Goal: Task Accomplishment & Management: Complete application form

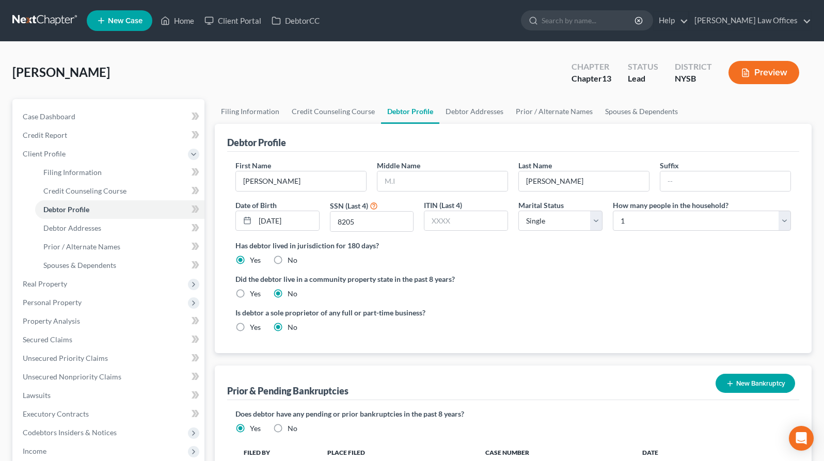
select select "0"
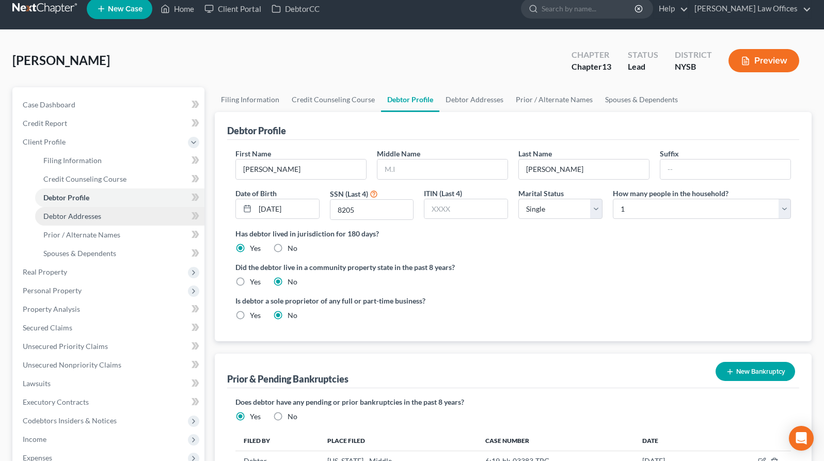
scroll to position [14, 0]
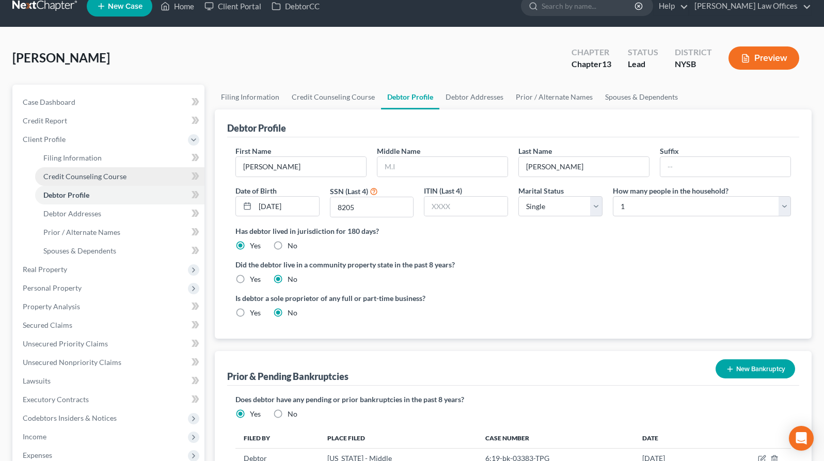
click at [70, 174] on span "Credit Counseling Course" at bounding box center [84, 176] width 83 height 9
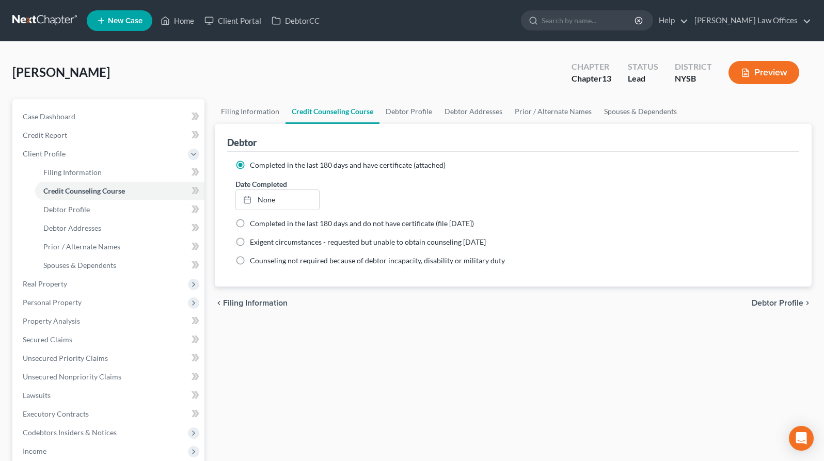
click at [250, 165] on label "Completed in the last 180 days and have certificate (attached)" at bounding box center [348, 165] width 196 height 10
click at [254, 165] on input "Completed in the last 180 days and have certificate (attached)" at bounding box center [257, 163] width 7 height 7
drag, startPoint x: 476, startPoint y: 185, endPoint x: 579, endPoint y: 177, distance: 103.1
click at [476, 185] on div "Date Completed None close Date Time chevron_left [DATE] chevron_right Su M Tu W…" at bounding box center [513, 194] width 566 height 31
click at [250, 241] on label "Exigent circumstances - requested but unable to obtain counseling [DATE]" at bounding box center [368, 242] width 236 height 10
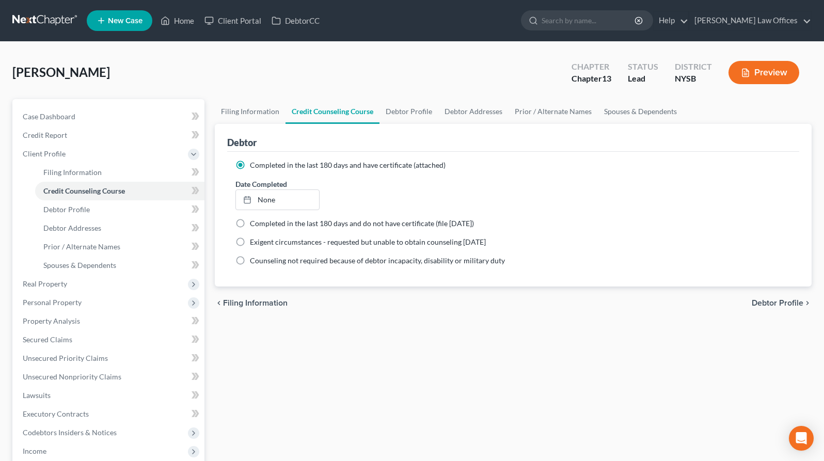
click at [254, 241] on input "Exigent circumstances - requested but unable to obtain counseling [DATE]" at bounding box center [257, 240] width 7 height 7
radio input "true"
radio input "false"
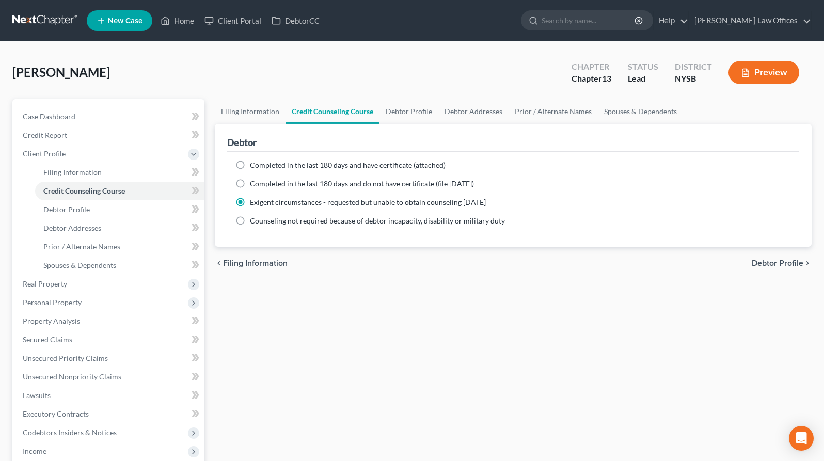
click at [250, 184] on label "Completed in the last 180 days and do not have certificate (file [DATE])" at bounding box center [362, 184] width 224 height 10
click at [254, 184] on input "Completed in the last 180 days and do not have certificate (file [DATE])" at bounding box center [257, 182] width 7 height 7
radio input "true"
radio input "false"
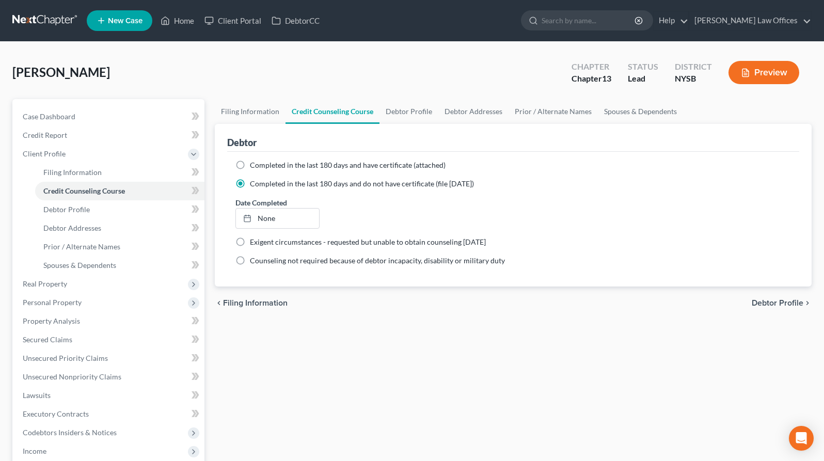
click at [250, 162] on label "Completed in the last 180 days and have certificate (attached)" at bounding box center [348, 165] width 196 height 10
click at [254, 162] on input "Completed in the last 180 days and have certificate (attached)" at bounding box center [257, 163] width 7 height 7
radio input "true"
radio input "false"
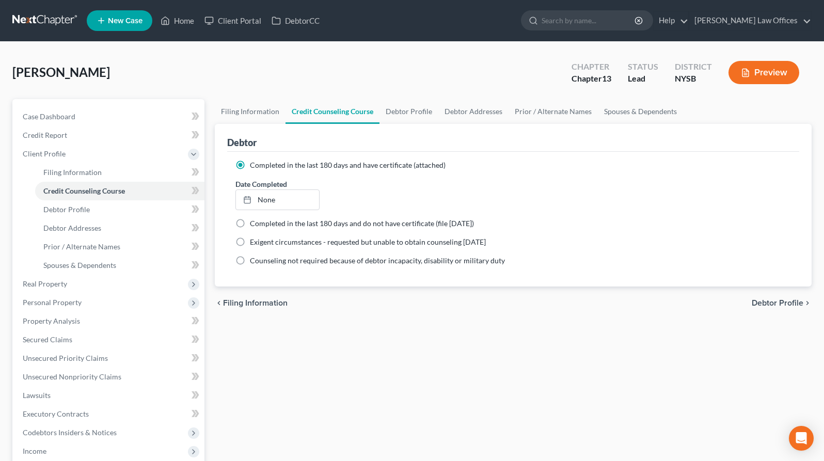
click at [538, 167] on div "Completed in the last 180 days and have certificate (attached)" at bounding box center [512, 165] width 555 height 10
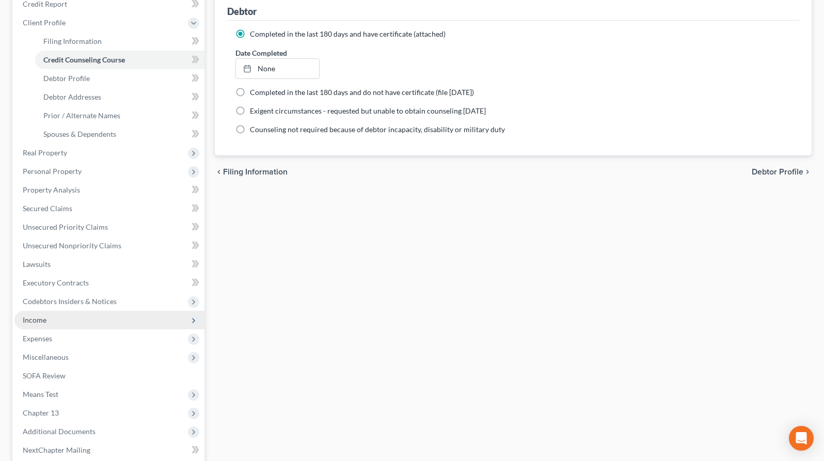
scroll to position [235, 0]
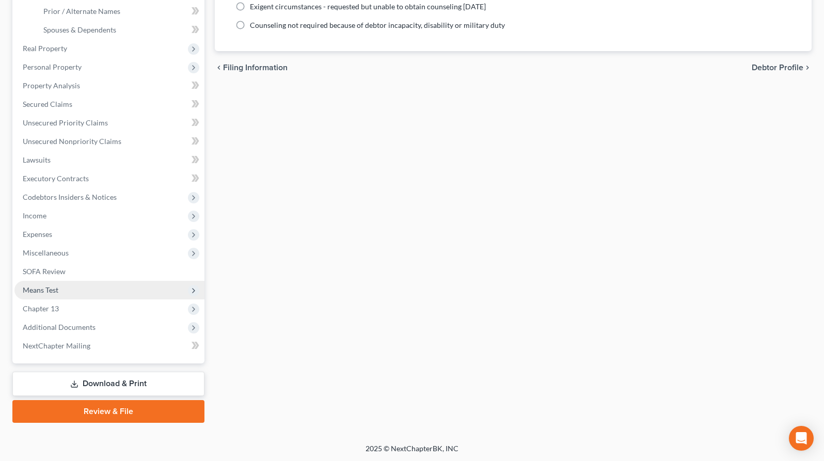
click at [63, 291] on span "Means Test" at bounding box center [109, 290] width 190 height 19
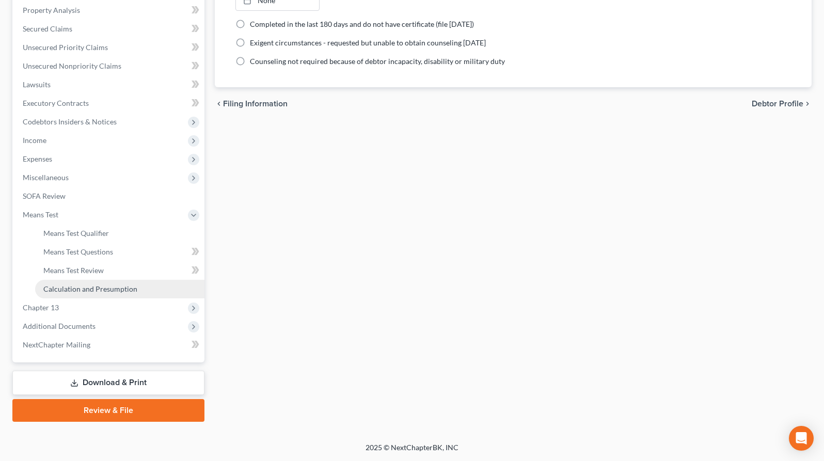
scroll to position [198, 0]
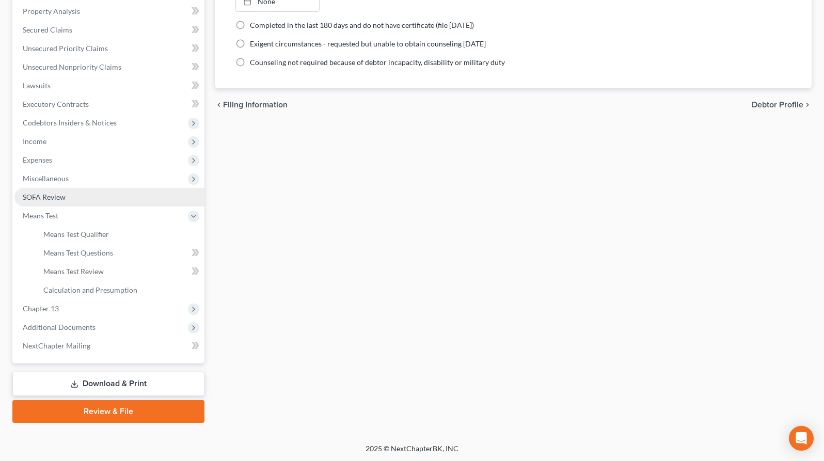
click at [93, 200] on link "SOFA Review" at bounding box center [109, 197] width 190 height 19
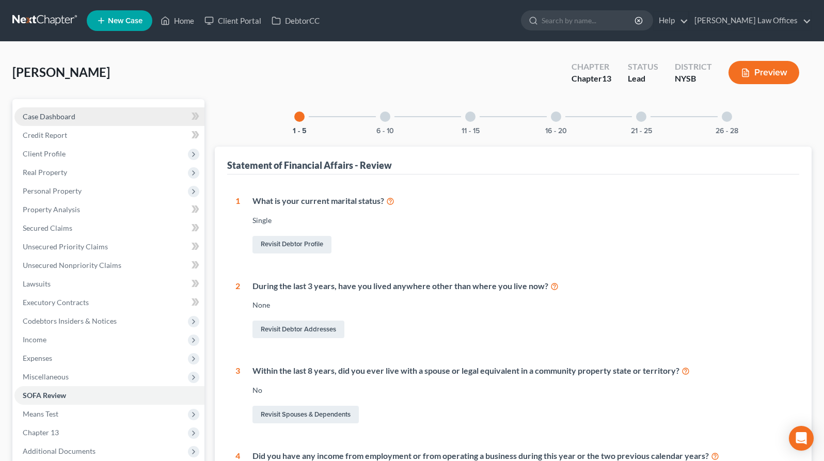
click at [91, 120] on link "Case Dashboard" at bounding box center [109, 116] width 190 height 19
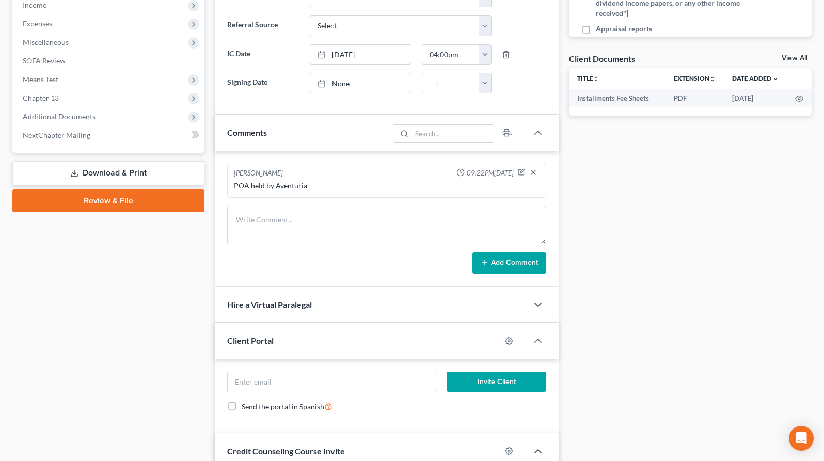
scroll to position [483, 0]
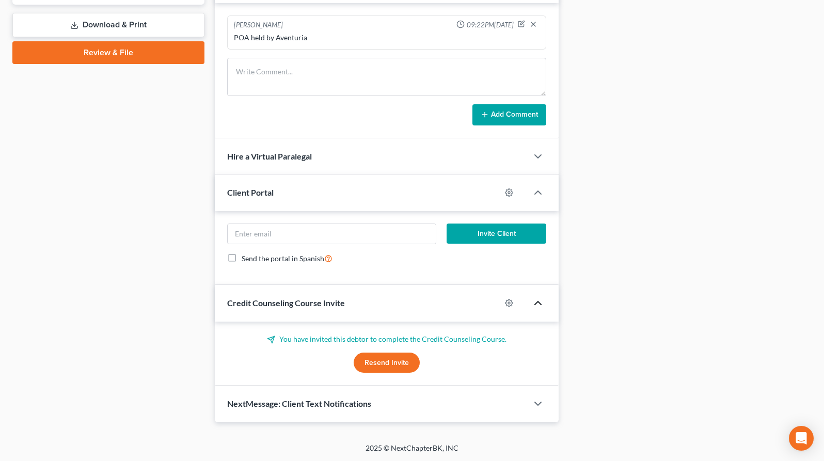
click at [538, 304] on icon "button" at bounding box center [538, 303] width 12 height 12
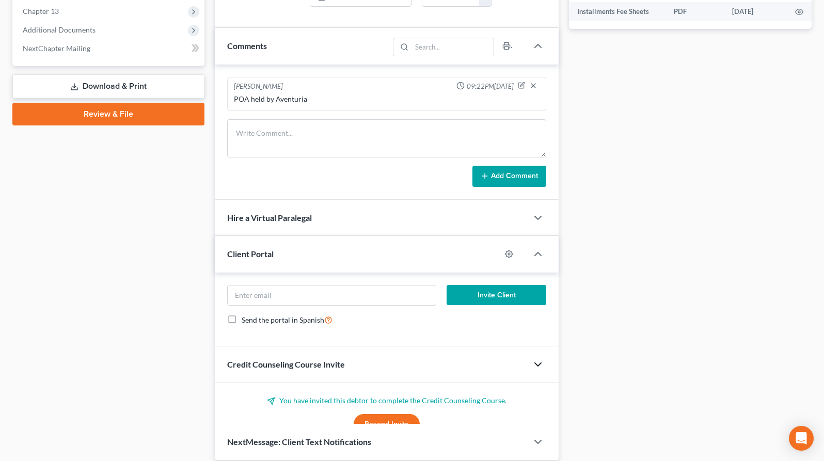
scroll to position [418, 0]
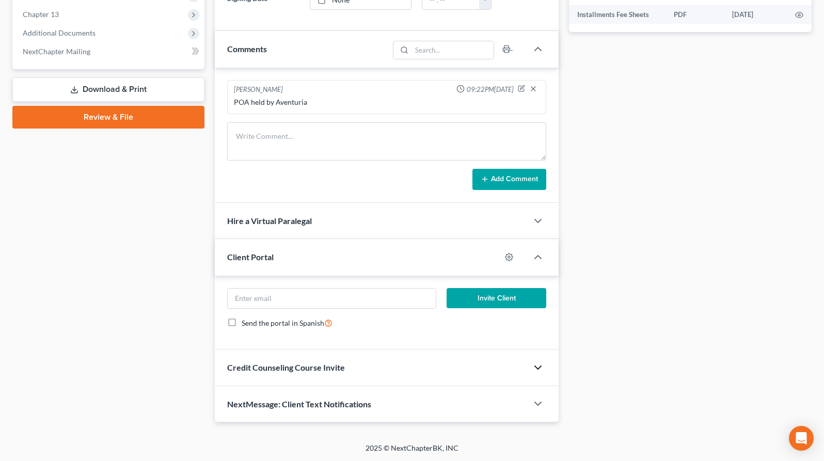
drag, startPoint x: 537, startPoint y: 362, endPoint x: 530, endPoint y: 360, distance: 7.5
click at [537, 362] on icon "button" at bounding box center [538, 367] width 12 height 12
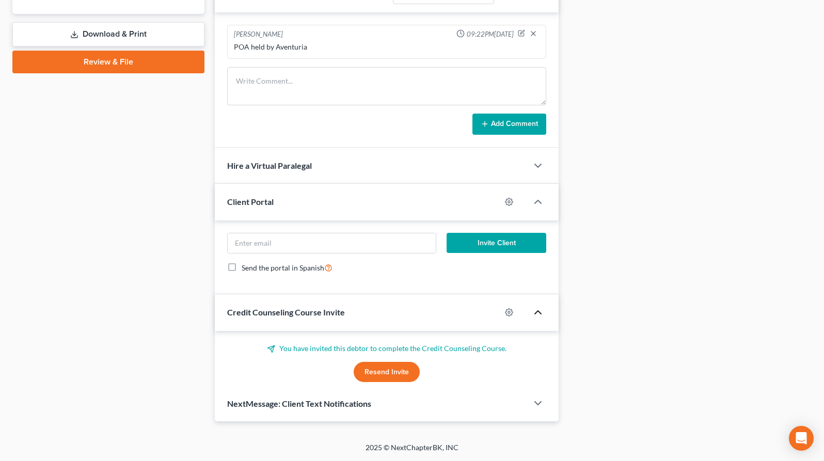
scroll to position [483, 0]
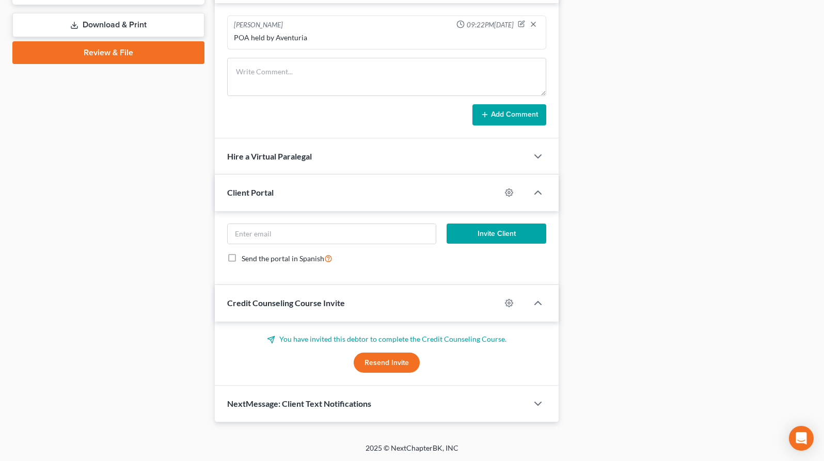
click at [395, 362] on button "Resend Invite" at bounding box center [387, 363] width 66 height 21
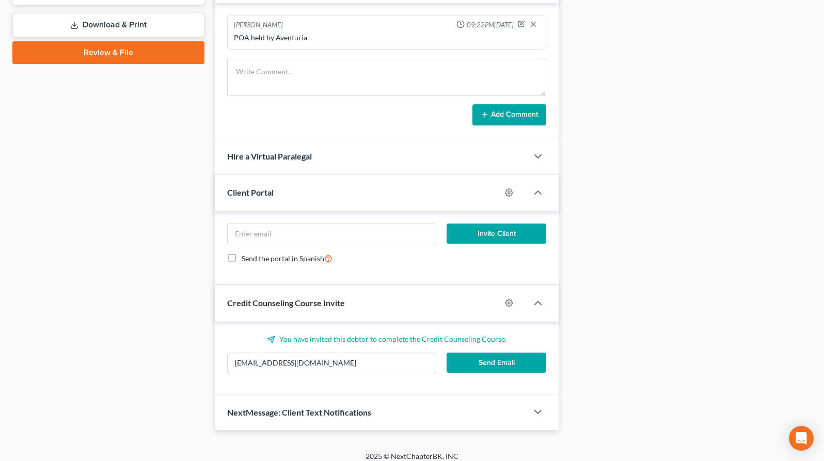
click at [395, 362] on input "[EMAIL_ADDRESS][DOMAIN_NAME]" at bounding box center [332, 363] width 208 height 20
click at [488, 363] on button "Send Email" at bounding box center [496, 363] width 100 height 21
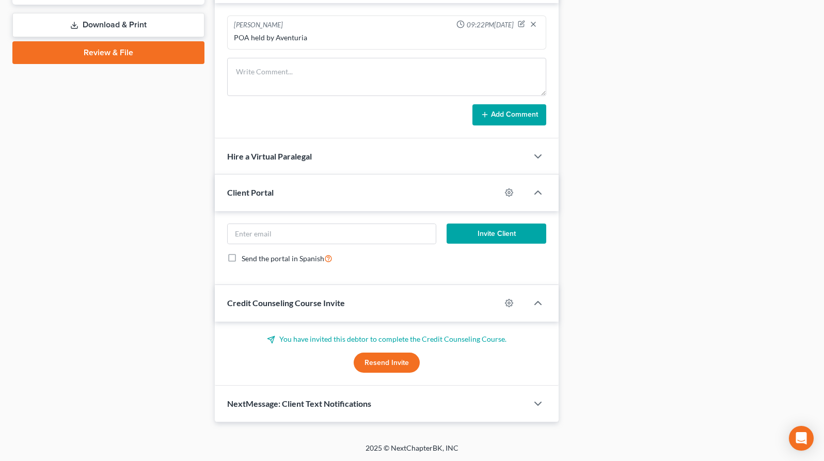
click at [485, 340] on p "You have invited this debtor to complete the Credit Counseling Course." at bounding box center [386, 339] width 319 height 10
click at [537, 302] on icon "button" at bounding box center [538, 303] width 12 height 12
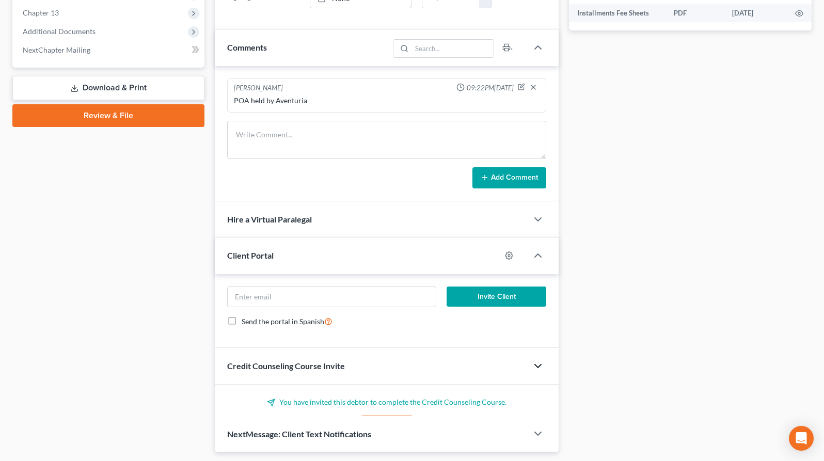
scroll to position [418, 0]
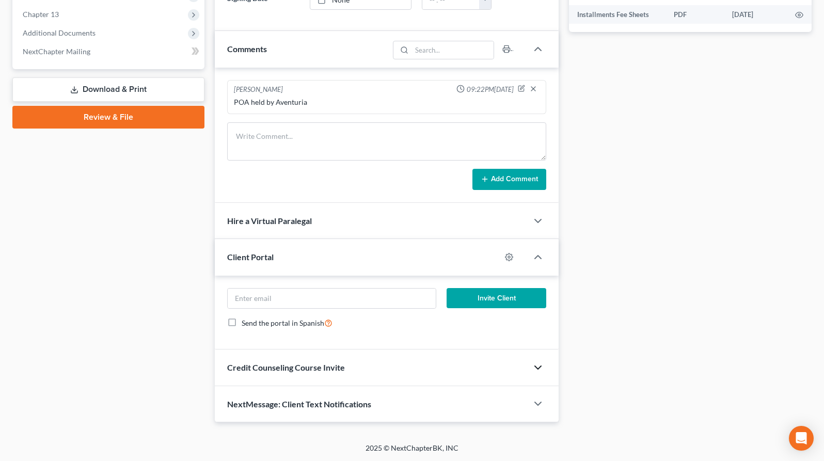
click at [537, 302] on button "Invite Client" at bounding box center [496, 298] width 100 height 21
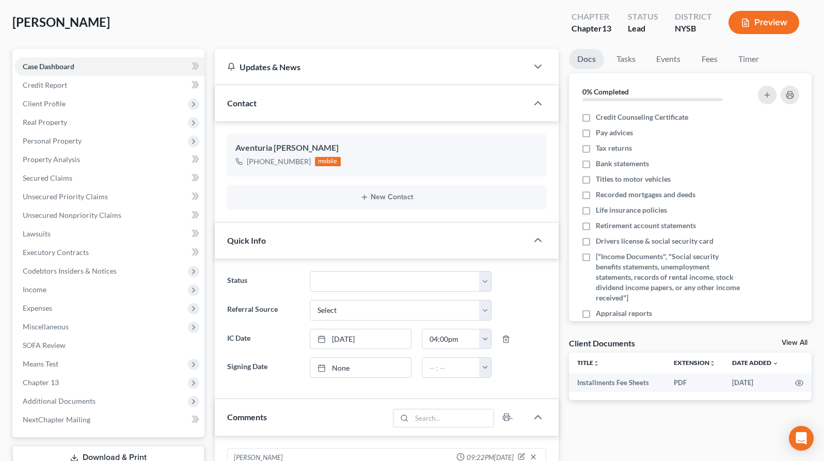
scroll to position [0, 0]
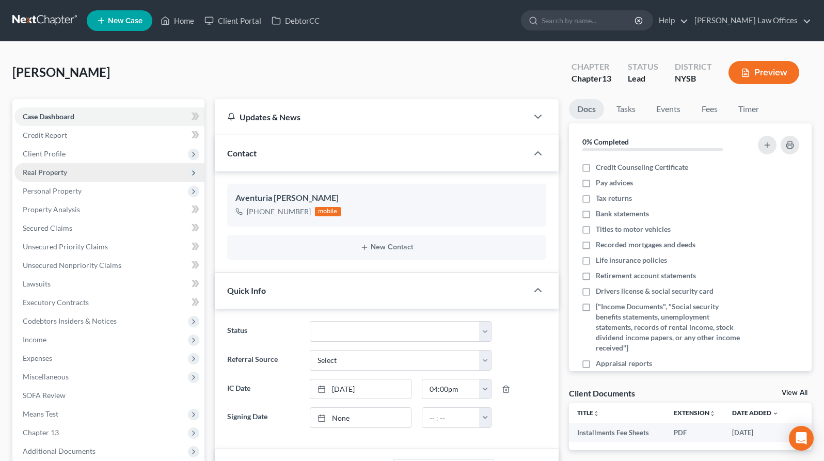
click at [53, 178] on span "Real Property" at bounding box center [109, 172] width 190 height 19
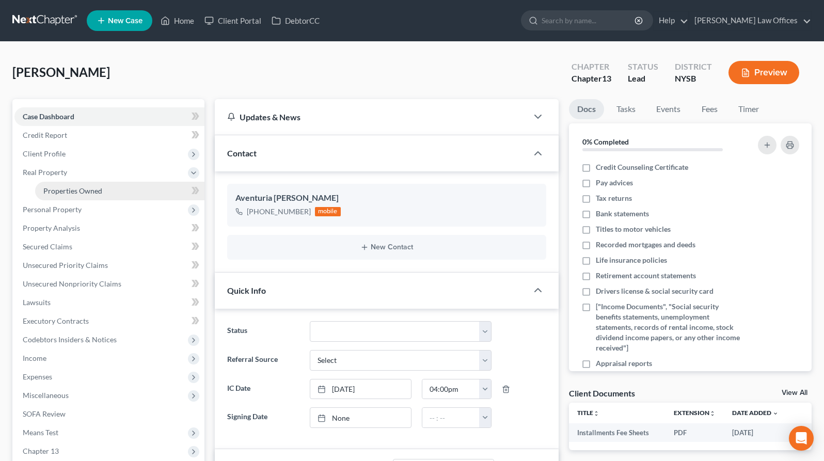
click at [83, 192] on span "Properties Owned" at bounding box center [72, 190] width 59 height 9
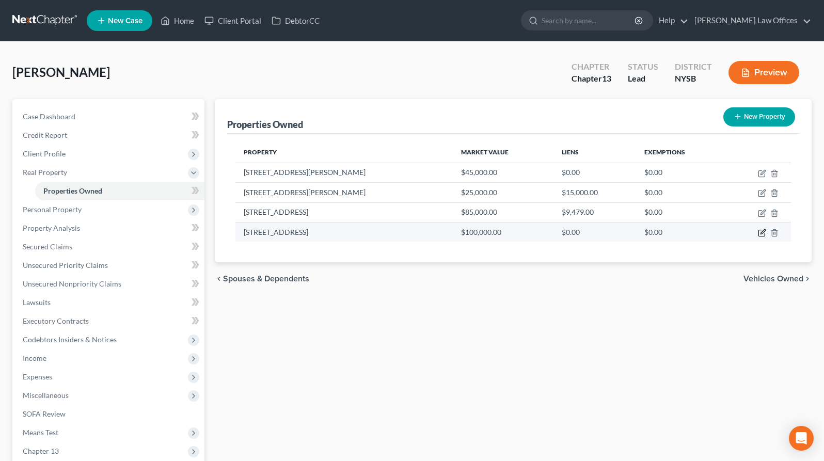
click at [760, 231] on icon "button" at bounding box center [762, 233] width 8 height 8
select select "9"
select select "0"
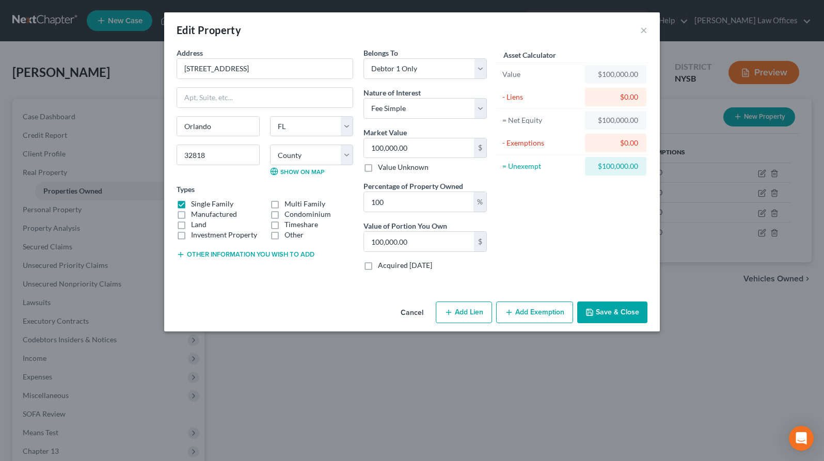
click at [473, 311] on button "Add Lien" at bounding box center [464, 312] width 56 height 22
select select "0"
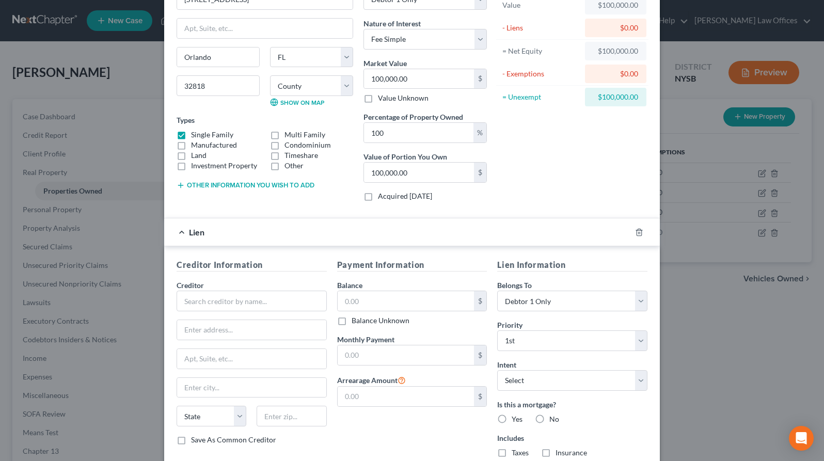
scroll to position [139, 0]
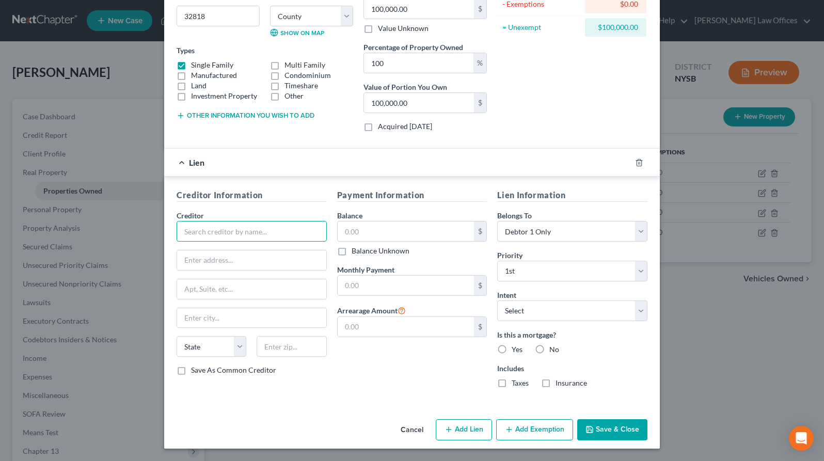
click at [238, 233] on input "text" at bounding box center [252, 231] width 150 height 21
click at [248, 230] on input "text" at bounding box center [252, 231] width 150 height 21
drag, startPoint x: 321, startPoint y: 231, endPoint x: 122, endPoint y: 219, distance: 199.1
click at [122, 219] on div "Edit Property × Address * [GEOGRAPHIC_DATA] [GEOGRAPHIC_DATA] [US_STATE][GEOGRA…" at bounding box center [412, 230] width 824 height 461
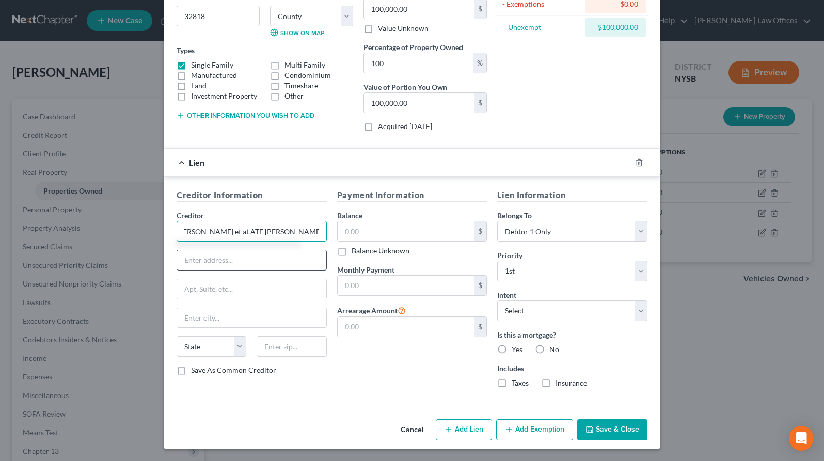
type input "[PERSON_NAME] et at ATF [PERSON_NAME] Trust"
click at [242, 261] on input "text" at bounding box center [251, 260] width 149 height 20
click at [237, 260] on input "text" at bounding box center [251, 260] width 149 height 20
paste input "[STREET_ADDRESS][PERSON_NAME]"
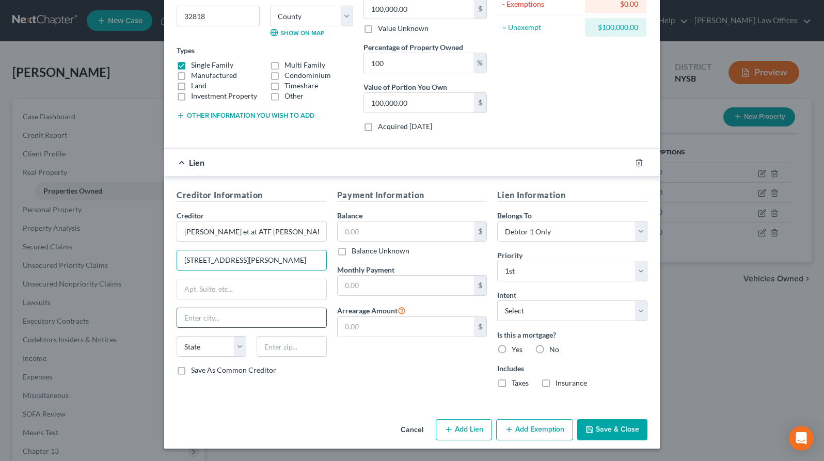
type input "[STREET_ADDRESS][PERSON_NAME]"
click at [224, 318] on input "text" at bounding box center [251, 318] width 149 height 20
type input "[GEOGRAPHIC_DATA]"
click at [238, 346] on select "State [US_STATE] AK AR AZ CA CO CT DE DC [GEOGRAPHIC_DATA] [GEOGRAPHIC_DATA] GU…" at bounding box center [212, 346] width 70 height 21
select select "9"
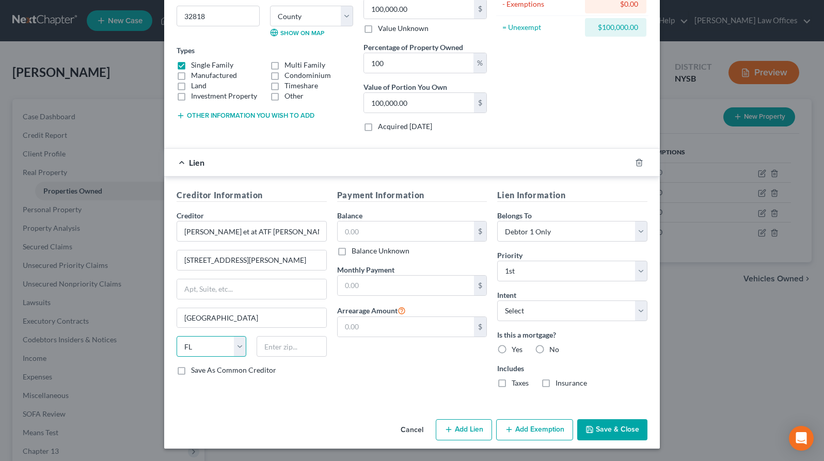
click at [177, 336] on select "State [US_STATE] AK AR AZ CA CO CT DE DC [GEOGRAPHIC_DATA] [GEOGRAPHIC_DATA] GU…" at bounding box center [212, 346] width 70 height 21
click at [273, 348] on input "text" at bounding box center [292, 346] width 70 height 21
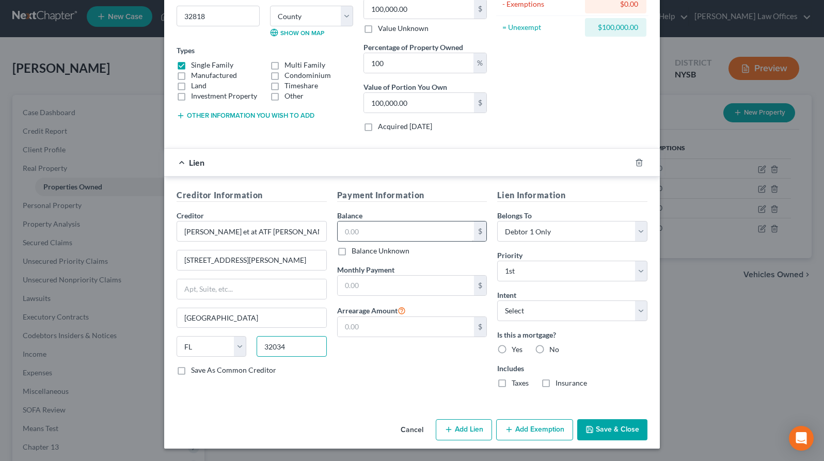
type input "32034"
click at [386, 229] on input "text" at bounding box center [406, 231] width 137 height 20
click at [352, 251] on label "Balance Unknown" at bounding box center [381, 251] width 58 height 10
click at [356, 251] on input "Balance Unknown" at bounding box center [359, 249] width 7 height 7
checkbox input "true"
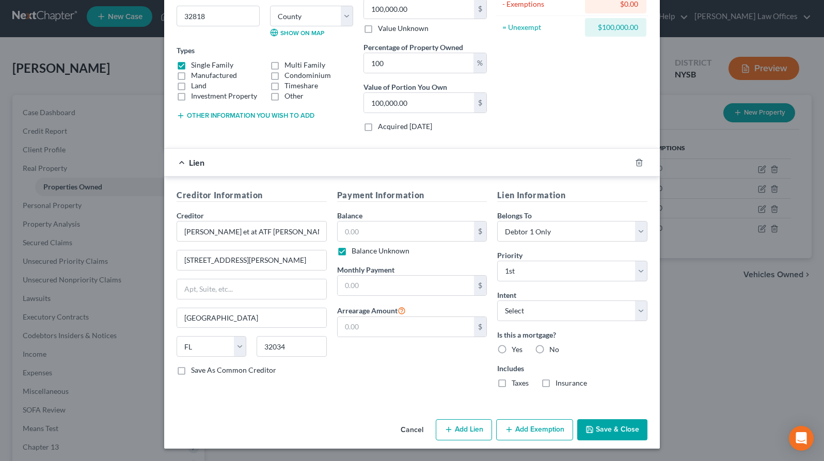
type input "0.00"
click at [544, 232] on select "Select Debtor 1 Only Debtor 2 Only Debtor 1 And Debtor 2 Only At Least One Of T…" at bounding box center [572, 231] width 150 height 21
click at [497, 221] on select "Select Debtor 1 Only Debtor 2 Only Debtor 1 And Debtor 2 Only At Least One Of T…" at bounding box center [572, 231] width 150 height 21
click at [536, 307] on select "Select Surrender Redeem Reaffirm Avoid Other" at bounding box center [572, 310] width 150 height 21
select select "2"
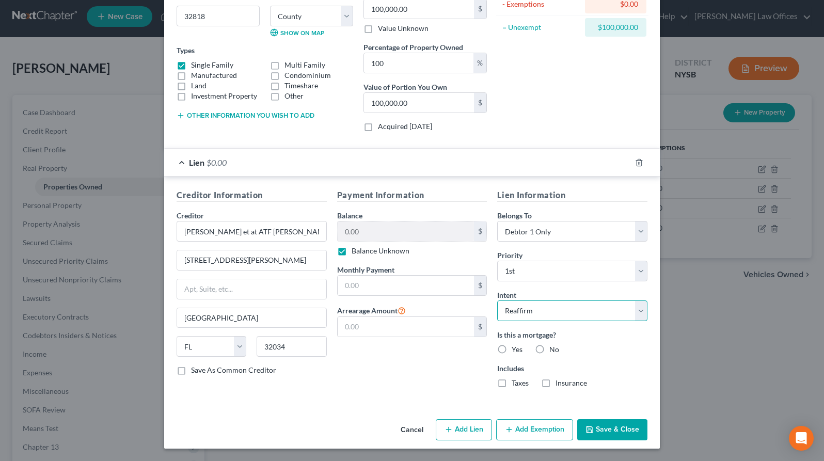
click at [497, 300] on select "Select Surrender Redeem Reaffirm Avoid Other" at bounding box center [572, 310] width 150 height 21
click at [568, 315] on select "Select Surrender Redeem Reaffirm Avoid Other" at bounding box center [572, 310] width 150 height 21
select select
click at [497, 300] on select "Select Surrender Redeem Reaffirm Avoid Other" at bounding box center [572, 310] width 150 height 21
drag, startPoint x: 501, startPoint y: 349, endPoint x: 500, endPoint y: 356, distance: 7.4
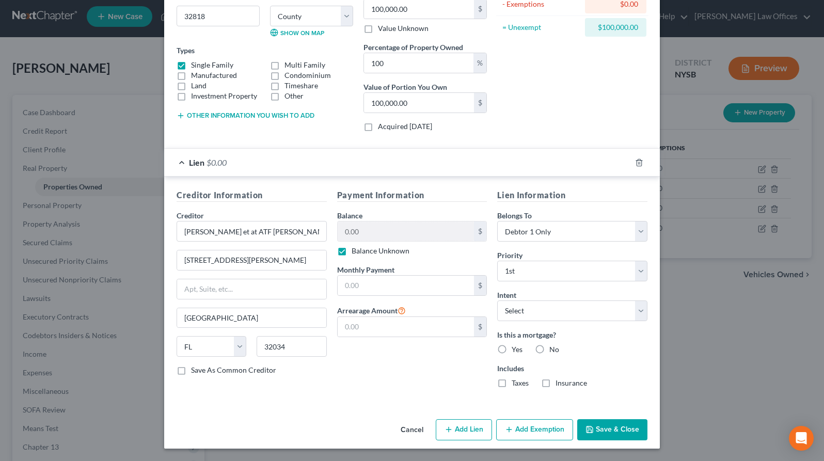
click at [512, 349] on label "Yes" at bounding box center [517, 349] width 11 height 10
click at [516, 349] on input "Yes" at bounding box center [519, 347] width 7 height 7
radio input "true"
click at [191, 370] on label "Save As Common Creditor" at bounding box center [233, 370] width 85 height 10
click at [195, 370] on input "Save As Common Creditor" at bounding box center [198, 368] width 7 height 7
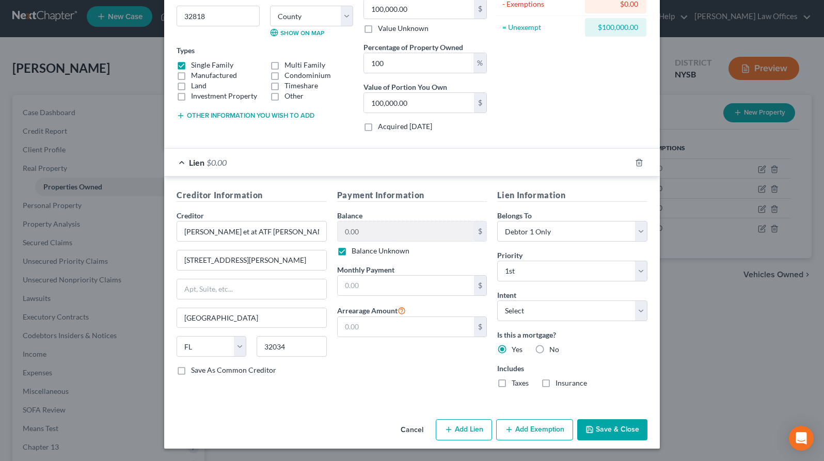
checkbox input "true"
click at [307, 233] on input "[PERSON_NAME] et at ATF [PERSON_NAME] Trust" at bounding box center [252, 231] width 150 height 21
type input "[PERSON_NAME] et at ATF [PERSON_NAME] Trust [DATE]"
click at [608, 429] on button "Save & Close" at bounding box center [612, 431] width 70 height 22
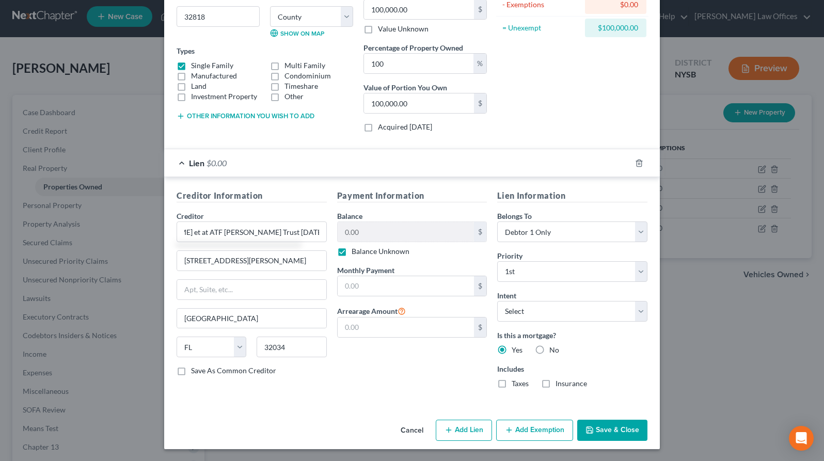
checkbox input "false"
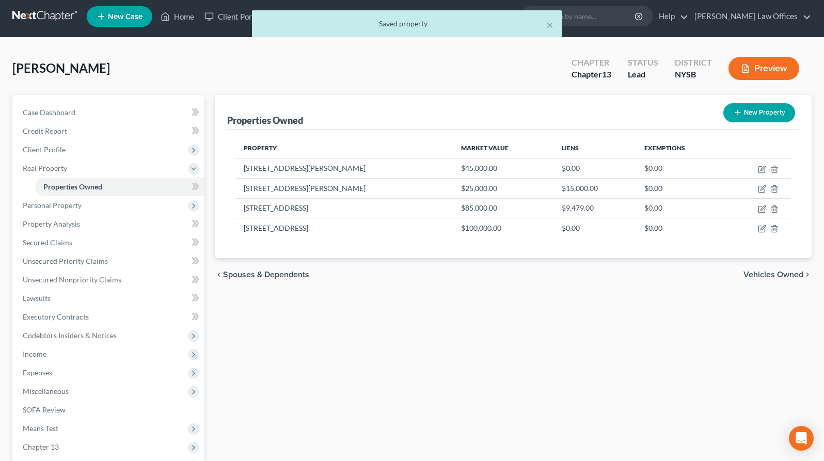
scroll to position [0, 0]
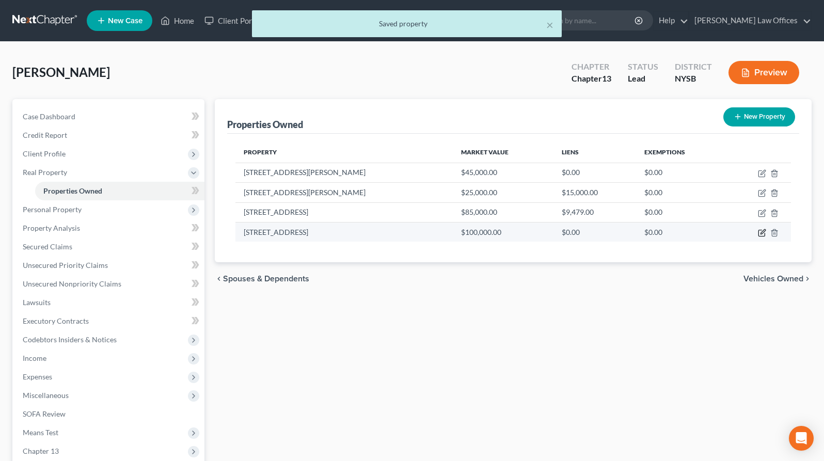
click at [759, 234] on icon "button" at bounding box center [762, 233] width 8 height 8
select select "9"
select select "47"
select select "0"
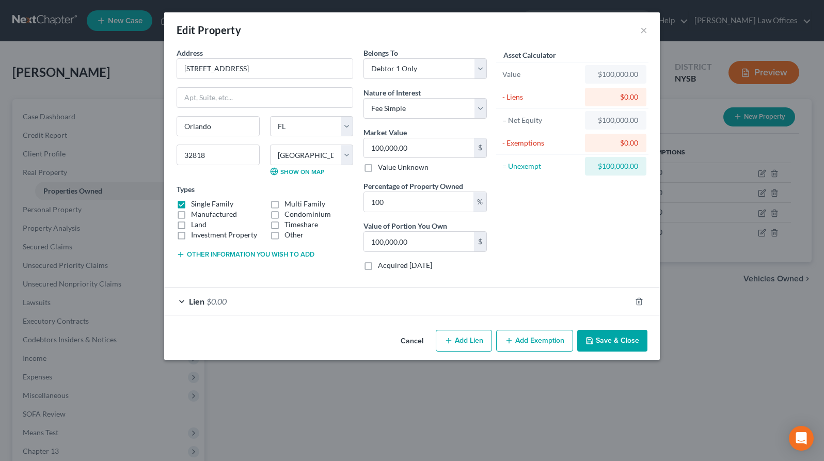
click at [181, 300] on div "Lien $0.00" at bounding box center [397, 301] width 467 height 27
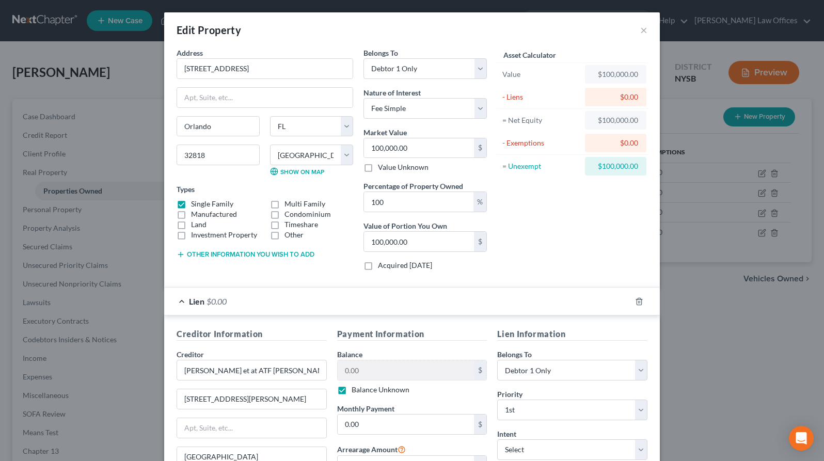
scroll to position [139, 0]
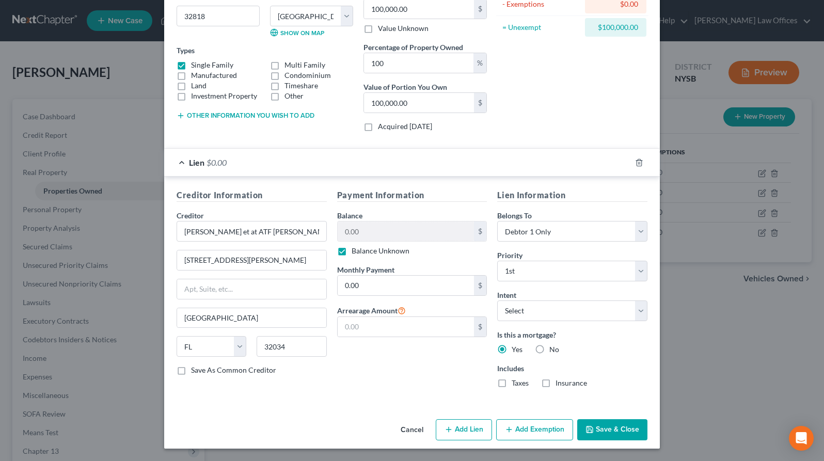
click at [476, 430] on button "Add Lien" at bounding box center [464, 430] width 56 height 22
select select "0"
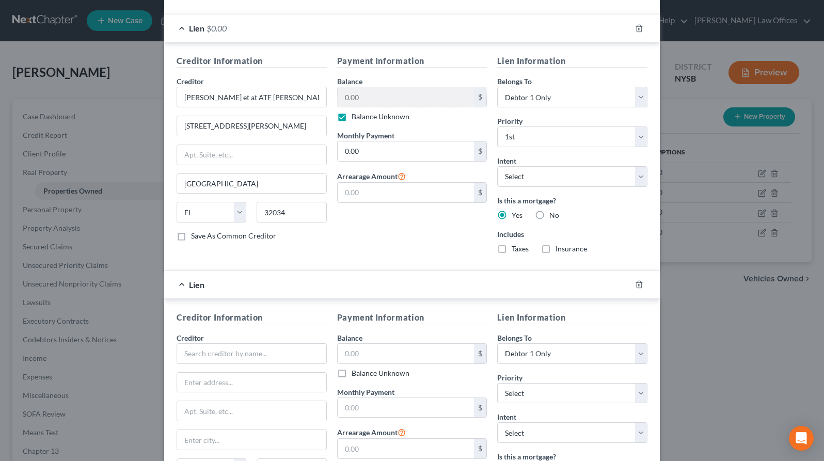
scroll to position [395, 0]
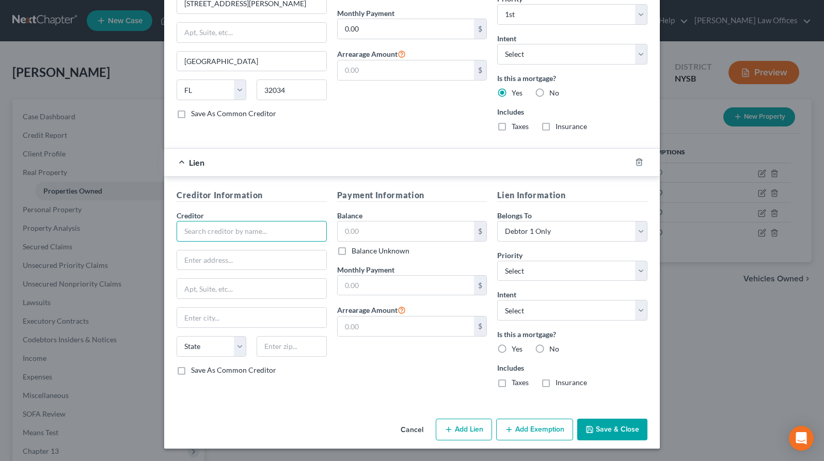
click at [266, 234] on input "text" at bounding box center [252, 231] width 150 height 21
type input "Lakeville Oaks Homeowners Association, Inc."
drag, startPoint x: 341, startPoint y: 251, endPoint x: 291, endPoint y: 254, distance: 50.2
click at [352, 251] on label "Balance Unknown" at bounding box center [381, 251] width 58 height 10
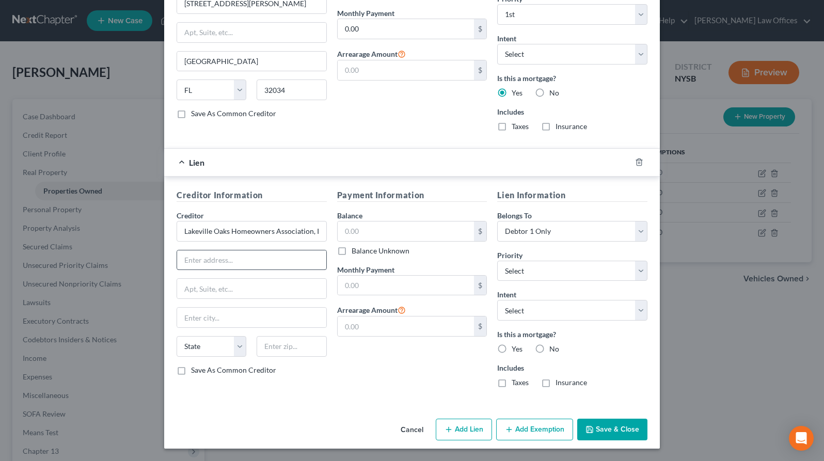
click at [356, 251] on input "Balance Unknown" at bounding box center [359, 249] width 7 height 7
checkbox input "true"
type input "0.00"
click at [256, 259] on input "text" at bounding box center [251, 260] width 149 height 20
click at [240, 261] on input "text" at bounding box center [251, 260] width 149 height 20
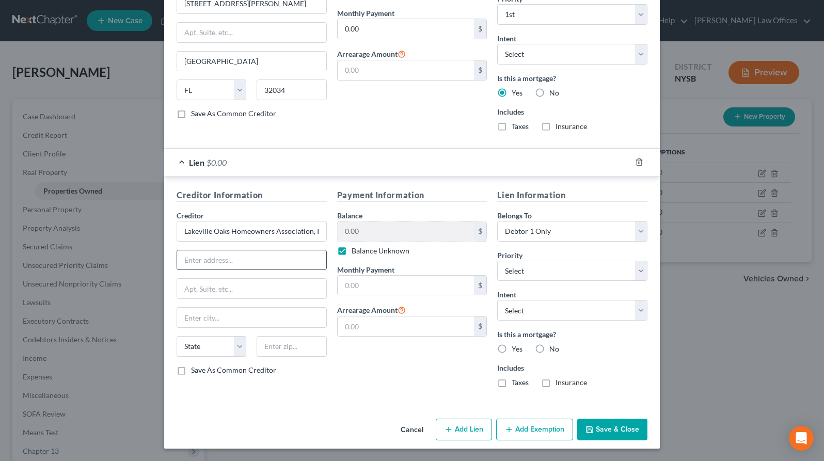
paste input "[STREET_ADDRESS]"
type input "[STREET_ADDRESS]"
click at [214, 287] on input "text" at bounding box center [251, 289] width 149 height 20
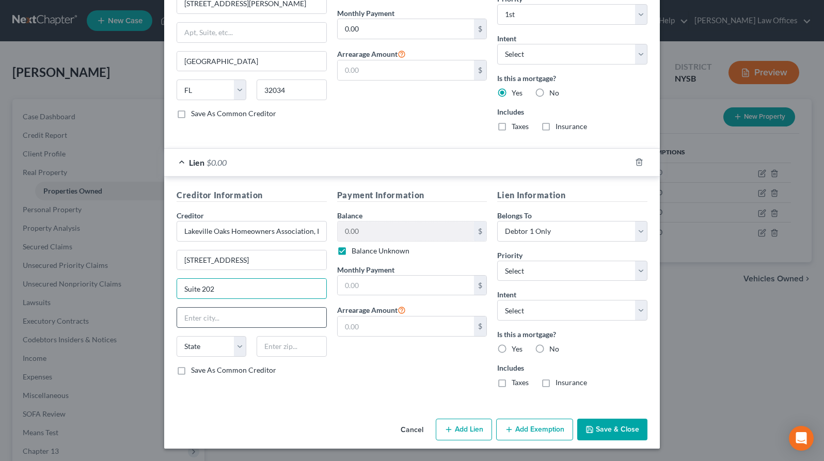
type input "Suite 202"
click at [214, 318] on input "text" at bounding box center [251, 318] width 149 height 20
type input "Celebration"
select select "9"
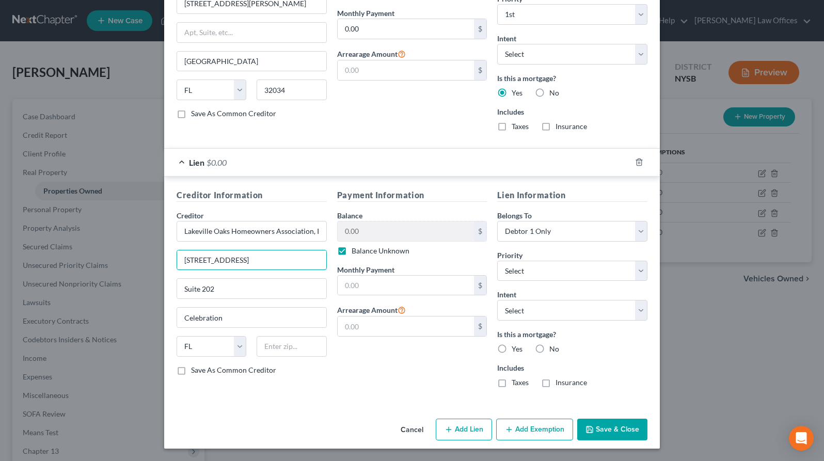
scroll to position [0, 43]
drag, startPoint x: 257, startPoint y: 262, endPoint x: 299, endPoint y: 263, distance: 42.3
click at [299, 263] on input "[STREET_ADDRESS]" at bounding box center [251, 260] width 149 height 20
drag, startPoint x: 258, startPoint y: 261, endPoint x: 277, endPoint y: 262, distance: 18.6
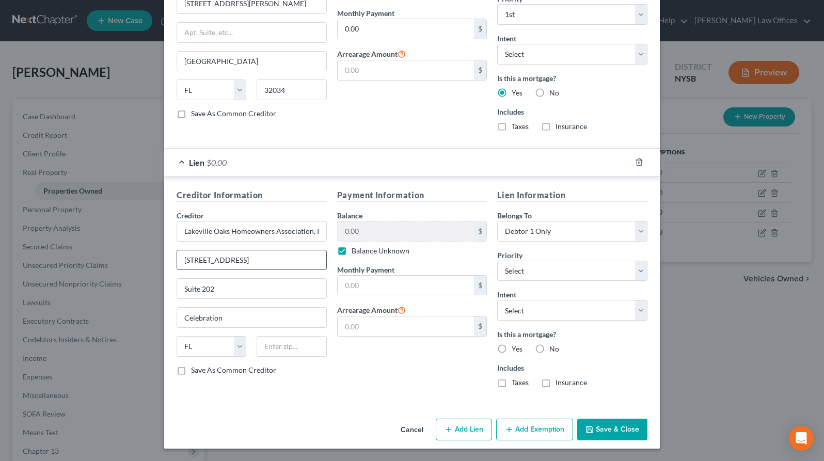
click at [277, 262] on input "[STREET_ADDRESS]" at bounding box center [251, 260] width 149 height 20
type input "[STREET_ADDRESS],"
click at [279, 352] on input "text" at bounding box center [292, 346] width 70 height 21
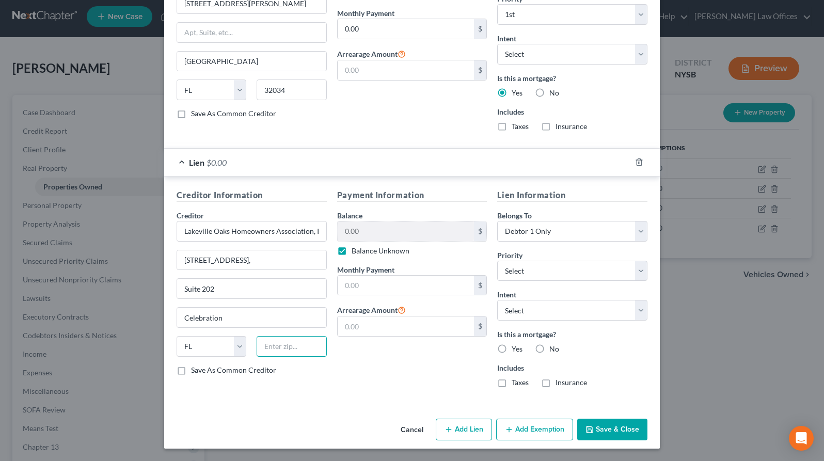
paste input "34747"
type input "34747"
click at [276, 263] on input "[STREET_ADDRESS]," at bounding box center [251, 260] width 149 height 20
type input "Kissimmee"
type input "[STREET_ADDRESS],"
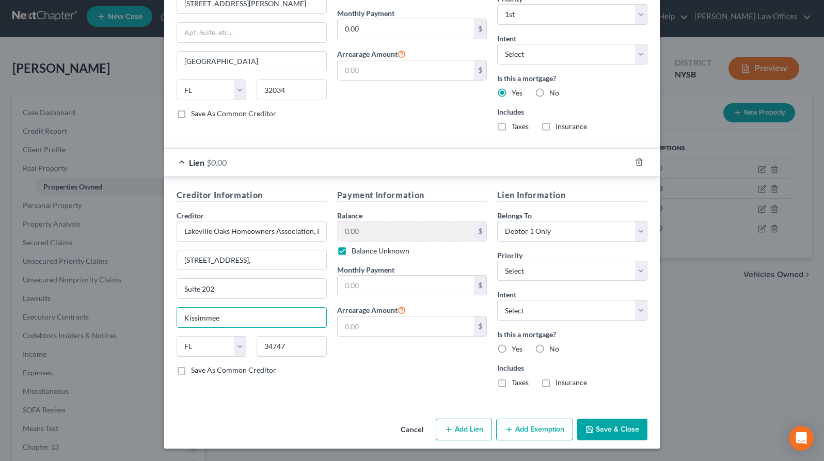
drag, startPoint x: 244, startPoint y: 316, endPoint x: 159, endPoint y: 315, distance: 85.2
click at [159, 315] on div "Edit Property × Address * [GEOGRAPHIC_DATA] [GEOGRAPHIC_DATA] [US_STATE][GEOGRA…" at bounding box center [412, 230] width 824 height 461
type input "Celebration"
drag, startPoint x: 180, startPoint y: 372, endPoint x: 226, endPoint y: 372, distance: 45.9
click at [191, 372] on label "Save As Common Creditor" at bounding box center [233, 370] width 85 height 10
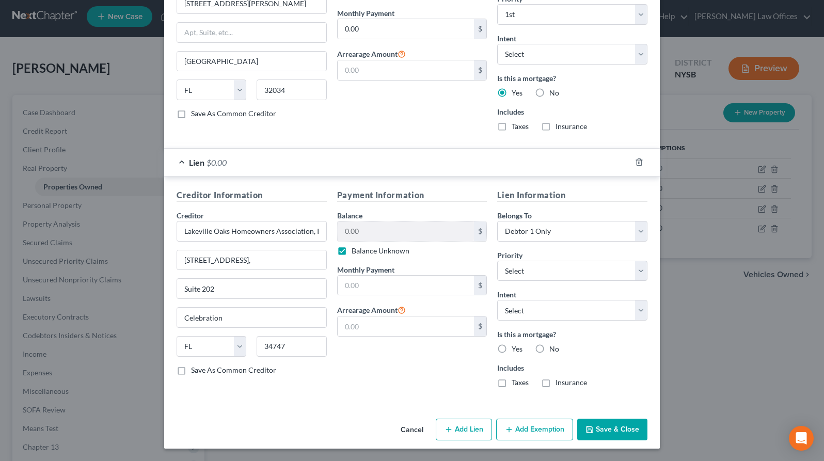
click at [195, 372] on input "Save As Common Creditor" at bounding box center [198, 368] width 7 height 7
checkbox input "true"
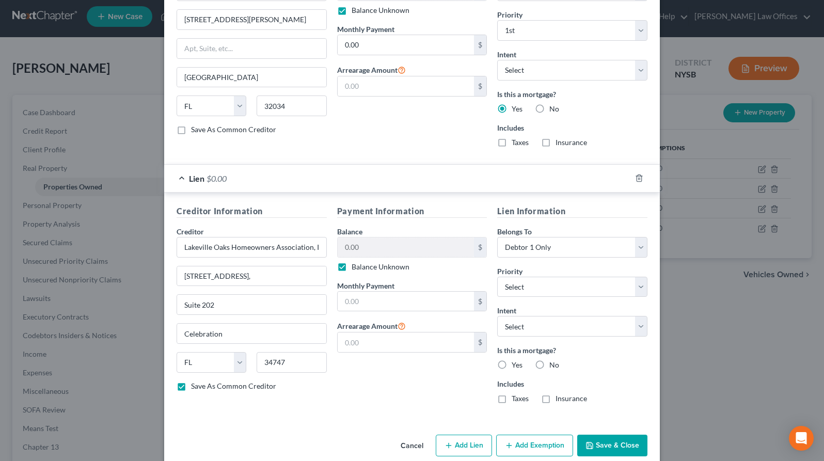
scroll to position [395, 0]
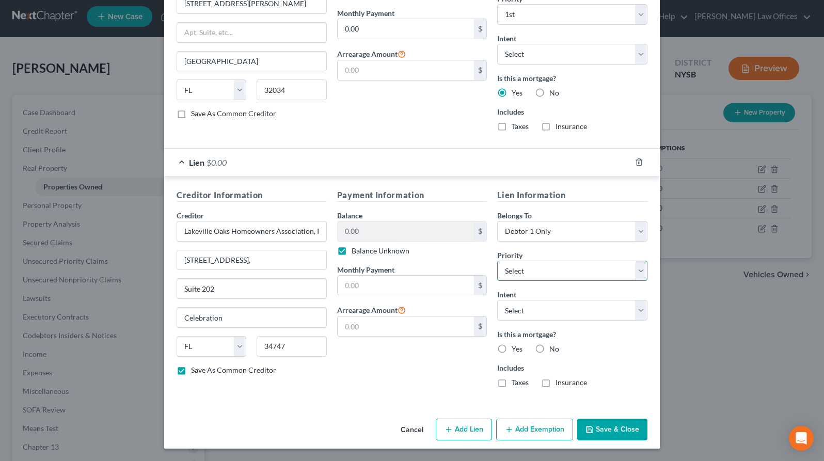
click at [627, 268] on select "Select 1st 2nd 3rd 4th 5th 6th 7th 8th 9th 10th 11th 12th 13th 14th 15th 16th 1…" at bounding box center [572, 271] width 150 height 21
select select "1"
click at [497, 261] on select "Select 1st 2nd 3rd 4th 5th 6th 7th 8th 9th 10th 11th 12th 13th 14th 15th 16th 1…" at bounding box center [572, 271] width 150 height 21
click at [535, 311] on select "Select Surrender Redeem Reaffirm Avoid Other" at bounding box center [572, 310] width 150 height 21
click at [497, 300] on select "Select Surrender Redeem Reaffirm Avoid Other" at bounding box center [572, 310] width 150 height 21
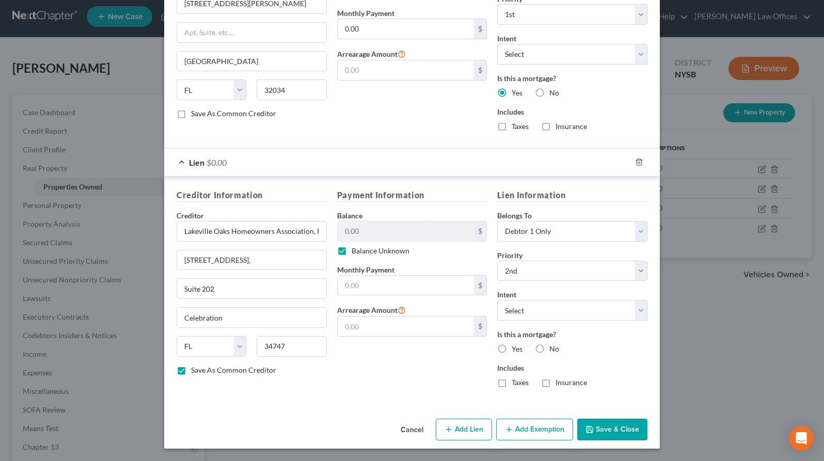
click at [549, 349] on label "No" at bounding box center [554, 349] width 10 height 10
click at [553, 349] on input "No" at bounding box center [556, 347] width 7 height 7
radio input "true"
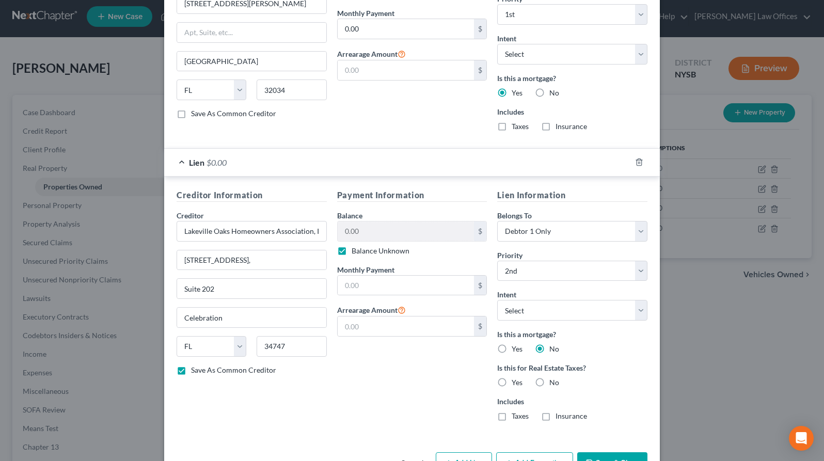
click at [549, 382] on label "No" at bounding box center [554, 382] width 10 height 10
click at [553, 382] on input "No" at bounding box center [556, 380] width 7 height 7
radio input "true"
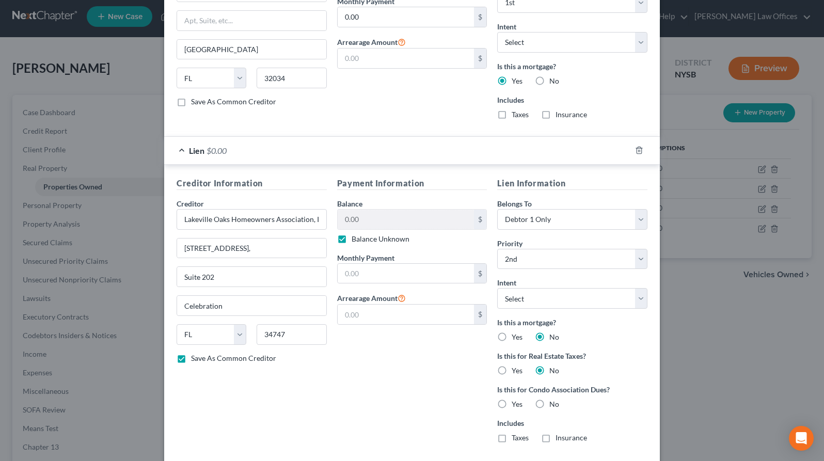
scroll to position [414, 0]
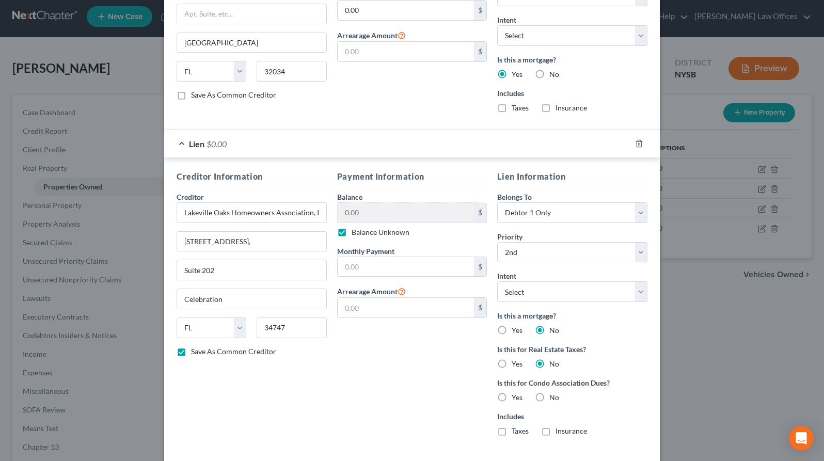
click at [549, 397] on label "No" at bounding box center [554, 397] width 10 height 10
click at [553, 397] on input "No" at bounding box center [556, 395] width 7 height 7
radio input "true"
click at [512, 397] on label "Yes" at bounding box center [517, 397] width 11 height 10
click at [516, 397] on input "Yes" at bounding box center [519, 395] width 7 height 7
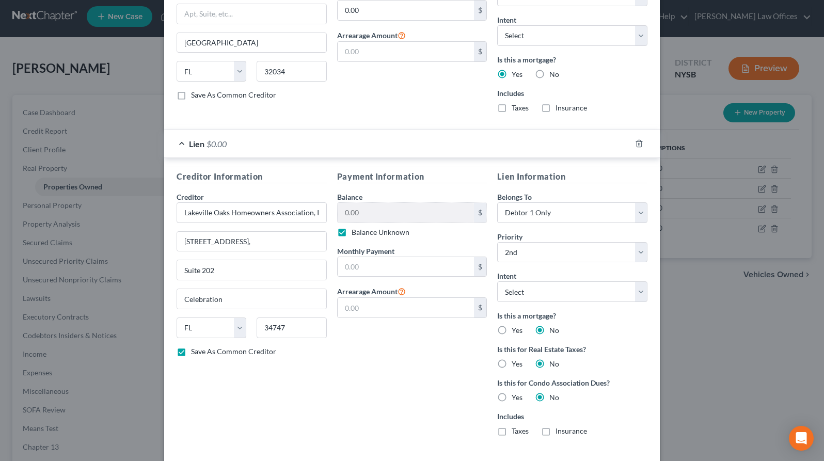
radio input "true"
radio input "false"
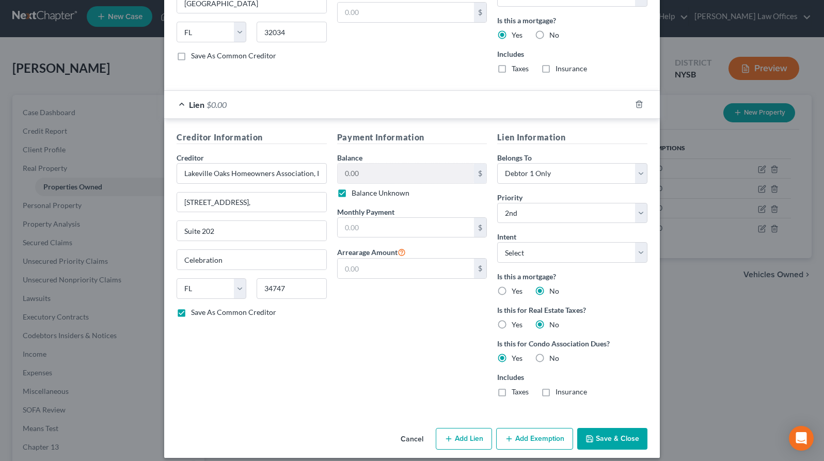
scroll to position [462, 0]
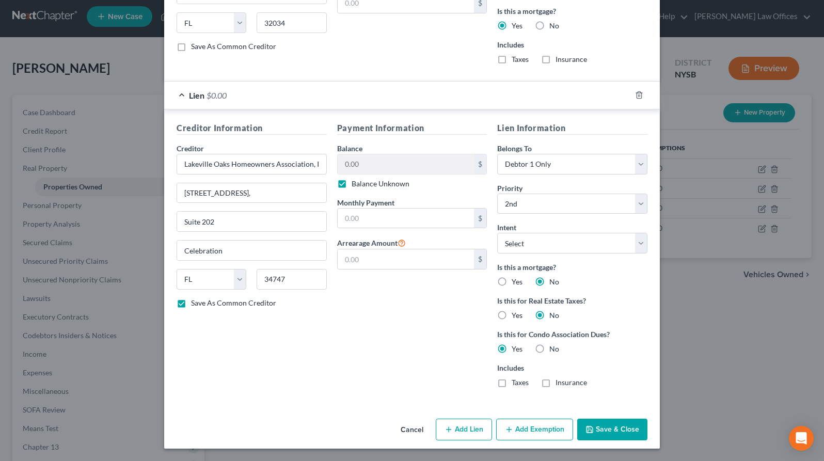
click at [609, 426] on button "Save & Close" at bounding box center [612, 430] width 70 height 22
checkbox input "false"
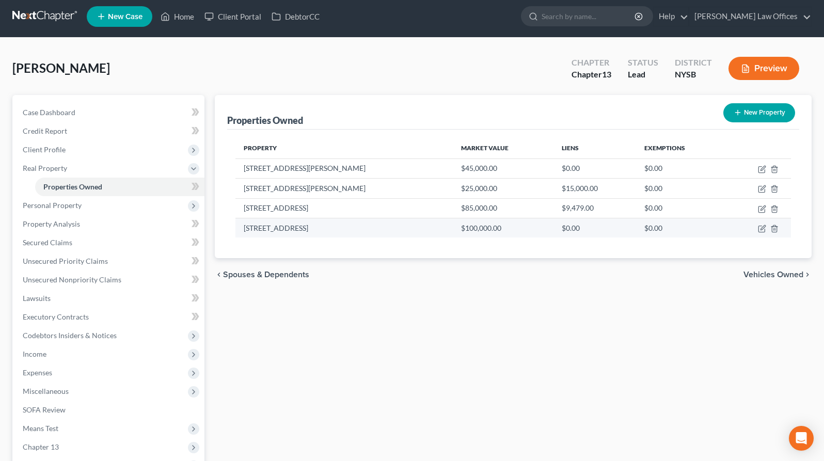
click at [316, 230] on td "[STREET_ADDRESS]" at bounding box center [343, 228] width 217 height 20
click at [761, 230] on icon "button" at bounding box center [762, 227] width 5 height 5
select select "9"
select select "47"
select select "0"
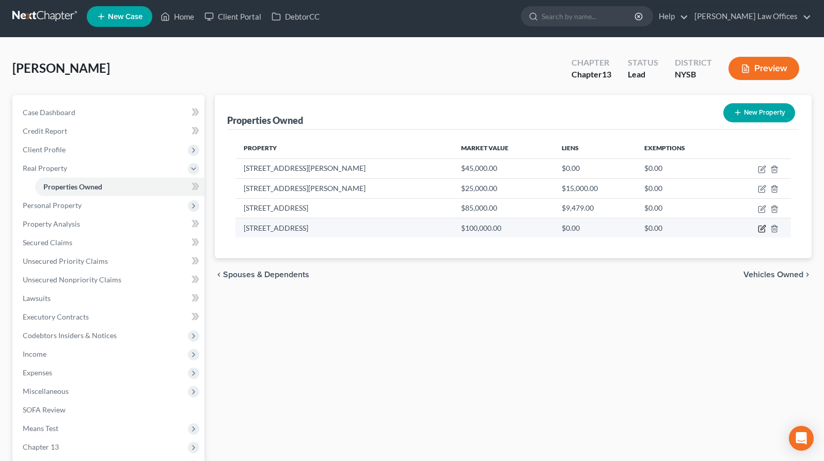
select select "0"
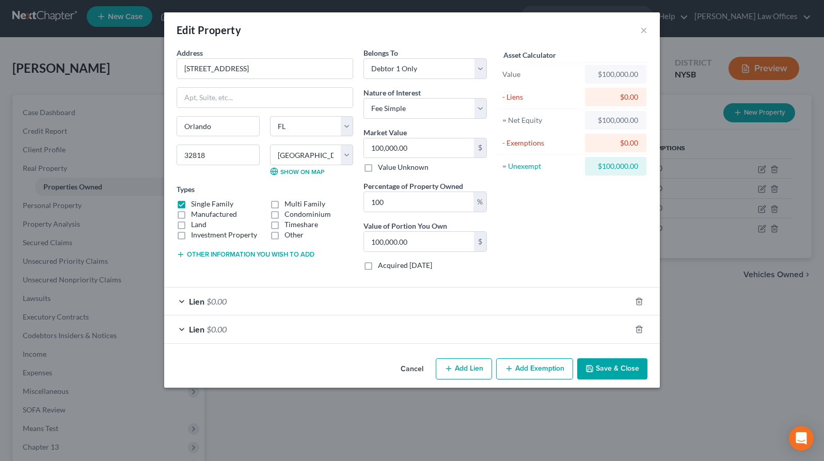
click at [458, 368] on button "Add Lien" at bounding box center [464, 369] width 56 height 22
select select "0"
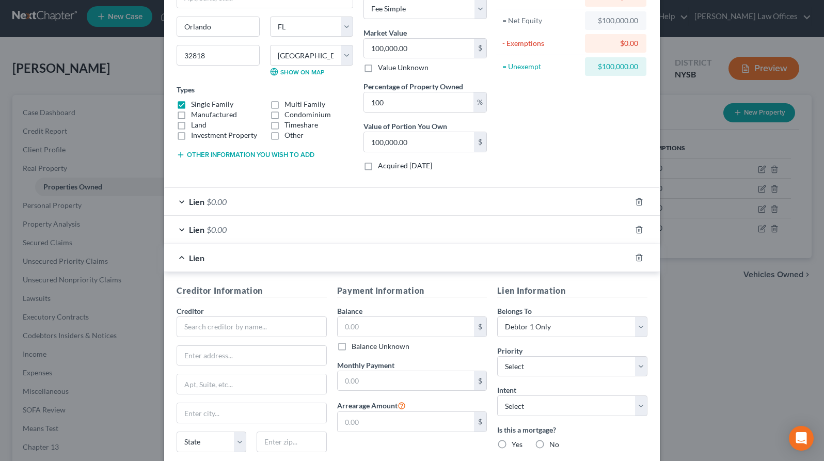
scroll to position [195, 0]
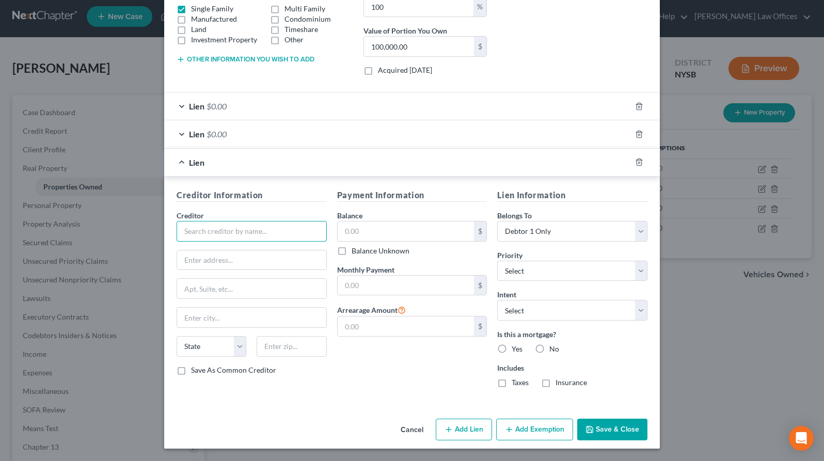
click at [272, 228] on input "text" at bounding box center [252, 231] width 150 height 21
type input "[GEOGRAPHIC_DATA], [US_STATE]"
click at [352, 252] on label "Balance Unknown" at bounding box center [381, 251] width 58 height 10
click at [356, 252] on input "Balance Unknown" at bounding box center [359, 249] width 7 height 7
checkbox input "true"
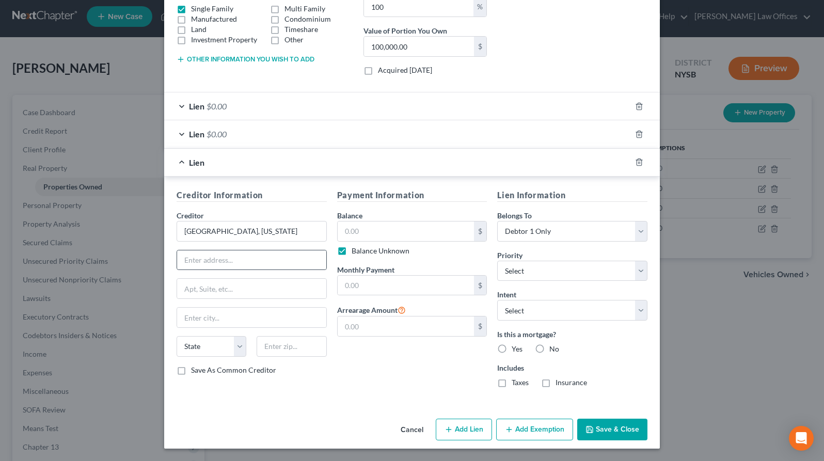
type input "0.00"
click at [248, 263] on input "text" at bounding box center [251, 260] width 149 height 20
click at [217, 262] on input "text" at bounding box center [251, 260] width 149 height 20
paste input "Orange County Code Enforcement [STREET_ADDRESS]"
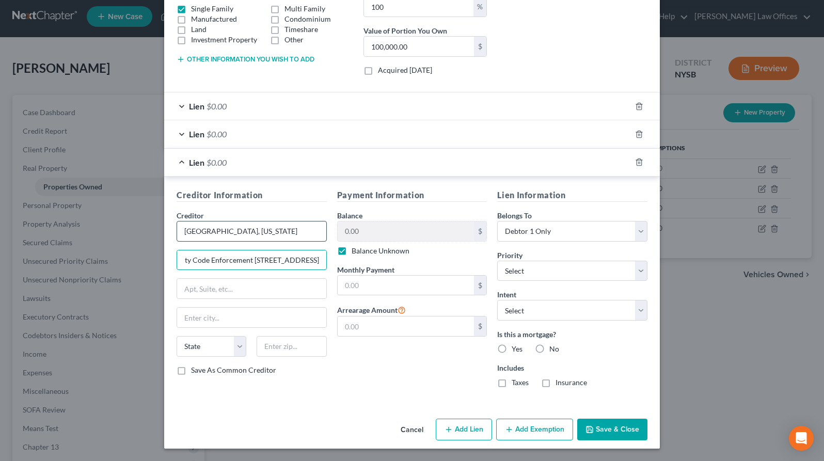
type input "Orange County Code Enforcement [STREET_ADDRESS]"
click at [242, 231] on input "[GEOGRAPHIC_DATA], [US_STATE]" at bounding box center [252, 231] width 150 height 21
type input "[GEOGRAPHIC_DATA], [US_STATE]"
click at [252, 260] on input "Orange County Code Enforcement [STREET_ADDRESS]" at bounding box center [251, 260] width 149 height 20
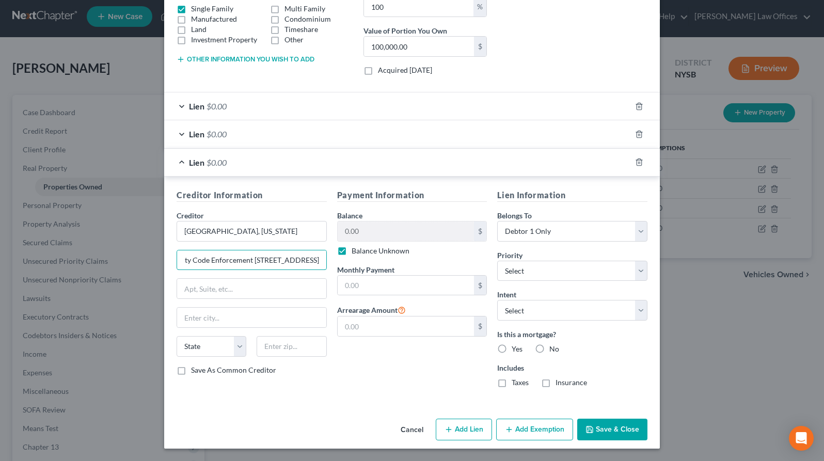
scroll to position [0, 0]
drag, startPoint x: 252, startPoint y: 260, endPoint x: 152, endPoint y: 255, distance: 100.8
click at [152, 255] on div "Edit Property × Address * [GEOGRAPHIC_DATA] [GEOGRAPHIC_DATA] [US_STATE][GEOGRA…" at bounding box center [412, 230] width 824 height 461
drag, startPoint x: 251, startPoint y: 261, endPoint x: 371, endPoint y: 266, distance: 119.8
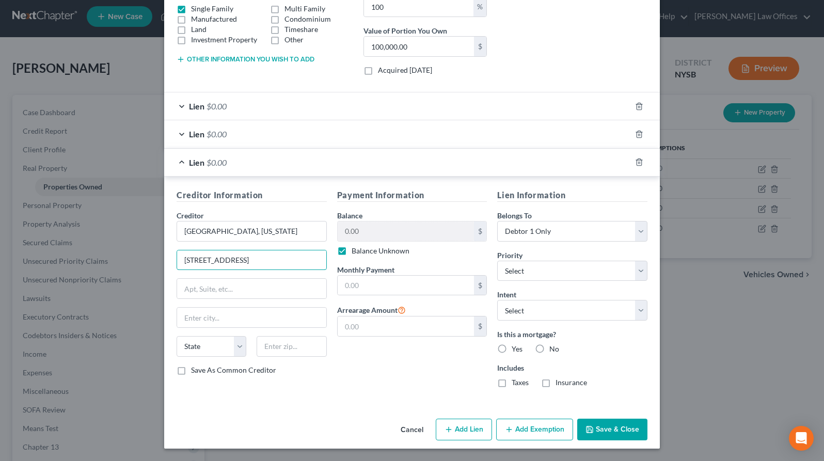
click at [371, 266] on div "Creditor Information Creditor * [GEOGRAPHIC_DATA][US_STATE][STREET_ADDRESS][US_…" at bounding box center [411, 292] width 481 height 207
click at [292, 262] on input "[STREET_ADDRESS]" at bounding box center [251, 260] width 149 height 20
drag, startPoint x: 298, startPoint y: 260, endPoint x: 214, endPoint y: 263, distance: 83.7
click at [214, 263] on input "[STREET_ADDRESS]" at bounding box center [251, 260] width 149 height 20
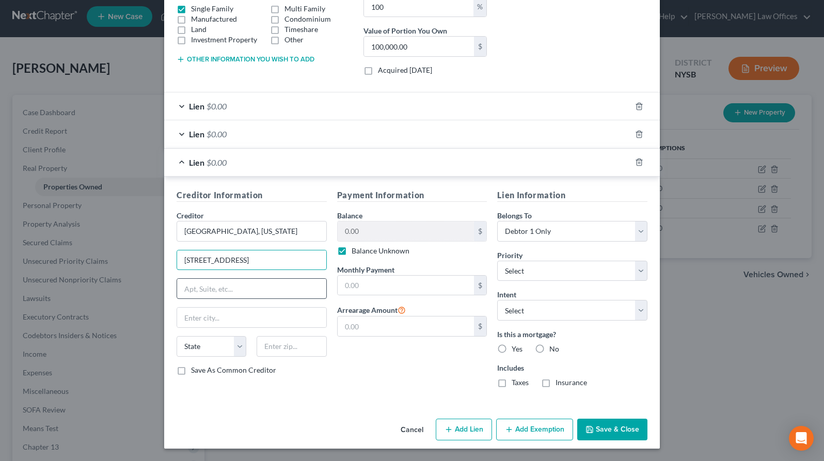
type input "[STREET_ADDRESS]"
click at [232, 289] on input "text" at bounding box center [251, 289] width 149 height 20
type input "Second Floor"
type input "Orlando"
select select "9"
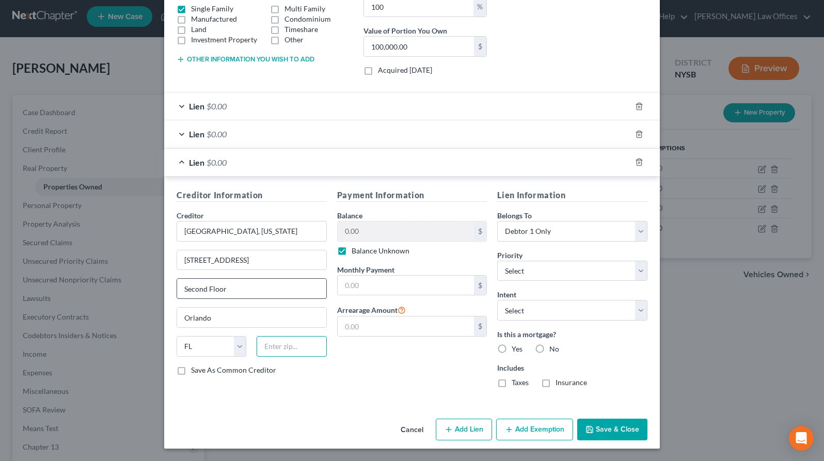
paste input "32839"
type input "32839"
click at [535, 272] on select "Select 1st 2nd 3rd 4th 5th 6th 7th 8th 9th 10th 11th 12th 13th 14th 15th 16th 1…" at bounding box center [572, 271] width 150 height 21
click at [497, 261] on select "Select 1st 2nd 3rd 4th 5th 6th 7th 8th 9th 10th 11th 12th 13th 14th 15th 16th 1…" at bounding box center [572, 271] width 150 height 21
click at [549, 348] on label "No" at bounding box center [554, 349] width 10 height 10
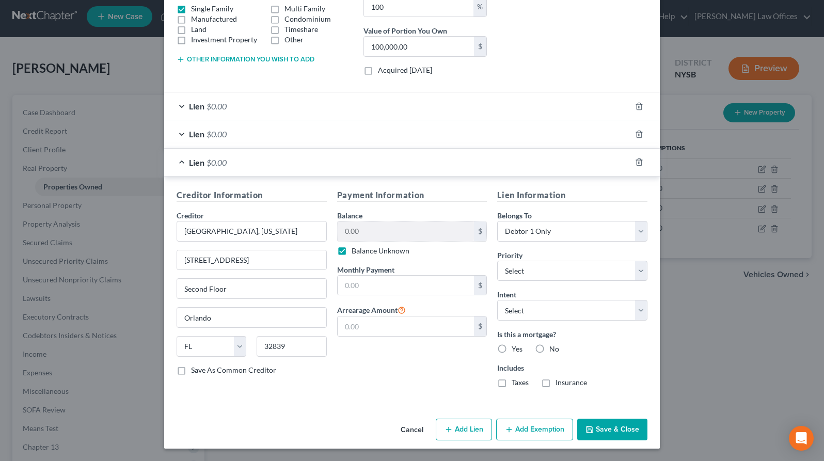
click at [553, 348] on input "No" at bounding box center [556, 347] width 7 height 7
radio input "true"
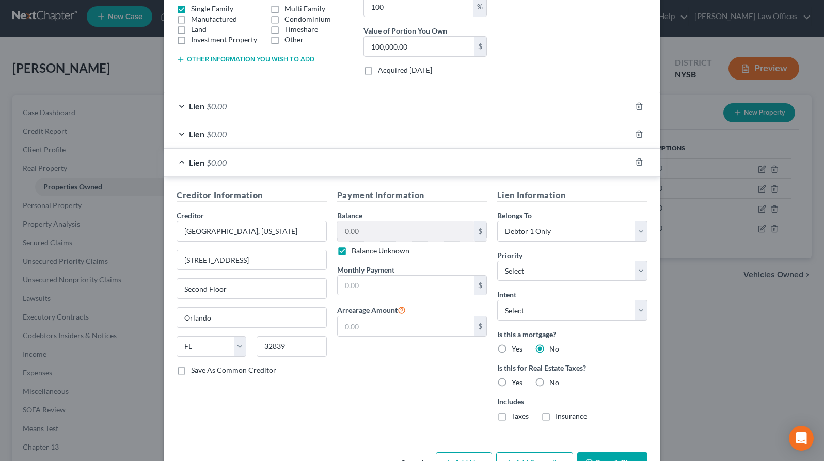
click at [549, 382] on label "No" at bounding box center [554, 382] width 10 height 10
click at [553, 382] on input "No" at bounding box center [556, 380] width 7 height 7
radio input "true"
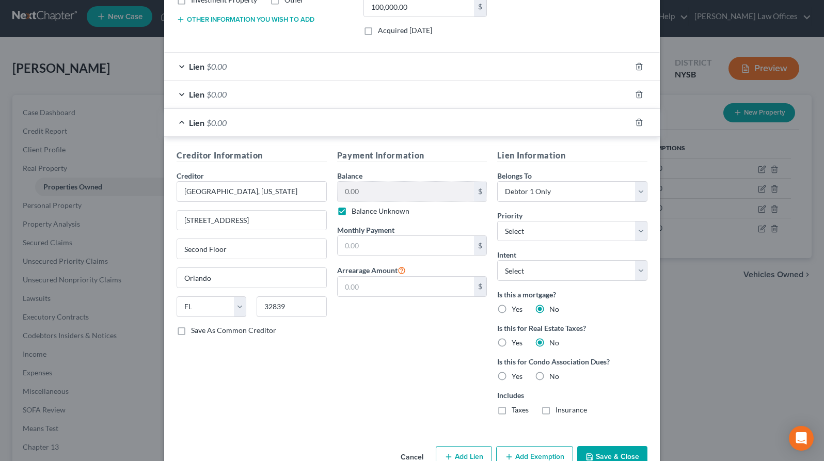
scroll to position [237, 0]
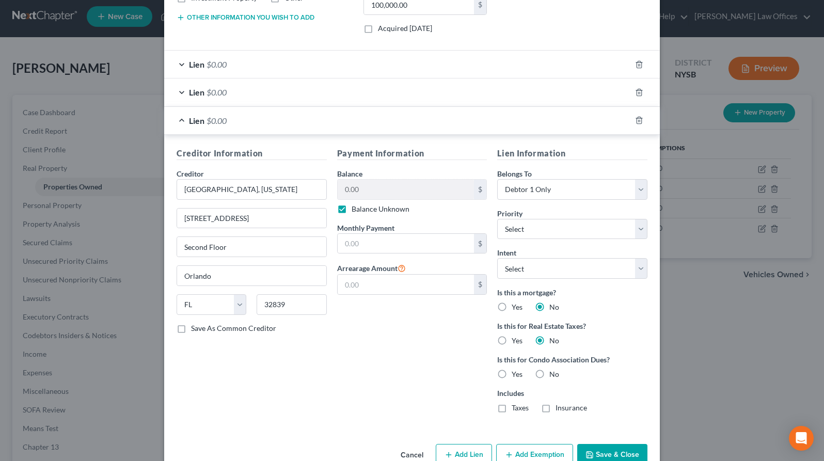
click at [549, 374] on label "No" at bounding box center [554, 374] width 10 height 10
click at [553, 374] on input "No" at bounding box center [556, 372] width 7 height 7
radio input "true"
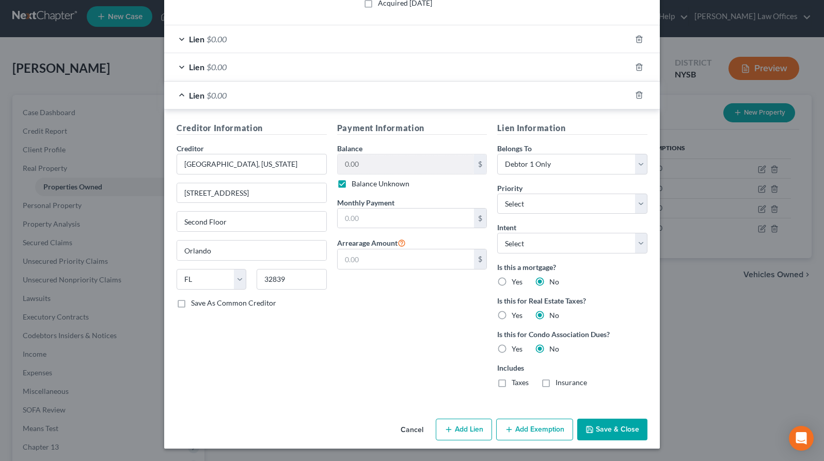
click at [603, 431] on button "Save & Close" at bounding box center [612, 430] width 70 height 22
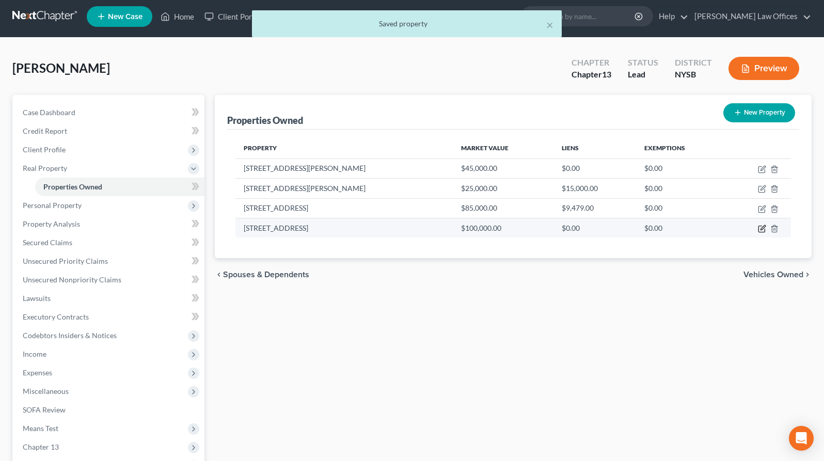
click at [762, 228] on icon "button" at bounding box center [762, 227] width 5 height 5
select select "9"
select select "47"
select select "0"
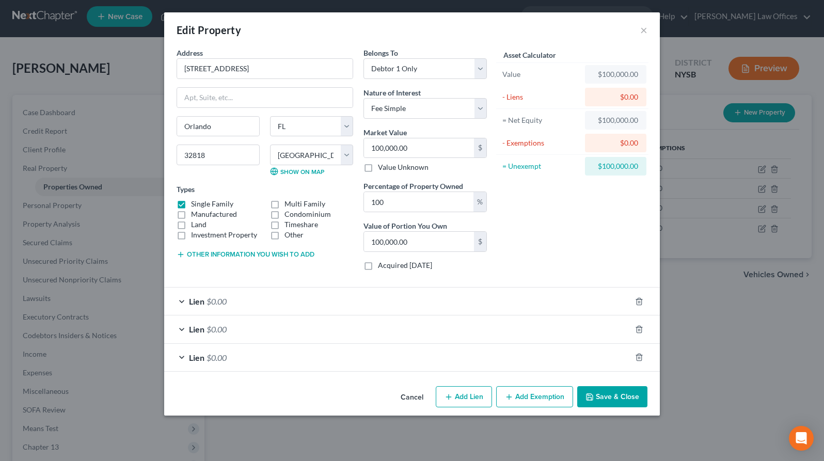
click at [185, 300] on div "Lien $0.00" at bounding box center [397, 301] width 467 height 27
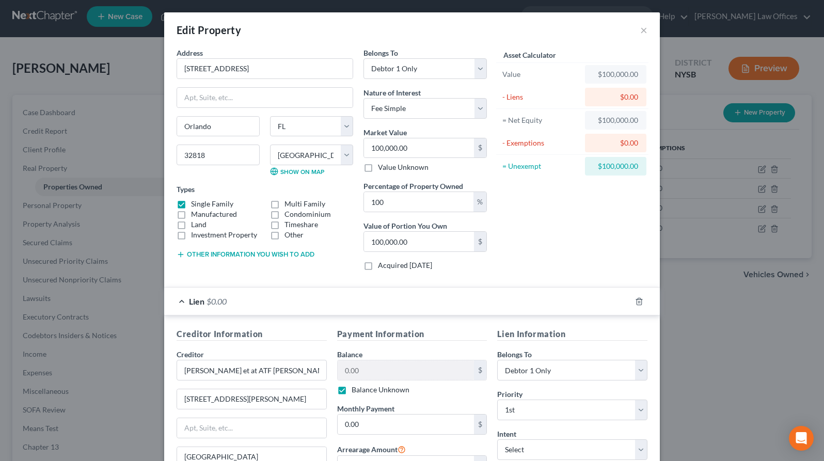
click at [185, 300] on div "Lien $0.00" at bounding box center [397, 301] width 467 height 27
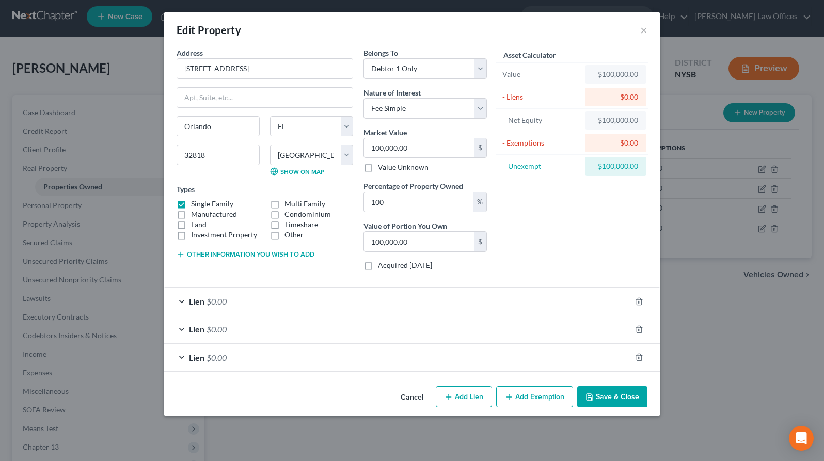
click at [182, 328] on div "Lien $0.00" at bounding box center [397, 328] width 467 height 27
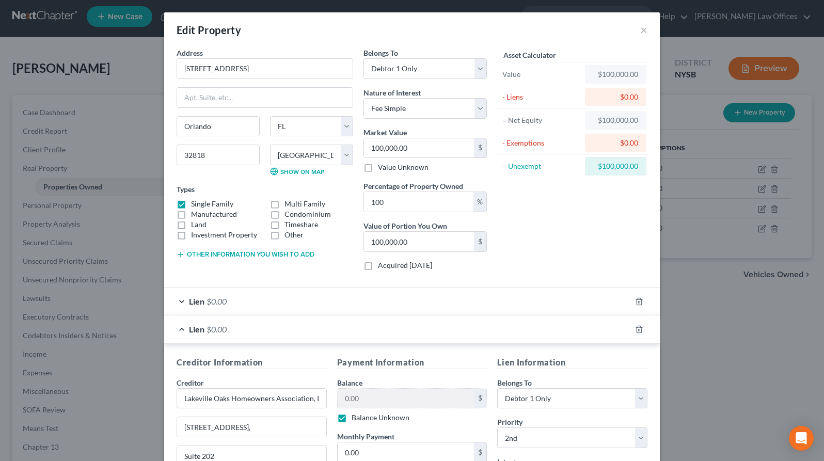
click at [182, 328] on div "Lien $0.00" at bounding box center [397, 328] width 467 height 27
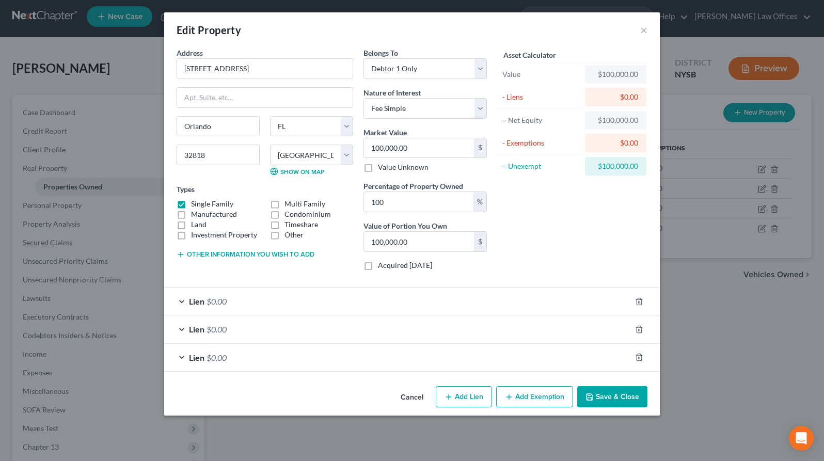
click at [183, 358] on div "Lien $0.00" at bounding box center [397, 357] width 467 height 27
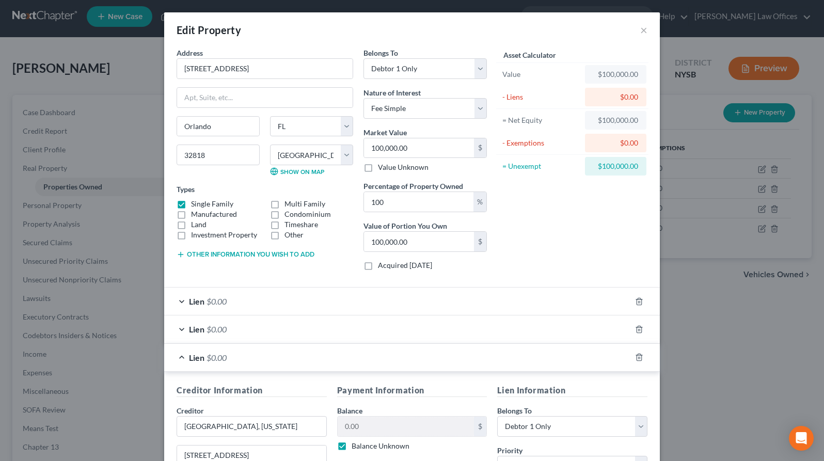
click at [184, 358] on div "Lien $0.00" at bounding box center [397, 357] width 467 height 27
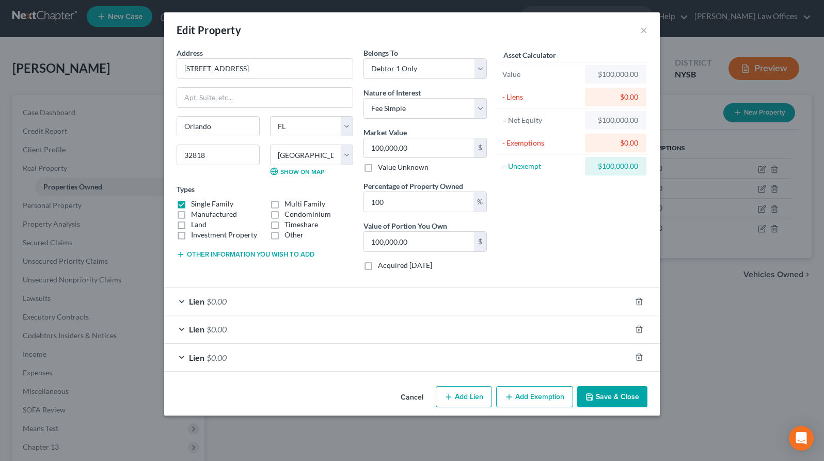
click at [599, 392] on button "Save & Close" at bounding box center [612, 397] width 70 height 22
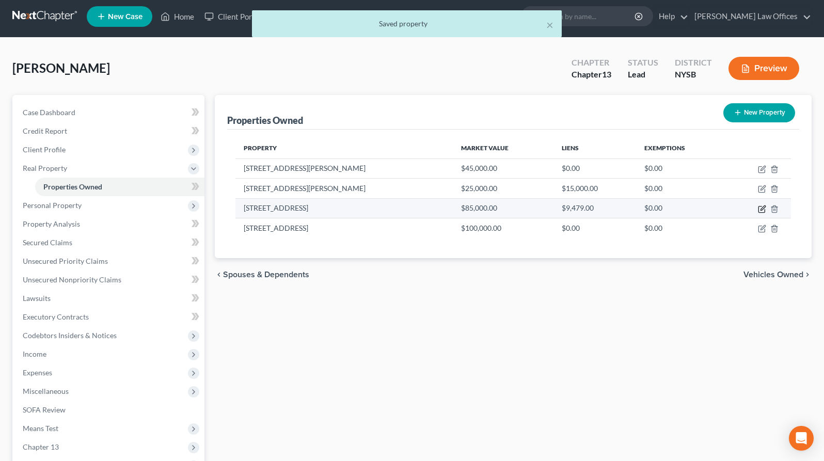
click at [762, 209] on icon "button" at bounding box center [762, 207] width 5 height 5
select select "9"
select select "56"
select select "3"
select select "1"
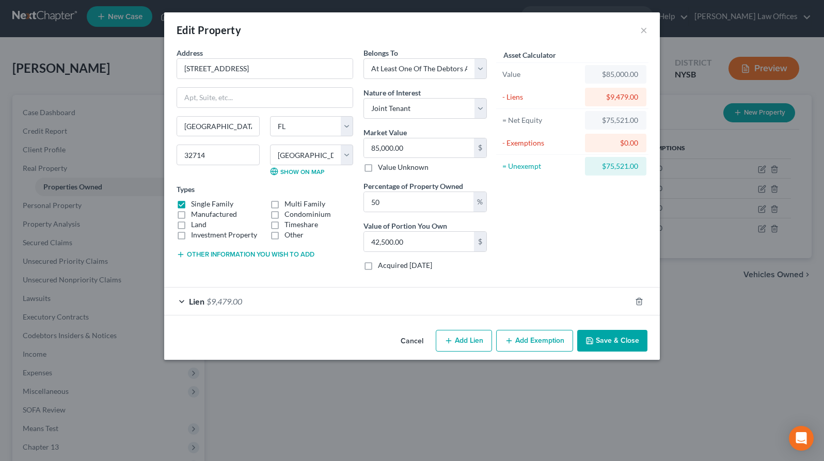
click at [181, 301] on div "Lien $9,479.00" at bounding box center [397, 301] width 467 height 27
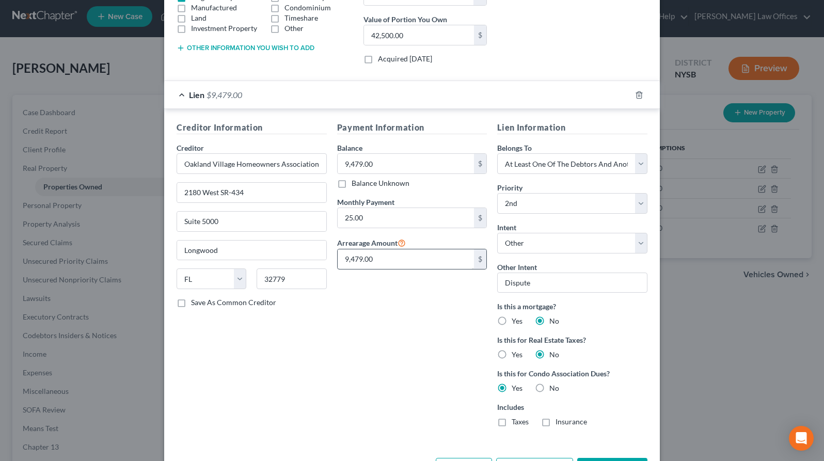
scroll to position [246, 0]
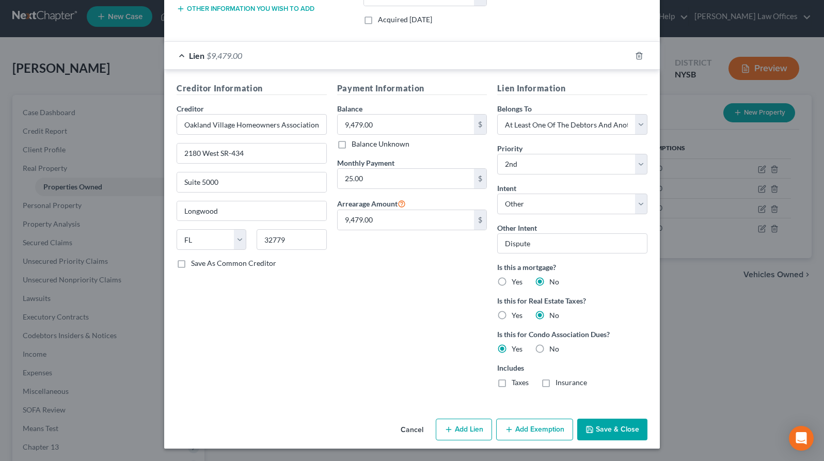
click at [467, 426] on button "Add Lien" at bounding box center [464, 430] width 56 height 22
select select "3"
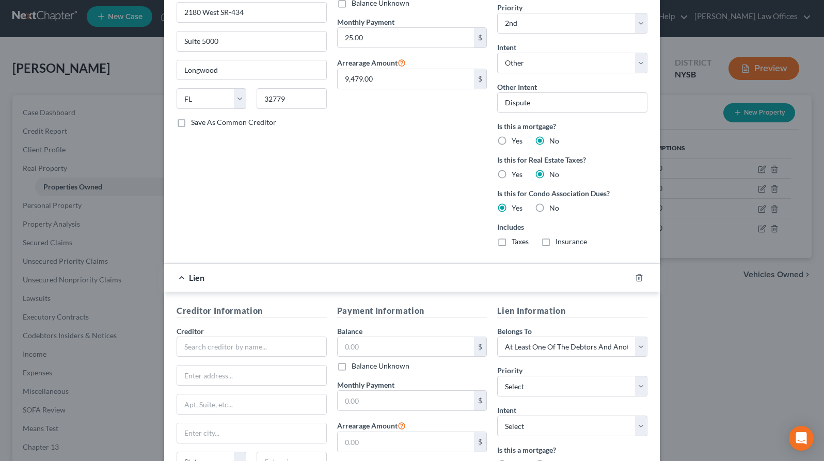
scroll to position [502, 0]
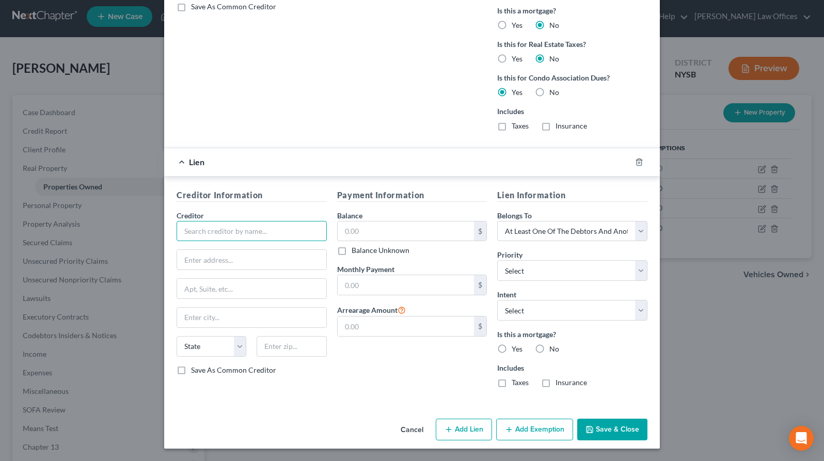
click at [233, 232] on input "text" at bounding box center [252, 231] width 150 height 21
type input "L"
type input "G"
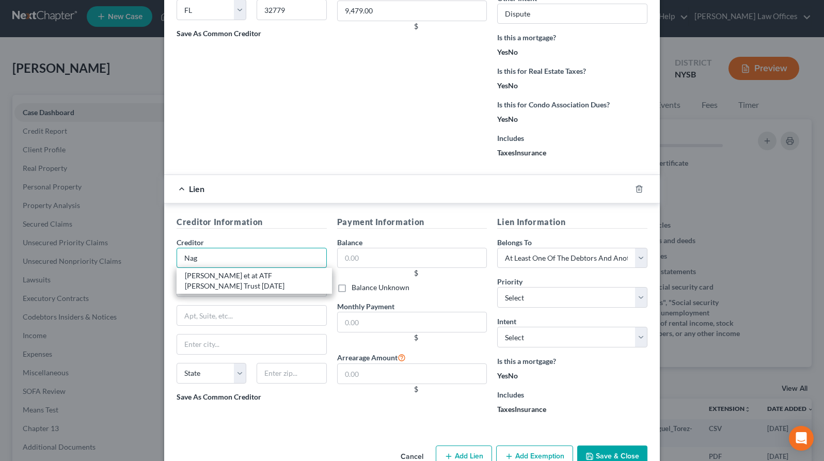
scroll to position [529, 0]
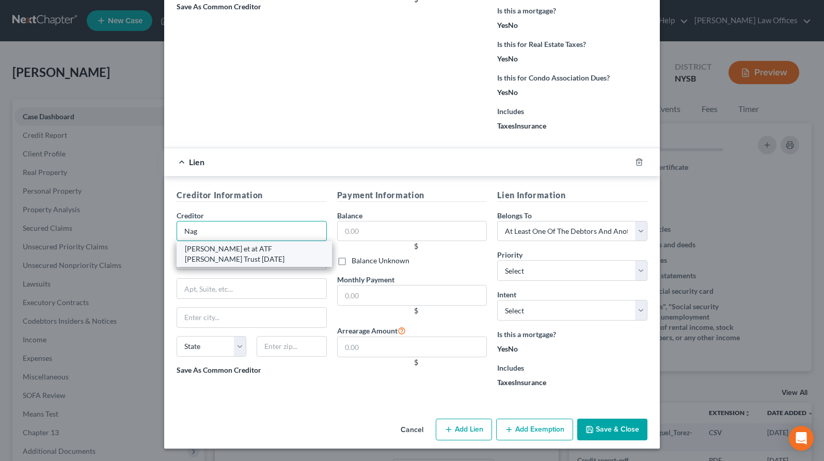
type input "Nag"
click at [226, 256] on div "[PERSON_NAME] et at ATF [PERSON_NAME] Trust [DATE]" at bounding box center [254, 254] width 139 height 21
click at [246, 252] on div "[PERSON_NAME] et at ATF [PERSON_NAME] Trust [DATE]" at bounding box center [254, 254] width 139 height 21
click at [249, 248] on div "[PERSON_NAME] et at ATF [PERSON_NAME] Trust [DATE]" at bounding box center [254, 254] width 139 height 21
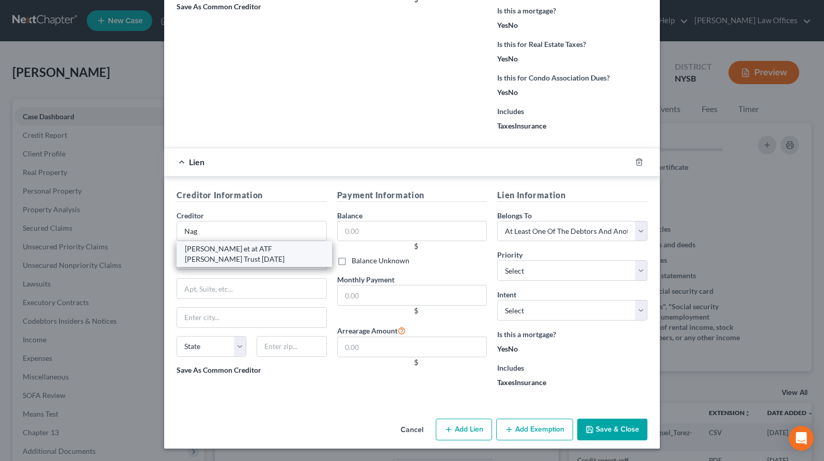
click at [251, 258] on div "[PERSON_NAME] et at ATF [PERSON_NAME] Trust [DATE]" at bounding box center [254, 254] width 139 height 21
click at [219, 263] on div "[PERSON_NAME] et at ATF [PERSON_NAME] Trust [DATE]" at bounding box center [254, 254] width 139 height 21
click at [366, 233] on input "text" at bounding box center [412, 231] width 150 height 21
click at [290, 292] on input "text" at bounding box center [252, 288] width 150 height 21
click at [278, 253] on div "[PERSON_NAME] et at ATF [PERSON_NAME] Trust [DATE]" at bounding box center [254, 254] width 139 height 21
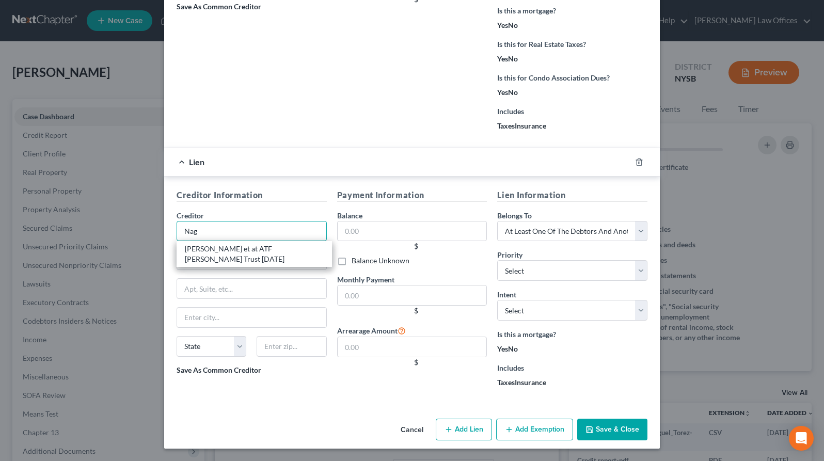
drag, startPoint x: 214, startPoint y: 231, endPoint x: 181, endPoint y: 230, distance: 33.1
click at [181, 230] on input "Nag" at bounding box center [252, 231] width 150 height 21
click at [198, 248] on div "[PERSON_NAME] et at ATF [PERSON_NAME] Trust [DATE]" at bounding box center [254, 254] width 139 height 21
type input "[PERSON_NAME] et at ATF [PERSON_NAME] Trust [DATE]"
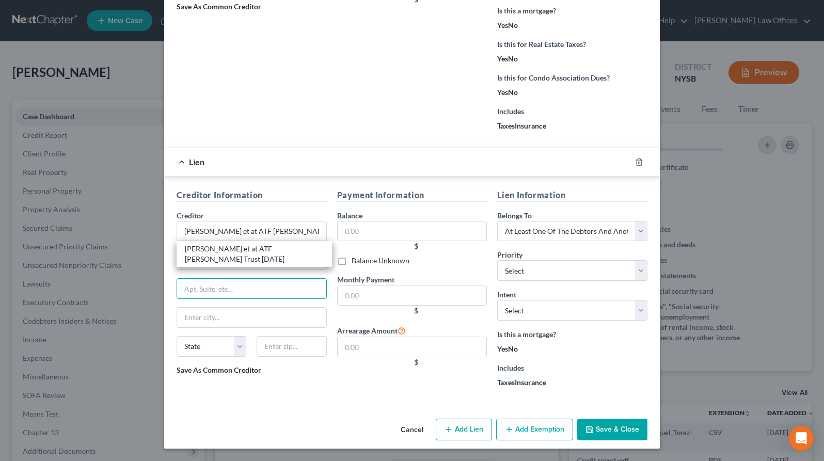
click at [220, 291] on input "text" at bounding box center [252, 288] width 150 height 21
click at [449, 261] on div "Balance Unknown" at bounding box center [412, 261] width 150 height 10
click at [352, 261] on label "Balance Unknown" at bounding box center [381, 261] width 58 height 10
click at [356, 261] on input "Balance Unknown" at bounding box center [359, 259] width 7 height 7
checkbox input "true"
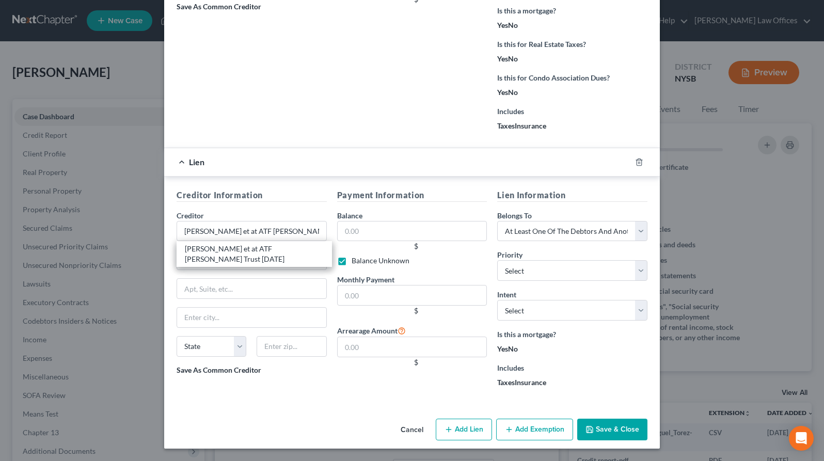
click at [624, 428] on button "Save & Close" at bounding box center [612, 430] width 70 height 22
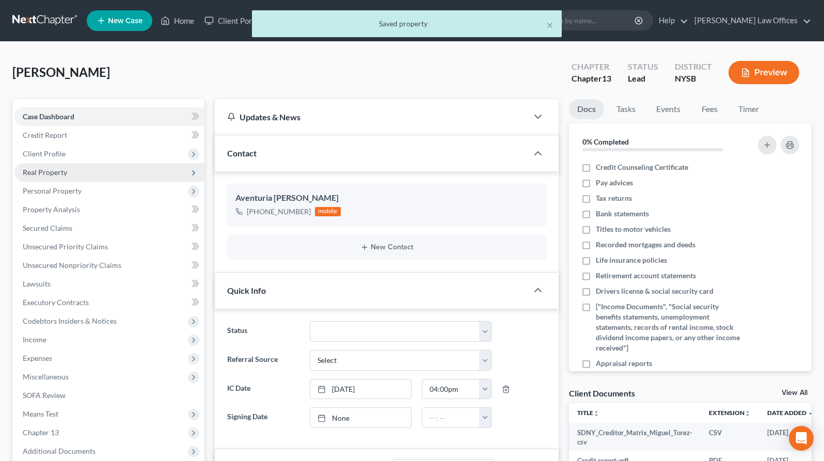
click at [44, 172] on span "Real Property" at bounding box center [45, 172] width 44 height 9
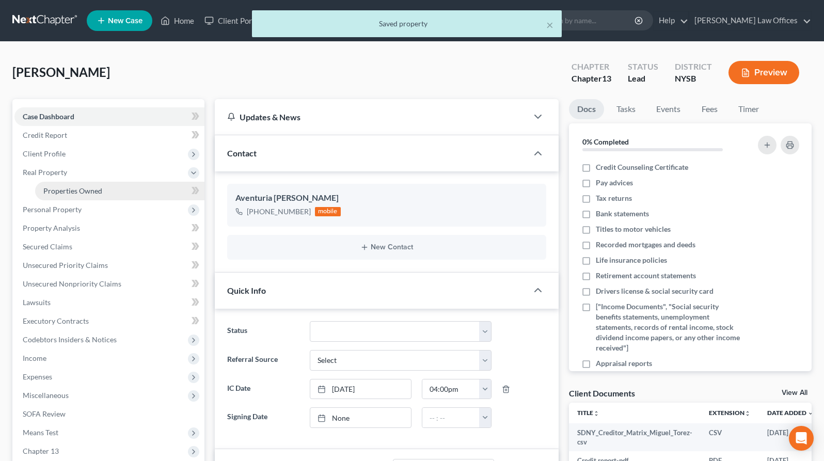
click at [65, 192] on span "Properties Owned" at bounding box center [72, 190] width 59 height 9
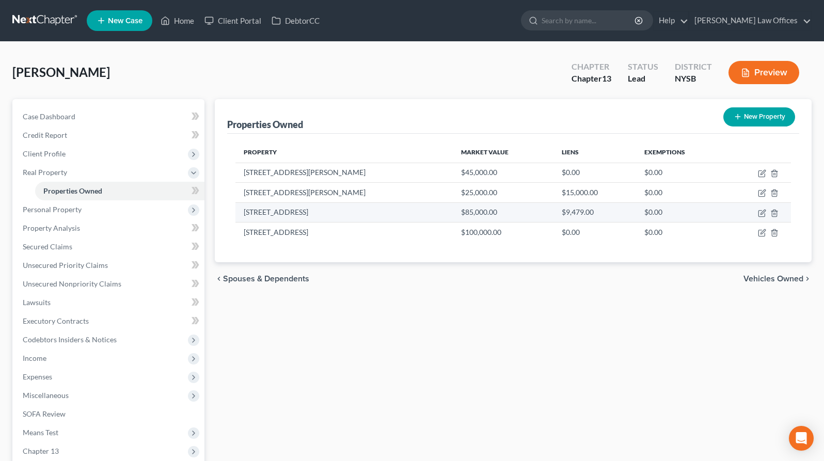
click at [261, 213] on td "[STREET_ADDRESS]" at bounding box center [343, 212] width 217 height 20
click at [765, 216] on icon "button" at bounding box center [762, 213] width 8 height 8
select select "9"
select select "56"
select select "3"
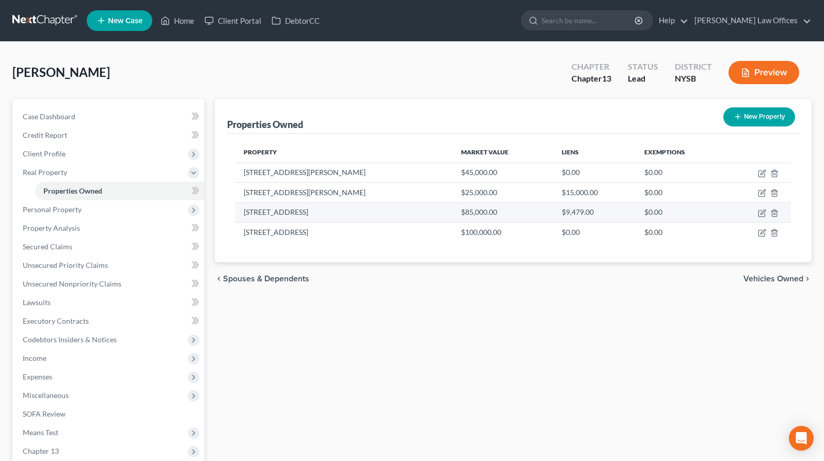
select select "1"
select select "9"
select select "3"
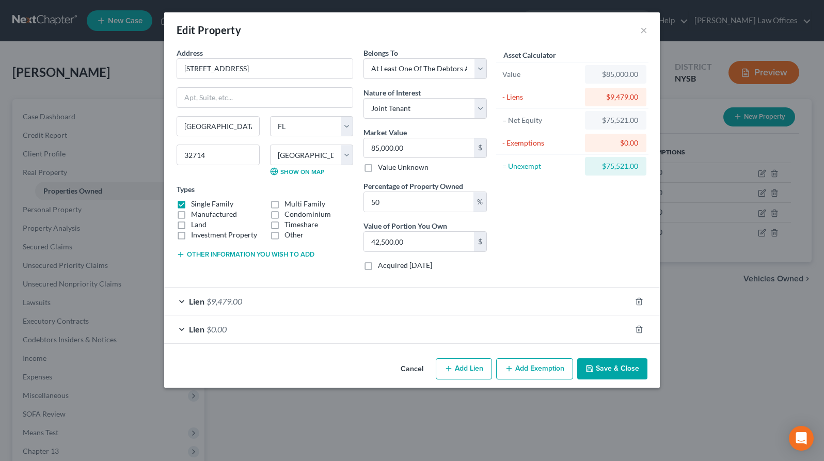
click at [180, 329] on div "Lien $0.00" at bounding box center [397, 328] width 467 height 27
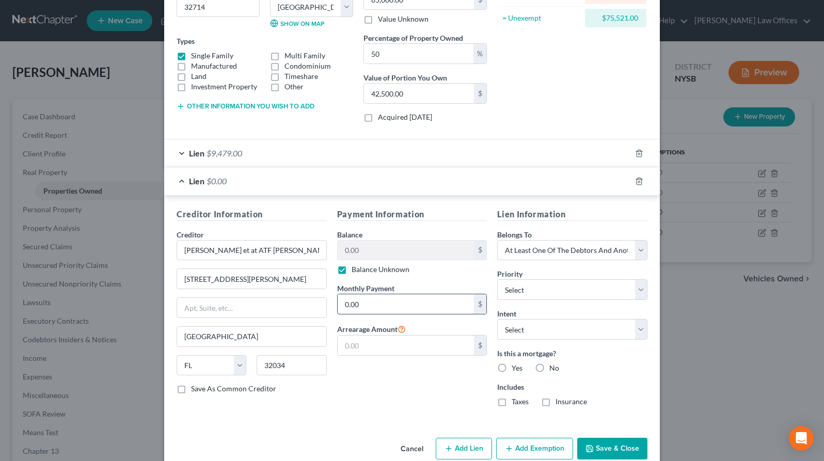
scroll to position [167, 0]
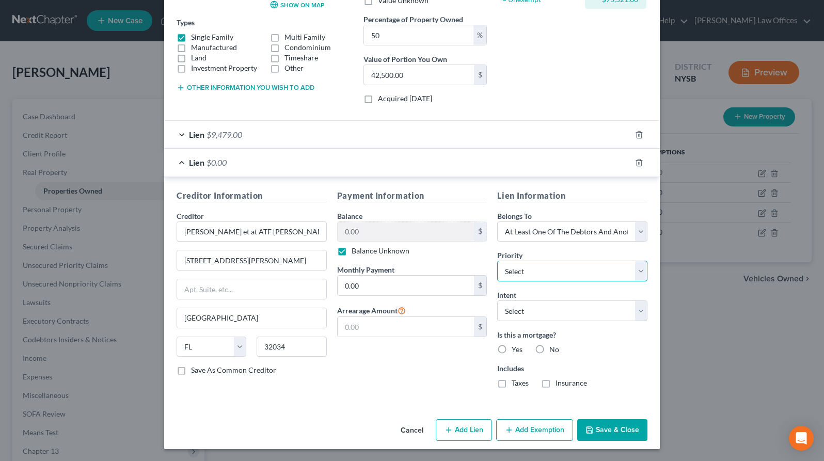
click at [639, 271] on select "Select 1st 3rd 4th 5th 6th 7th 8th 9th 10th 11th 12th 13th 14th 15th 16th 17th …" at bounding box center [572, 271] width 150 height 21
select select "0"
click at [497, 261] on select "Select 1st 3rd 4th 5th 6th 7th 8th 9th 10th 11th 12th 13th 14th 15th 16th 17th …" at bounding box center [572, 271] width 150 height 21
click at [512, 348] on label "Yes" at bounding box center [517, 349] width 11 height 10
click at [516, 348] on input "Yes" at bounding box center [519, 347] width 7 height 7
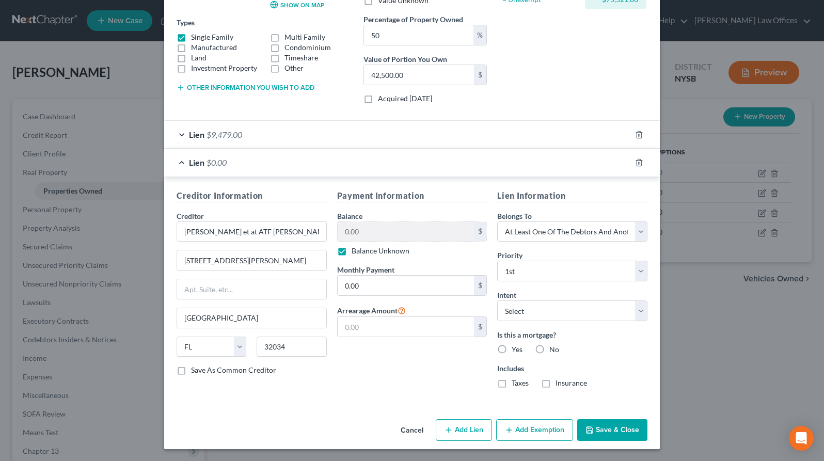
radio input "true"
click at [611, 430] on button "Save & Close" at bounding box center [612, 430] width 70 height 22
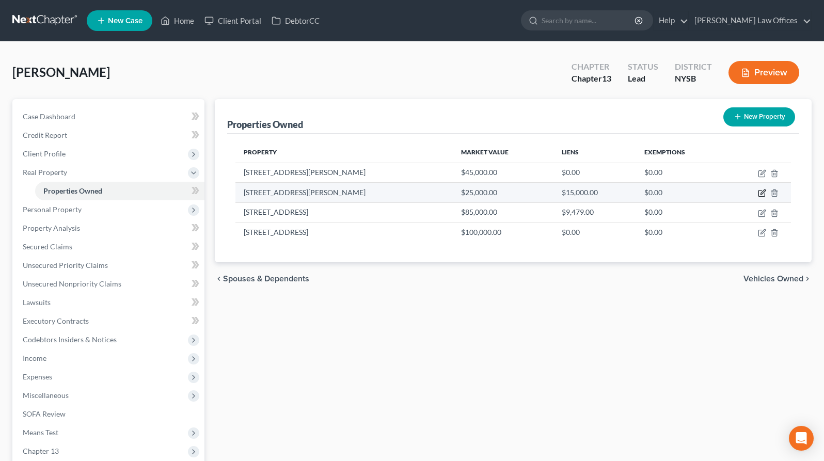
click at [761, 194] on icon "button" at bounding box center [762, 193] width 8 height 8
select select "9"
select select "14"
select select "3"
select select "1"
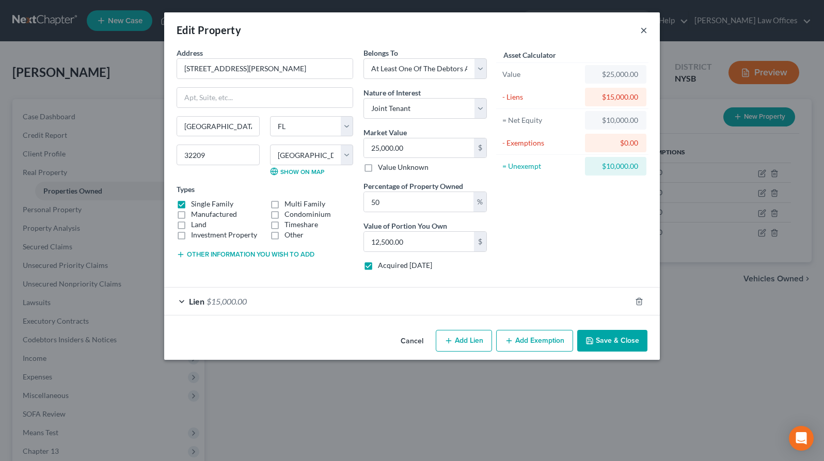
drag, startPoint x: 642, startPoint y: 32, endPoint x: 638, endPoint y: 36, distance: 5.5
click at [641, 33] on button "×" at bounding box center [643, 30] width 7 height 12
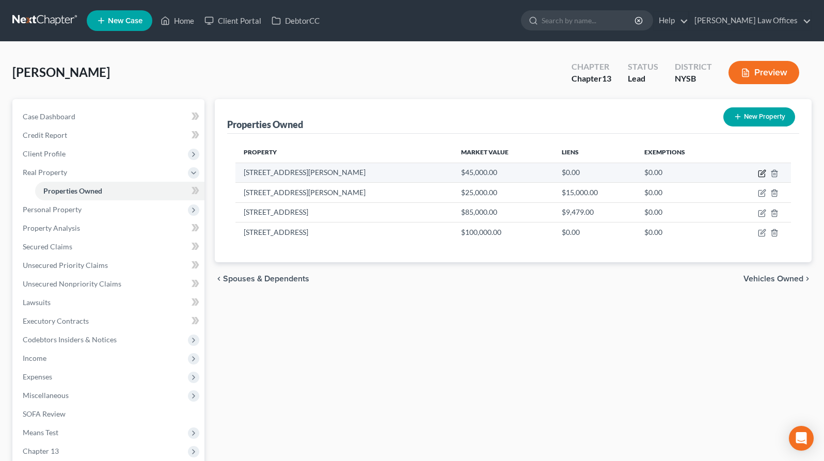
click at [761, 173] on icon "button" at bounding box center [762, 173] width 8 height 8
select select "9"
select select "14"
select select "3"
select select "1"
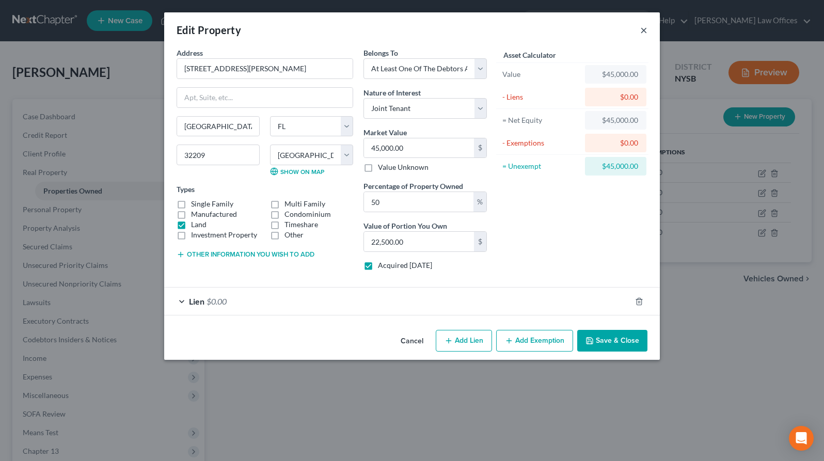
click at [645, 34] on button "×" at bounding box center [643, 30] width 7 height 12
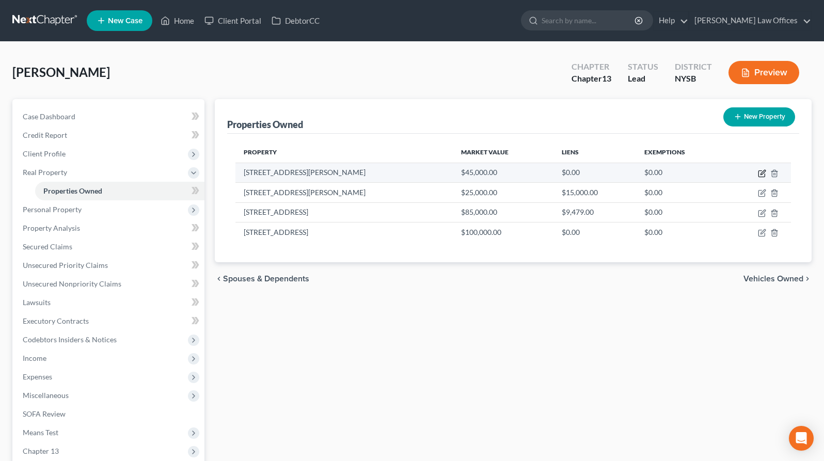
click at [762, 172] on icon "button" at bounding box center [762, 172] width 5 height 5
select select "9"
select select "14"
select select "3"
select select "1"
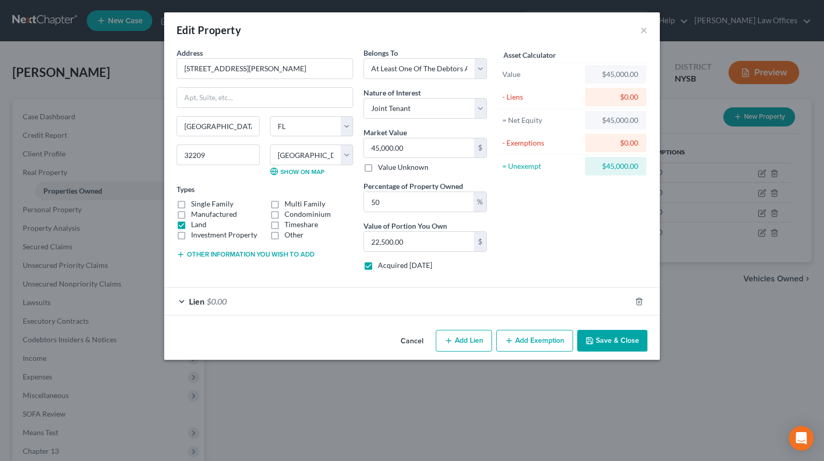
drag, startPoint x: 179, startPoint y: 300, endPoint x: 200, endPoint y: 294, distance: 22.1
click at [180, 300] on div "Lien $0.00" at bounding box center [397, 301] width 467 height 27
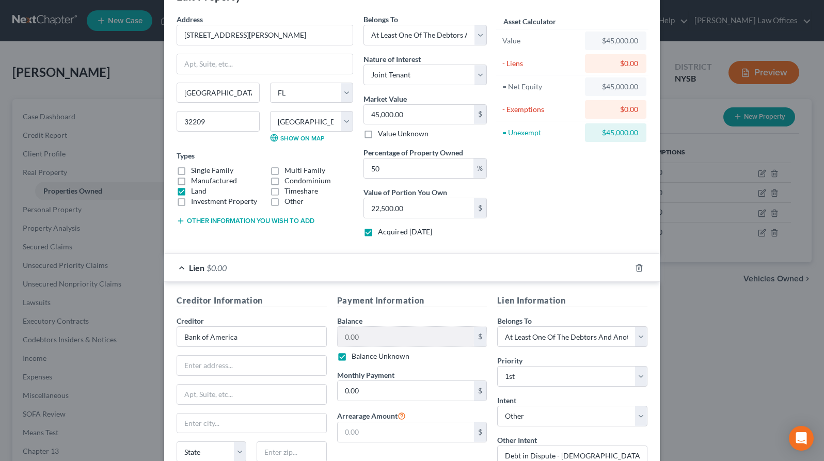
scroll to position [39, 0]
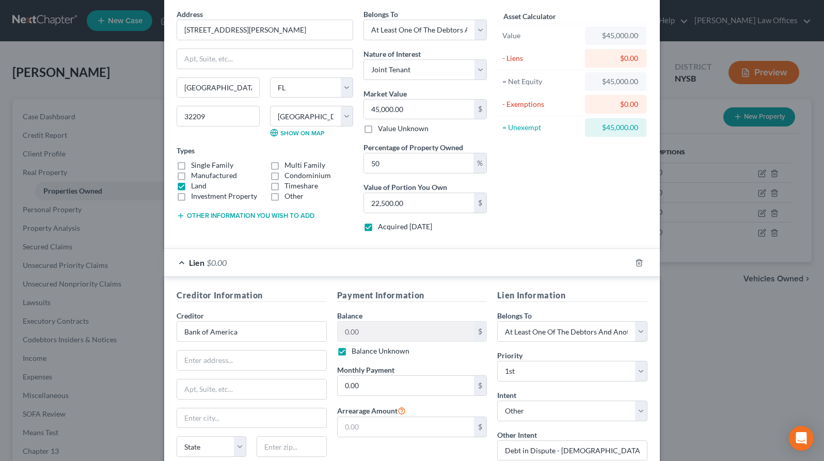
click at [713, 55] on div "Edit Property × Address * 7447 [PERSON_NAME][GEOGRAPHIC_DATA] E [GEOGRAPHIC_DAT…" at bounding box center [412, 230] width 824 height 461
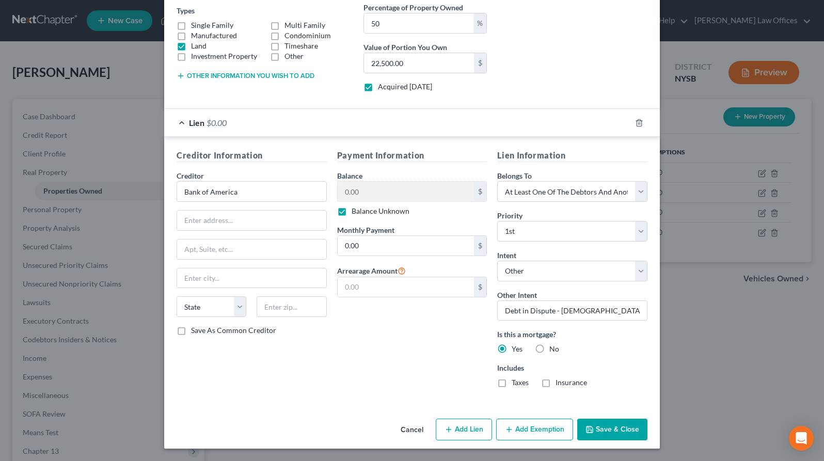
click at [607, 424] on button "Save & Close" at bounding box center [612, 430] width 70 height 22
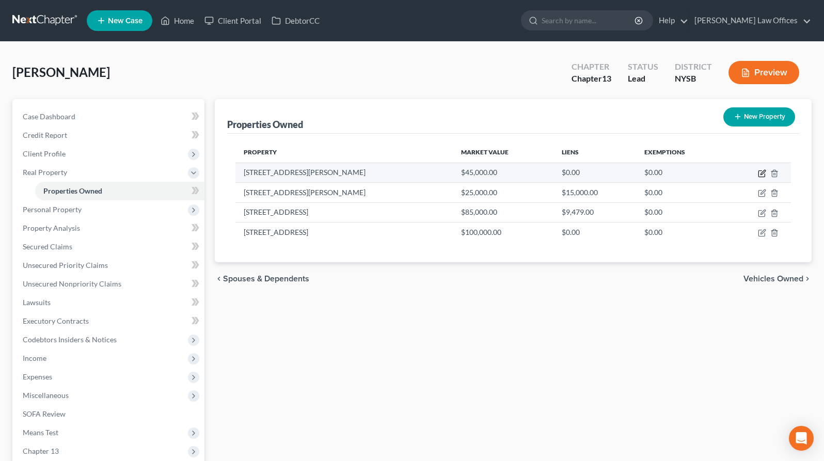
click at [762, 173] on icon "button" at bounding box center [762, 173] width 8 height 8
select select "9"
select select "14"
select select "3"
select select "1"
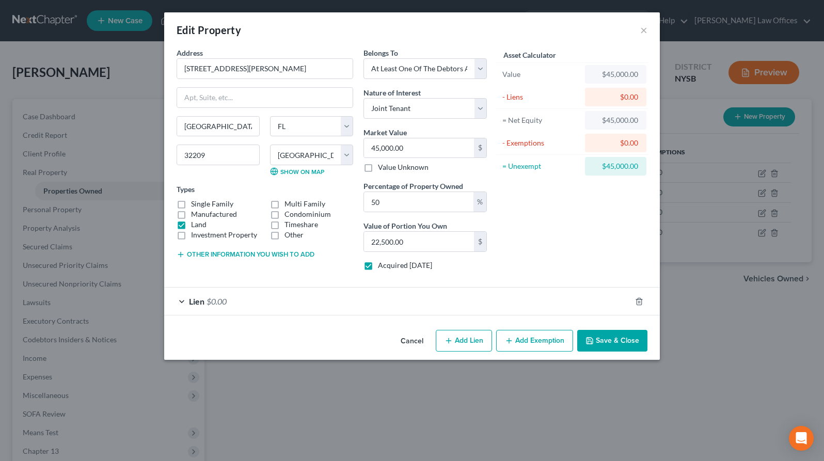
click at [186, 302] on div "Lien $0.00" at bounding box center [397, 301] width 467 height 27
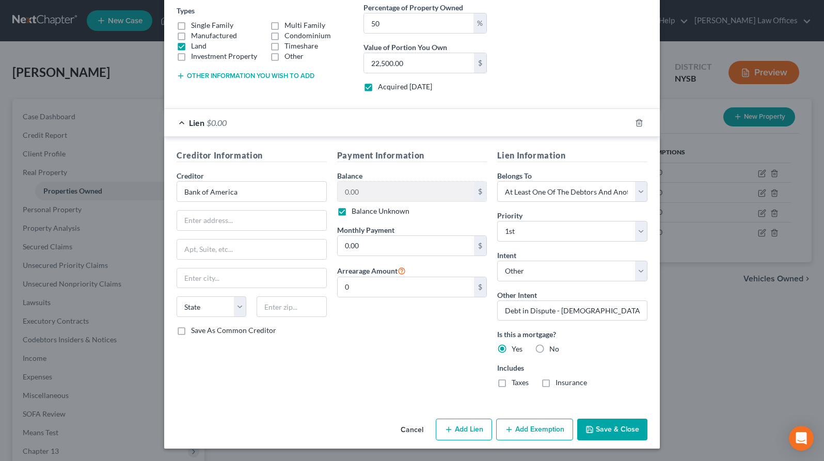
scroll to position [178, 0]
click at [261, 191] on input "Bank of America" at bounding box center [252, 192] width 150 height 21
type input "Bank of America, N.A. a National Banking Association"
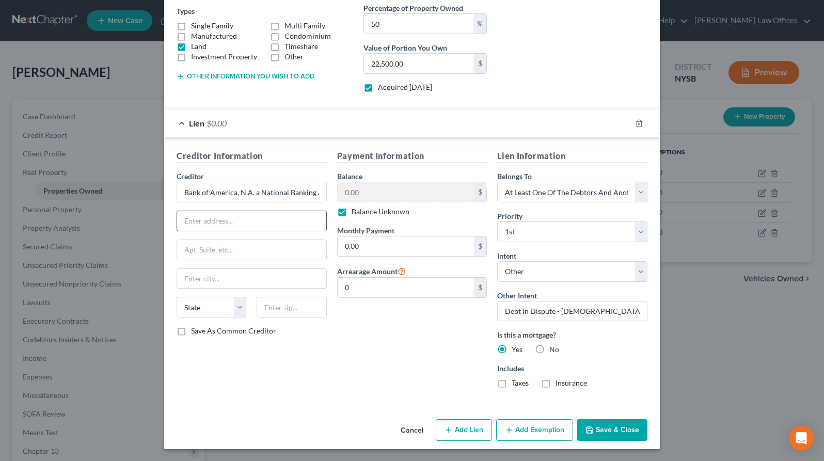
click at [236, 222] on input "text" at bounding box center [251, 221] width 149 height 20
type input "[STREET_ADDRESS][PERSON_NAME]"
click at [212, 280] on input "text" at bounding box center [251, 279] width 149 height 20
drag, startPoint x: 370, startPoint y: 336, endPoint x: 357, endPoint y: 333, distance: 13.7
click at [370, 336] on div "Payment Information Balance 0.00 $ Balance Unknown Balance Undetermined 0.00 $ …" at bounding box center [412, 273] width 161 height 247
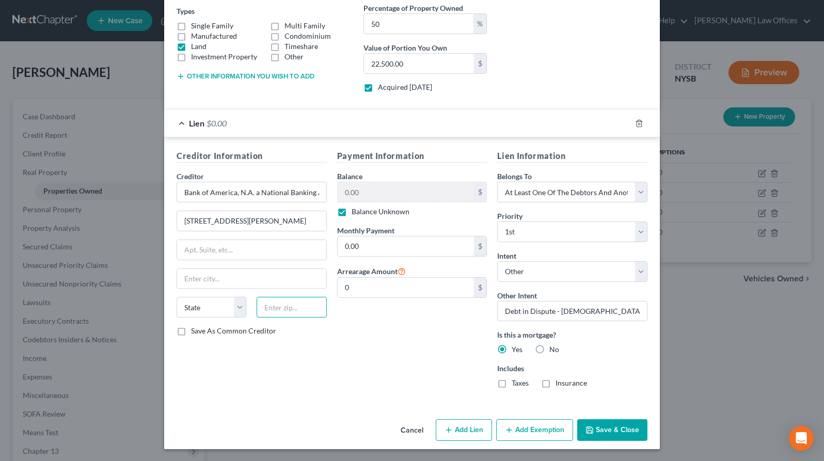
click at [284, 307] on input "text" at bounding box center [292, 307] width 70 height 21
type input "28255"
click at [237, 312] on select "State [US_STATE] AK AR AZ CA CO CT DE DC [GEOGRAPHIC_DATA] [GEOGRAPHIC_DATA] GU…" at bounding box center [212, 307] width 70 height 21
type input "Charlotte"
select select "28"
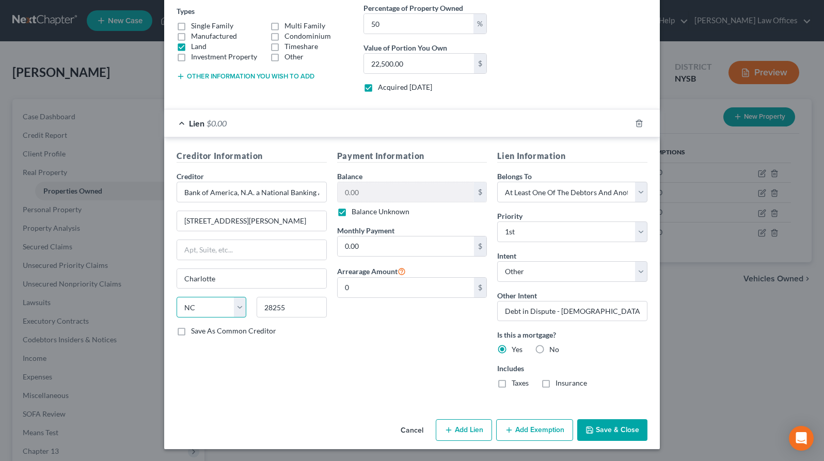
click at [177, 297] on select "State [US_STATE] AK AR AZ CA CO CT DE DC [GEOGRAPHIC_DATA] [GEOGRAPHIC_DATA] GU…" at bounding box center [212, 307] width 70 height 21
click at [203, 222] on input "[STREET_ADDRESS][PERSON_NAME]" at bounding box center [251, 221] width 149 height 20
type input "[STREET_ADDRESS][PERSON_NAME]"
click at [617, 430] on button "Save & Close" at bounding box center [612, 430] width 70 height 22
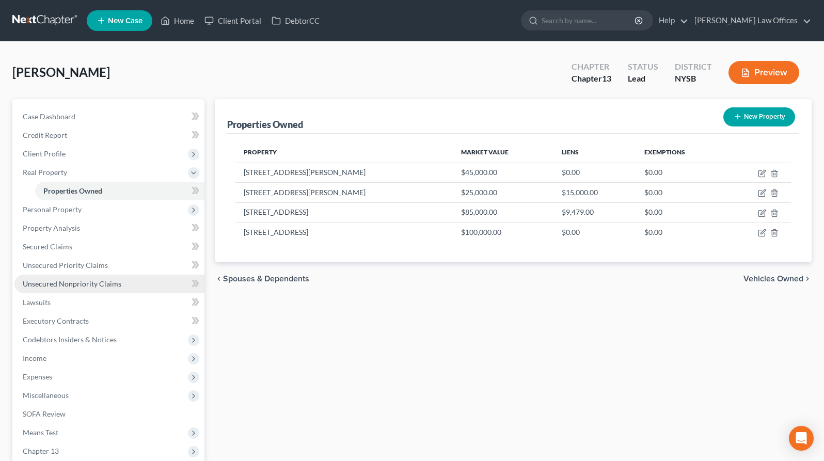
click at [122, 283] on link "Unsecured Nonpriority Claims" at bounding box center [109, 284] width 190 height 19
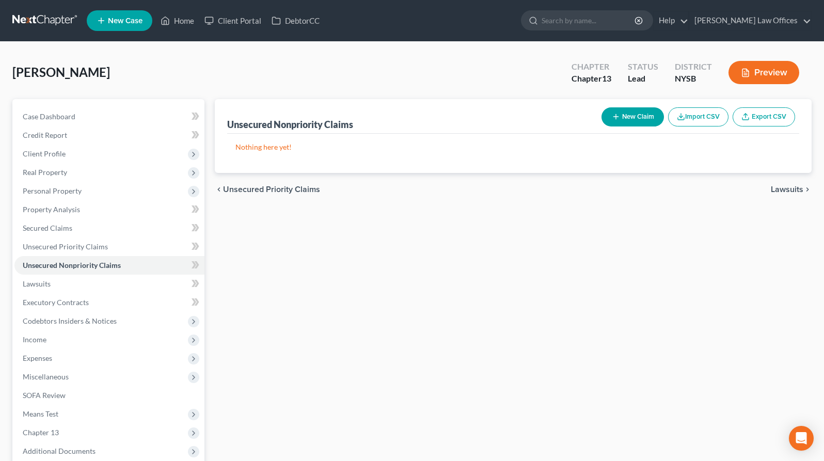
click at [635, 116] on button "New Claim" at bounding box center [632, 116] width 62 height 19
select select "0"
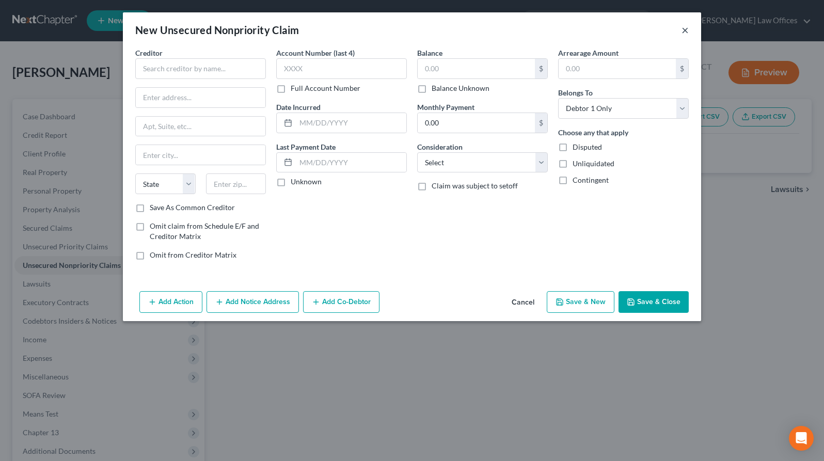
click at [681, 29] on button "×" at bounding box center [684, 30] width 7 height 12
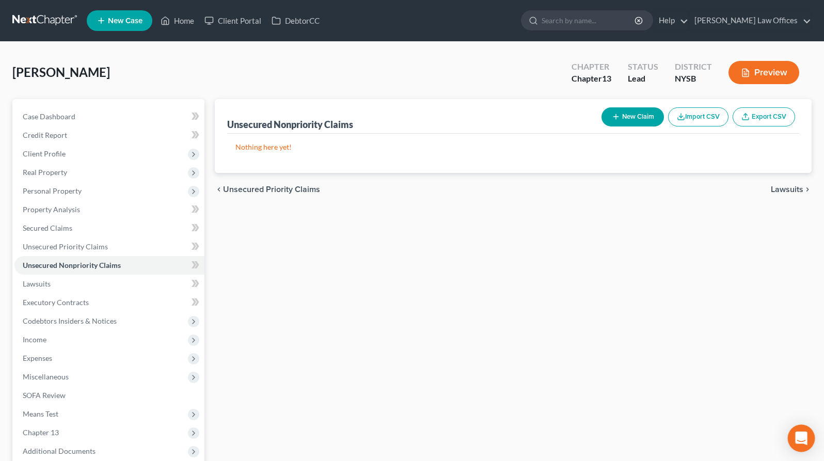
click at [801, 435] on icon "Open Intercom Messenger" at bounding box center [801, 438] width 12 height 13
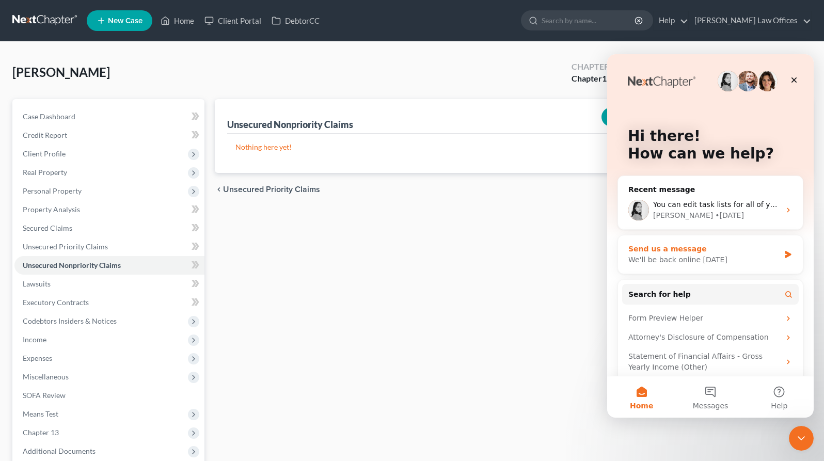
click at [676, 250] on div "Send us a message" at bounding box center [703, 249] width 151 height 11
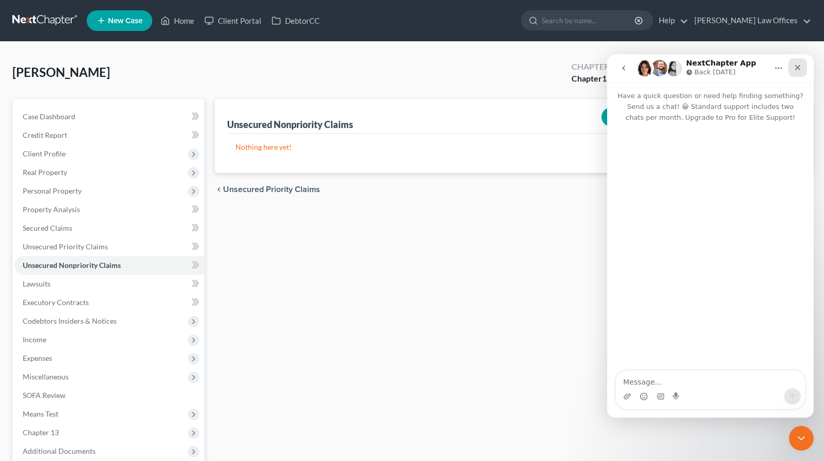
click at [799, 69] on icon "Close" at bounding box center [798, 68] width 6 height 6
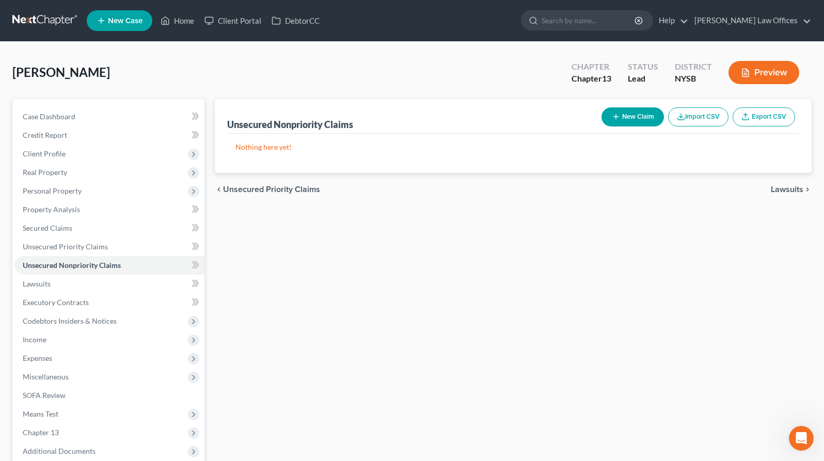
click at [694, 118] on button "Import CSV" at bounding box center [698, 116] width 60 height 19
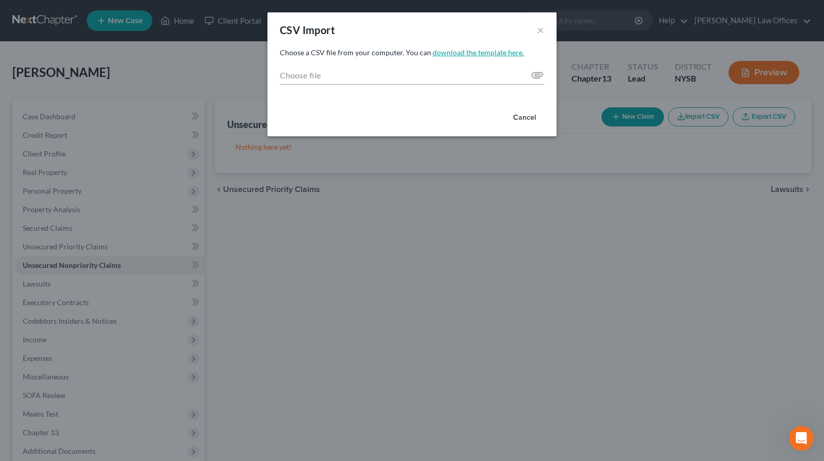
click at [445, 53] on link "download the template here." at bounding box center [478, 52] width 91 height 9
click at [539, 31] on button "×" at bounding box center [540, 30] width 7 height 12
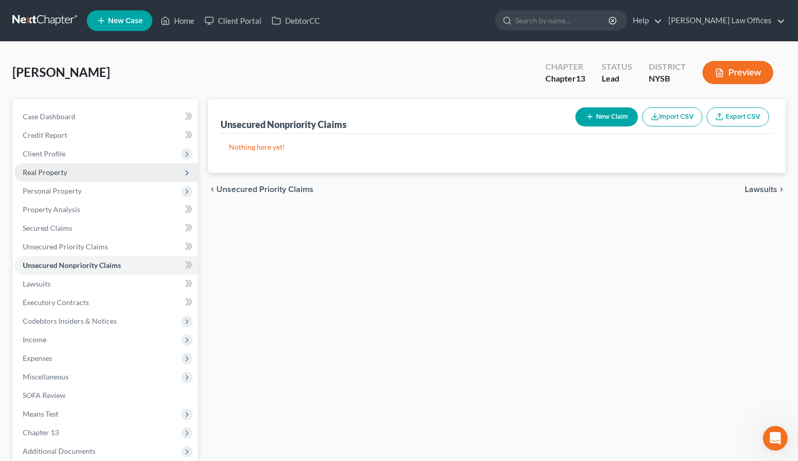
click at [58, 174] on span "Real Property" at bounding box center [45, 172] width 44 height 9
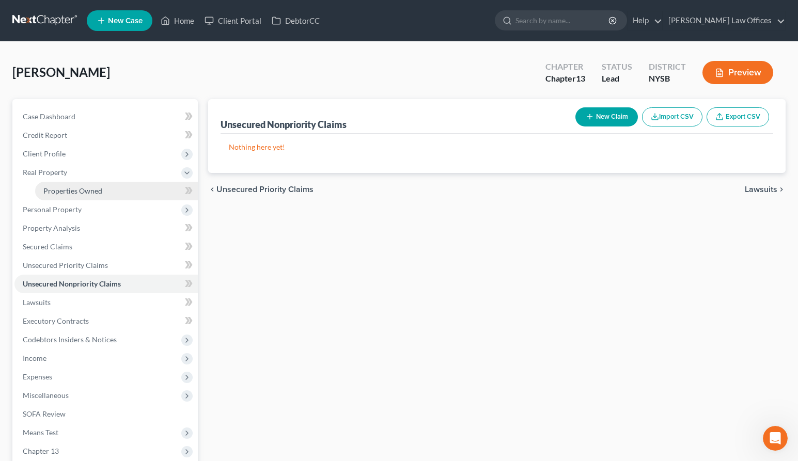
click at [108, 192] on link "Properties Owned" at bounding box center [116, 191] width 163 height 19
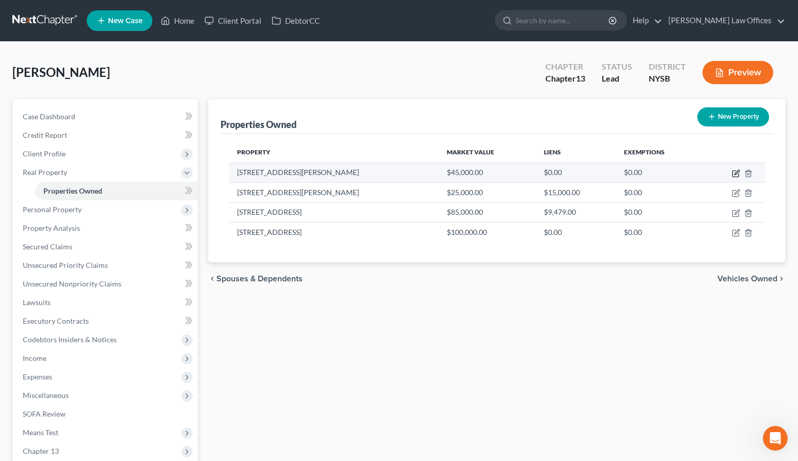
click at [736, 174] on icon "button" at bounding box center [735, 173] width 8 height 8
select select "9"
select select "14"
select select "3"
select select "1"
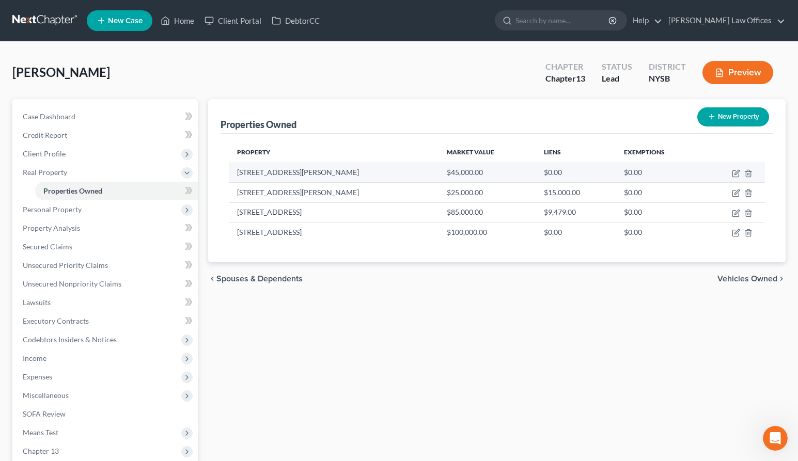
select select "28"
select select "3"
select select "0"
select select "4"
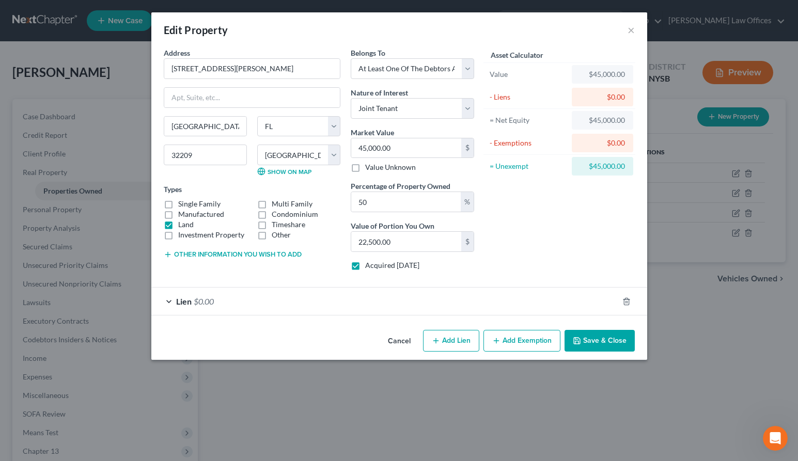
click at [169, 301] on div "Lien $0.00" at bounding box center [384, 301] width 467 height 27
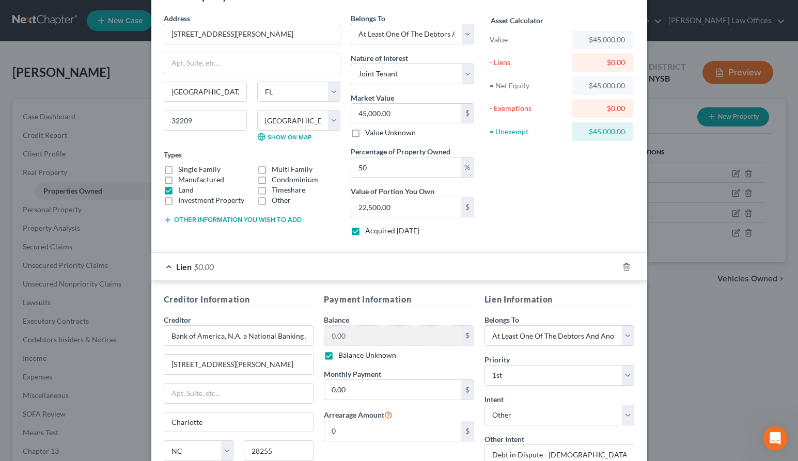
scroll to position [179, 0]
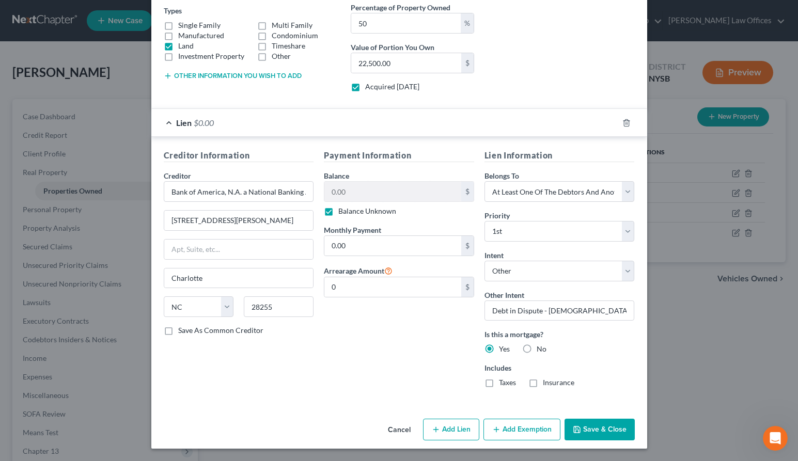
click at [585, 433] on button "Save & Close" at bounding box center [599, 430] width 70 height 22
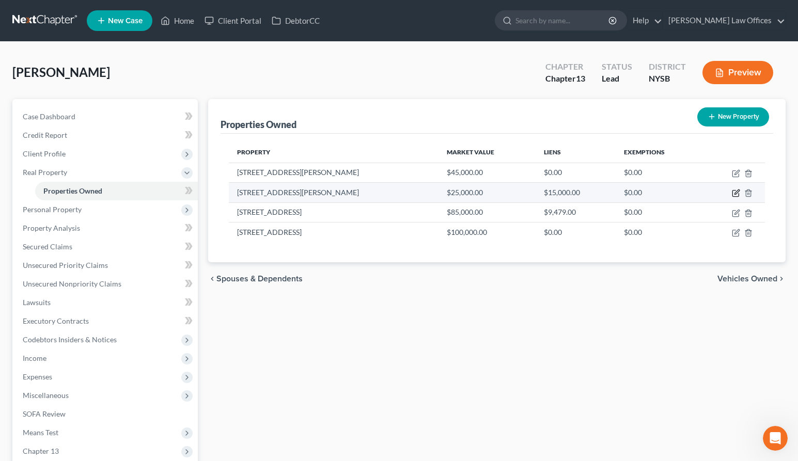
click at [736, 194] on icon "button" at bounding box center [735, 193] width 8 height 8
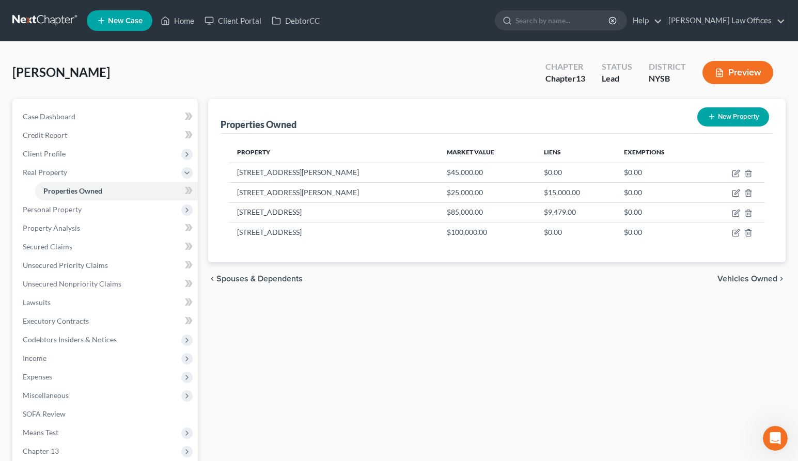
select select "9"
select select "14"
select select "3"
select select "1"
select select "9"
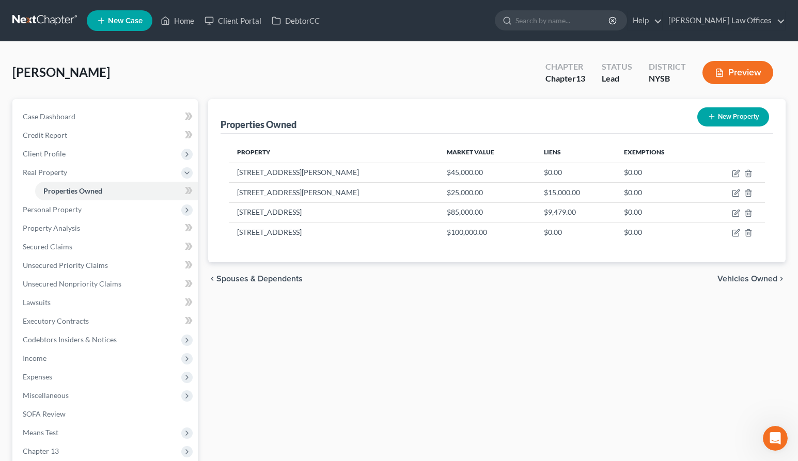
select select "3"
select select "0"
select select "2"
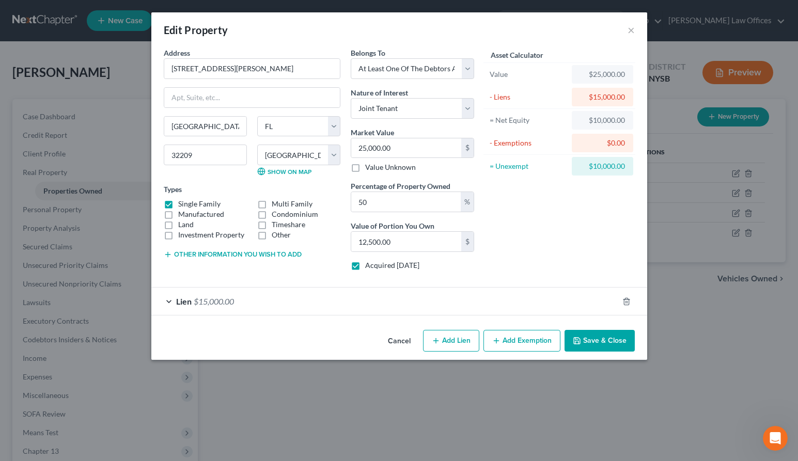
click at [171, 302] on div "Lien $15,000.00" at bounding box center [384, 301] width 467 height 27
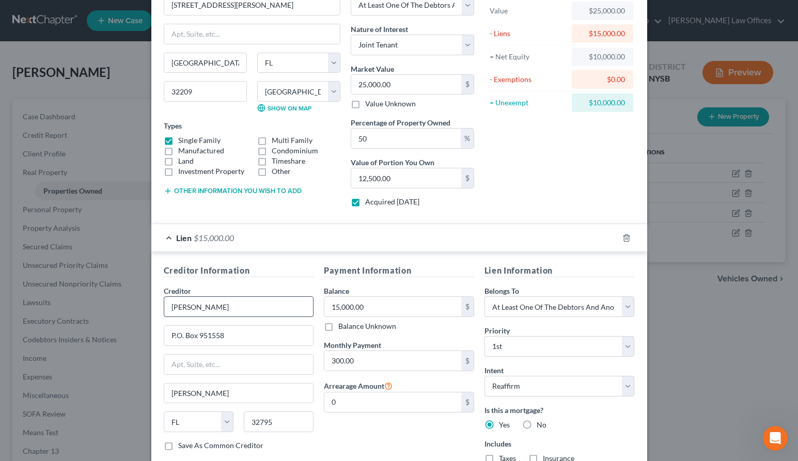
scroll to position [139, 0]
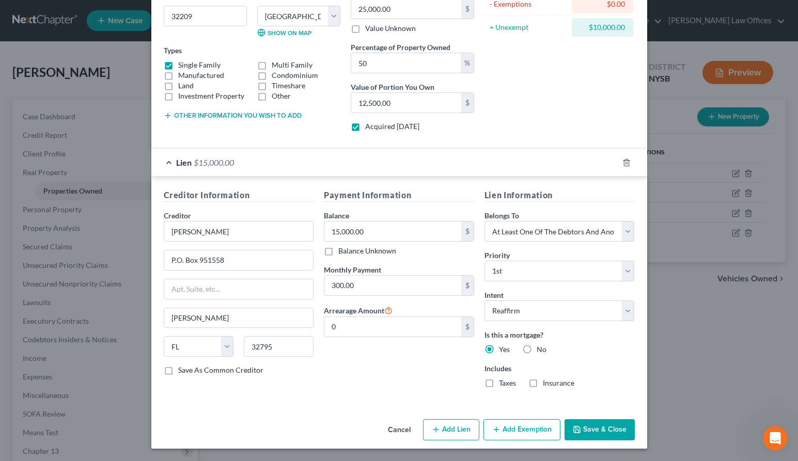
click at [596, 430] on button "Save & Close" at bounding box center [599, 430] width 70 height 22
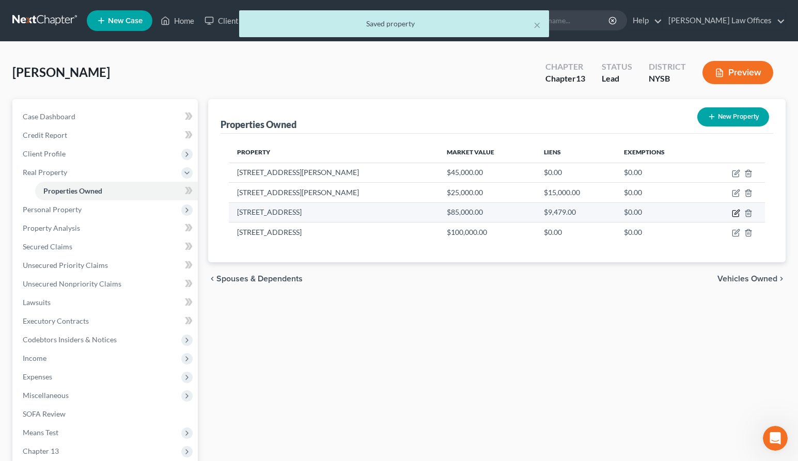
click at [732, 213] on icon "button" at bounding box center [735, 213] width 6 height 6
select select "9"
select select "56"
select select "3"
select select "1"
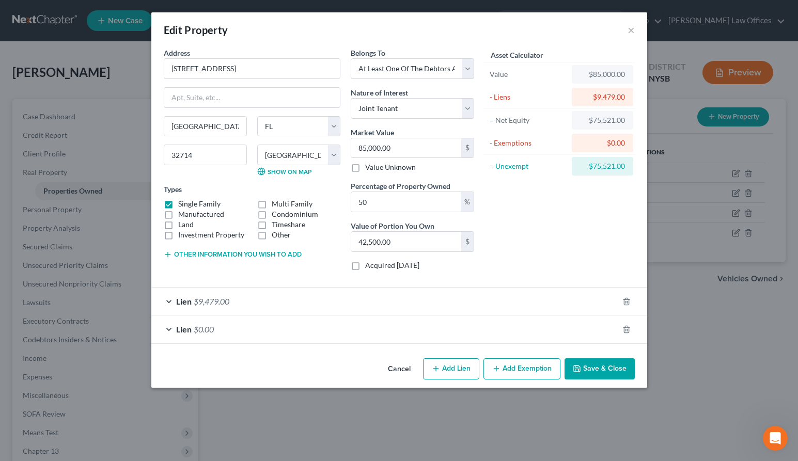
click at [169, 300] on div "Lien $9,479.00" at bounding box center [384, 301] width 467 height 27
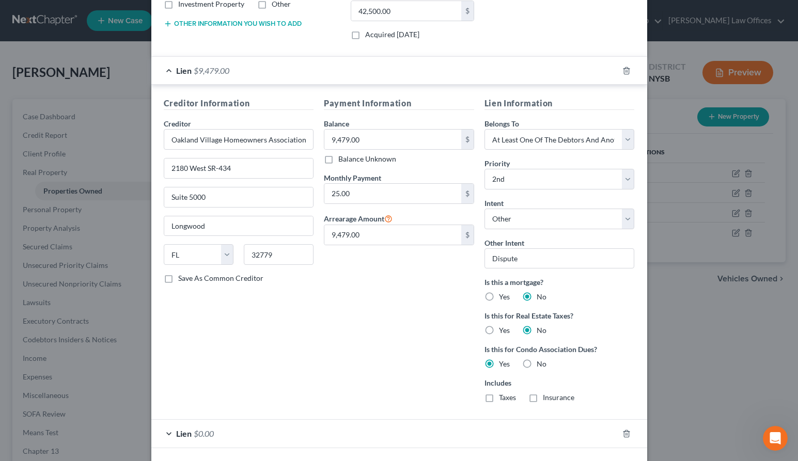
scroll to position [225, 0]
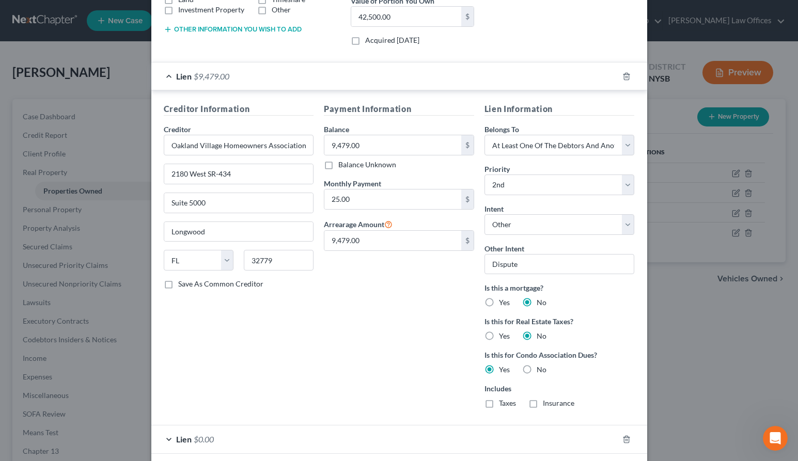
click at [171, 436] on div "Lien $0.00" at bounding box center [384, 438] width 467 height 27
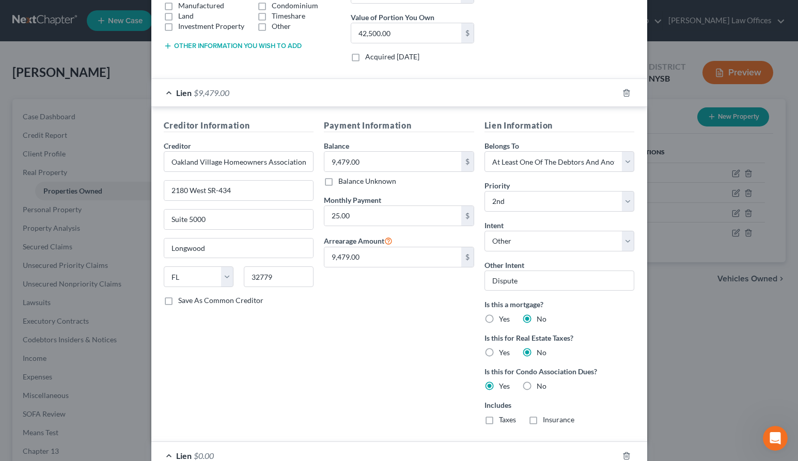
scroll to position [209, 0]
click at [171, 92] on div "Lien $9,479.00" at bounding box center [384, 91] width 467 height 27
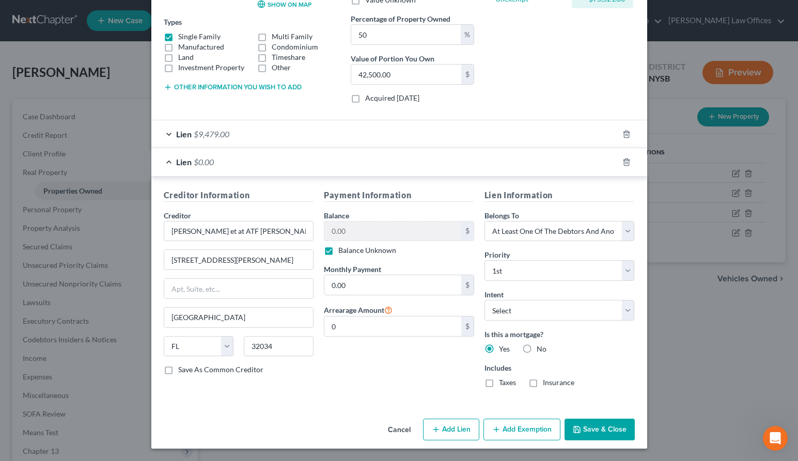
scroll to position [167, 0]
click at [168, 162] on div "Lien $0.00" at bounding box center [384, 162] width 467 height 27
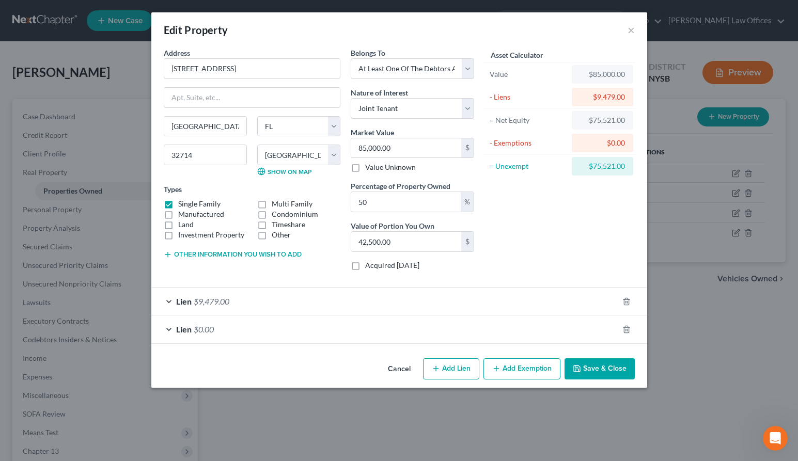
click at [599, 373] on button "Save & Close" at bounding box center [599, 369] width 70 height 22
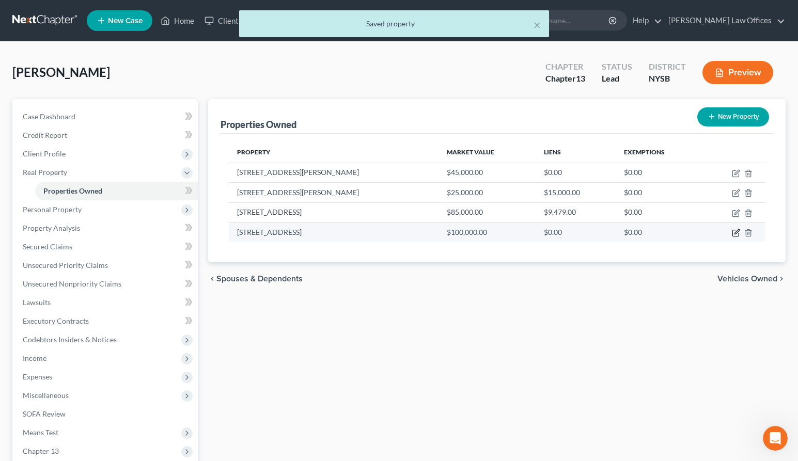
click at [735, 231] on icon "button" at bounding box center [735, 233] width 8 height 8
select select "9"
select select "47"
select select "0"
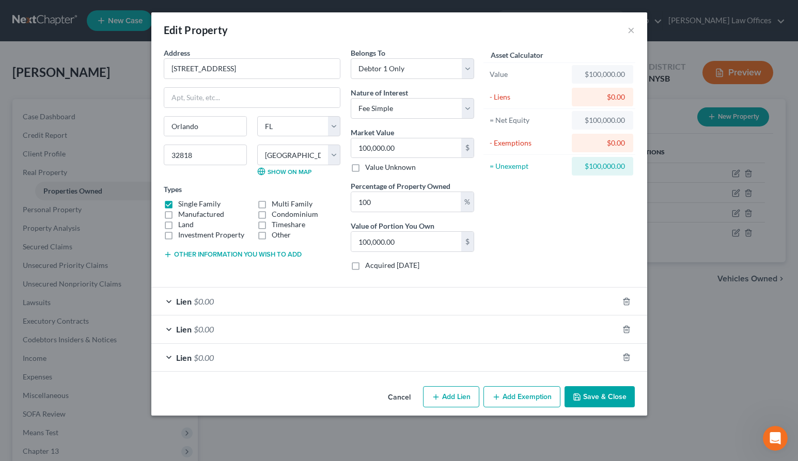
click at [169, 302] on div "Lien $0.00" at bounding box center [384, 301] width 467 height 27
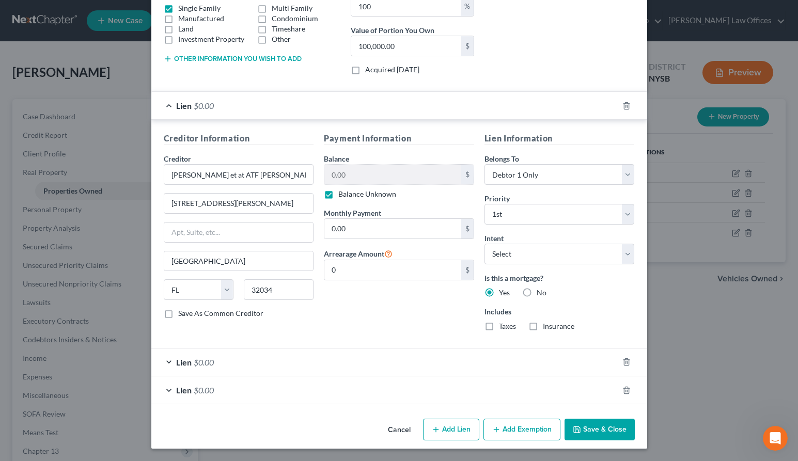
scroll to position [194, 0]
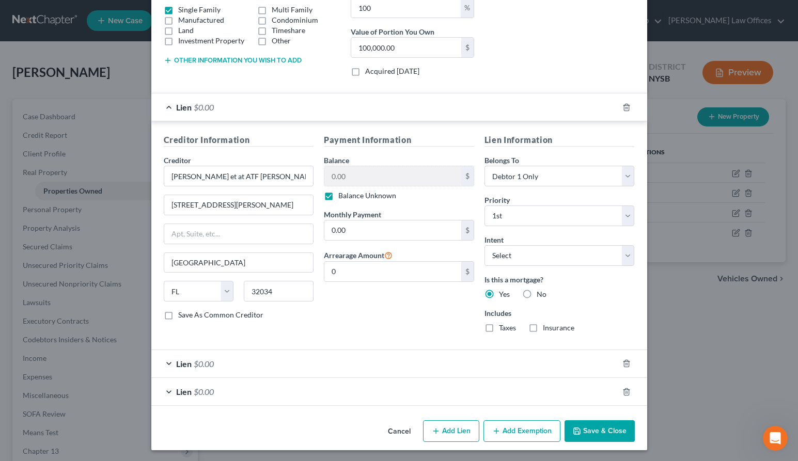
click at [170, 363] on div "Lien $0.00" at bounding box center [384, 363] width 467 height 27
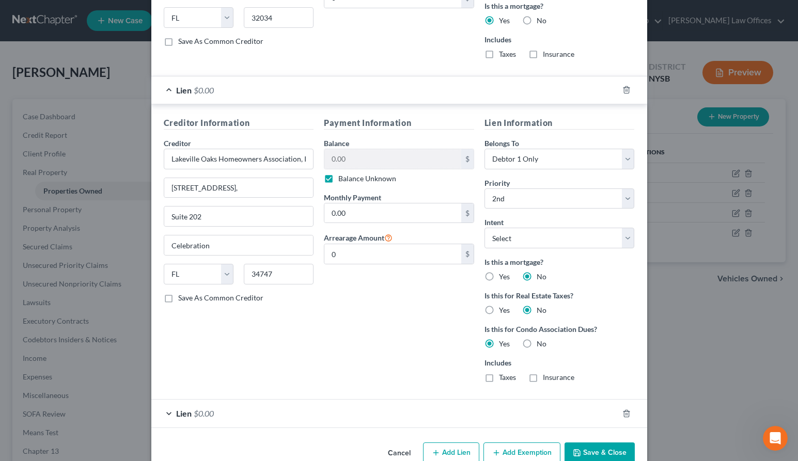
scroll to position [473, 0]
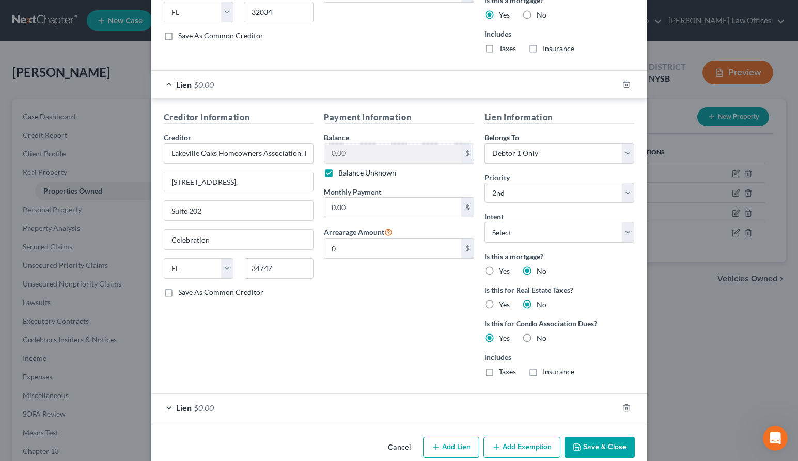
click at [169, 409] on div "Lien $0.00" at bounding box center [384, 407] width 467 height 27
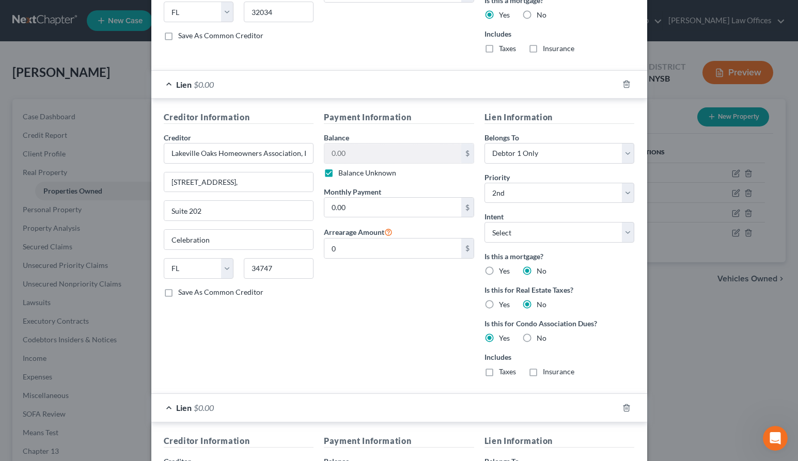
click at [169, 409] on div "Lien $0.00" at bounding box center [384, 407] width 467 height 27
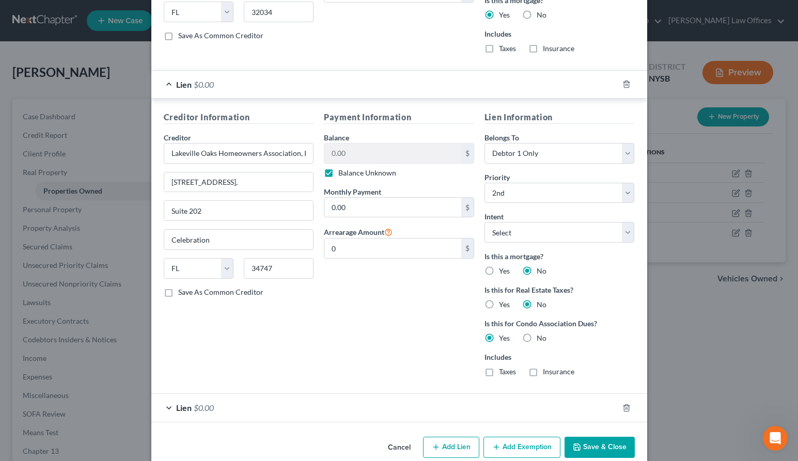
scroll to position [491, 0]
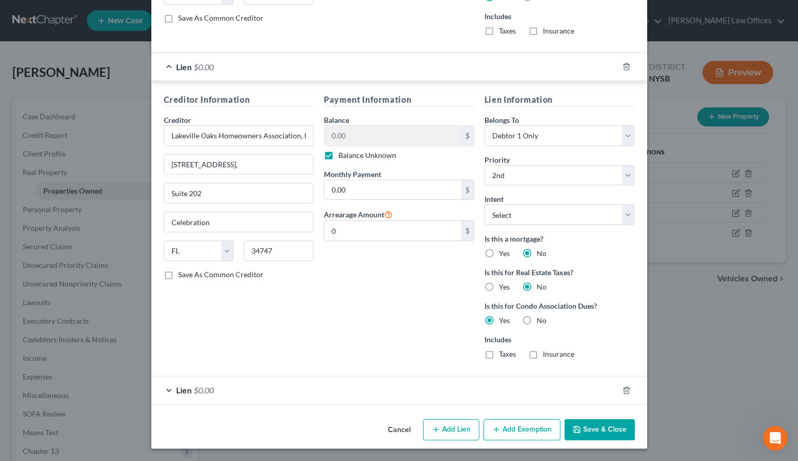
click at [167, 389] on div "Lien $0.00" at bounding box center [384, 389] width 467 height 27
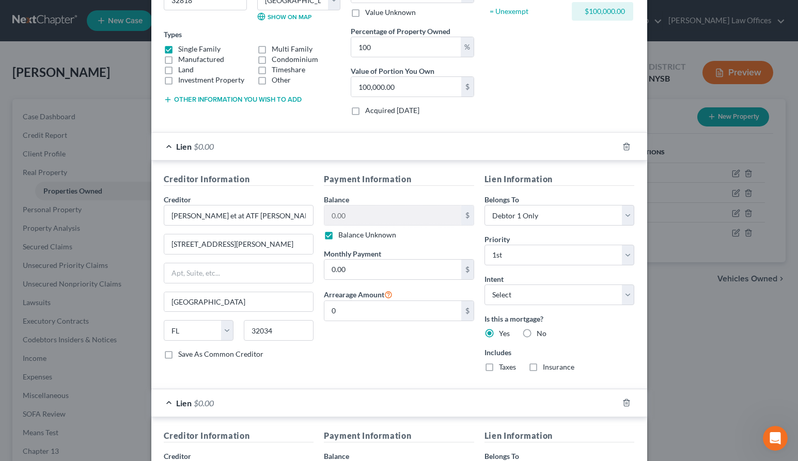
scroll to position [0, 0]
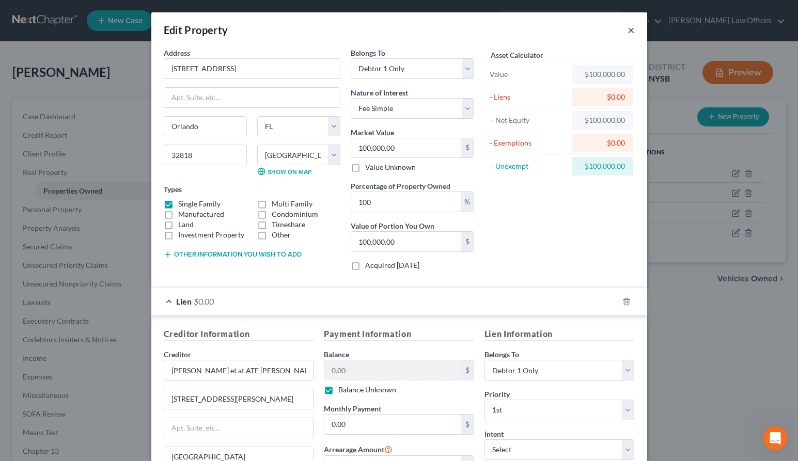
click at [630, 30] on button "×" at bounding box center [630, 30] width 7 height 12
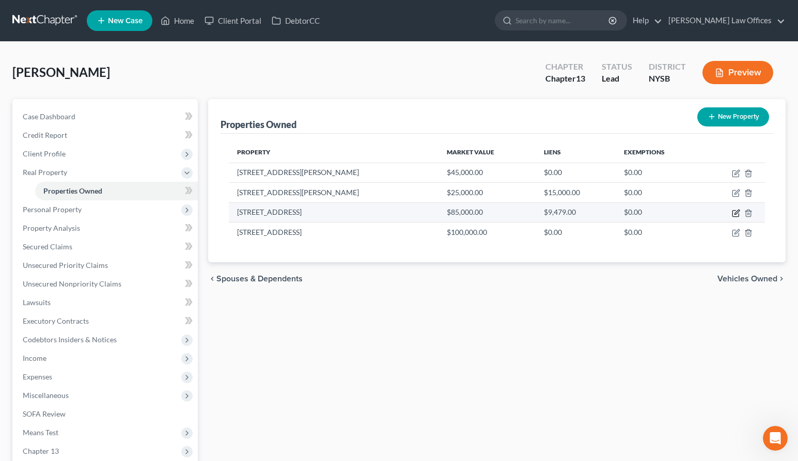
click at [735, 215] on icon "button" at bounding box center [735, 213] width 8 height 8
select select "9"
select select "56"
select select "3"
select select "1"
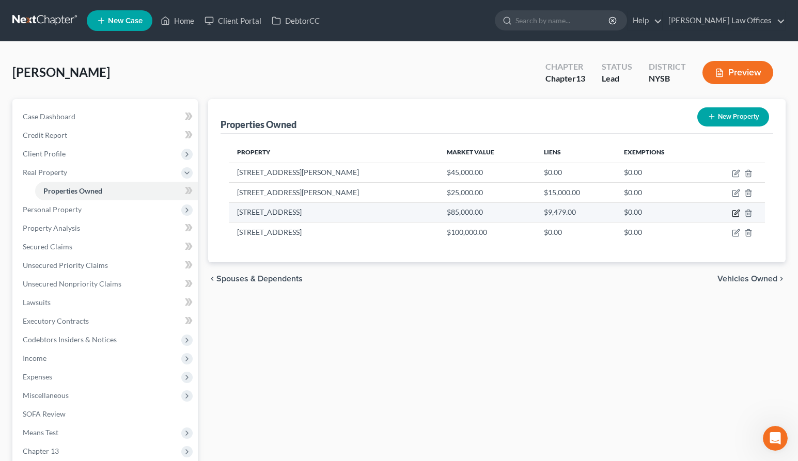
select select "9"
select select "3"
select select "0"
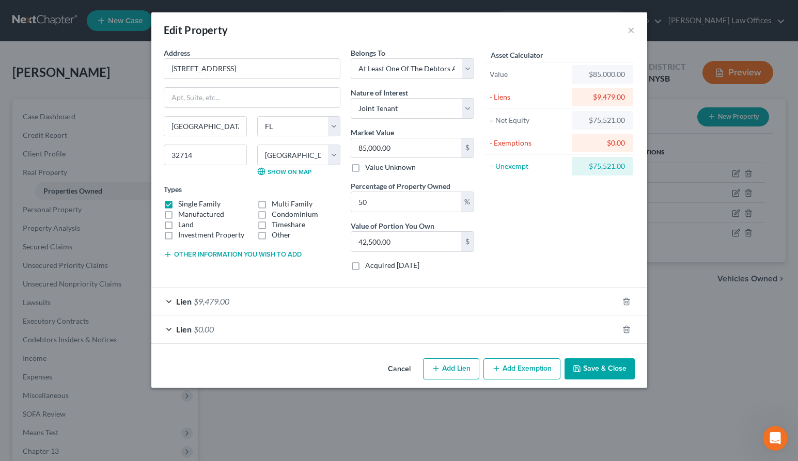
click at [166, 328] on div "Lien $0.00" at bounding box center [384, 328] width 467 height 27
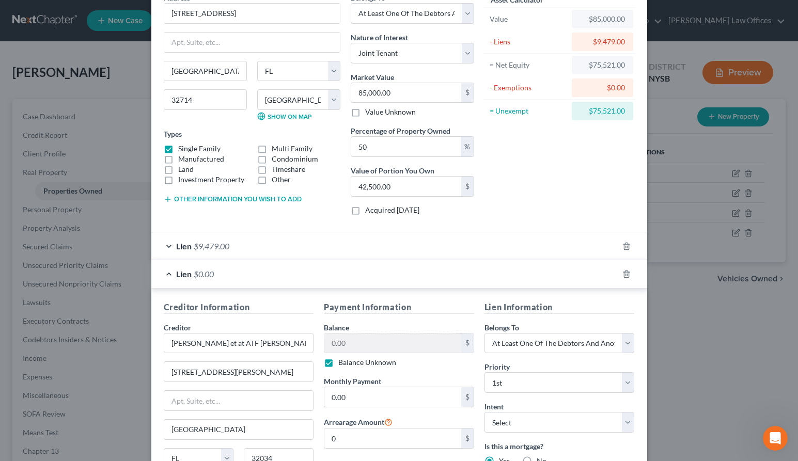
scroll to position [167, 0]
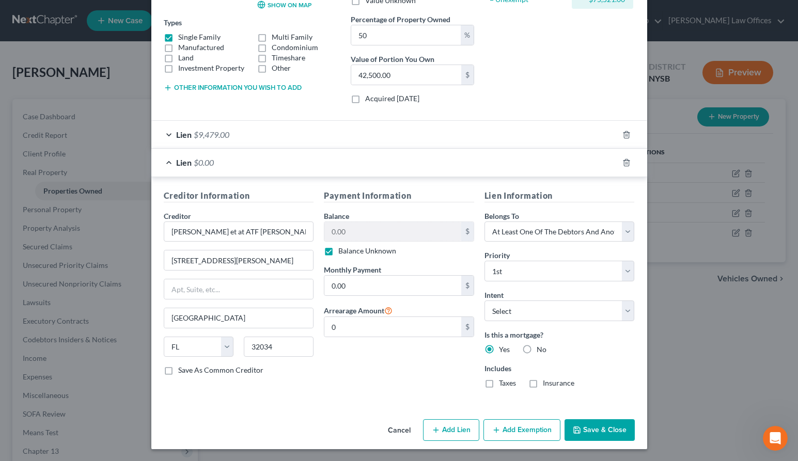
click at [168, 136] on div "Lien $9,479.00" at bounding box center [384, 134] width 467 height 27
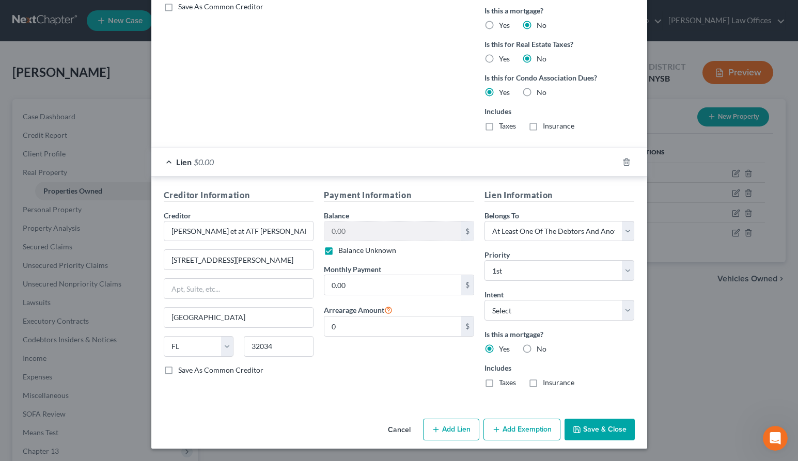
scroll to position [0, 0]
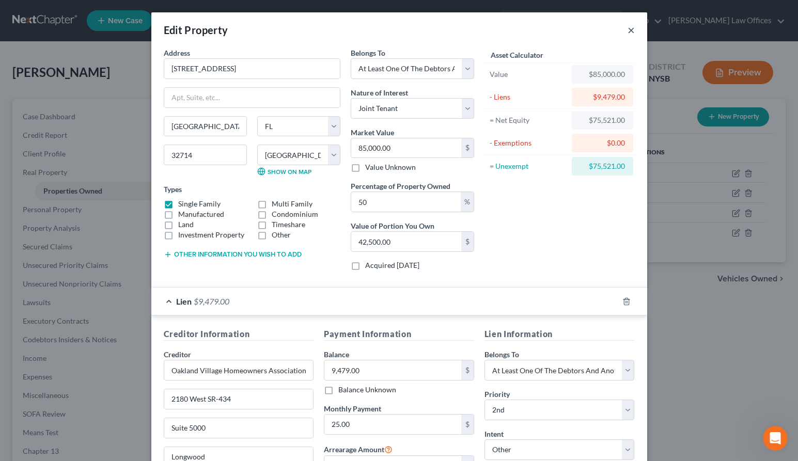
click at [629, 30] on button "×" at bounding box center [630, 30] width 7 height 12
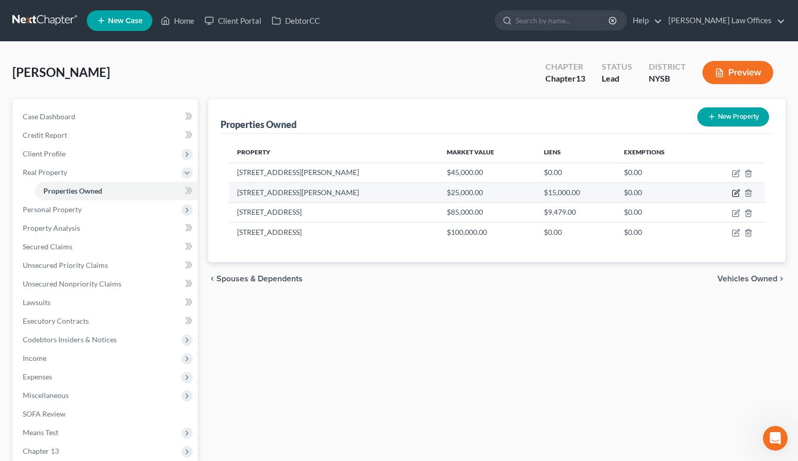
click at [735, 194] on icon "button" at bounding box center [736, 192] width 5 height 5
select select "9"
select select "14"
select select "3"
select select "1"
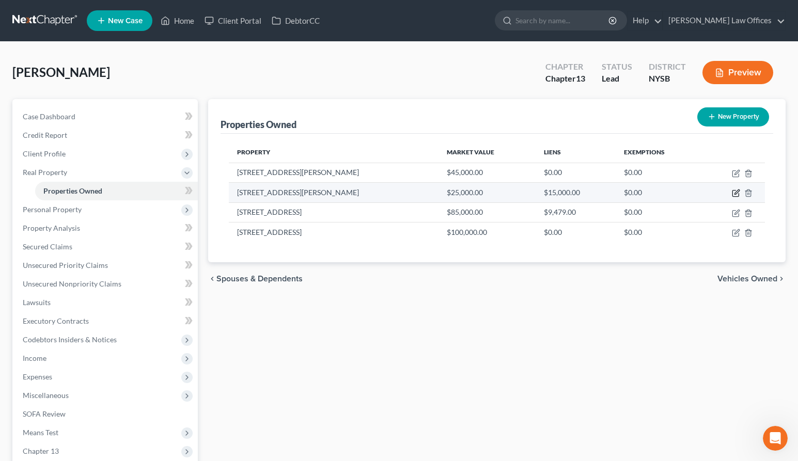
select select "9"
select select "3"
select select "0"
select select "2"
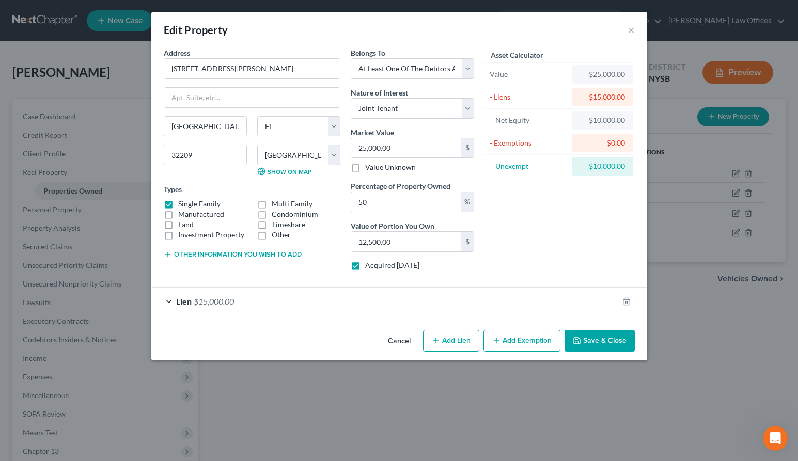
click at [171, 301] on div "Lien $15,000.00" at bounding box center [384, 301] width 467 height 27
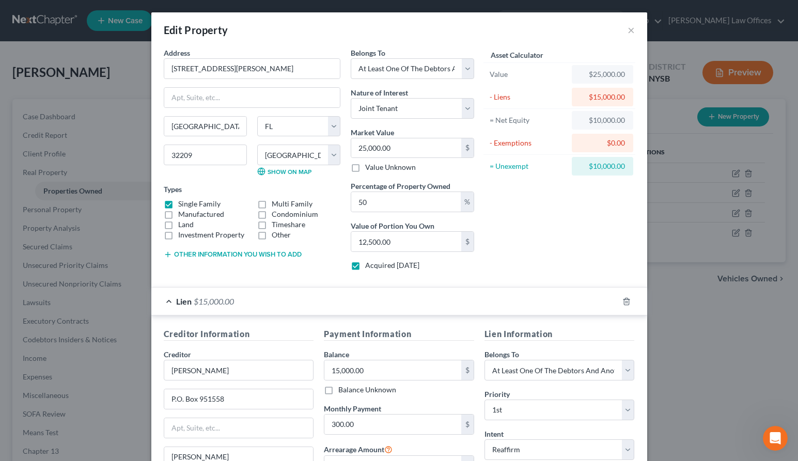
scroll to position [139, 0]
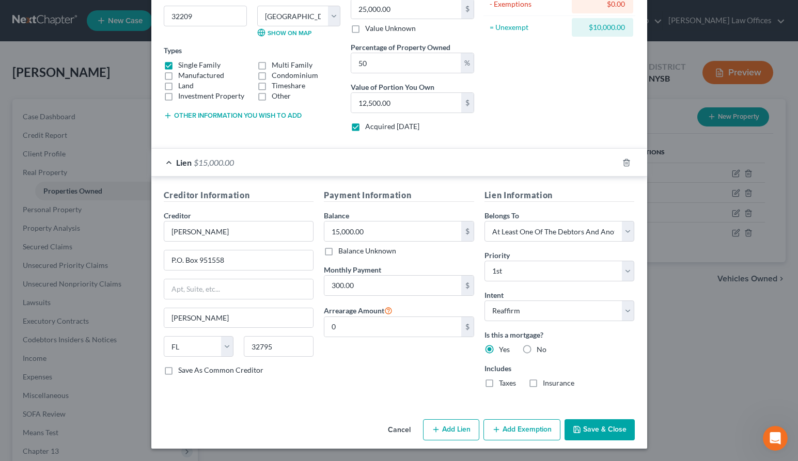
click at [448, 429] on button "Add Lien" at bounding box center [451, 430] width 56 height 22
select select "3"
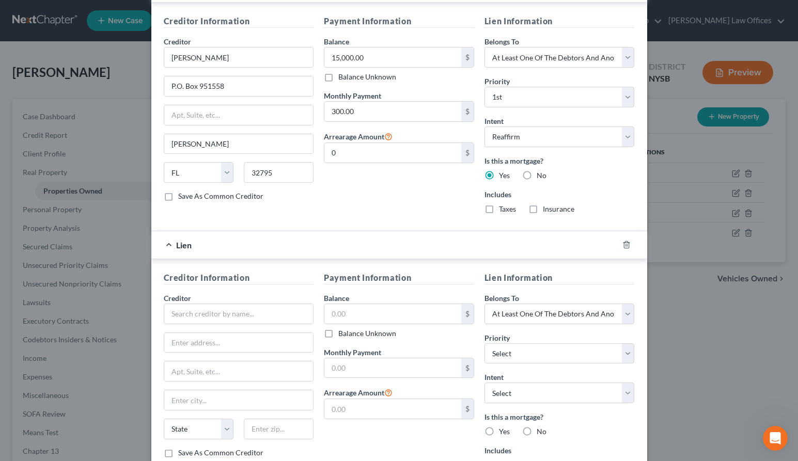
scroll to position [395, 0]
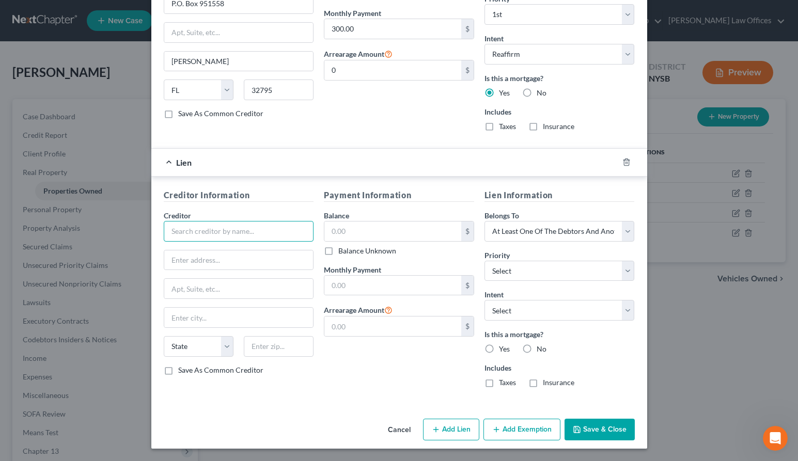
click at [216, 232] on input "text" at bounding box center [239, 231] width 150 height 21
type input "Duval County Tax Collector"
click at [338, 252] on label "Balance Unknown" at bounding box center [367, 251] width 58 height 10
click at [342, 252] on input "Balance Unknown" at bounding box center [345, 249] width 7 height 7
checkbox input "true"
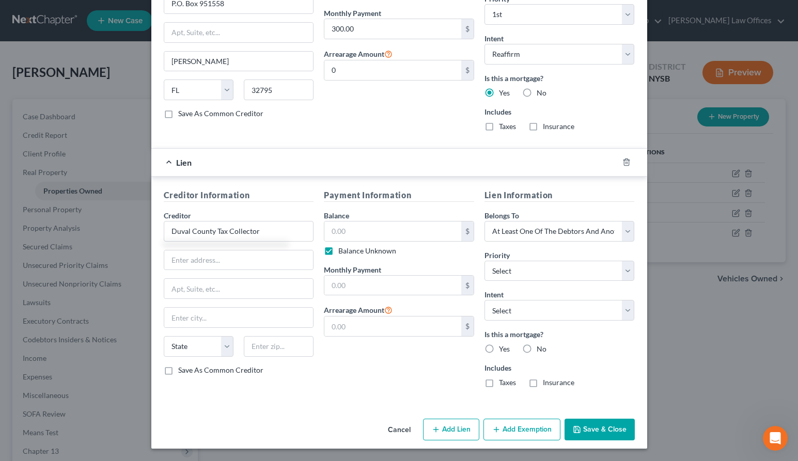
type input "0.00"
click at [204, 263] on input "text" at bounding box center [238, 260] width 149 height 20
type input "[STREET_ADDRESS]"
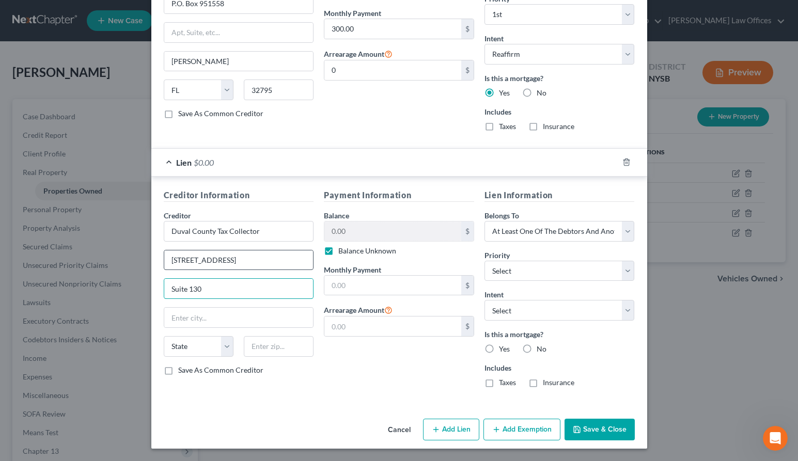
type input "Suite 130"
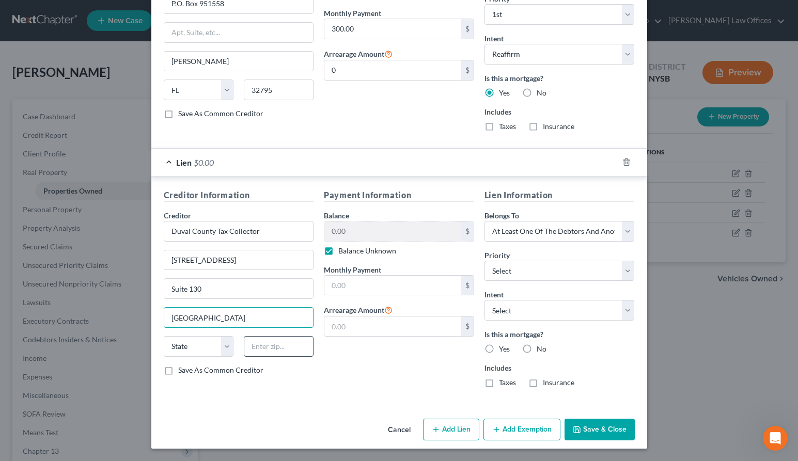
type input "[GEOGRAPHIC_DATA]"
click at [266, 345] on input "text" at bounding box center [279, 346] width 70 height 21
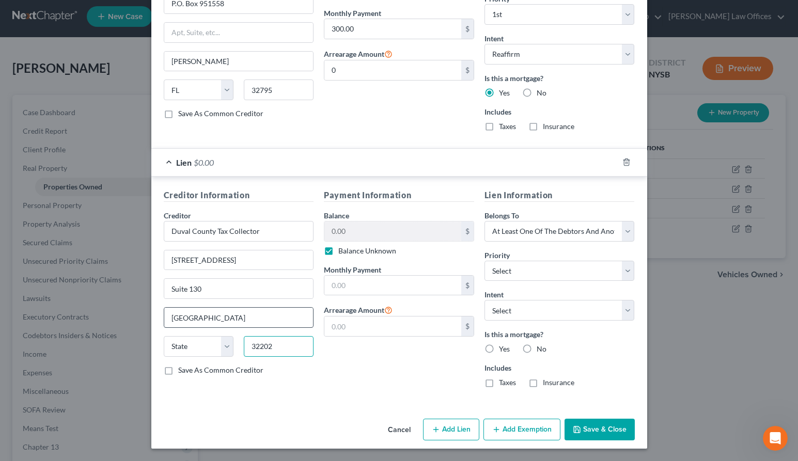
type input "32202"
select select "9"
click at [226, 318] on input "[GEOGRAPHIC_DATA]" at bounding box center [238, 318] width 149 height 20
click at [366, 381] on div "Payment Information Balance 0.00 $ Balance Unknown Balance Undetermined 0.00 $ …" at bounding box center [398, 292] width 161 height 207
click at [338, 251] on label "Balance Unknown" at bounding box center [367, 251] width 58 height 10
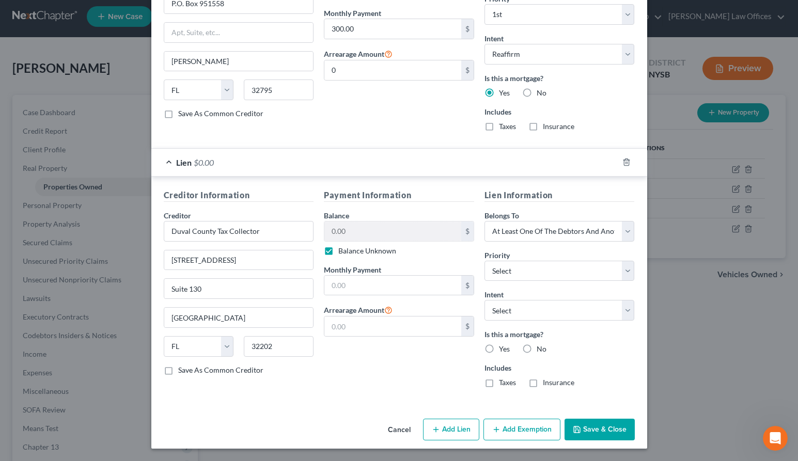
click at [342, 251] on input "Balance Unknown" at bounding box center [345, 249] width 7 height 7
checkbox input "false"
click at [360, 231] on input "0.00" at bounding box center [392, 231] width 137 height 20
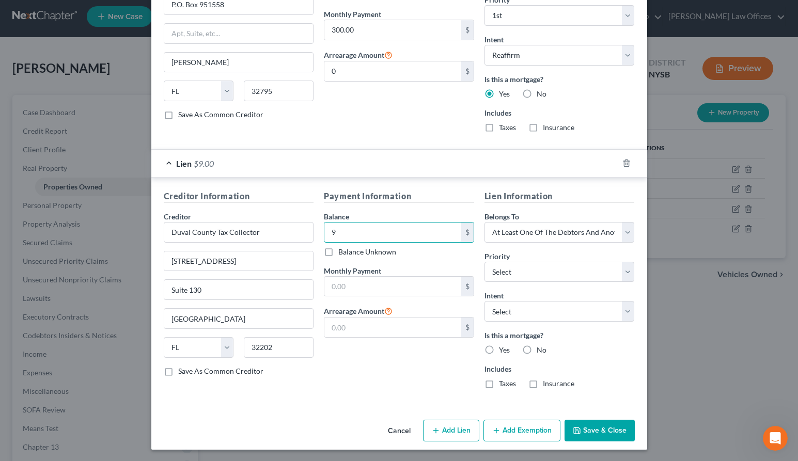
scroll to position [395, 0]
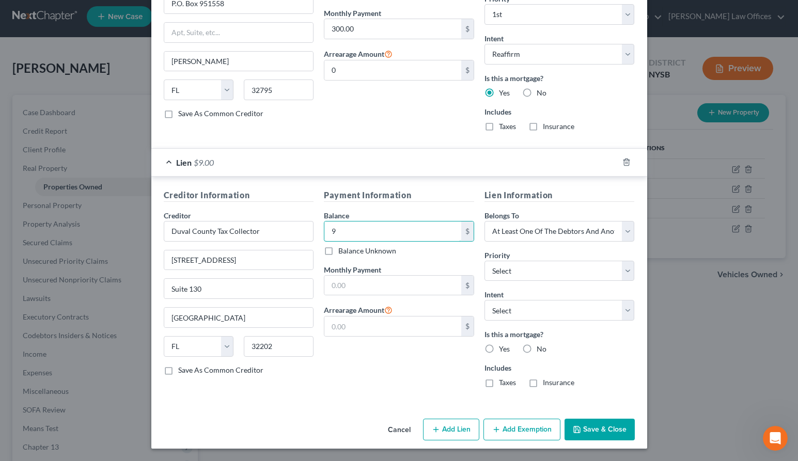
type input "9"
click at [338, 250] on label "Balance Unknown" at bounding box center [367, 251] width 58 height 10
click at [342, 250] on input "Balance Unknown" at bounding box center [345, 249] width 7 height 7
checkbox input "true"
type input "0.00"
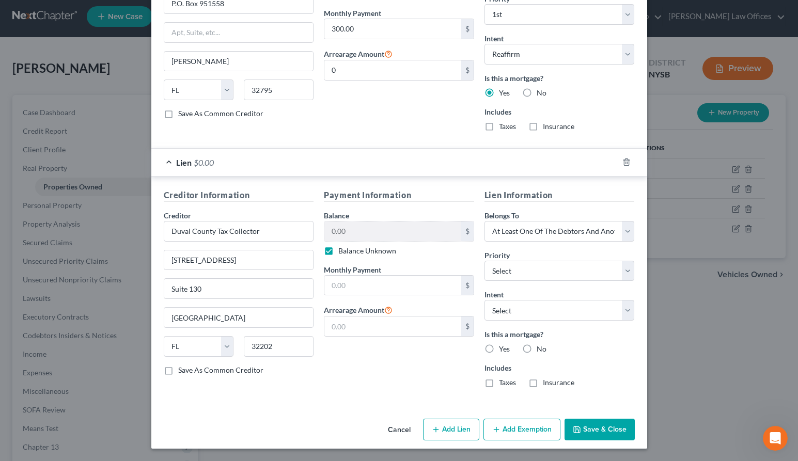
click at [605, 431] on button "Save & Close" at bounding box center [599, 430] width 70 height 22
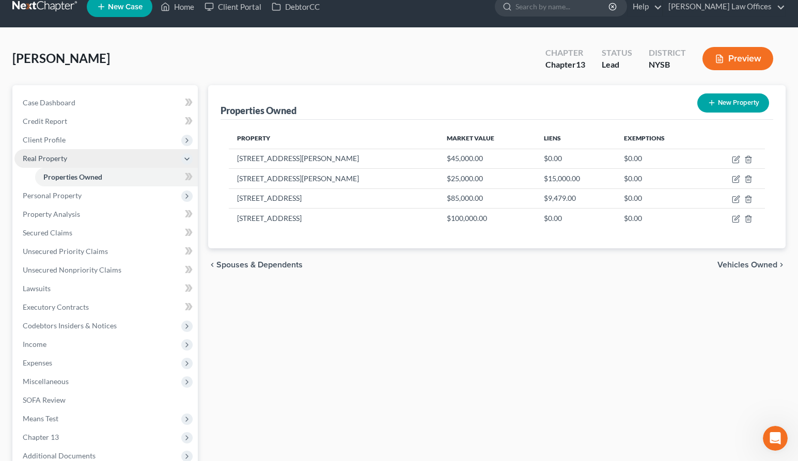
scroll to position [14, 0]
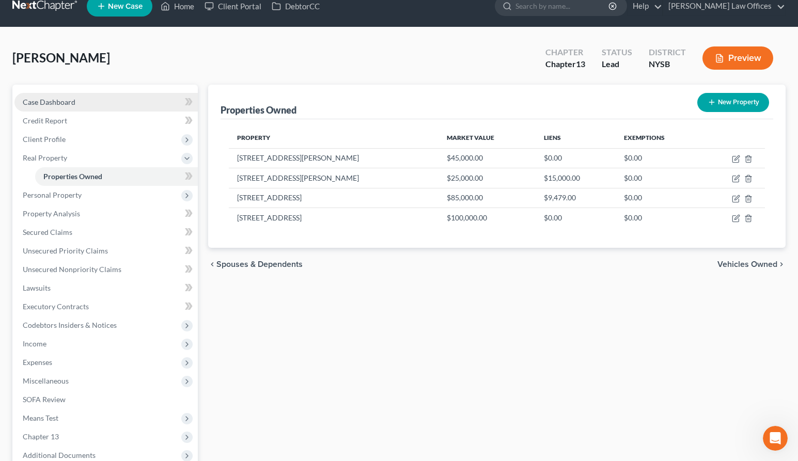
click at [77, 105] on link "Case Dashboard" at bounding box center [105, 102] width 183 height 19
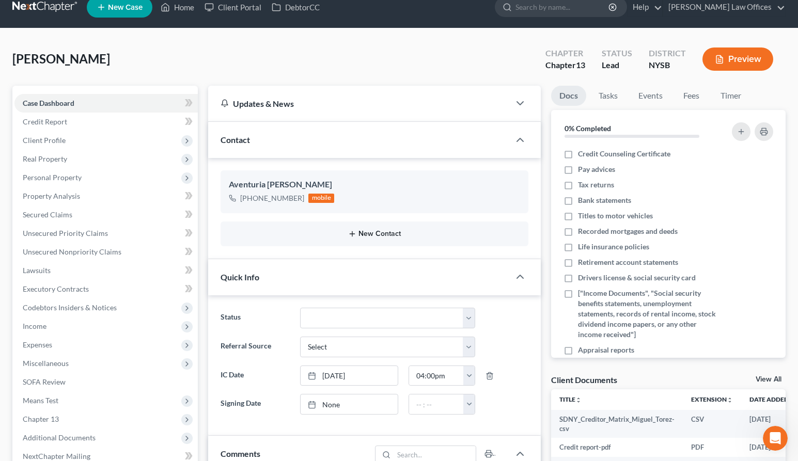
scroll to position [27, 0]
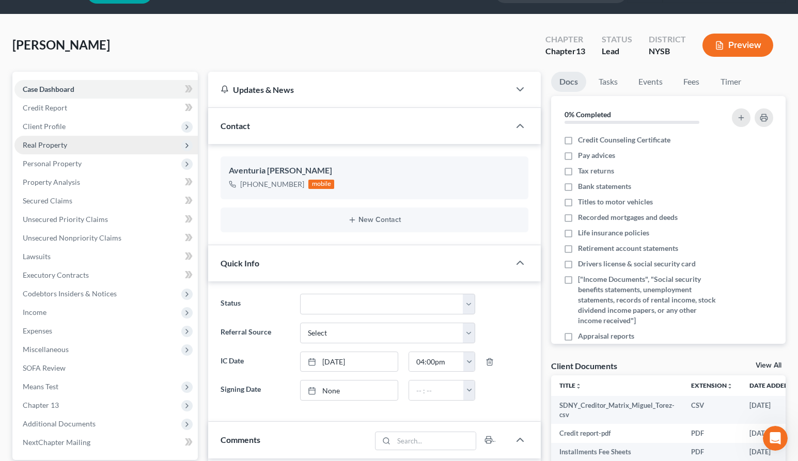
click at [59, 144] on span "Real Property" at bounding box center [45, 144] width 44 height 9
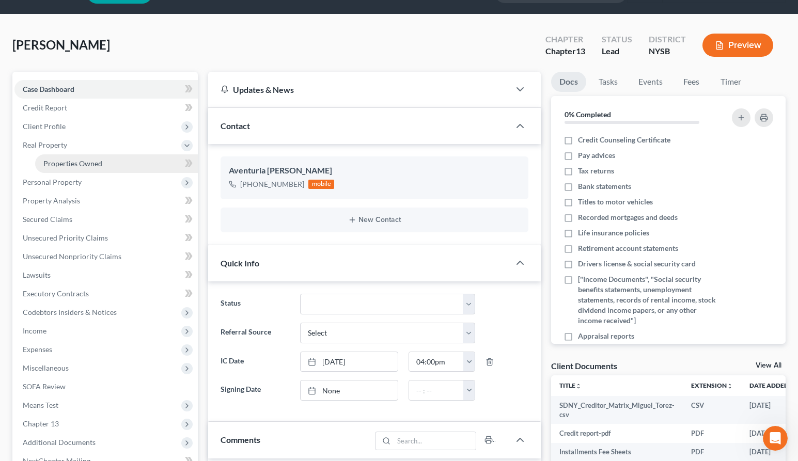
click at [74, 159] on span "Properties Owned" at bounding box center [72, 163] width 59 height 9
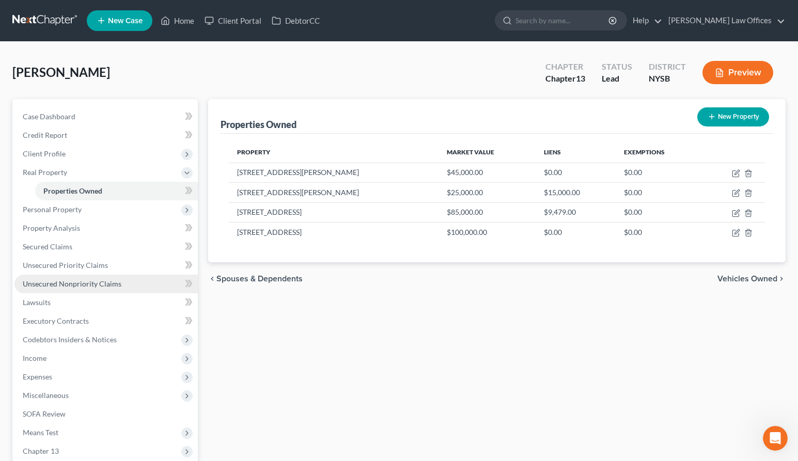
click at [100, 284] on span "Unsecured Nonpriority Claims" at bounding box center [72, 283] width 99 height 9
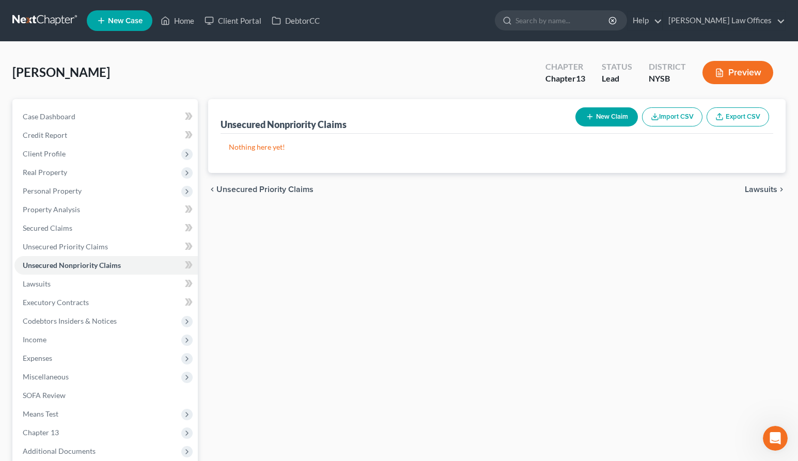
click at [593, 115] on button "New Claim" at bounding box center [606, 116] width 62 height 19
select select "0"
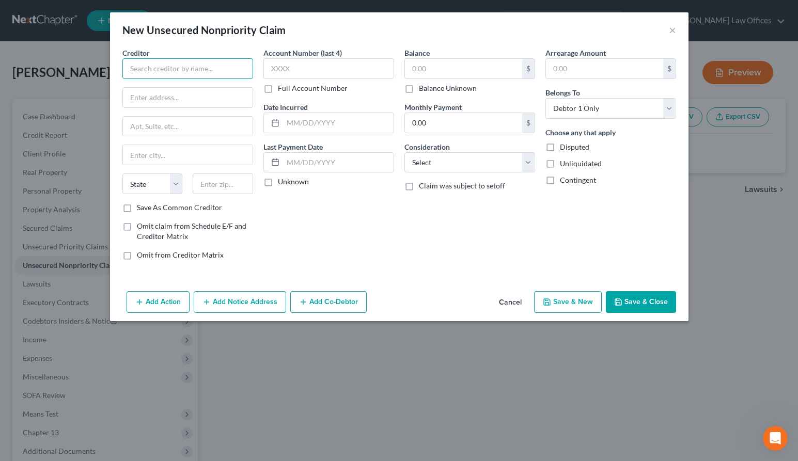
click at [157, 71] on input "text" at bounding box center [187, 68] width 131 height 21
type input "HOPE Community"
type input "[STREET_ADDRESS]"
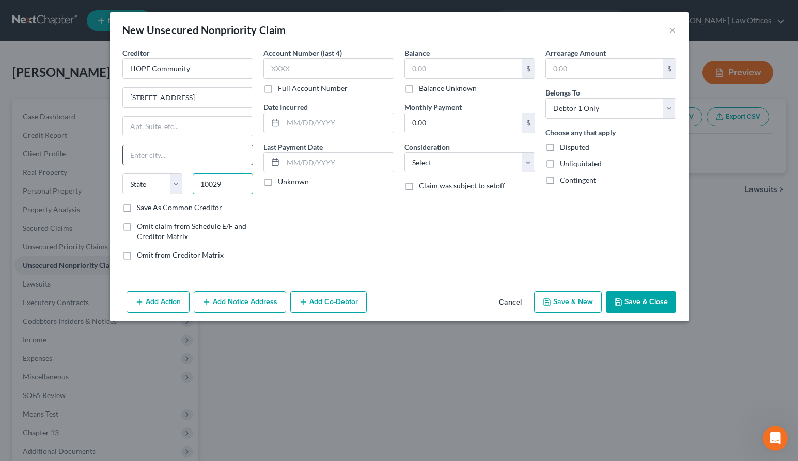
type input "10029"
type input "[US_STATE]"
select select "35"
click at [140, 156] on input "[US_STATE]" at bounding box center [188, 155] width 130 height 20
click at [316, 227] on div "Account Number (last 4) Full Account Number Date Incurred Last Payment Date Unk…" at bounding box center [328, 157] width 141 height 221
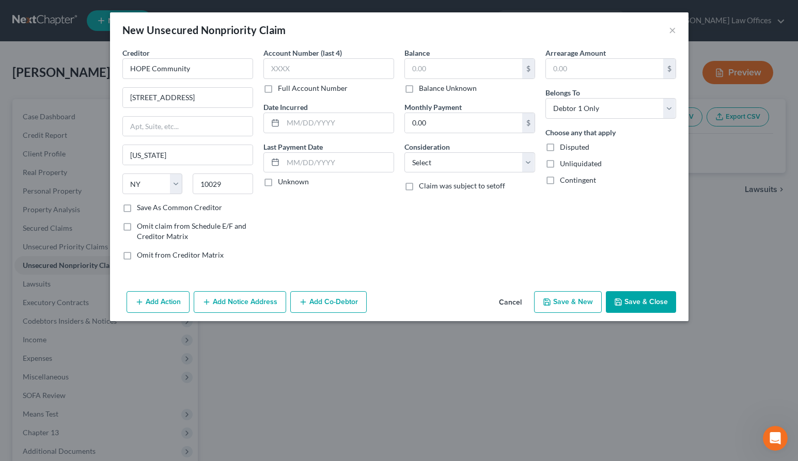
click at [419, 90] on label "Balance Unknown" at bounding box center [448, 88] width 58 height 10
click at [423, 90] on input "Balance Unknown" at bounding box center [426, 86] width 7 height 7
checkbox input "true"
type input "0.00"
click at [436, 161] on select "Select Cable / Satellite Services Collection Agency Credit Card Debt Debt Couns…" at bounding box center [469, 162] width 131 height 21
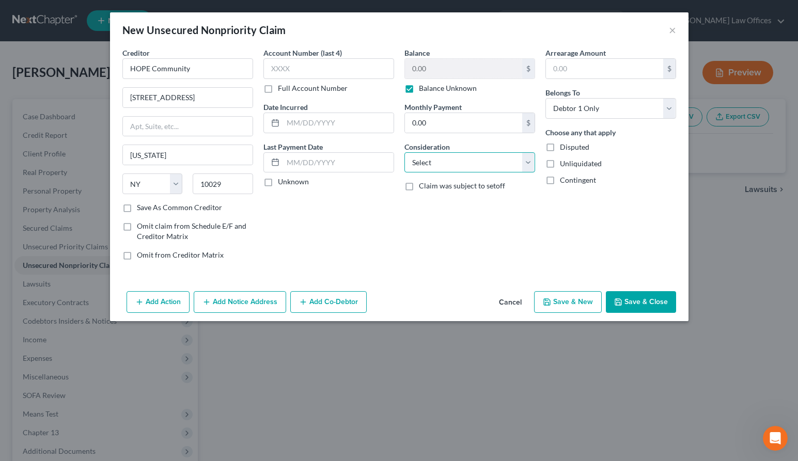
select select "14"
click at [404, 152] on select "Select Cable / Satellite Services Collection Agency Credit Card Debt Debt Couns…" at bounding box center [469, 162] width 131 height 21
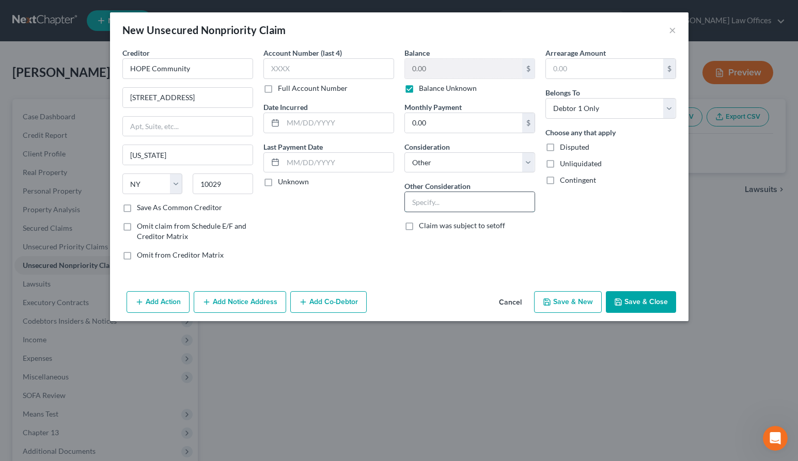
click at [450, 199] on input "text" at bounding box center [470, 202] width 130 height 20
type input "Rent"
click at [560, 164] on label "Unliquidated" at bounding box center [581, 163] width 42 height 10
click at [564, 164] on input "Unliquidated" at bounding box center [567, 161] width 7 height 7
checkbox input "true"
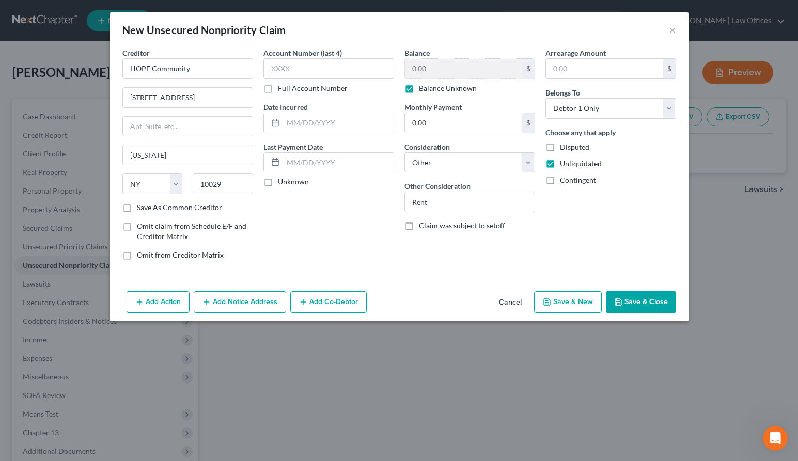
drag, startPoint x: 549, startPoint y: 147, endPoint x: 593, endPoint y: 156, distance: 44.7
click at [560, 148] on label "Disputed" at bounding box center [574, 147] width 29 height 10
click at [564, 148] on input "Disputed" at bounding box center [567, 145] width 7 height 7
checkbox input "true"
click at [640, 302] on button "Save & Close" at bounding box center [640, 302] width 70 height 22
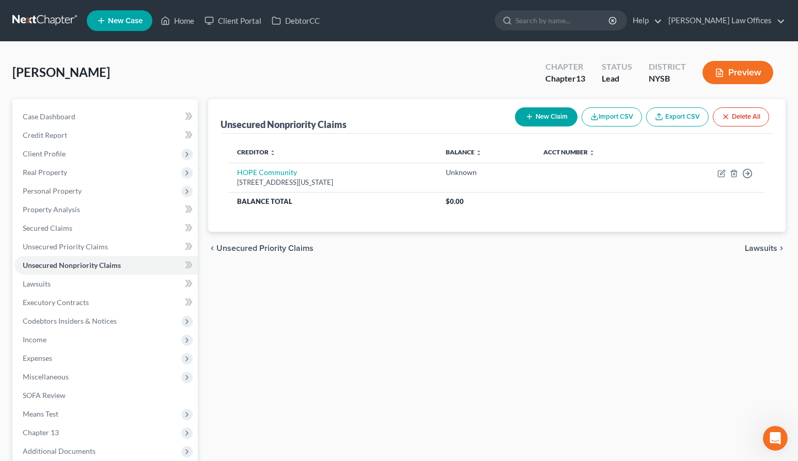
click at [540, 114] on button "New Claim" at bounding box center [546, 116] width 62 height 19
select select "0"
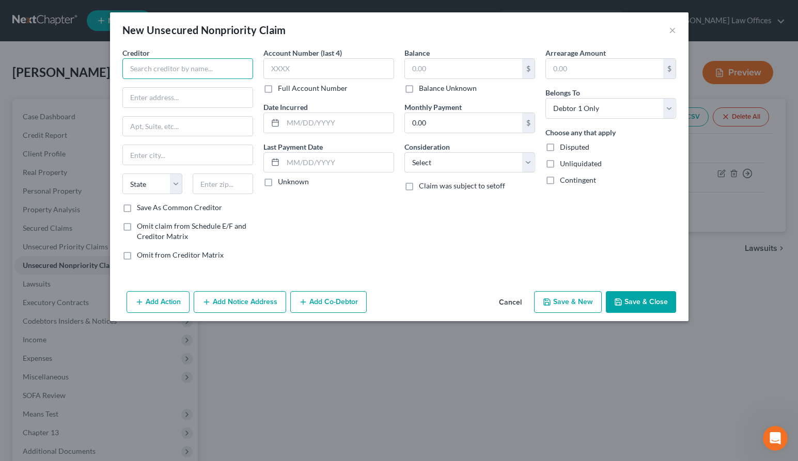
click at [194, 70] on input "text" at bounding box center [187, 68] width 131 height 21
type input "ConEdison"
type input "143701"
click at [435, 70] on input "text" at bounding box center [463, 69] width 117 height 20
type input "1,437.01"
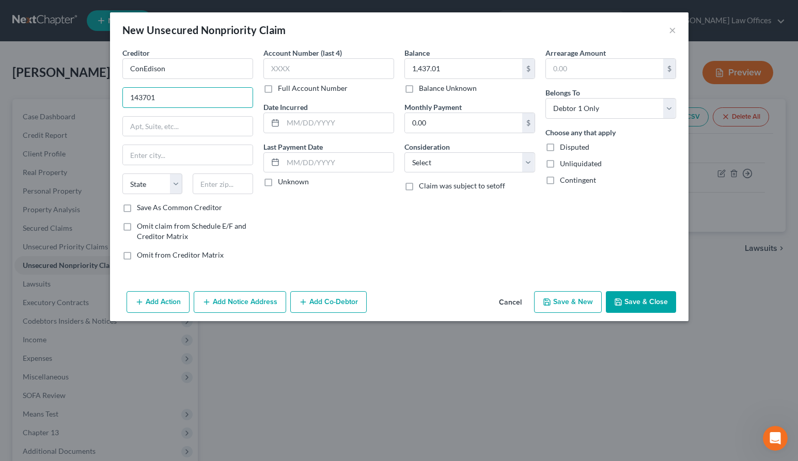
drag, startPoint x: 172, startPoint y: 97, endPoint x: 115, endPoint y: 93, distance: 57.9
click at [115, 93] on div "Creditor * ConEdison 143701 State [US_STATE] AK AR AZ CA CO CT DE DC [GEOGRAPHI…" at bounding box center [399, 167] width 578 height 240
click at [572, 67] on input "text" at bounding box center [604, 69] width 117 height 20
type input "1,437.01"
click at [444, 162] on select "Select Cable / Satellite Services Collection Agency Credit Card Debt Debt Couns…" at bounding box center [469, 162] width 131 height 21
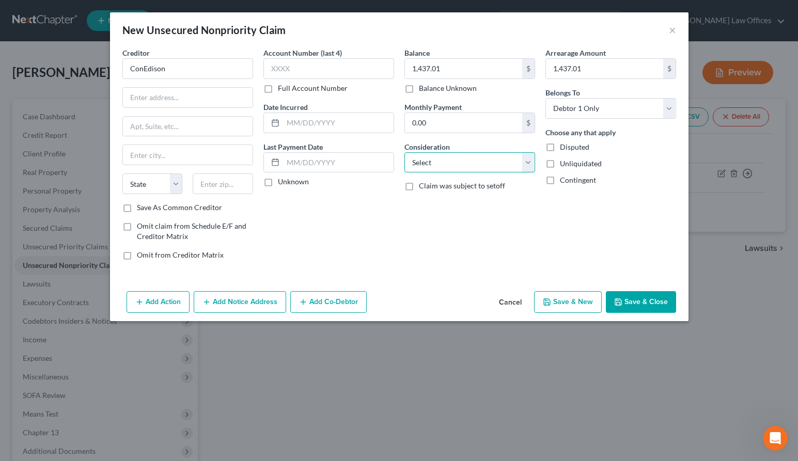
select select "20"
click at [404, 152] on select "Select Cable / Satellite Services Collection Agency Credit Card Debt Debt Couns…" at bounding box center [469, 162] width 131 height 21
click at [162, 102] on input "text" at bounding box center [188, 98] width 130 height 20
click at [456, 235] on div "Balance 1,437.01 $ Balance Unknown Balance Undetermined 1,437.01 $ Balance Unkn…" at bounding box center [469, 157] width 141 height 221
click at [143, 99] on input "text" at bounding box center [188, 98] width 130 height 20
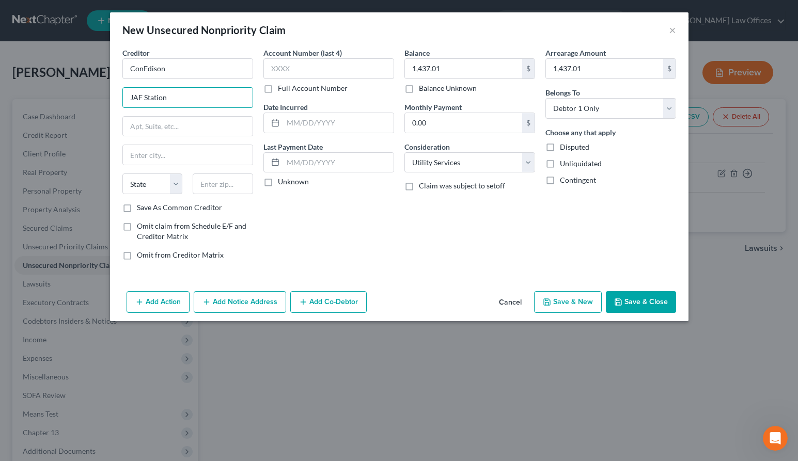
type input "JAF Station"
type input "P.O. Box 1702"
click at [219, 186] on input "text" at bounding box center [223, 183] width 60 height 21
type input "10116-1702"
click at [281, 223] on div "Account Number (last 4) Full Account Number Date Incurred Last Payment Date Unk…" at bounding box center [328, 157] width 141 height 221
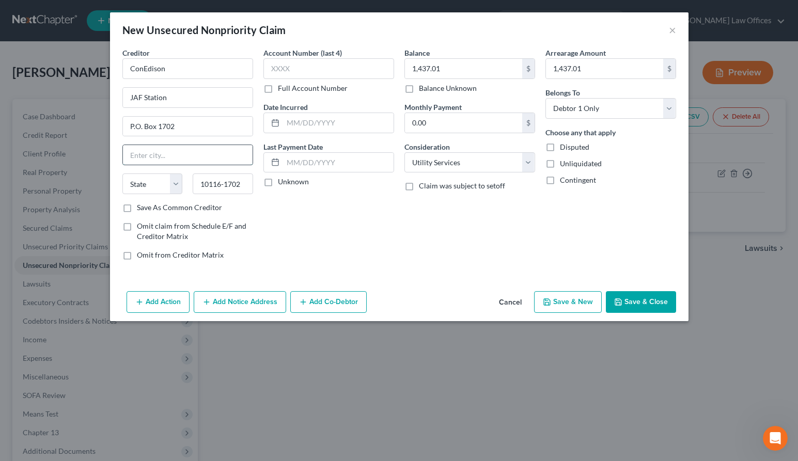
click at [161, 156] on input "text" at bounding box center [188, 155] width 130 height 20
type input "[US_STATE]"
click at [315, 203] on div "Account Number (last 4) Full Account Number Date Incurred Last Payment Date Unk…" at bounding box center [328, 157] width 141 height 221
click at [165, 183] on select "State [US_STATE] AK AR AZ CA CO CT DE DC [GEOGRAPHIC_DATA] [GEOGRAPHIC_DATA] GU…" at bounding box center [152, 183] width 60 height 21
select select "35"
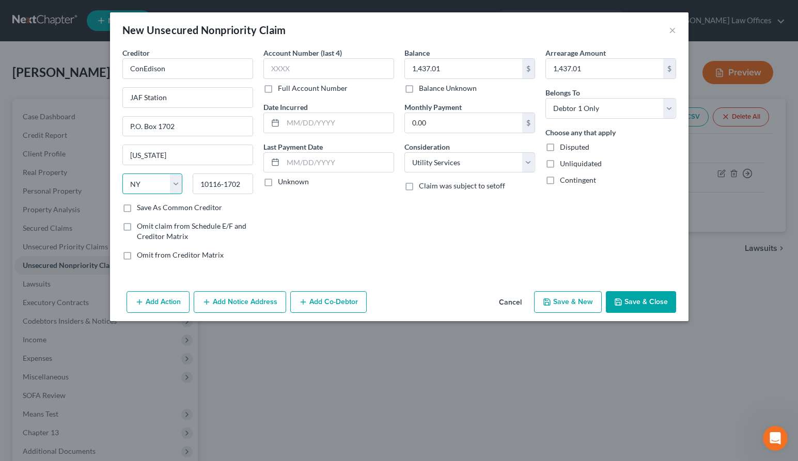
click at [122, 173] on select "State [US_STATE] AK AR AZ CA CO CT DE DC [GEOGRAPHIC_DATA] [GEOGRAPHIC_DATA] GU…" at bounding box center [152, 183] width 60 height 21
click at [303, 68] on input "text" at bounding box center [328, 68] width 131 height 21
type input "7978"
click at [630, 302] on button "Save & Close" at bounding box center [640, 302] width 70 height 22
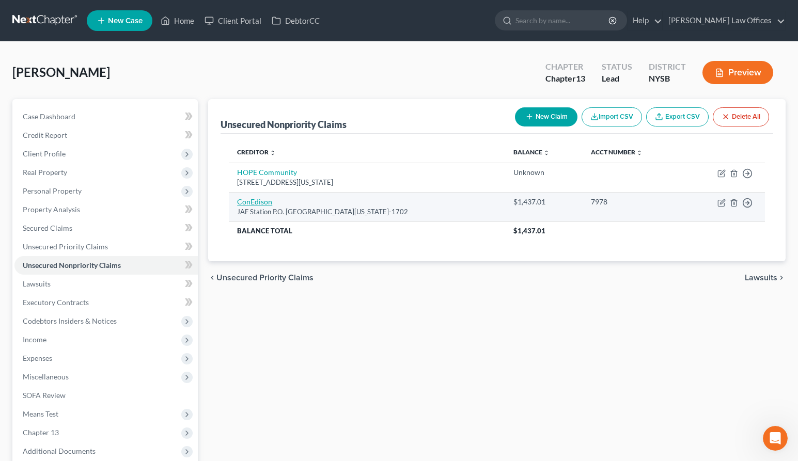
click at [262, 202] on link "ConEdison" at bounding box center [254, 201] width 35 height 9
select select "35"
select select "20"
select select "0"
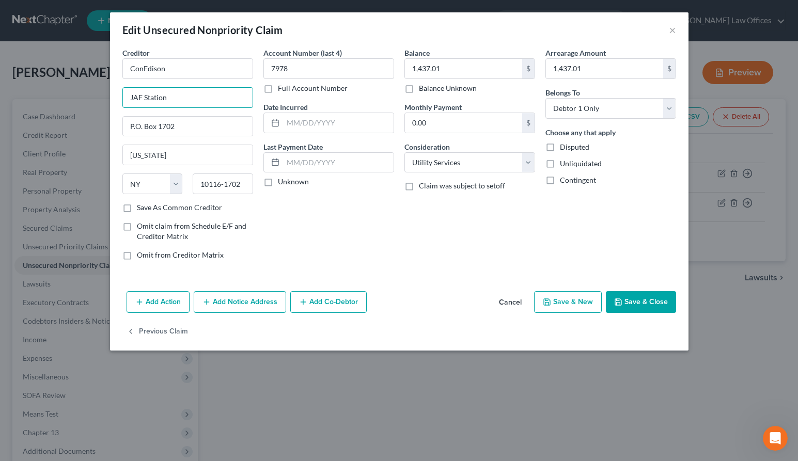
drag, startPoint x: 176, startPoint y: 99, endPoint x: 112, endPoint y: 95, distance: 63.6
click at [112, 95] on div "Creditor * ConEdison JAF Station P.O. [GEOGRAPHIC_DATA][US_STATE] [US_STATE] AK…" at bounding box center [399, 167] width 578 height 240
type input "[STREET_ADDRESS]"
paste input "003-0987"
type input "10003-0987"
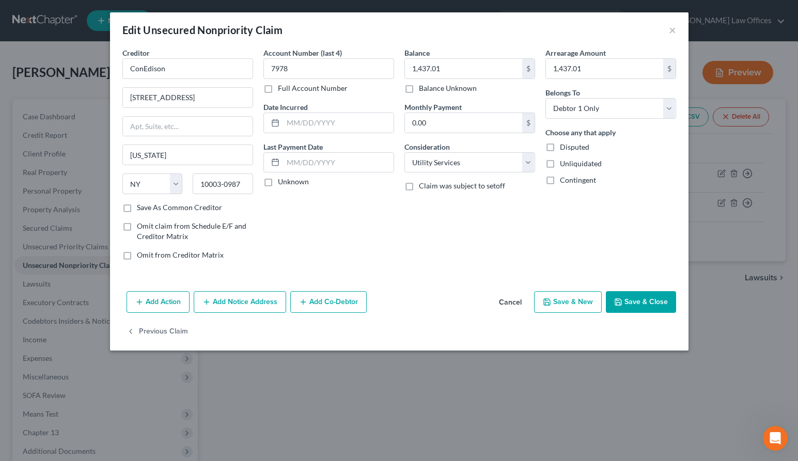
click at [374, 281] on div "Creditor * ConEdison 4 [GEOGRAPHIC_DATA] [US_STATE][GEOGRAPHIC_DATA] [US_STATE]…" at bounding box center [399, 167] width 578 height 240
click at [358, 240] on div "Account Number (last 4) 7978 Full Account Number Date Incurred Last Payment Dat…" at bounding box center [328, 157] width 141 height 221
click at [305, 160] on input "text" at bounding box center [338, 163] width 110 height 20
click at [641, 305] on button "Save & Close" at bounding box center [640, 302] width 70 height 22
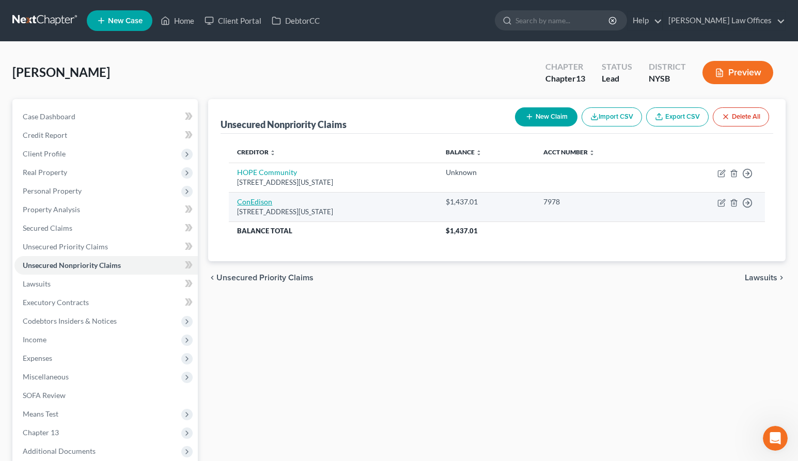
click at [265, 202] on link "ConEdison" at bounding box center [254, 201] width 35 height 9
select select "35"
select select "20"
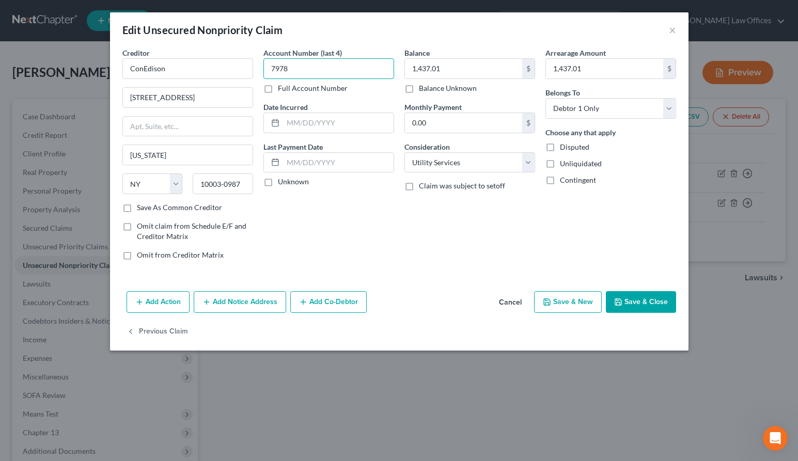
drag, startPoint x: 299, startPoint y: 69, endPoint x: 268, endPoint y: 69, distance: 30.5
click at [268, 69] on input "7978" at bounding box center [328, 68] width 131 height 21
click at [629, 304] on button "Save & Close" at bounding box center [640, 302] width 70 height 22
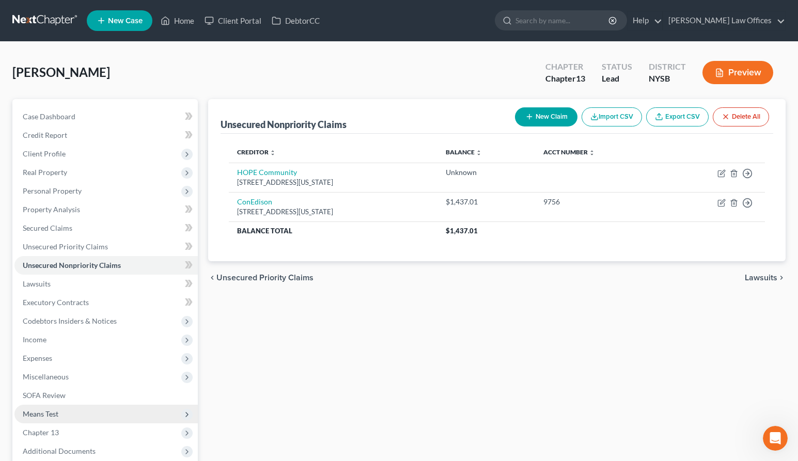
scroll to position [124, 0]
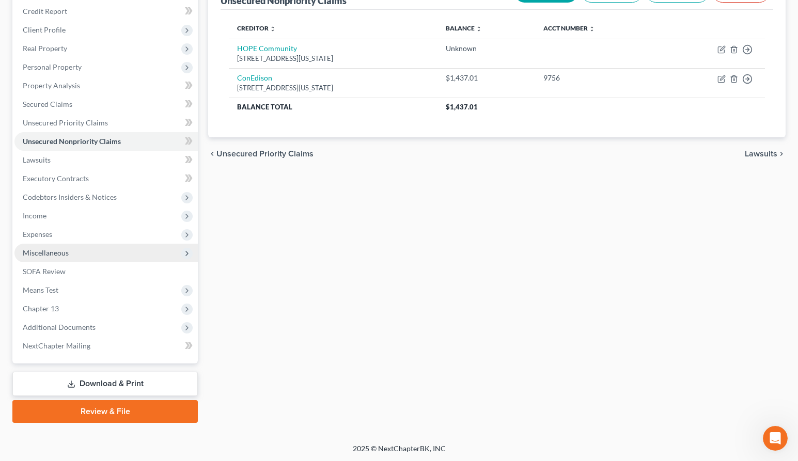
click at [54, 255] on span "Miscellaneous" at bounding box center [46, 252] width 46 height 9
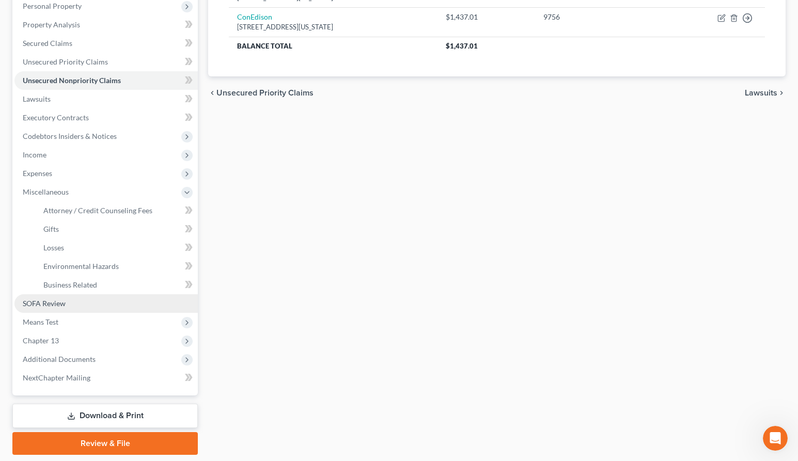
scroll to position [217, 0]
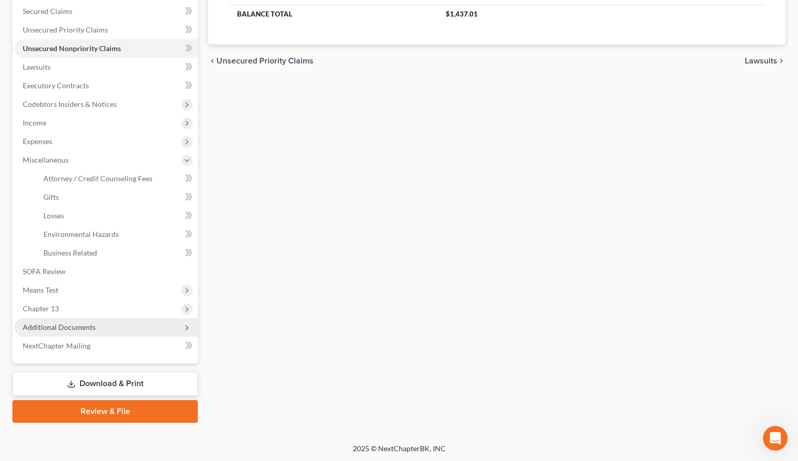
click at [66, 326] on span "Additional Documents" at bounding box center [59, 327] width 73 height 9
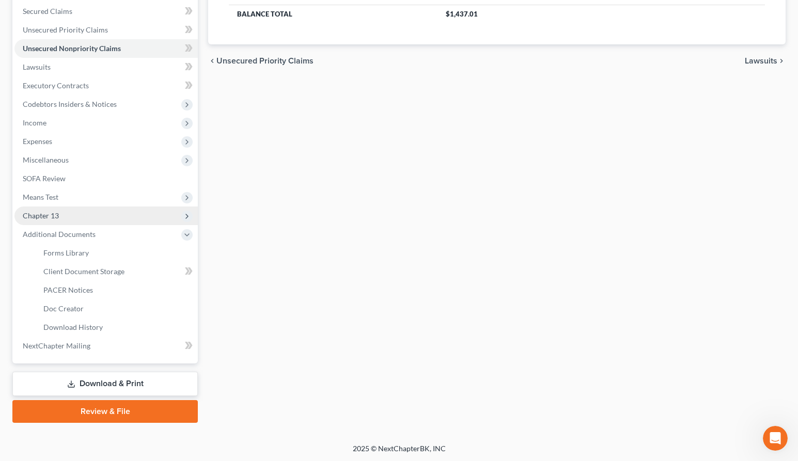
click at [52, 218] on span "Chapter 13" at bounding box center [41, 215] width 36 height 9
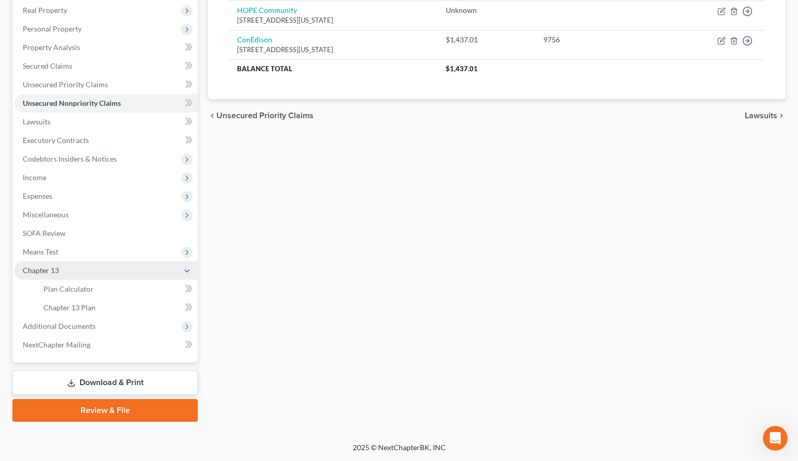
scroll to position [161, 0]
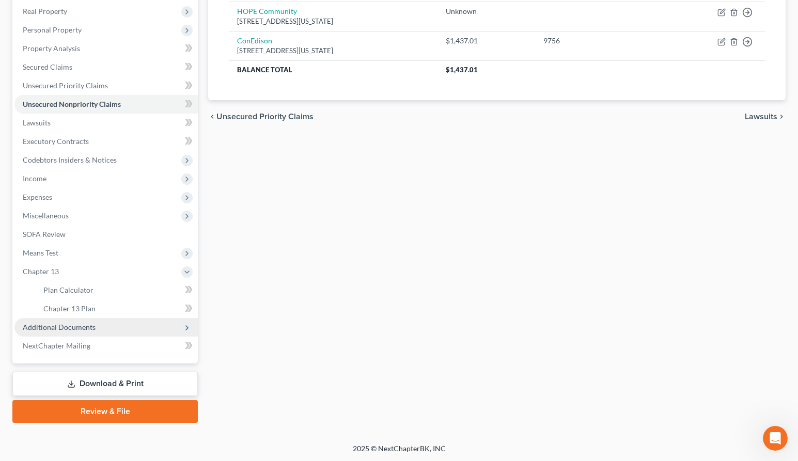
click at [70, 326] on span "Additional Documents" at bounding box center [59, 327] width 73 height 9
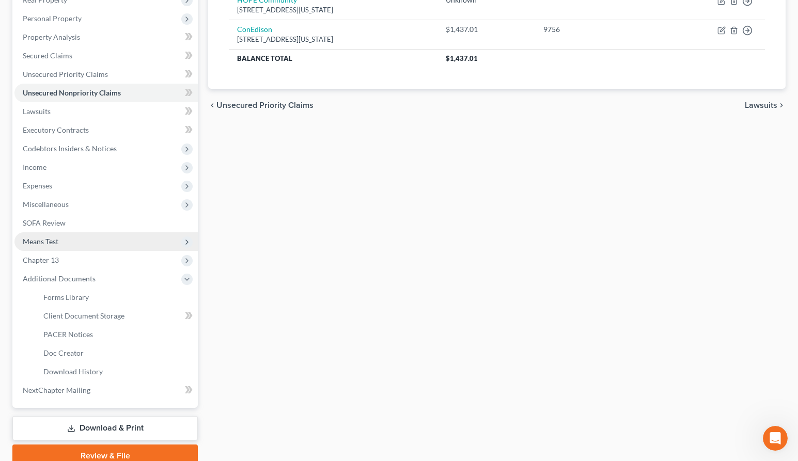
click at [52, 243] on span "Means Test" at bounding box center [41, 241] width 36 height 9
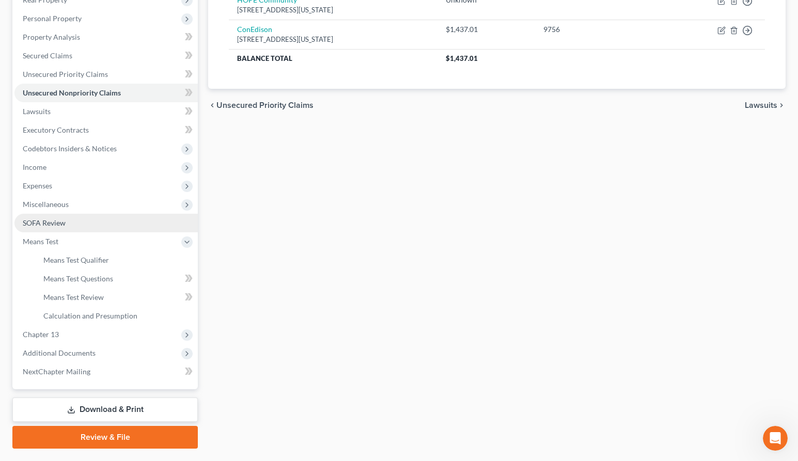
click at [42, 221] on span "SOFA Review" at bounding box center [44, 222] width 43 height 9
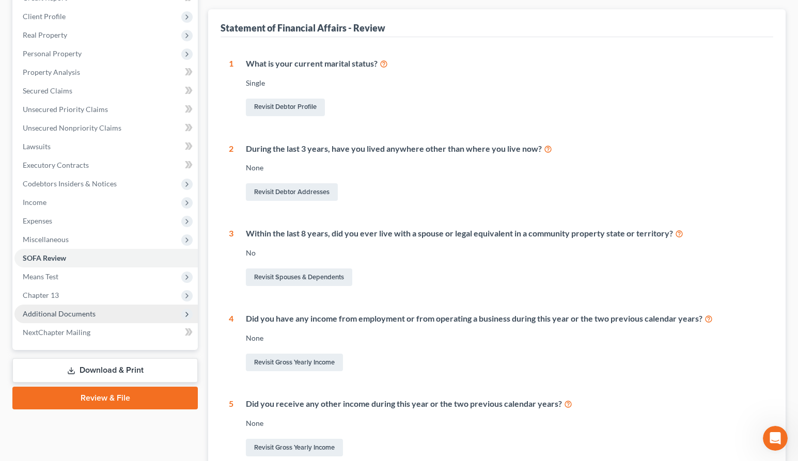
scroll to position [137, 0]
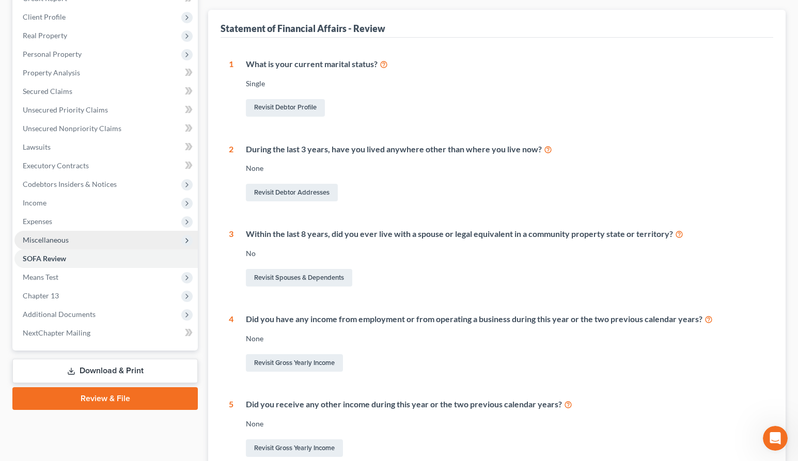
click at [45, 237] on span "Miscellaneous" at bounding box center [46, 239] width 46 height 9
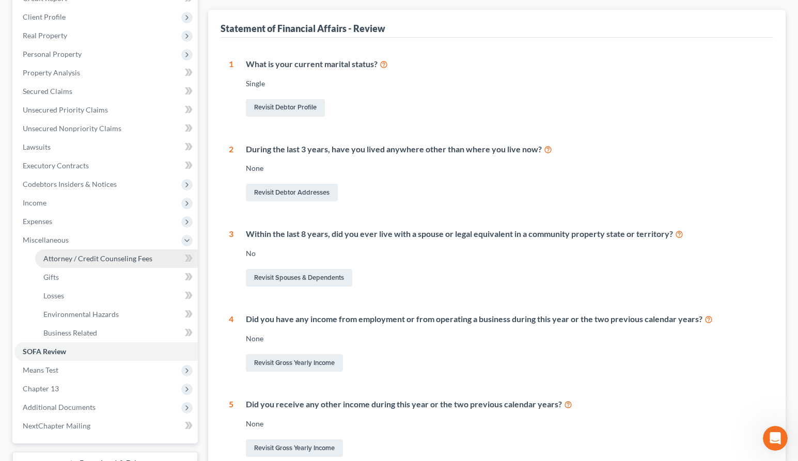
click at [100, 258] on span "Attorney / Credit Counseling Fees" at bounding box center [97, 258] width 109 height 9
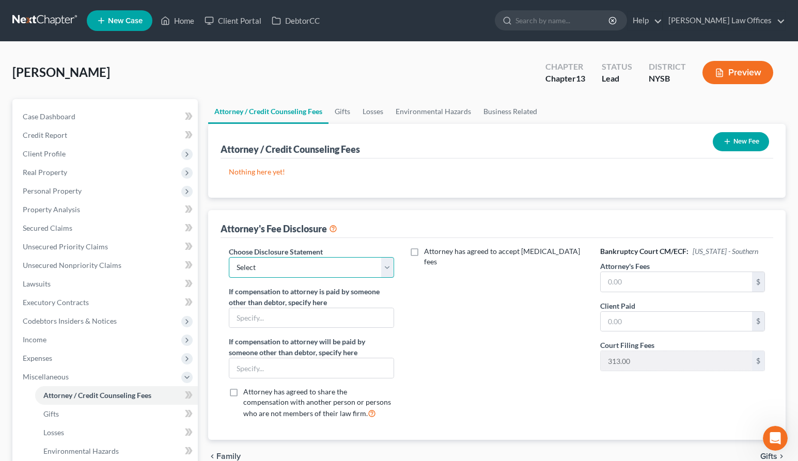
click at [330, 270] on select "Select Managing Partner" at bounding box center [311, 267] width 165 height 21
click at [229, 257] on select "Select Managing Partner" at bounding box center [311, 267] width 165 height 21
click at [424, 250] on label "Attorney has agreed to accept [MEDICAL_DATA] fees" at bounding box center [504, 256] width 161 height 21
click at [428, 250] on input "Attorney has agreed to accept [MEDICAL_DATA] fees" at bounding box center [431, 249] width 7 height 7
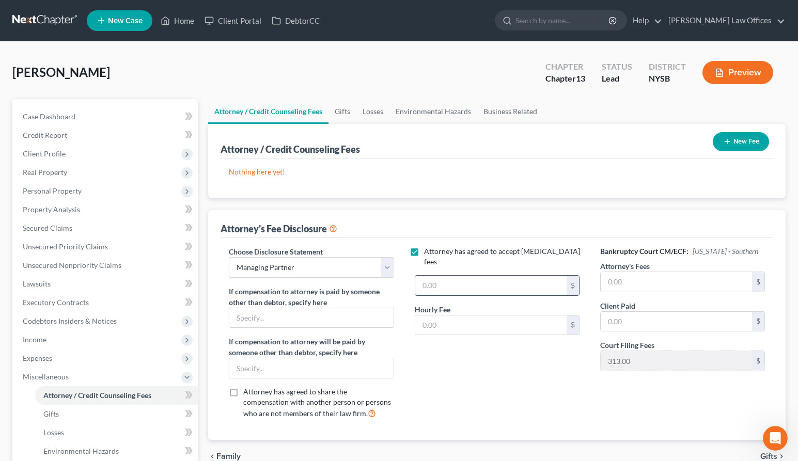
click at [443, 277] on input "text" at bounding box center [490, 286] width 151 height 20
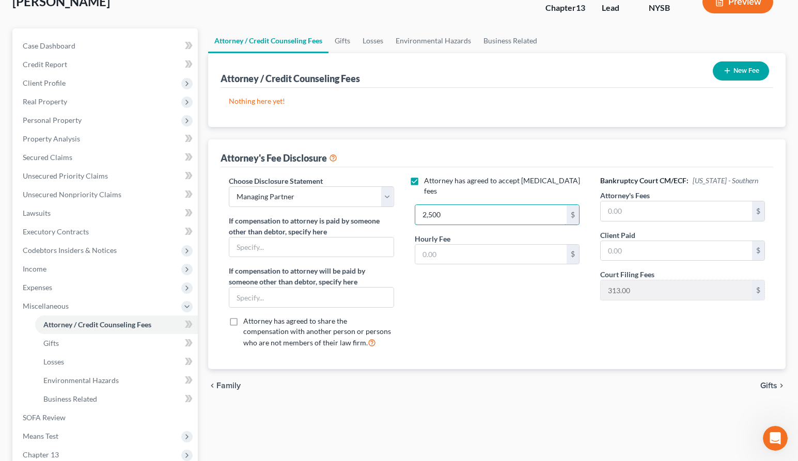
scroll to position [73, 0]
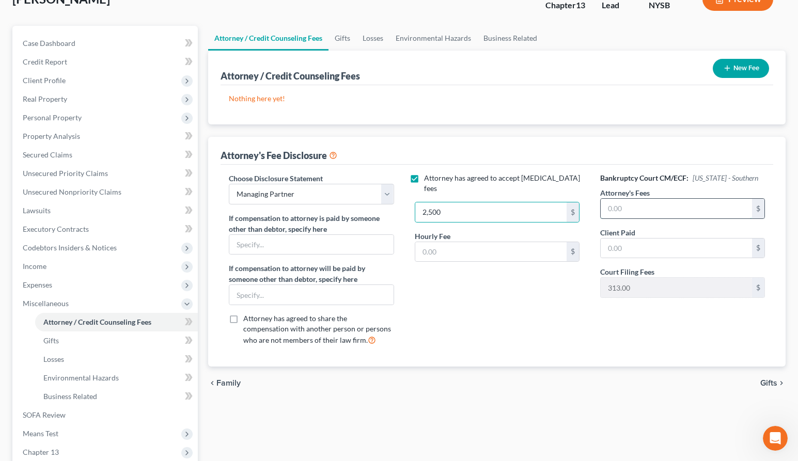
click at [728, 206] on input "text" at bounding box center [675, 209] width 151 height 20
click at [682, 248] on input "text" at bounding box center [675, 248] width 151 height 20
click at [615, 248] on input "0" at bounding box center [675, 248] width 151 height 20
click at [615, 247] on input "0" at bounding box center [675, 248] width 151 height 20
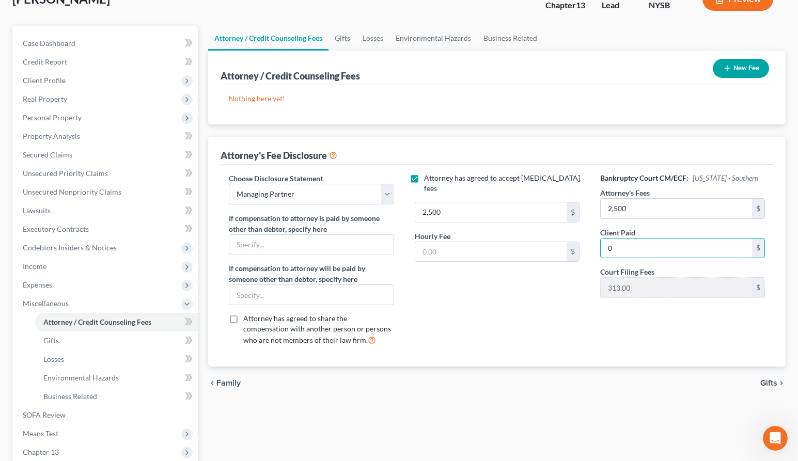
drag, startPoint x: 607, startPoint y: 247, endPoint x: 593, endPoint y: 247, distance: 13.9
click at [593, 247] on div "Bankruptcy Court CM/ECF: [US_STATE] - Southern Attorney's Fees 2,500 $ Client P…" at bounding box center [681, 263] width 185 height 181
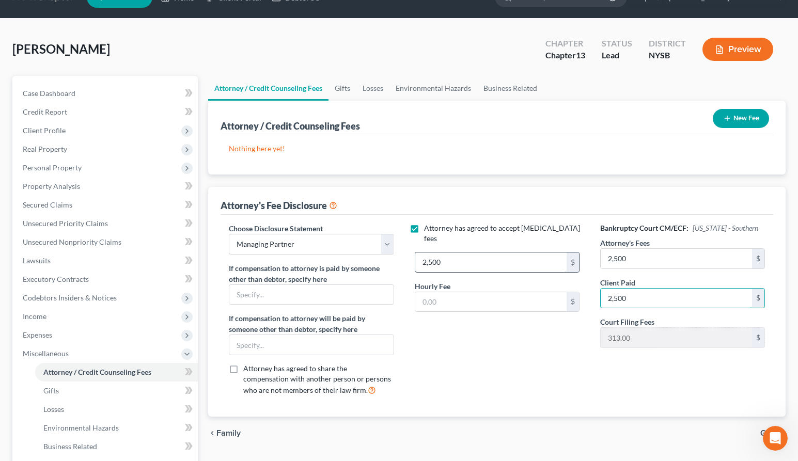
scroll to position [18, 0]
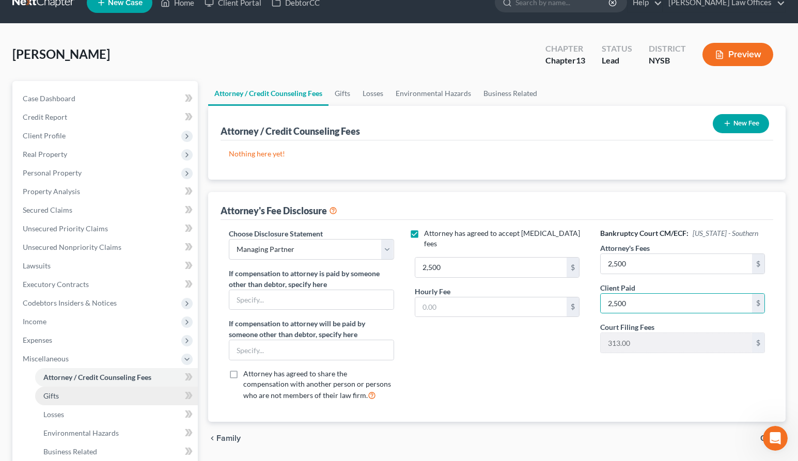
click at [81, 395] on link "Gifts" at bounding box center [116, 396] width 163 height 19
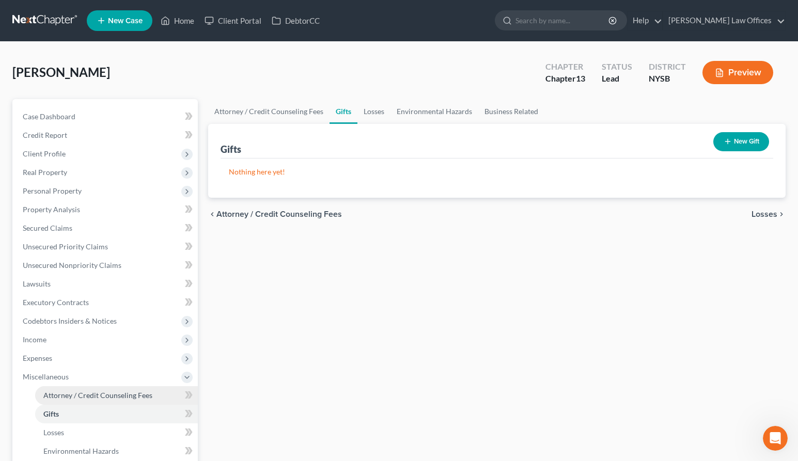
click at [87, 392] on span "Attorney / Credit Counseling Fees" at bounding box center [97, 395] width 109 height 9
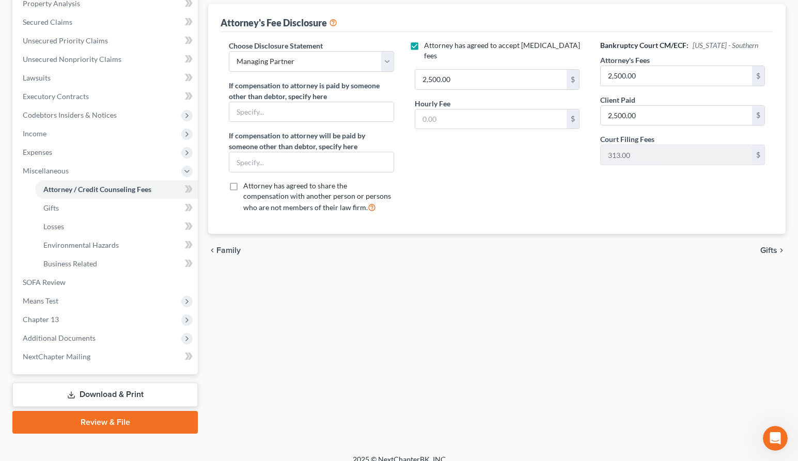
scroll to position [217, 0]
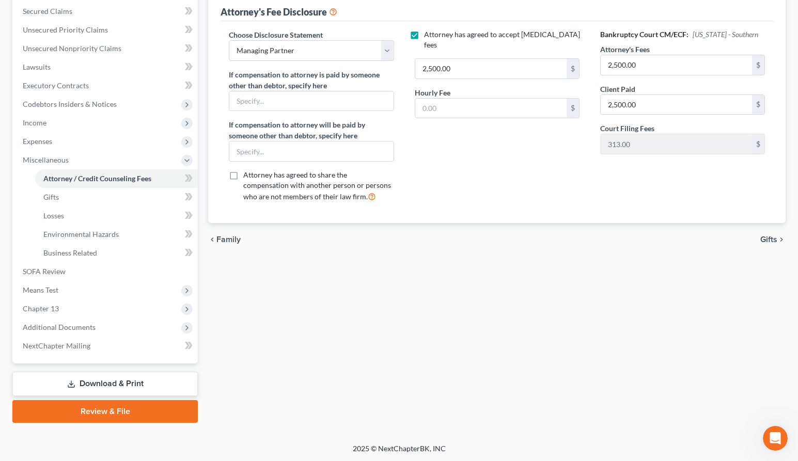
click at [767, 237] on span "Gifts" at bounding box center [768, 239] width 17 height 8
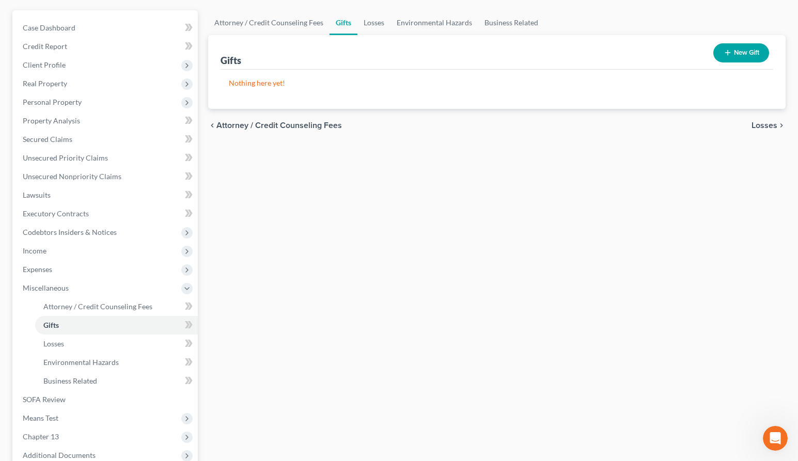
scroll to position [30, 0]
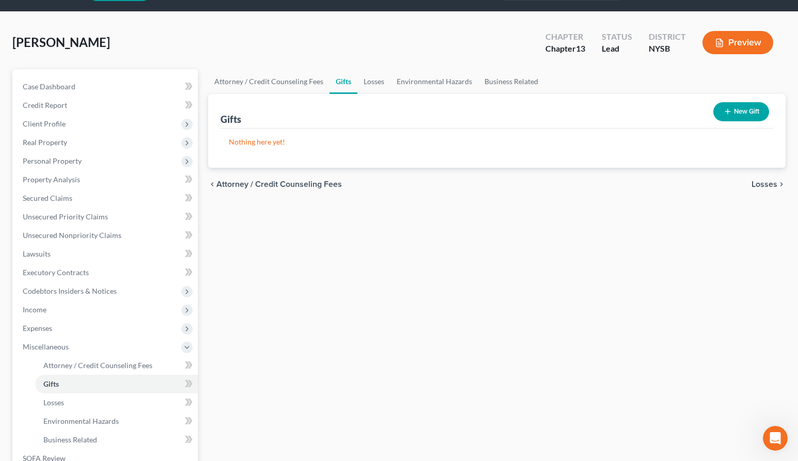
click at [769, 185] on span "Losses" at bounding box center [764, 184] width 26 height 8
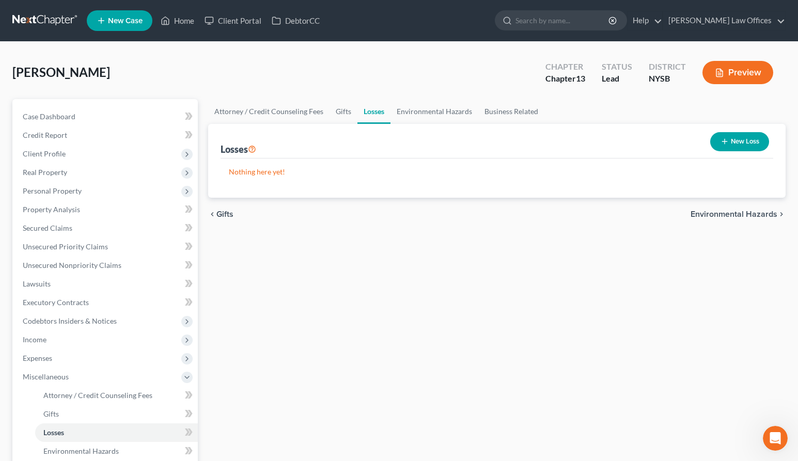
click at [744, 213] on span "Environmental Hazards" at bounding box center [733, 214] width 87 height 8
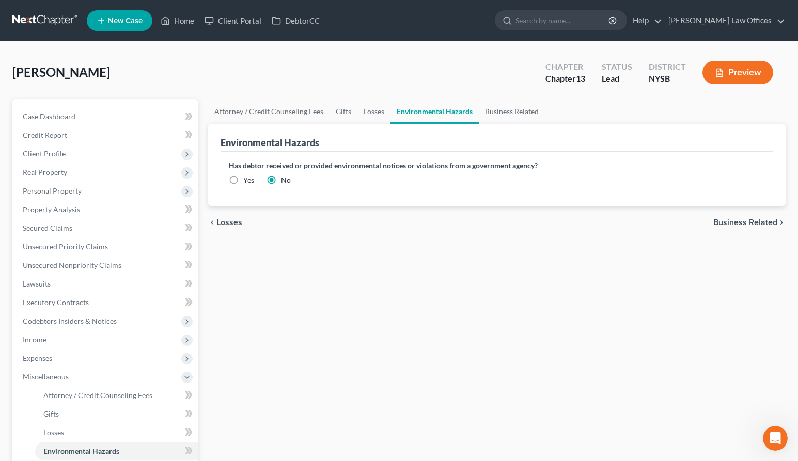
click at [732, 224] on span "Business Related" at bounding box center [745, 222] width 64 height 8
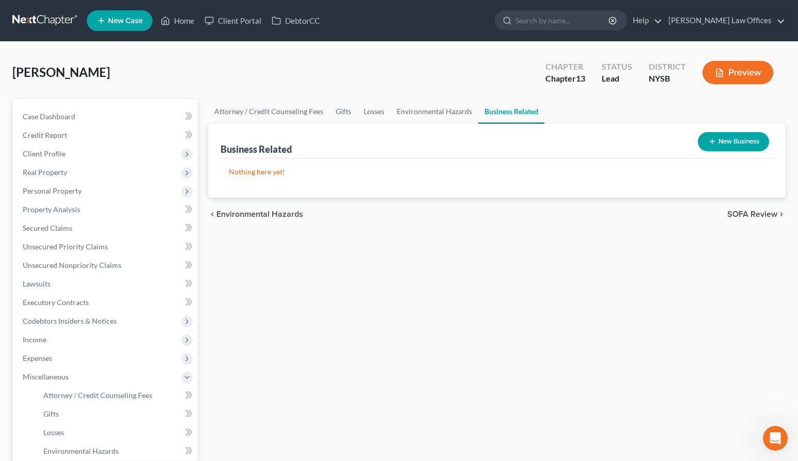
click at [740, 214] on span "SOFA Review" at bounding box center [752, 214] width 50 height 8
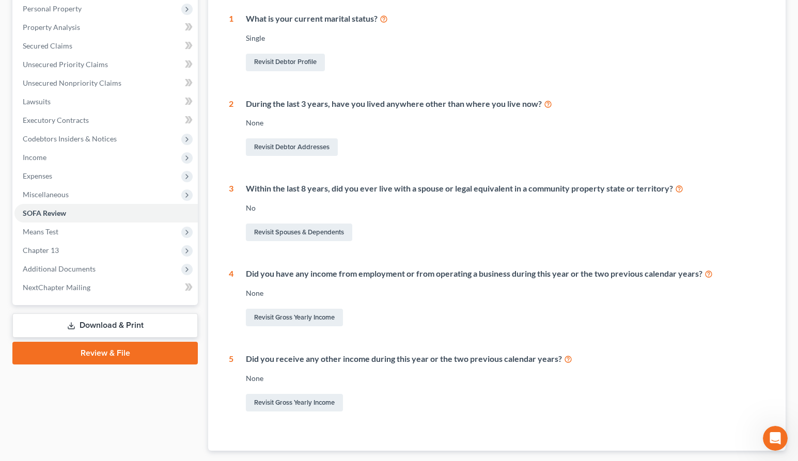
scroll to position [244, 0]
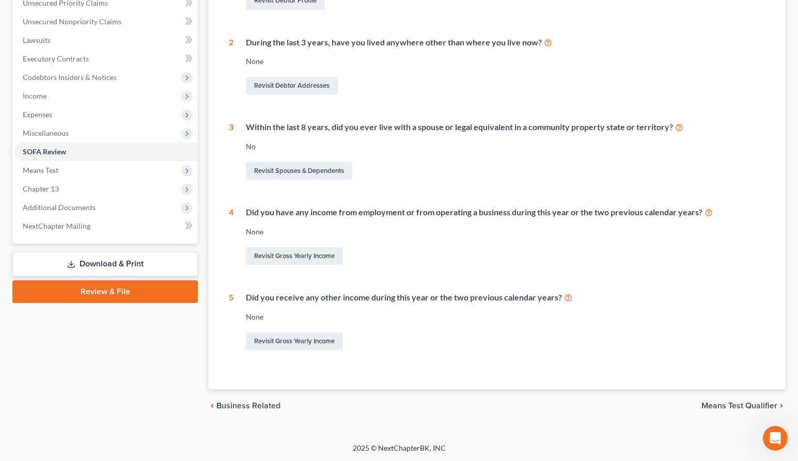
click at [723, 403] on span "Means Test Qualifier" at bounding box center [739, 406] width 76 height 8
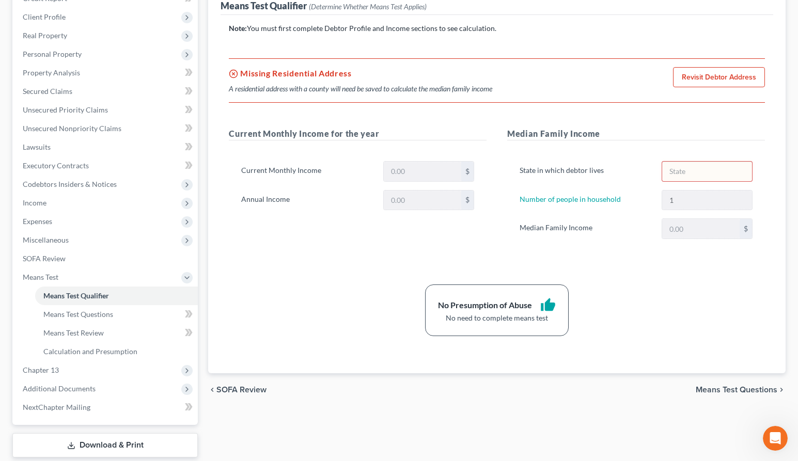
scroll to position [198, 0]
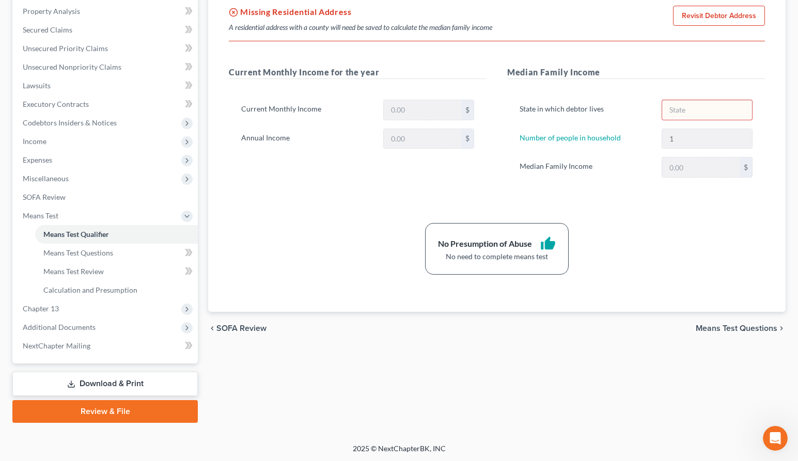
click at [728, 330] on span "Means Test Questions" at bounding box center [736, 328] width 82 height 8
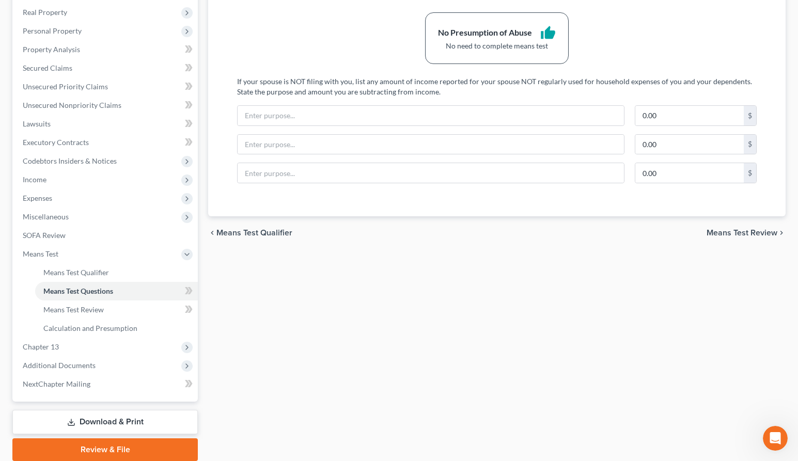
scroll to position [198, 0]
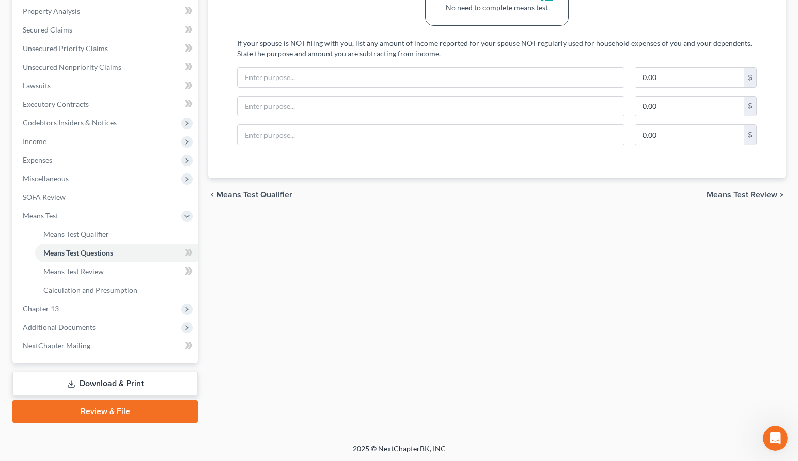
click at [729, 192] on span "Means Test Review" at bounding box center [741, 194] width 71 height 8
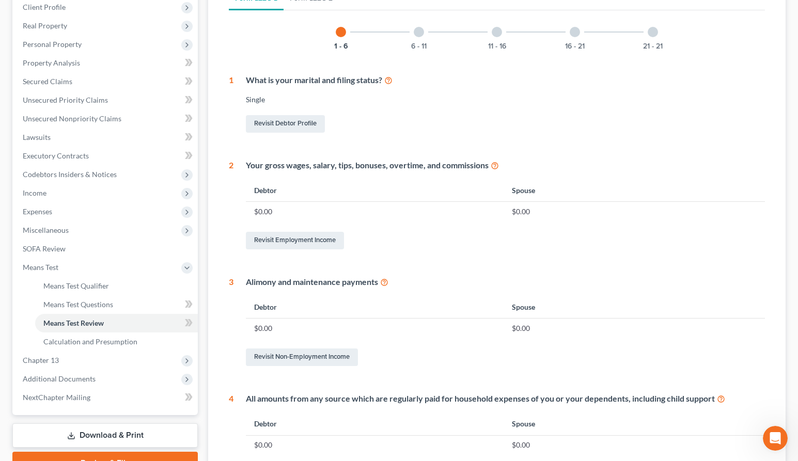
scroll to position [416, 0]
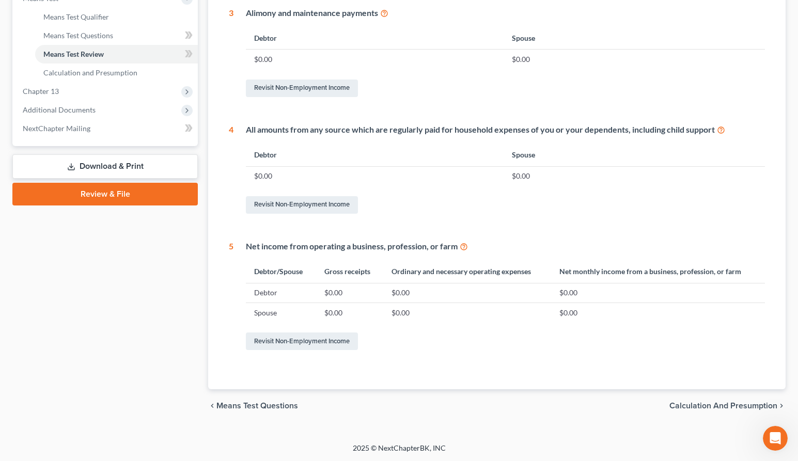
click at [705, 405] on span "Calculation and Presumption" at bounding box center [723, 406] width 108 height 8
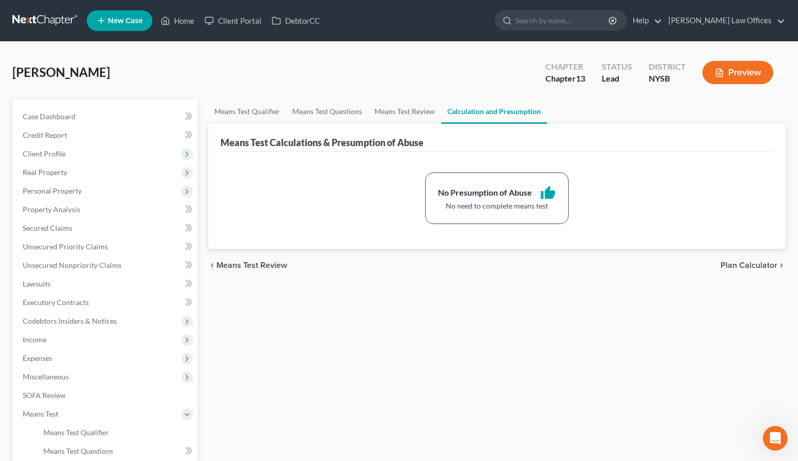
click at [736, 266] on span "Plan Calculator" at bounding box center [748, 265] width 57 height 8
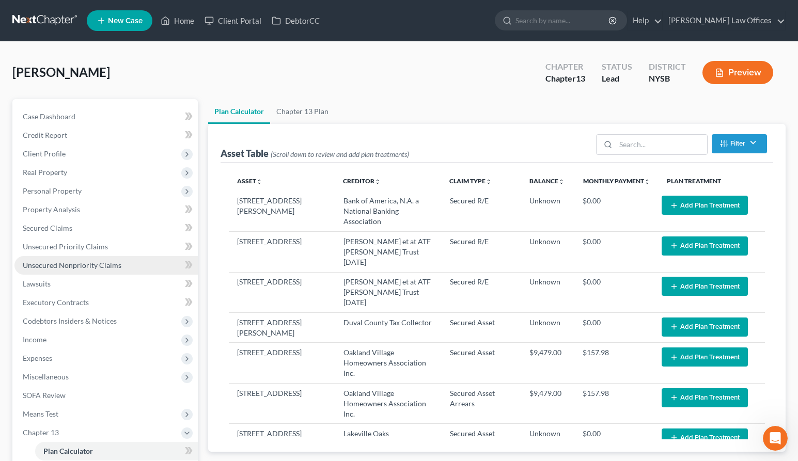
click at [56, 266] on span "Unsecured Nonpriority Claims" at bounding box center [72, 265] width 99 height 9
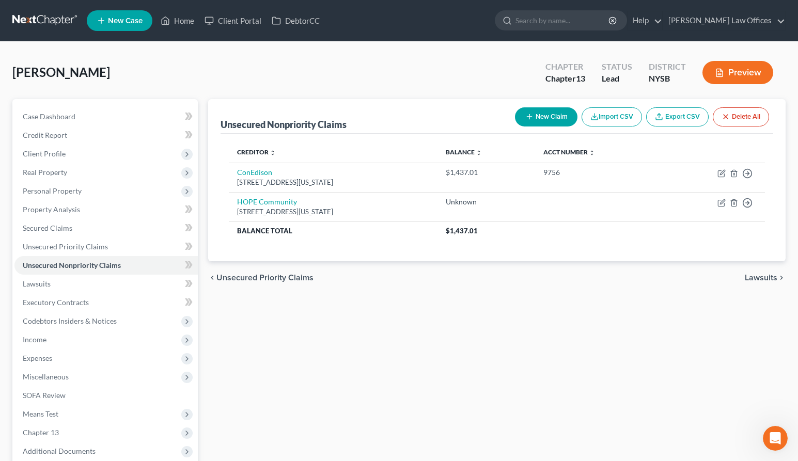
click at [618, 118] on button "Import CSV" at bounding box center [611, 116] width 60 height 19
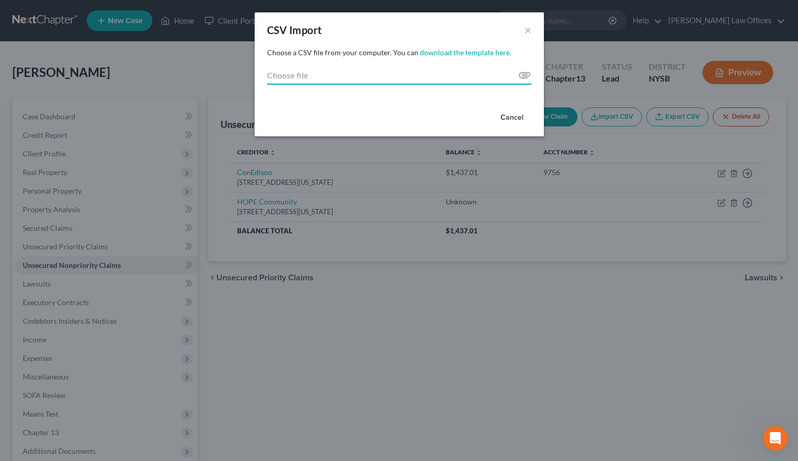
click at [444, 76] on input "Choose file" at bounding box center [399, 75] width 264 height 19
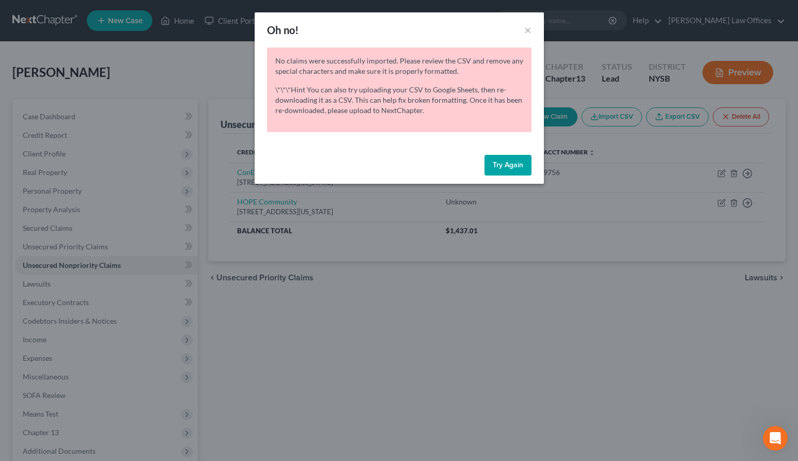
click at [502, 165] on button "Try Again" at bounding box center [507, 165] width 47 height 21
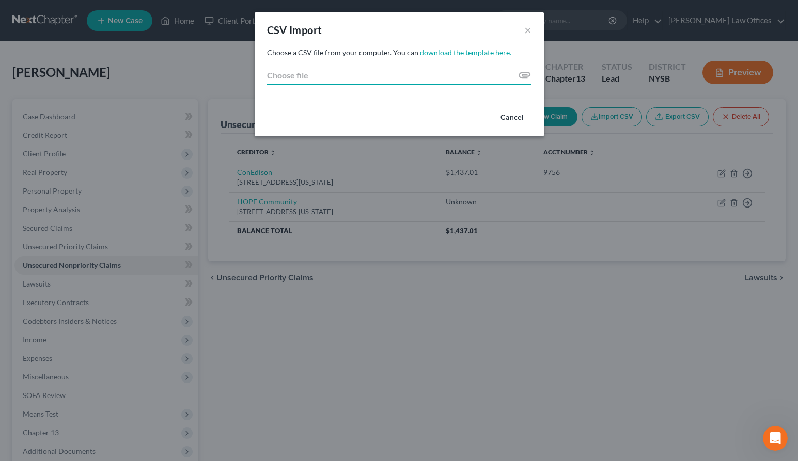
click at [523, 76] on input "Choose file" at bounding box center [399, 75] width 264 height 19
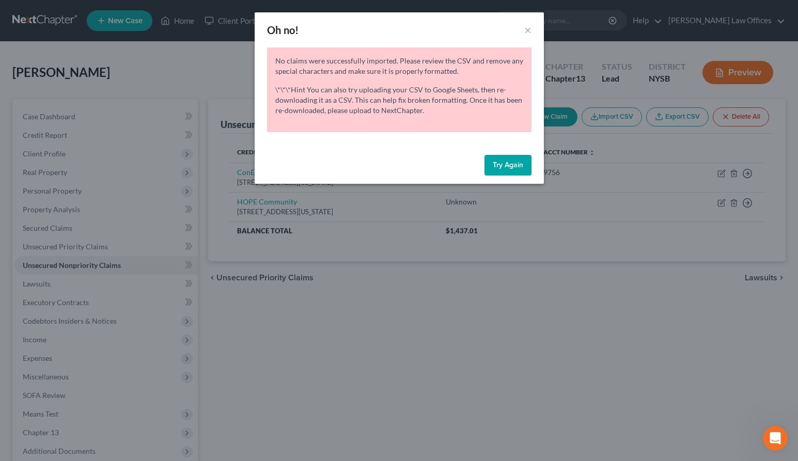
click at [507, 162] on button "Try Again" at bounding box center [507, 165] width 47 height 21
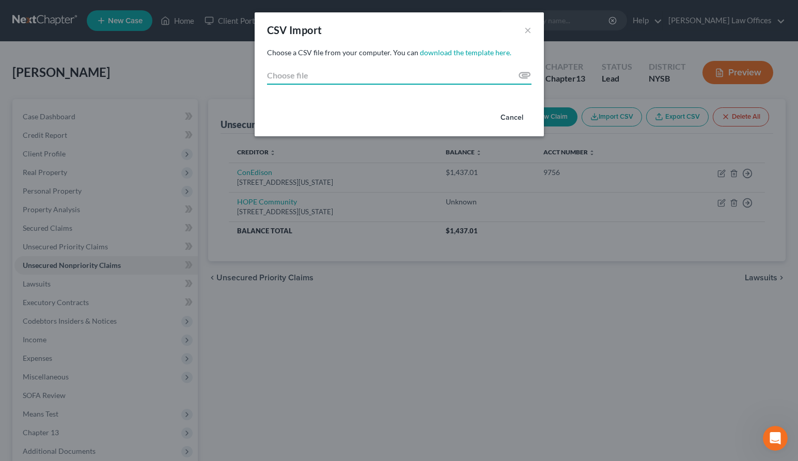
click at [529, 75] on input "Choose file" at bounding box center [399, 75] width 264 height 19
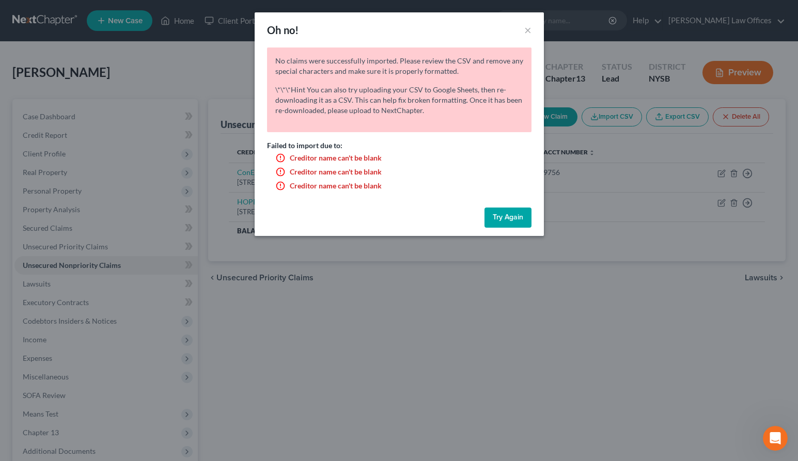
click at [510, 213] on button "Try Again" at bounding box center [507, 218] width 47 height 21
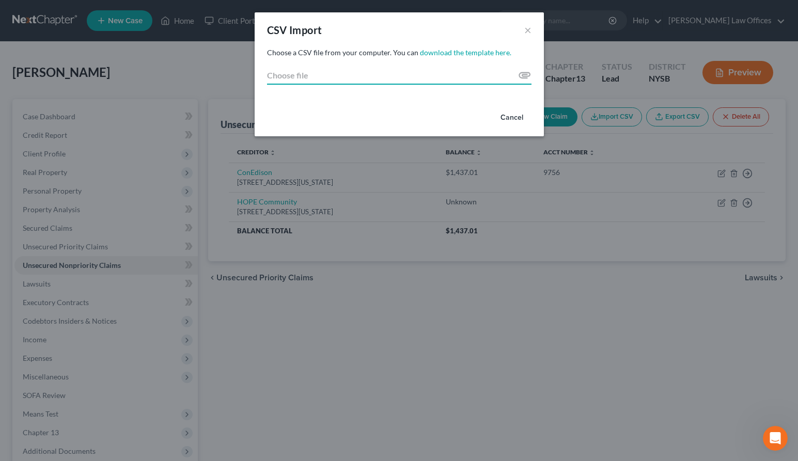
click at [523, 75] on input "Choose file" at bounding box center [399, 75] width 264 height 19
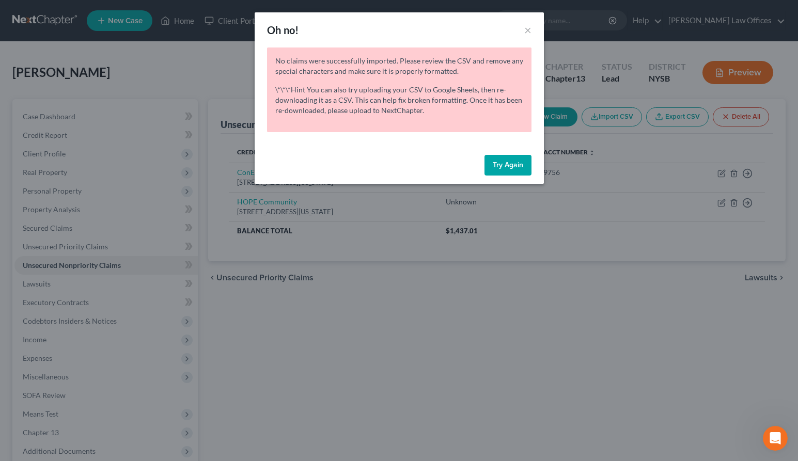
click at [434, 108] on p "\*\*\*Hint You can also try uploading your CSV to Google Sheets, then re-downlo…" at bounding box center [399, 100] width 248 height 31
click at [529, 33] on button "×" at bounding box center [527, 30] width 7 height 12
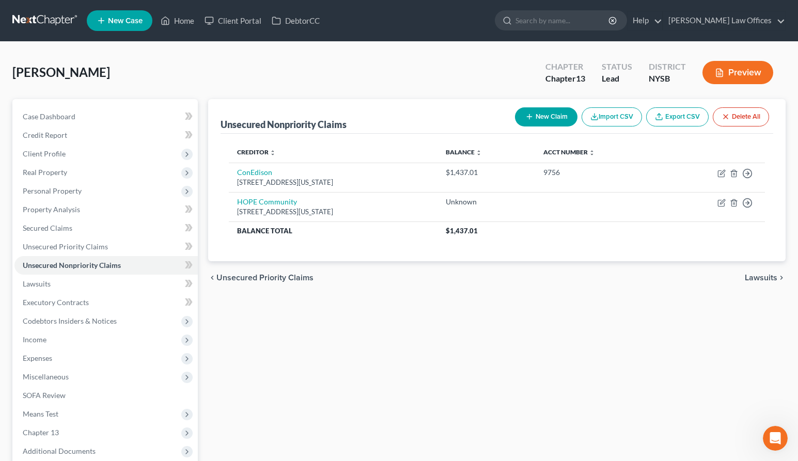
click at [549, 118] on button "New Claim" at bounding box center [546, 116] width 62 height 19
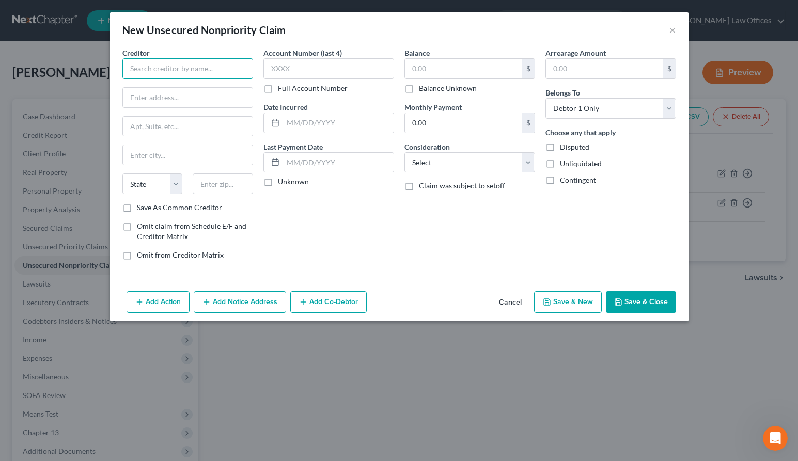
click at [207, 72] on input "text" at bounding box center [187, 68] width 131 height 21
click at [281, 67] on input "text" at bounding box center [328, 68] width 131 height 21
click at [325, 213] on div "Account Number (last 4) 7318 Full Account Number Date Incurred Last Payment Dat…" at bounding box center [328, 157] width 141 height 221
click at [634, 300] on button "Save & Close" at bounding box center [640, 302] width 70 height 22
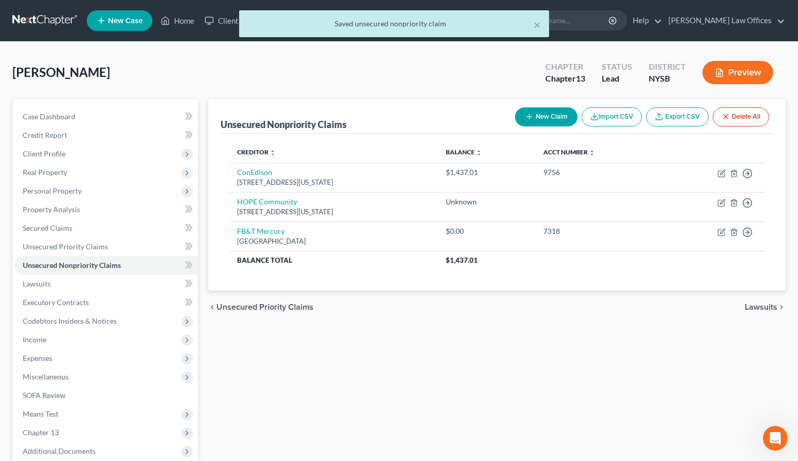
click at [539, 109] on button "New Claim" at bounding box center [546, 116] width 62 height 19
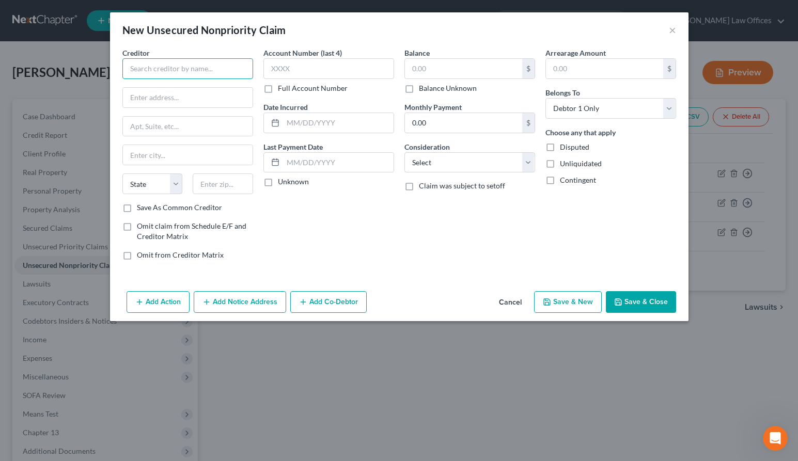
click at [189, 73] on input "text" at bounding box center [187, 68] width 131 height 21
click at [217, 184] on input "text" at bounding box center [223, 183] width 60 height 21
click at [335, 72] on input "text" at bounding box center [328, 68] width 131 height 21
click at [627, 299] on button "Save & Close" at bounding box center [640, 302] width 70 height 22
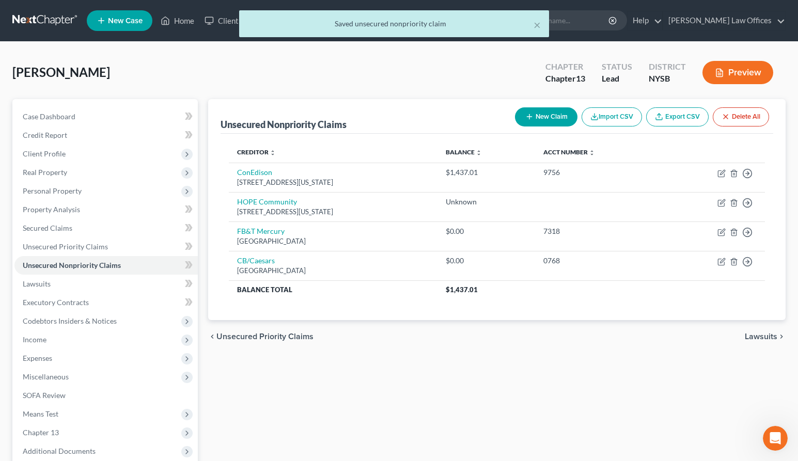
click at [535, 118] on button "New Claim" at bounding box center [546, 116] width 62 height 19
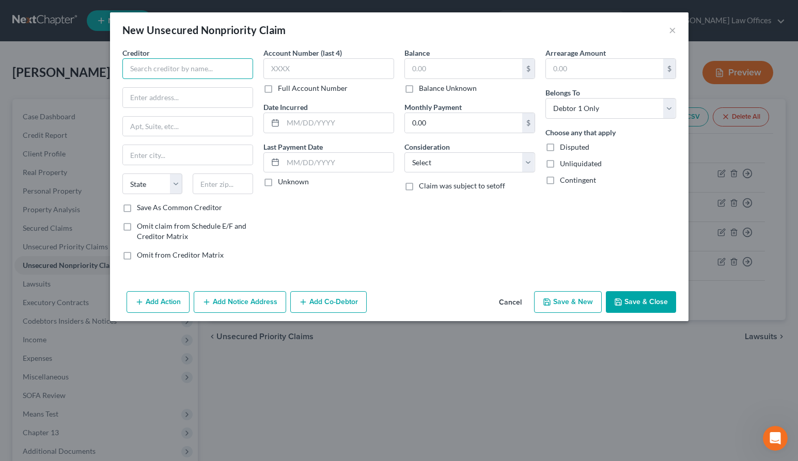
click at [209, 73] on input "text" at bounding box center [187, 68] width 131 height 21
click at [250, 82] on div "Creditor * Synchrony/PayPal Credit State [US_STATE] AK AR AZ CA CO CT DE DC [GE…" at bounding box center [187, 124] width 131 height 155
drag, startPoint x: 209, startPoint y: 70, endPoint x: 366, endPoint y: 82, distance: 157.4
click at [366, 82] on div "Creditor * Synchrony/PayPal CreditPO Box 71027 State [US_STATE] AK AR AZ CA CO …" at bounding box center [399, 157] width 564 height 221
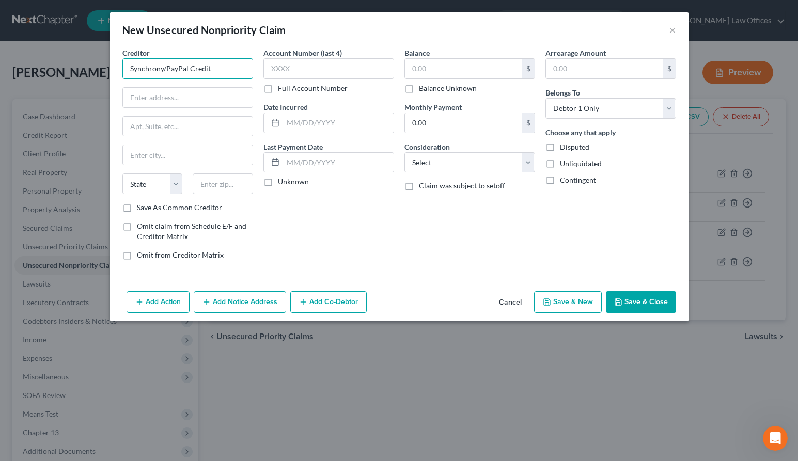
scroll to position [0, 0]
click at [197, 96] on input "text" at bounding box center [188, 98] width 130 height 20
paste input "PO Box 71027"
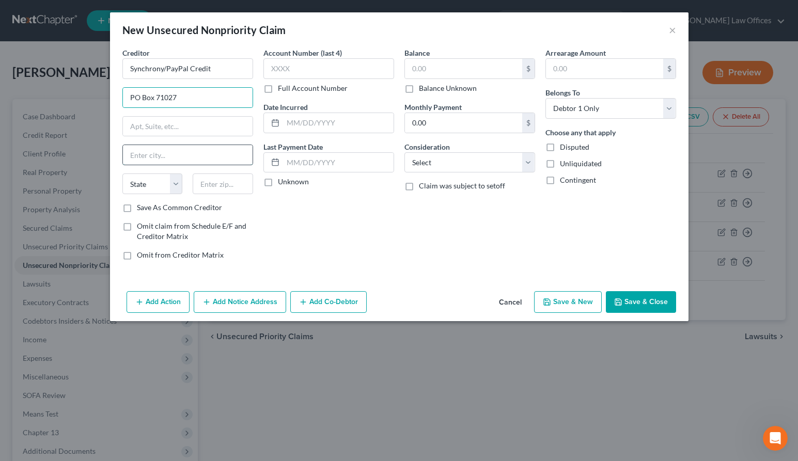
click at [160, 153] on input "text" at bounding box center [188, 155] width 130 height 20
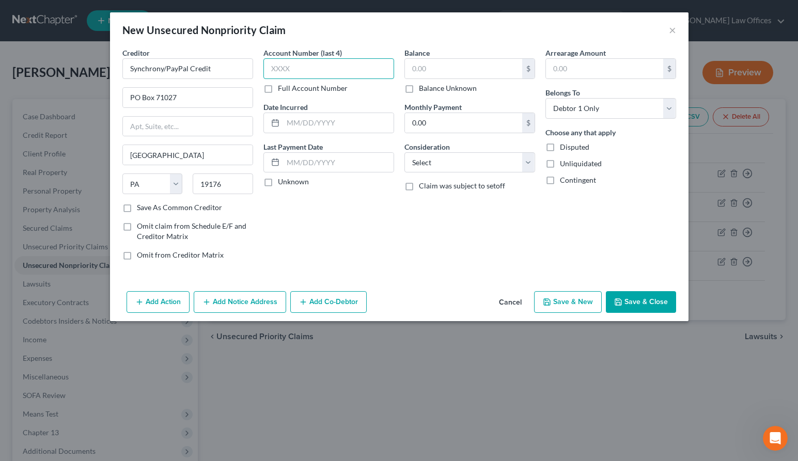
click at [288, 71] on input "text" at bounding box center [328, 68] width 131 height 21
click at [630, 298] on button "Save & Close" at bounding box center [640, 302] width 70 height 22
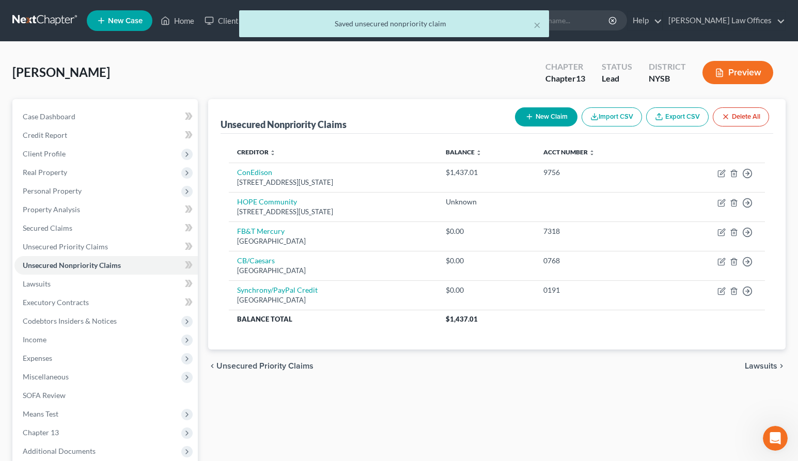
click at [542, 116] on button "New Claim" at bounding box center [546, 116] width 62 height 19
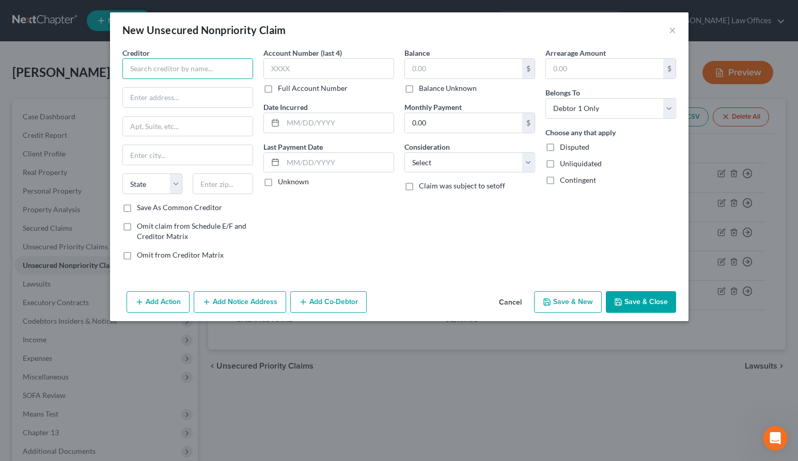
click at [202, 72] on input "text" at bounding box center [187, 68] width 131 height 21
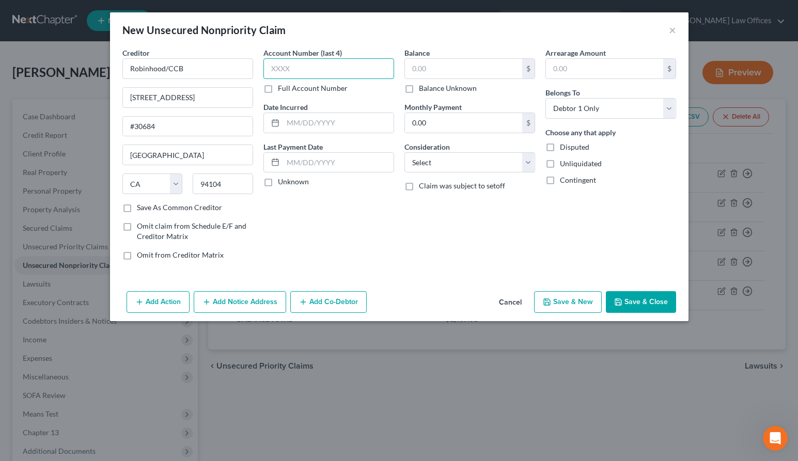
click at [304, 70] on input "text" at bounding box center [328, 68] width 131 height 21
click at [643, 303] on button "Save & Close" at bounding box center [640, 302] width 70 height 22
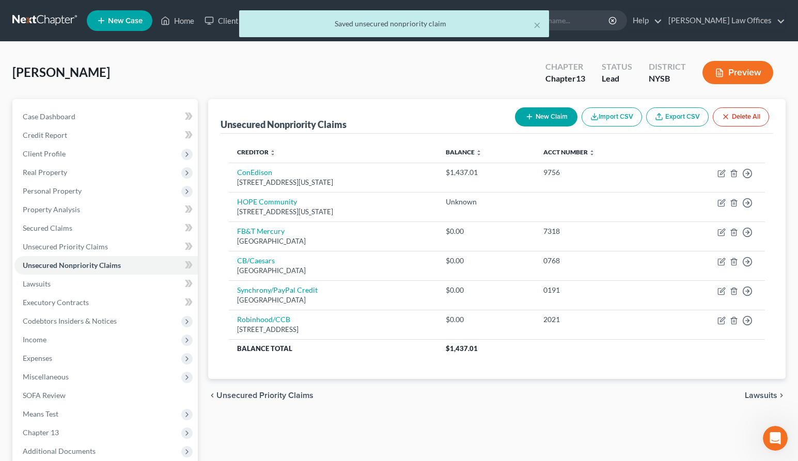
click at [538, 117] on button "New Claim" at bounding box center [546, 116] width 62 height 19
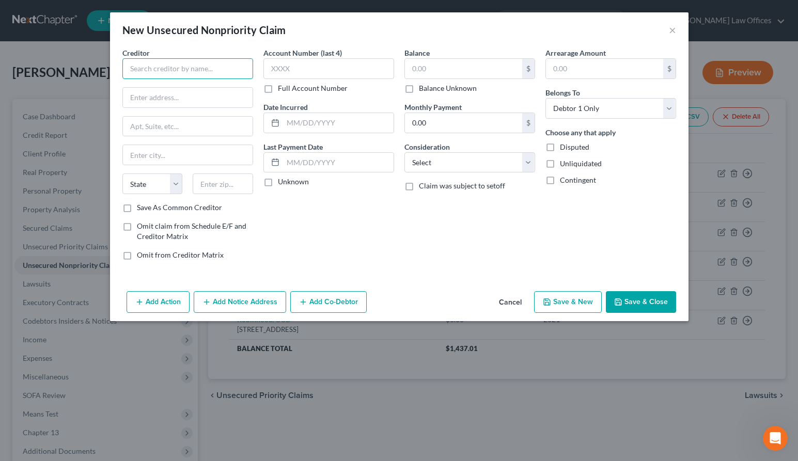
click at [210, 68] on input "text" at bounding box center [187, 68] width 131 height 21
click at [186, 101] on input "text" at bounding box center [188, 98] width 130 height 20
click at [282, 75] on input "text" at bounding box center [328, 68] width 131 height 21
click at [658, 307] on button "Save & Close" at bounding box center [640, 302] width 70 height 22
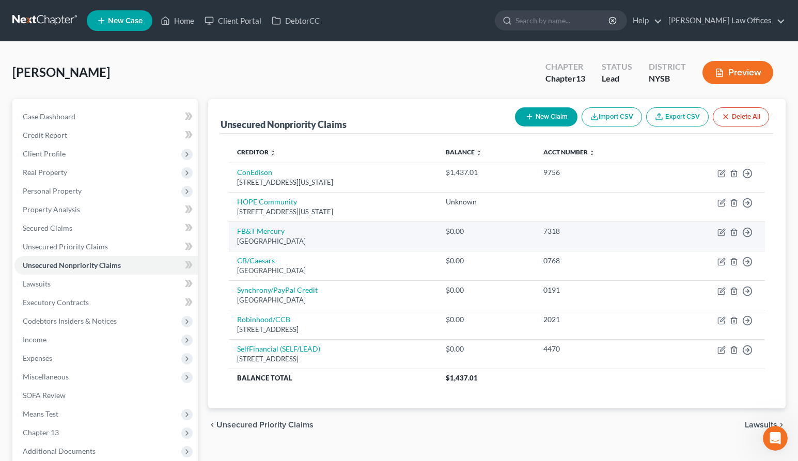
scroll to position [4, 0]
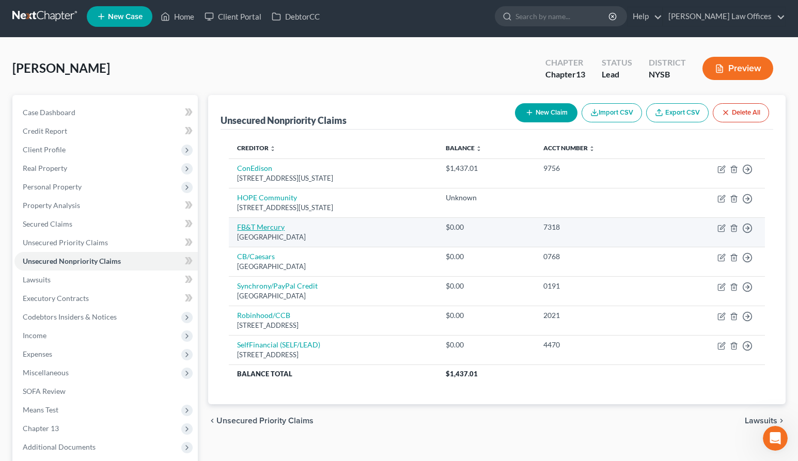
click at [276, 229] on link "FB&T Mercury" at bounding box center [260, 226] width 47 height 9
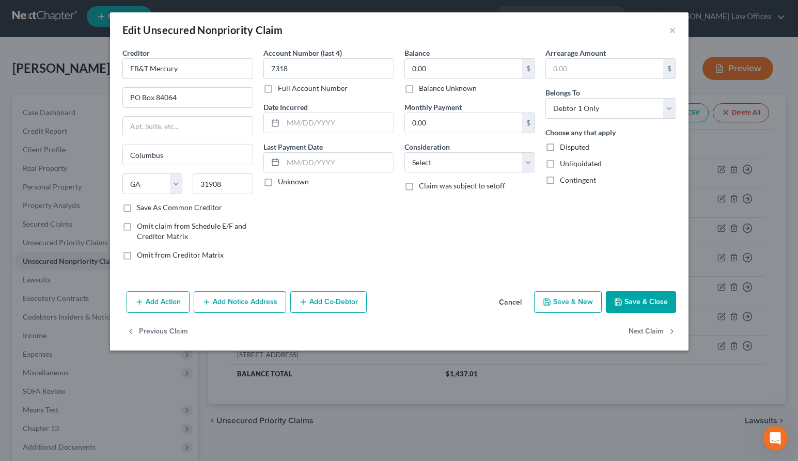
drag, startPoint x: 408, startPoint y: 89, endPoint x: 430, endPoint y: 108, distance: 30.0
click at [419, 89] on label "Balance Unknown" at bounding box center [448, 88] width 58 height 10
click at [423, 89] on input "Balance Unknown" at bounding box center [426, 86] width 7 height 7
click at [635, 307] on button "Save & Close" at bounding box center [640, 302] width 70 height 22
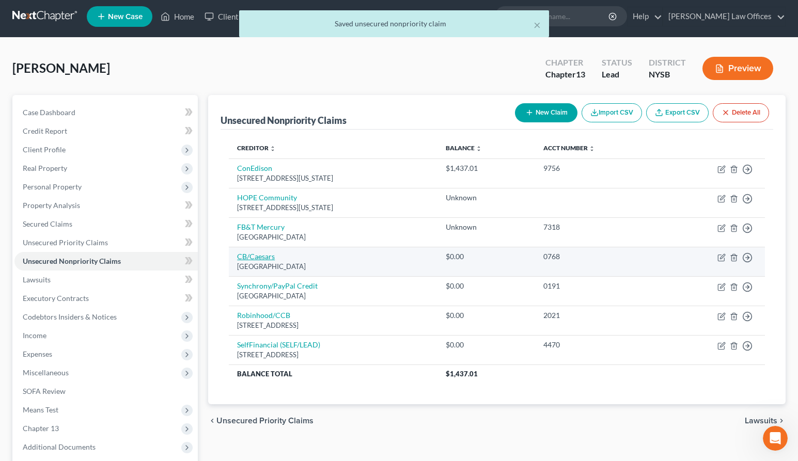
click at [273, 258] on link "CB/Caesars" at bounding box center [256, 256] width 38 height 9
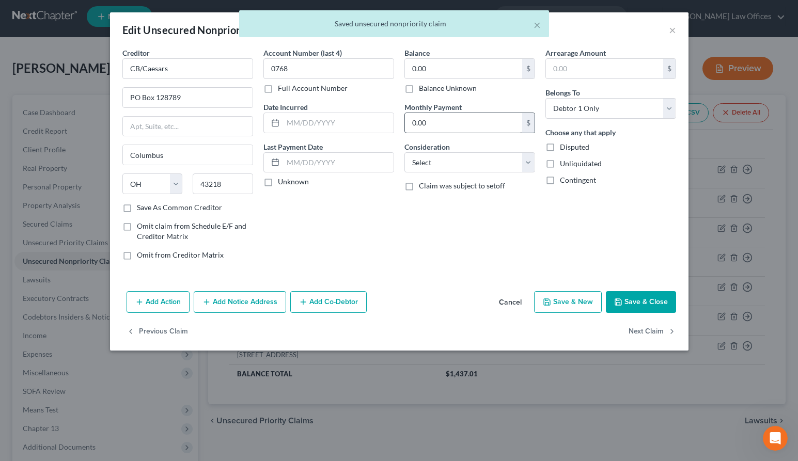
drag, startPoint x: 407, startPoint y: 89, endPoint x: 462, endPoint y: 132, distance: 69.9
click at [419, 89] on label "Balance Unknown" at bounding box center [448, 88] width 58 height 10
click at [423, 89] on input "Balance Unknown" at bounding box center [426, 86] width 7 height 7
click at [629, 299] on button "Save & Close" at bounding box center [640, 302] width 70 height 22
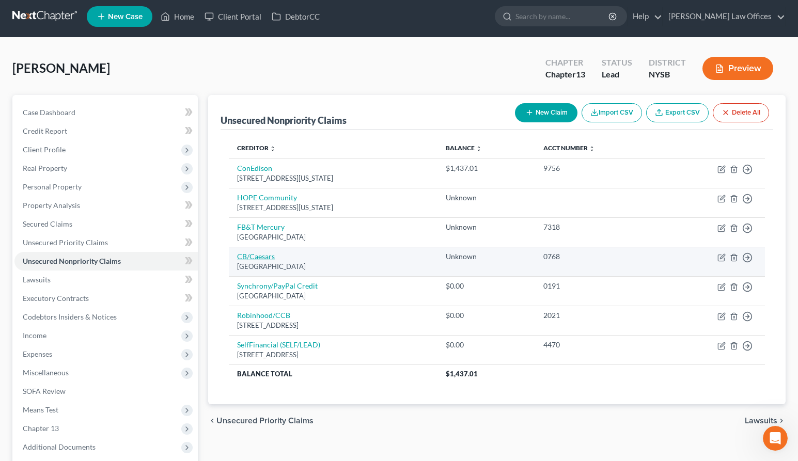
click at [263, 256] on link "CB/Caesars" at bounding box center [256, 256] width 38 height 9
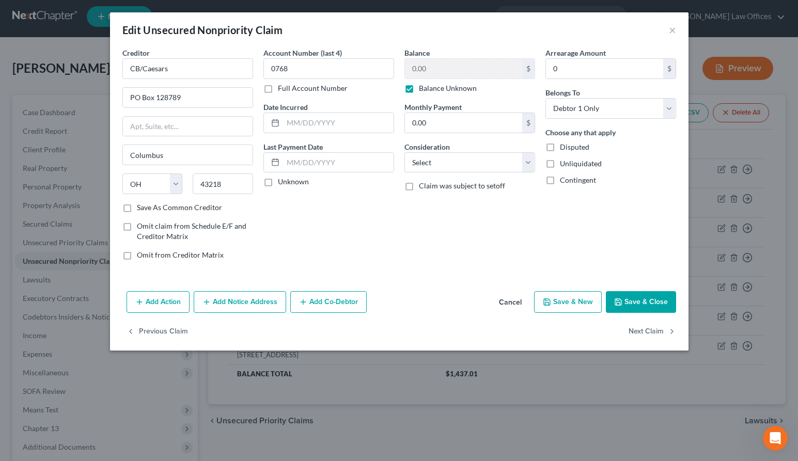
click at [419, 89] on label "Balance Unknown" at bounding box center [448, 88] width 58 height 10
click at [423, 89] on input "Balance Unknown" at bounding box center [426, 86] width 7 height 7
click at [427, 70] on input "0.00" at bounding box center [463, 69] width 117 height 20
drag, startPoint x: 433, startPoint y: 69, endPoint x: 404, endPoint y: 67, distance: 29.0
click at [404, 67] on div "0.00 $" at bounding box center [469, 68] width 131 height 21
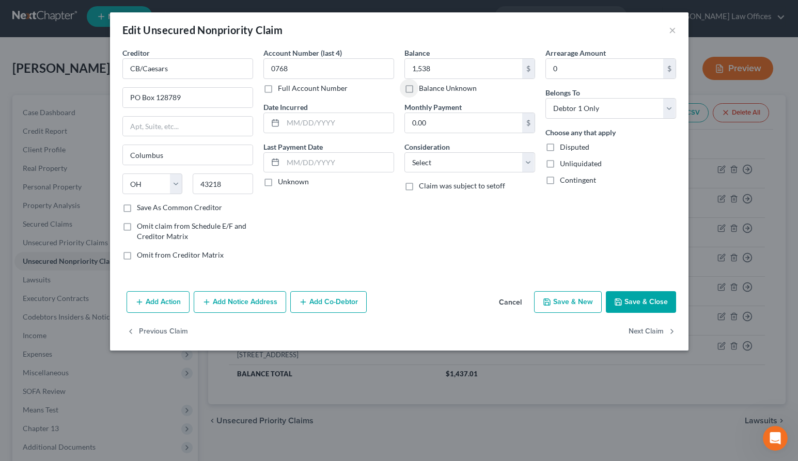
click at [643, 306] on button "Save & Close" at bounding box center [640, 302] width 70 height 22
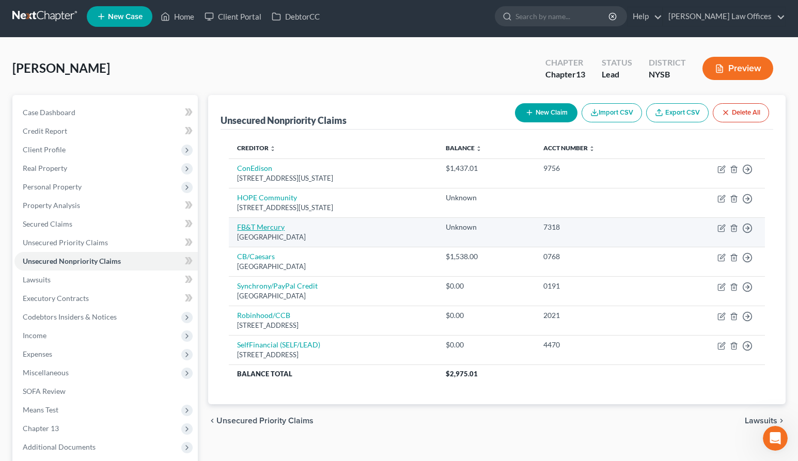
click at [272, 228] on link "FB&T Mercury" at bounding box center [260, 226] width 47 height 9
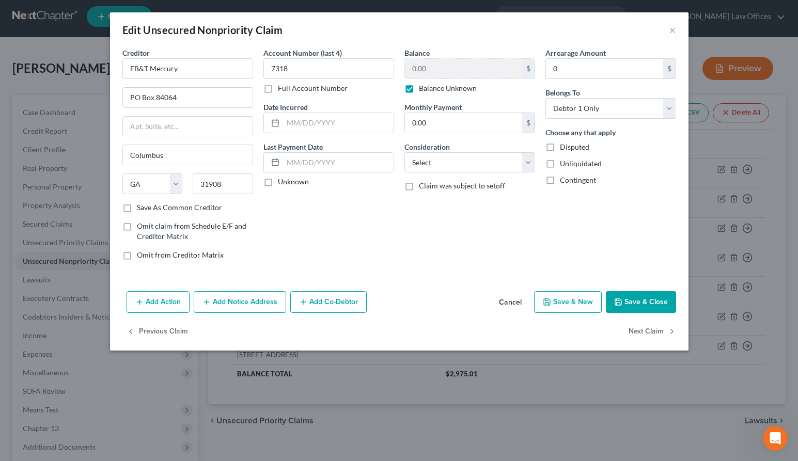
click at [419, 88] on label "Balance Unknown" at bounding box center [448, 88] width 58 height 10
click at [423, 88] on input "Balance Unknown" at bounding box center [426, 86] width 7 height 7
click at [420, 71] on input "0.00" at bounding box center [463, 69] width 117 height 20
click at [648, 301] on button "Save & Close" at bounding box center [640, 302] width 70 height 22
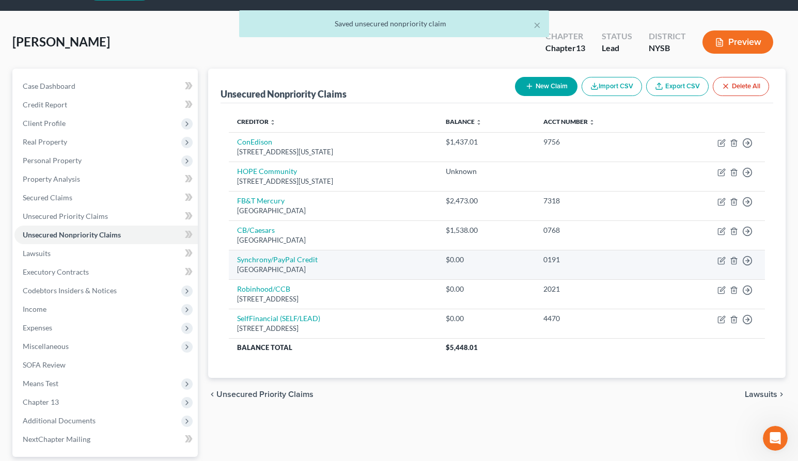
scroll to position [39, 0]
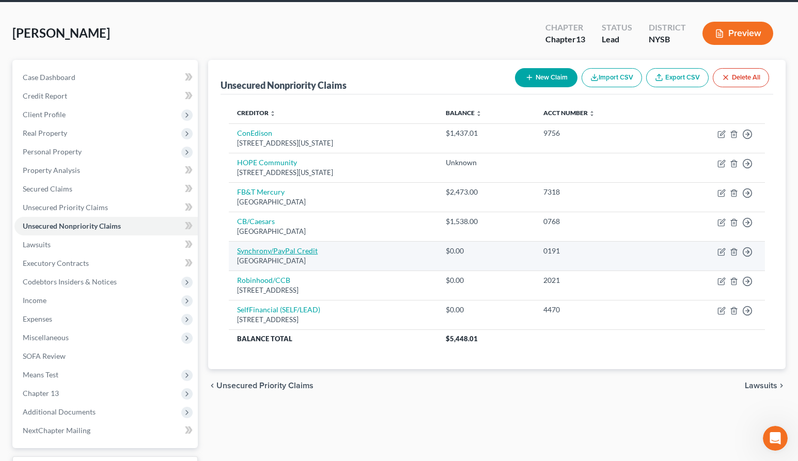
click at [278, 251] on link "Synchrony/PayPal Credit" at bounding box center [277, 250] width 81 height 9
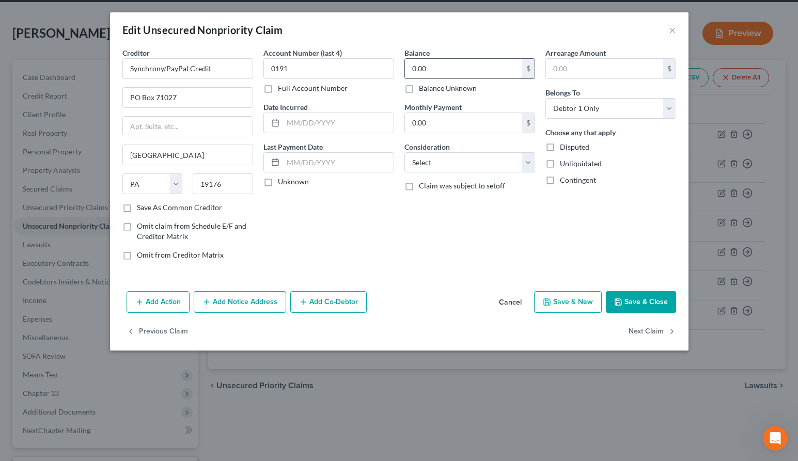
click at [434, 69] on input "0.00" at bounding box center [463, 69] width 117 height 20
click at [626, 299] on button "Save & Close" at bounding box center [640, 302] width 70 height 22
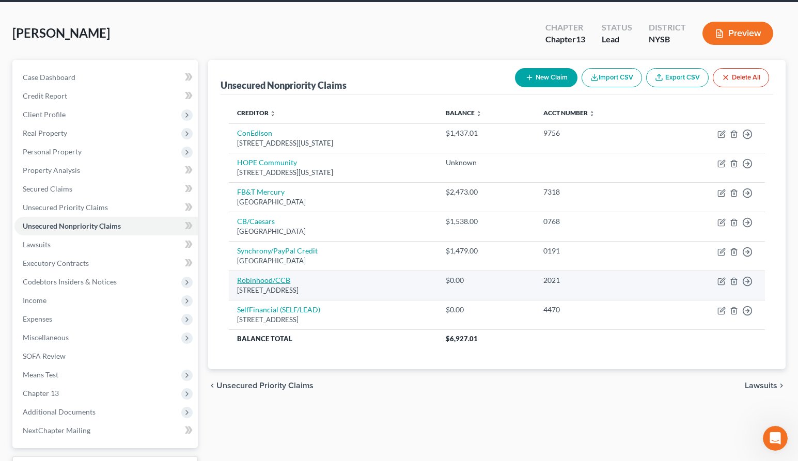
click at [269, 283] on link "Robinhood/CCB" at bounding box center [263, 280] width 53 height 9
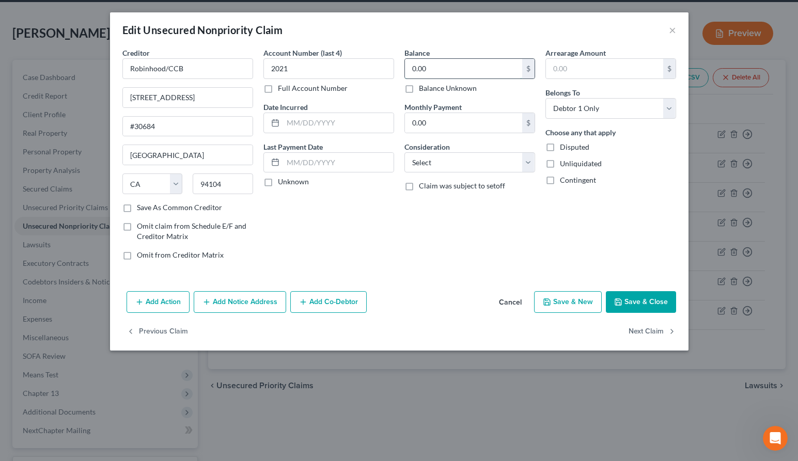
click at [421, 73] on input "0.00" at bounding box center [463, 69] width 117 height 20
drag, startPoint x: 448, startPoint y: 68, endPoint x: 358, endPoint y: 61, distance: 90.6
click at [358, 61] on div "Creditor * Robinhood/CCB [STREET_ADDRESS] [GEOGRAPHIC_DATA] [US_STATE][GEOGRAPH…" at bounding box center [399, 157] width 564 height 221
click at [641, 305] on button "Save & Close" at bounding box center [640, 302] width 70 height 22
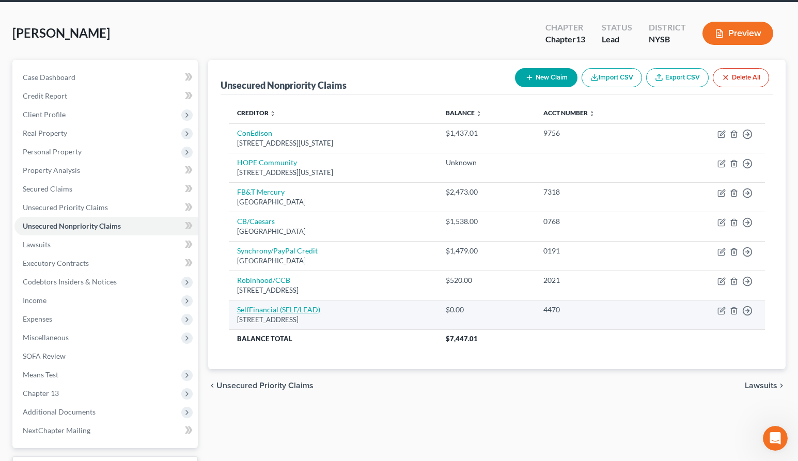
click at [269, 308] on link "SelfFinancial (SELF/LEAD)" at bounding box center [278, 309] width 83 height 9
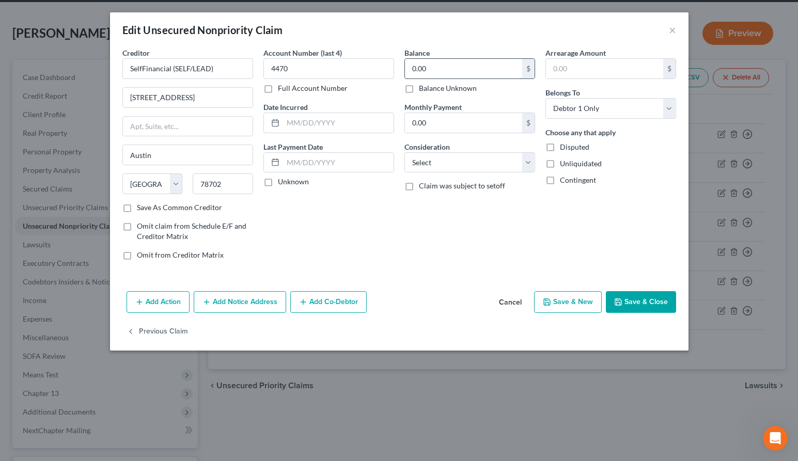
click at [433, 69] on input "0.00" at bounding box center [463, 69] width 117 height 20
click at [638, 304] on button "Save & Close" at bounding box center [640, 302] width 70 height 22
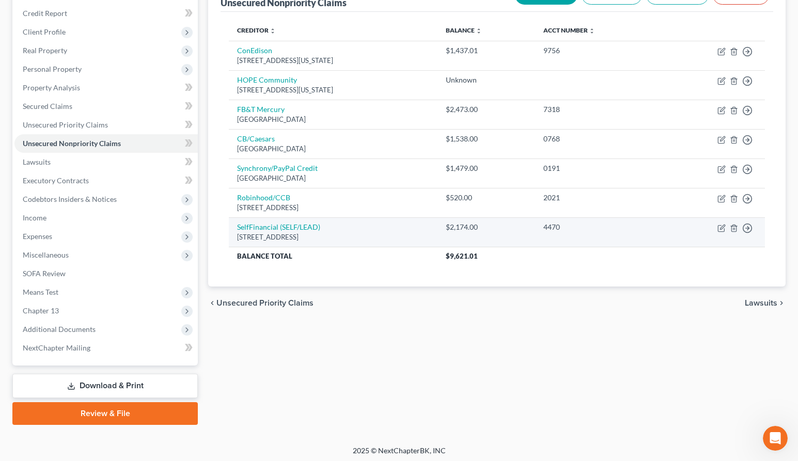
scroll to position [122, 0]
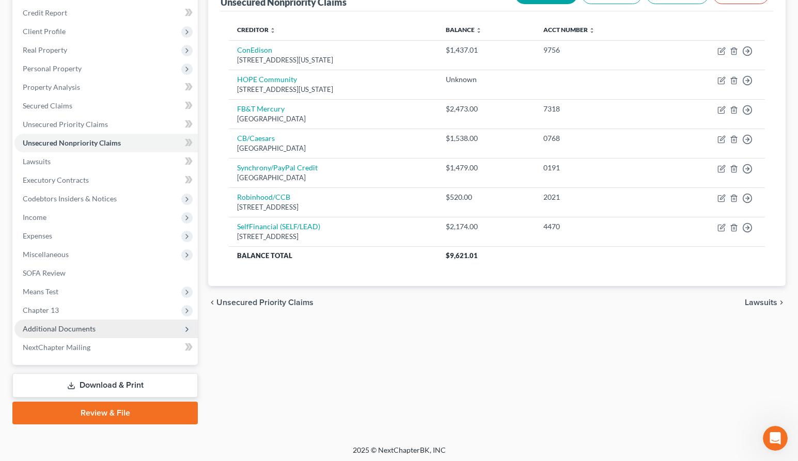
click at [105, 328] on span "Additional Documents" at bounding box center [105, 329] width 183 height 19
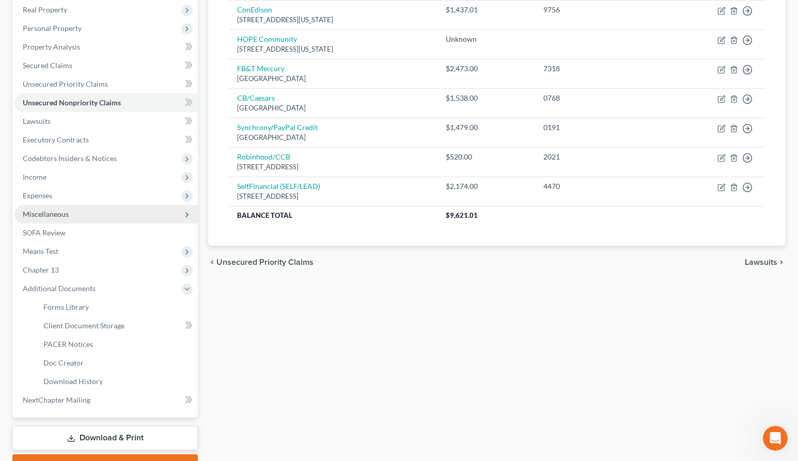
scroll to position [164, 0]
click at [68, 214] on span "Miscellaneous" at bounding box center [105, 213] width 183 height 19
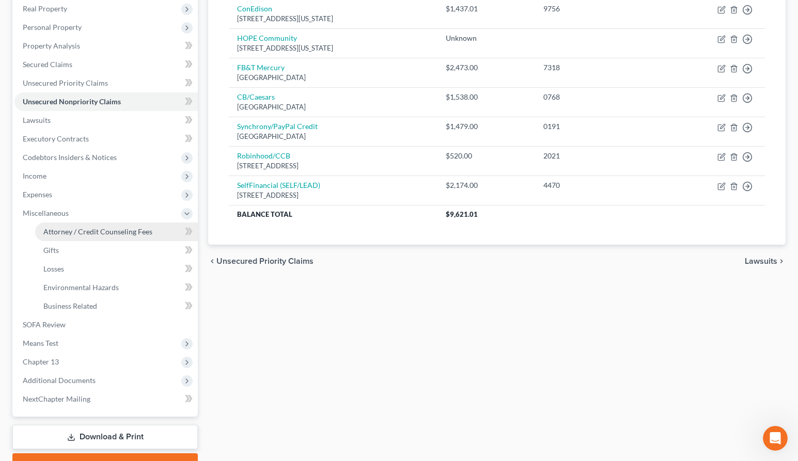
click at [115, 231] on span "Attorney / Credit Counseling Fees" at bounding box center [97, 231] width 109 height 9
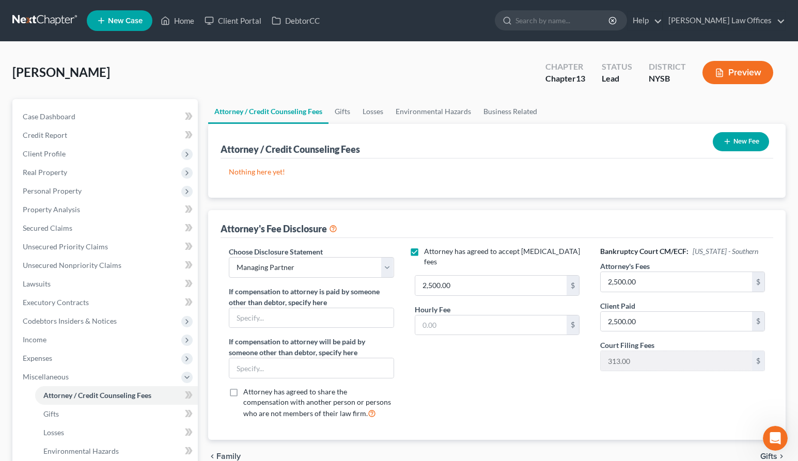
click at [743, 139] on button "New Fee" at bounding box center [740, 141] width 56 height 19
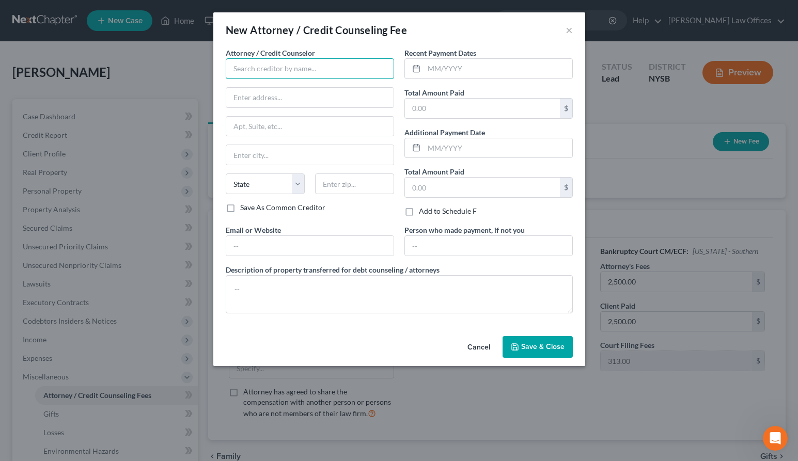
click at [308, 67] on input "text" at bounding box center [310, 68] width 168 height 21
click at [295, 100] on input "text" at bounding box center [309, 98] width 167 height 20
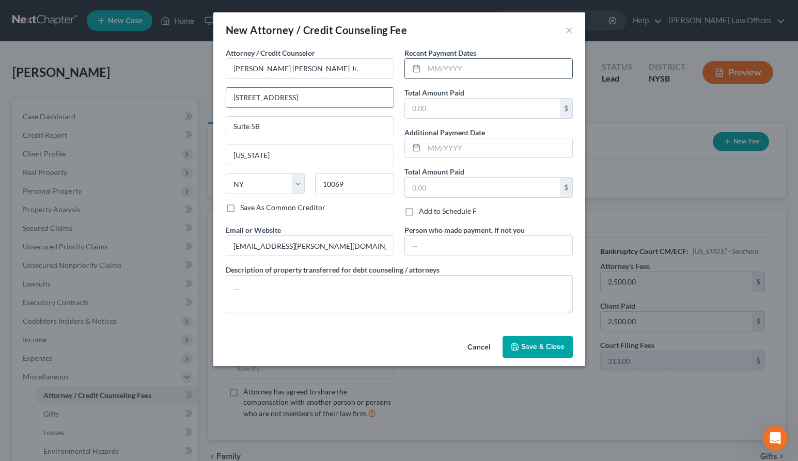
click at [451, 69] on input "text" at bounding box center [498, 69] width 148 height 20
click at [417, 69] on icon at bounding box center [416, 69] width 8 height 8
click at [466, 71] on input "text" at bounding box center [498, 69] width 148 height 20
click at [449, 109] on input "text" at bounding box center [482, 109] width 155 height 20
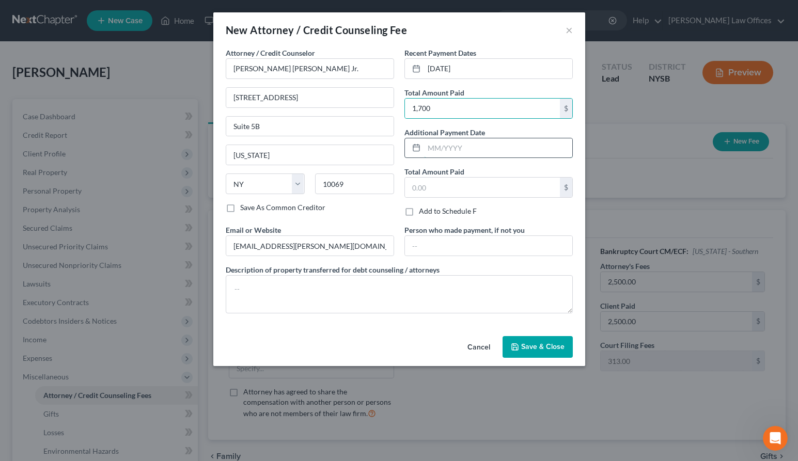
click at [446, 148] on input "text" at bounding box center [498, 148] width 148 height 20
click at [414, 149] on icon at bounding box center [416, 147] width 8 height 8
click at [441, 149] on input "text" at bounding box center [498, 148] width 148 height 20
click at [522, 184] on input "text" at bounding box center [482, 188] width 155 height 20
drag, startPoint x: 437, startPoint y: 187, endPoint x: 401, endPoint y: 187, distance: 36.1
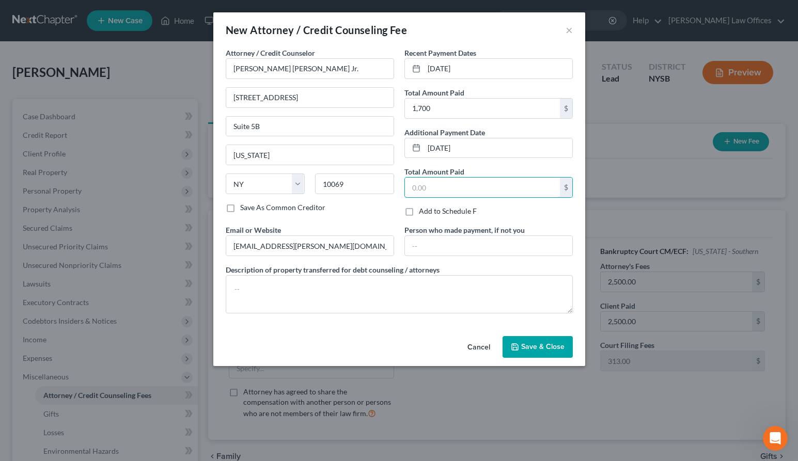
click at [401, 187] on div "Recent Payment Dates [DATE] Total Amount Paid 1,700 $ Additional Payment Date […" at bounding box center [488, 135] width 179 height 177
click at [470, 243] on input "text" at bounding box center [488, 246] width 167 height 20
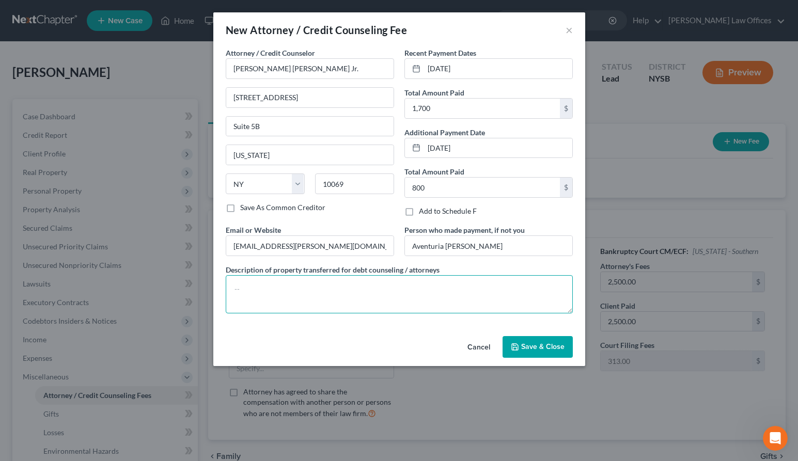
click at [311, 280] on textarea at bounding box center [399, 294] width 347 height 38
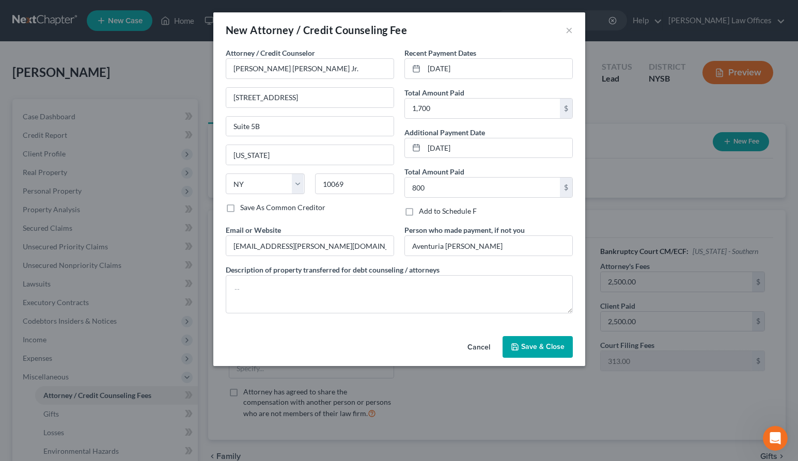
click at [535, 344] on span "Save & Close" at bounding box center [542, 346] width 43 height 9
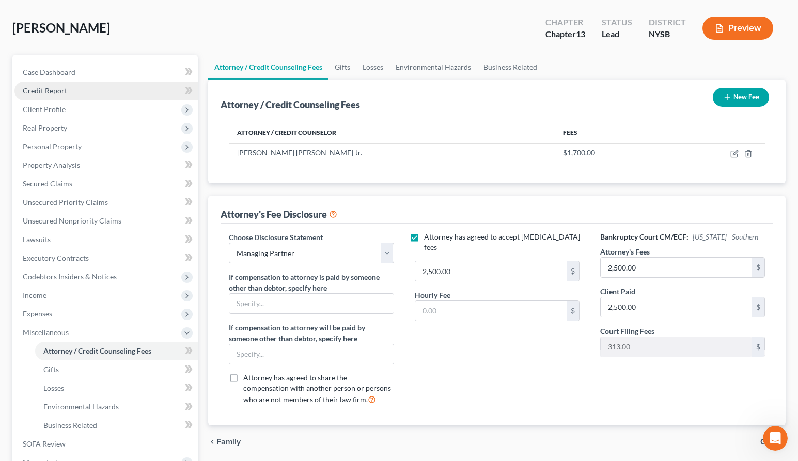
scroll to position [39, 0]
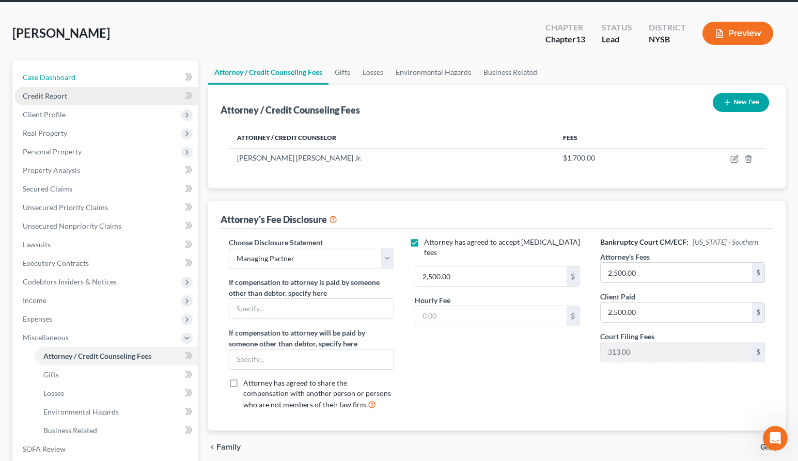
drag, startPoint x: 66, startPoint y: 77, endPoint x: 67, endPoint y: 86, distance: 8.8
click at [66, 78] on span "Case Dashboard" at bounding box center [49, 77] width 53 height 9
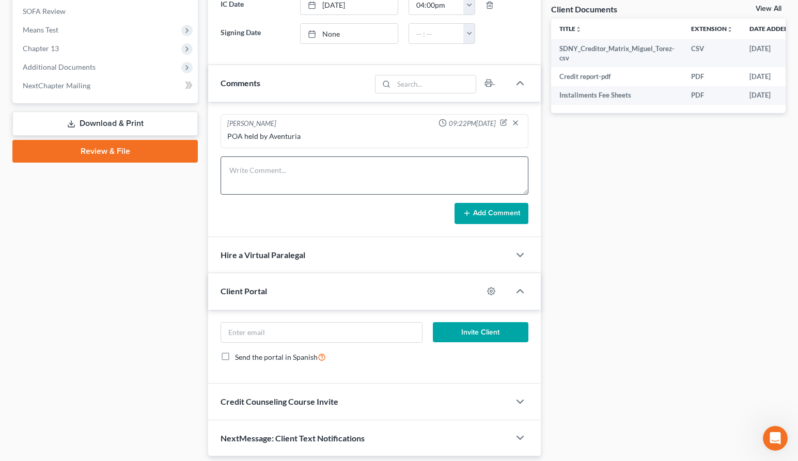
scroll to position [418, 0]
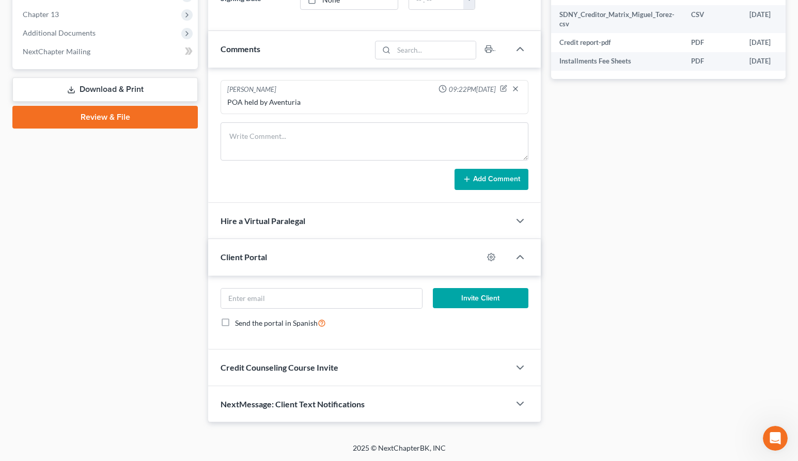
click at [323, 369] on span "Credit Counseling Course Invite" at bounding box center [279, 367] width 118 height 10
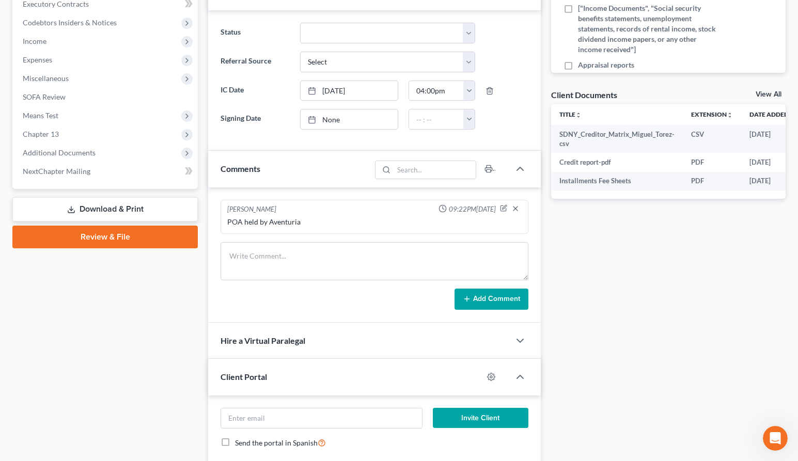
scroll to position [0, 0]
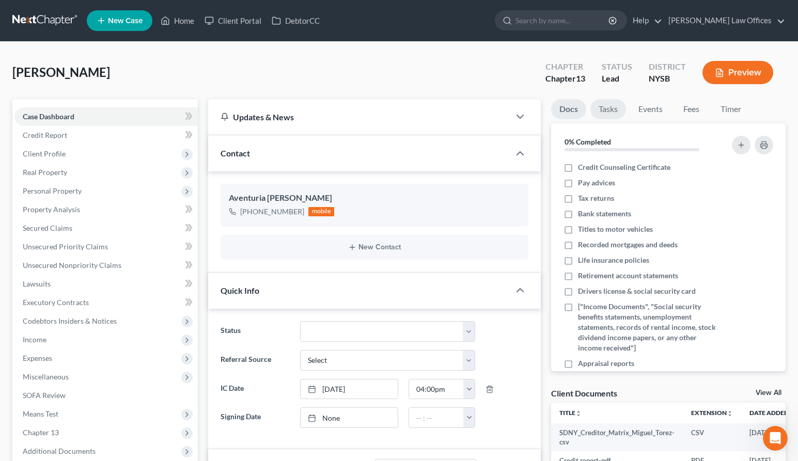
drag, startPoint x: 605, startPoint y: 110, endPoint x: 615, endPoint y: 111, distance: 9.3
click at [605, 111] on link "Tasks" at bounding box center [608, 109] width 36 height 20
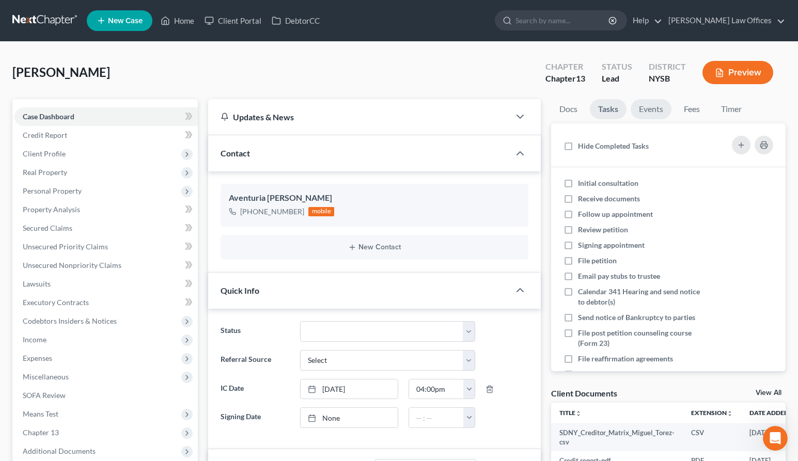
click at [642, 111] on link "Events" at bounding box center [650, 109] width 41 height 20
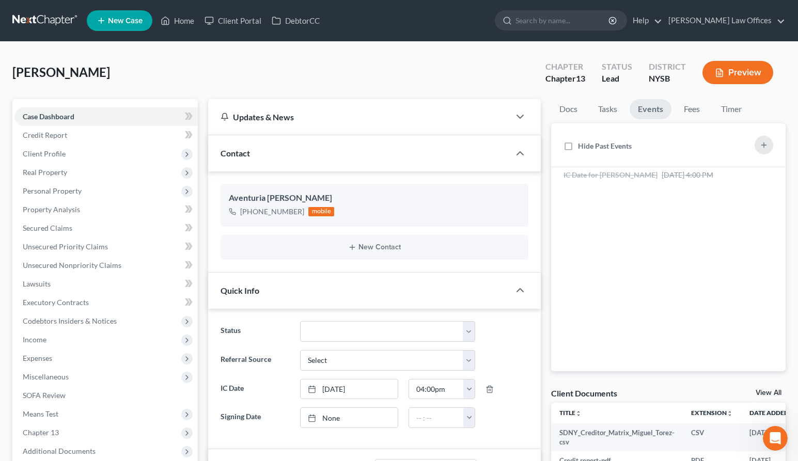
click at [669, 111] on link "Events" at bounding box center [650, 109] width 42 height 20
click at [696, 111] on link "Fees" at bounding box center [691, 109] width 33 height 20
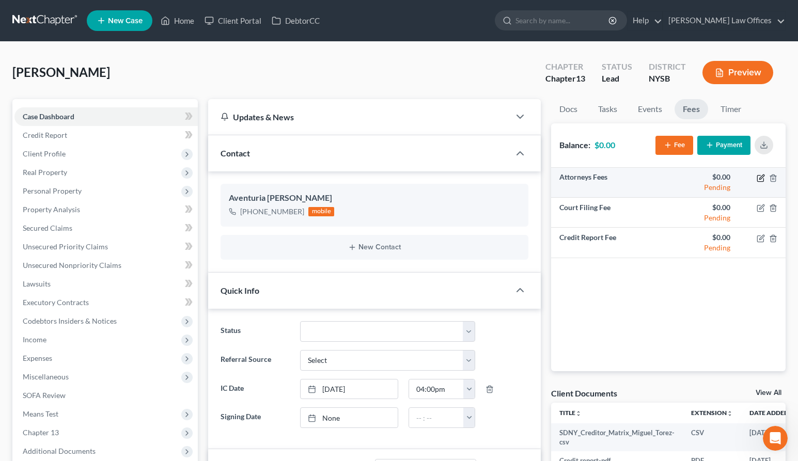
click at [759, 177] on icon "button" at bounding box center [761, 176] width 5 height 5
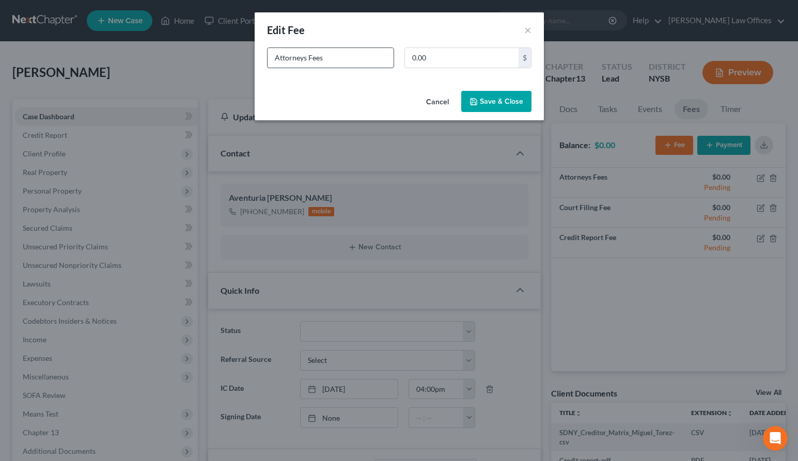
click at [337, 58] on input "Attorneys Fees" at bounding box center [330, 58] width 126 height 20
click at [448, 57] on input "0.00" at bounding box center [462, 58] width 114 height 20
click at [484, 100] on button "Save & Close" at bounding box center [496, 102] width 70 height 22
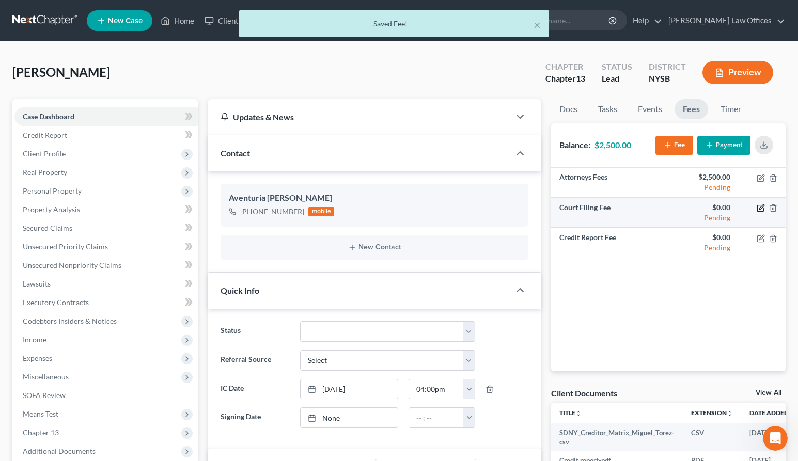
click at [761, 208] on icon "button" at bounding box center [761, 206] width 5 height 5
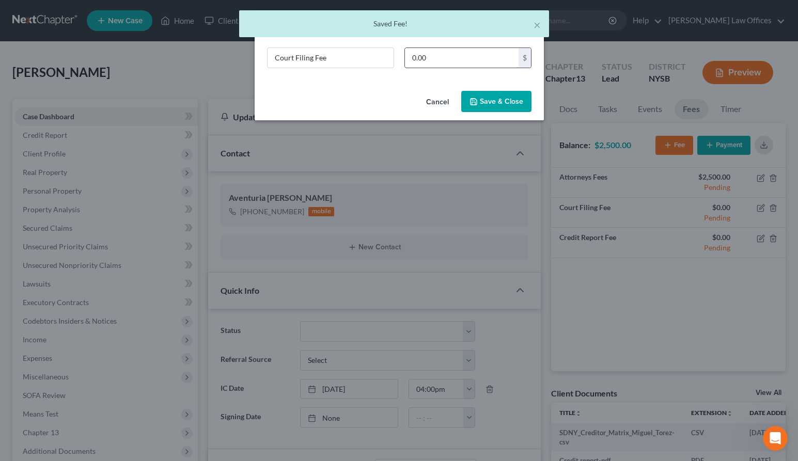
click at [459, 61] on input "0.00" at bounding box center [462, 58] width 114 height 20
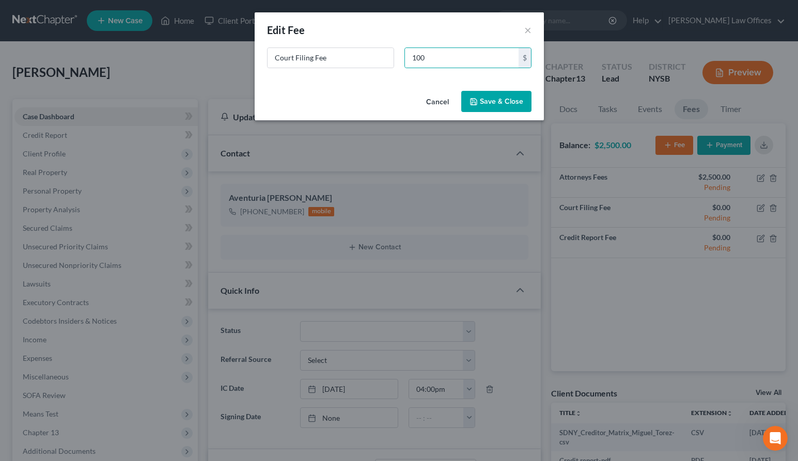
drag, startPoint x: 482, startPoint y: 101, endPoint x: 501, endPoint y: 109, distance: 21.1
click at [482, 101] on button "Save & Close" at bounding box center [496, 102] width 70 height 22
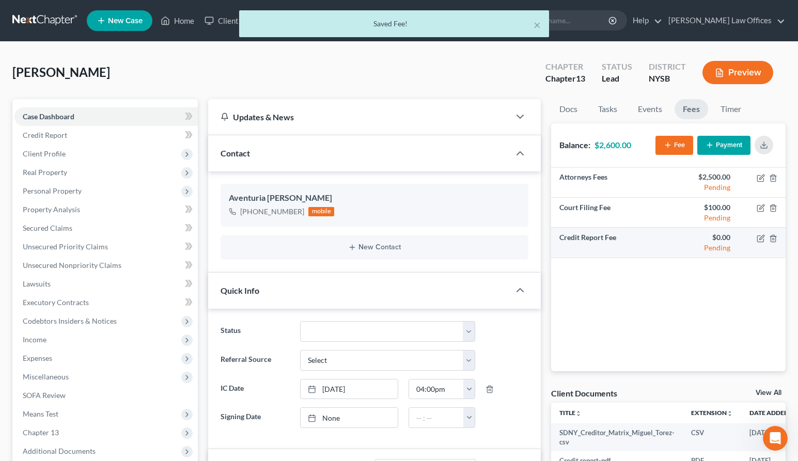
click at [724, 246] on div "Pending" at bounding box center [703, 248] width 54 height 10
click at [759, 237] on icon "button" at bounding box center [761, 237] width 5 height 5
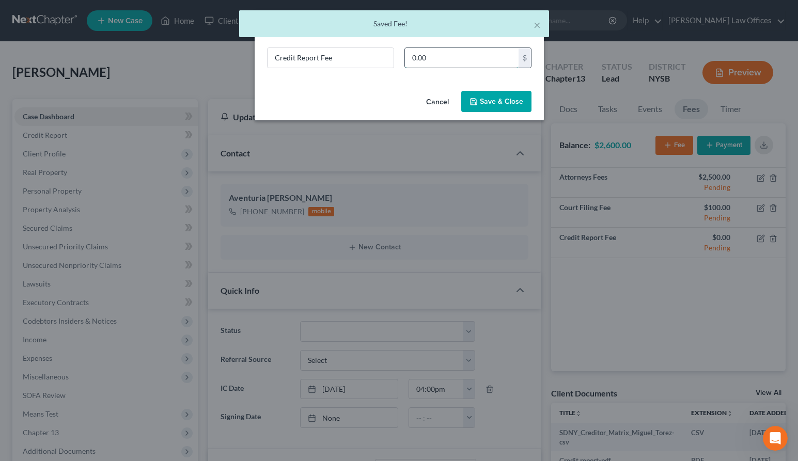
click at [442, 57] on input "0.00" at bounding box center [462, 58] width 114 height 20
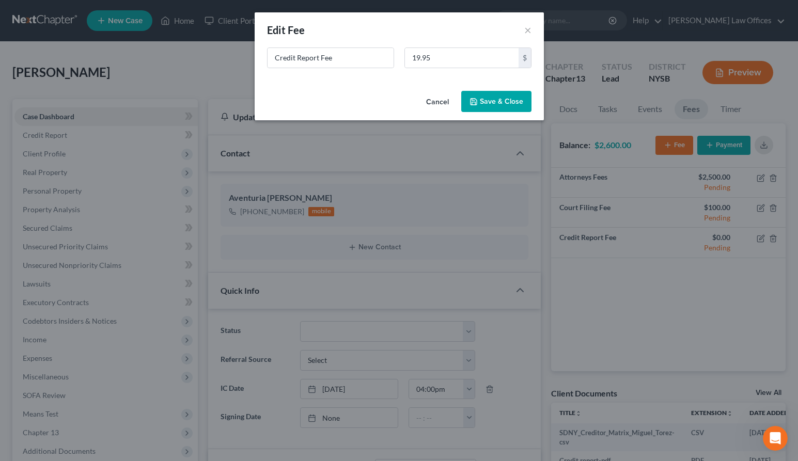
click at [507, 101] on button "Save & Close" at bounding box center [496, 102] width 70 height 22
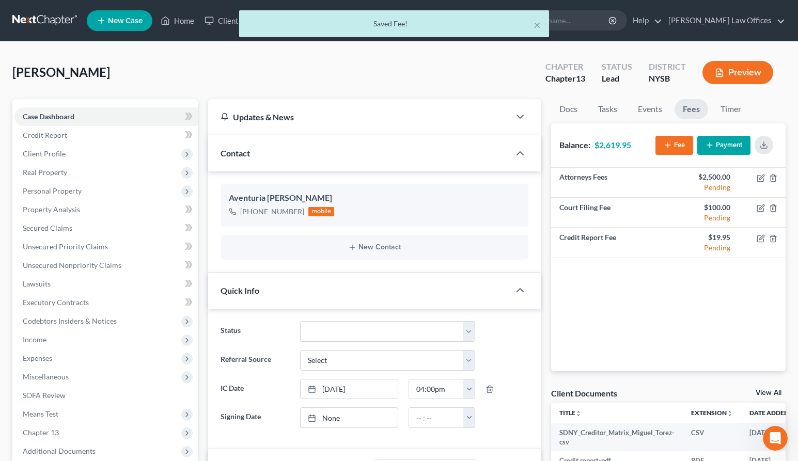
click at [741, 145] on button "Payment" at bounding box center [723, 145] width 53 height 19
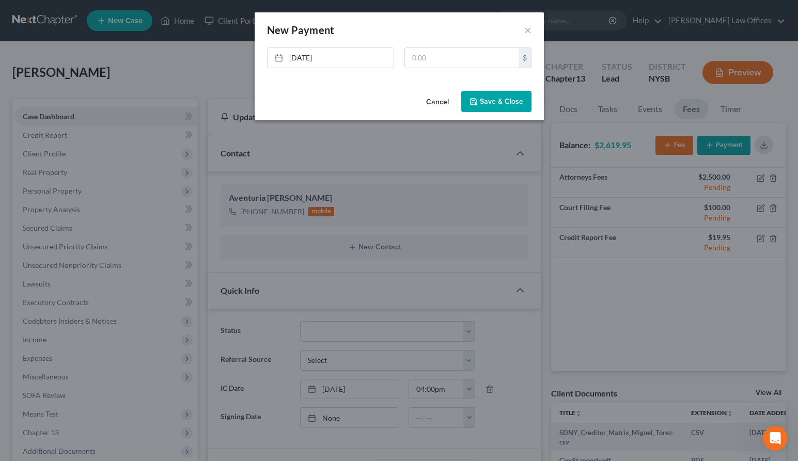
click at [445, 103] on button "Cancel" at bounding box center [437, 102] width 39 height 21
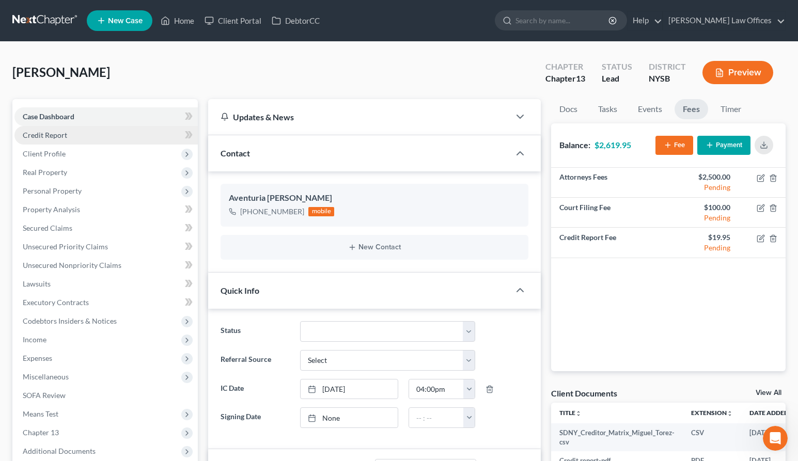
click at [75, 136] on link "Credit Report" at bounding box center [105, 135] width 183 height 19
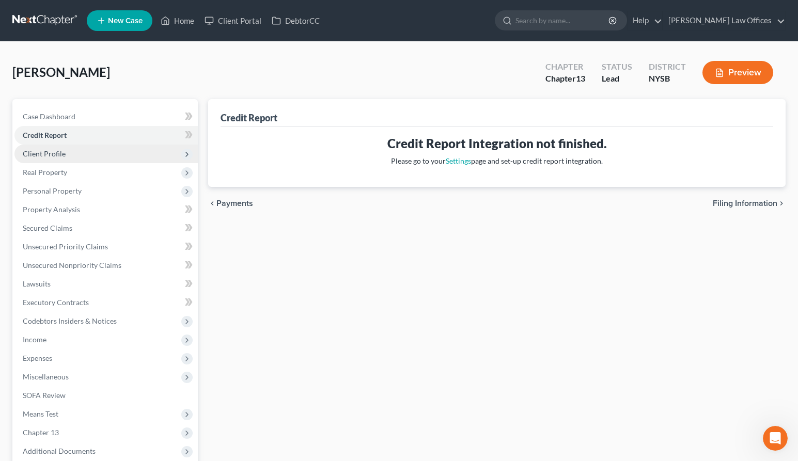
click at [84, 153] on span "Client Profile" at bounding box center [105, 154] width 183 height 19
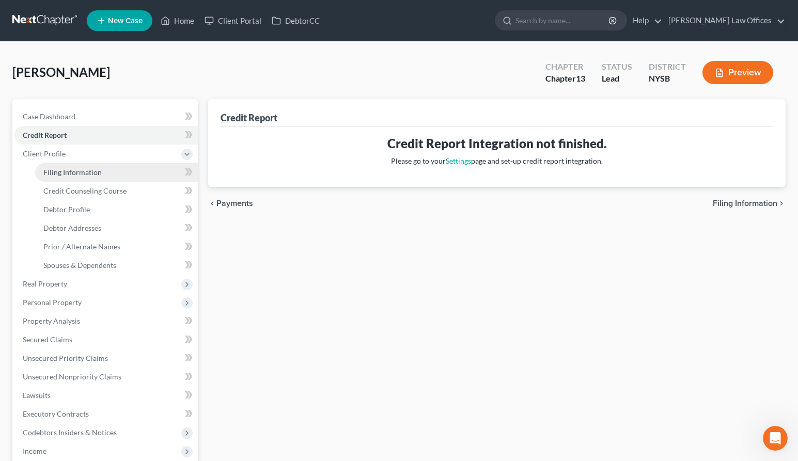
click at [61, 168] on span "Filing Information" at bounding box center [72, 172] width 58 height 9
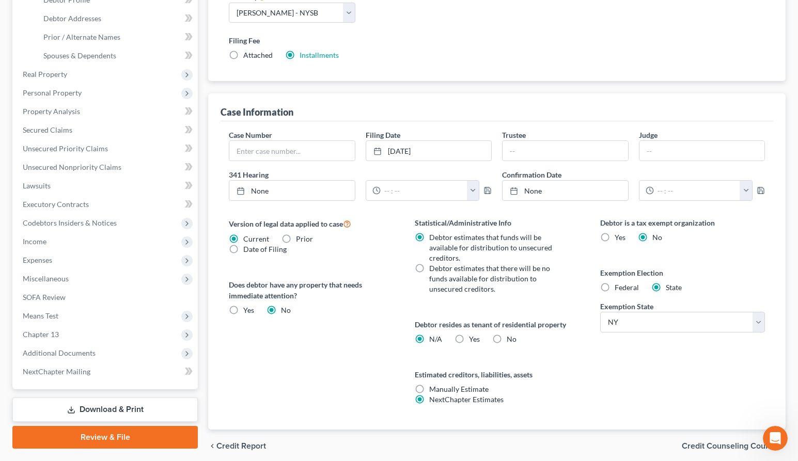
scroll to position [250, 0]
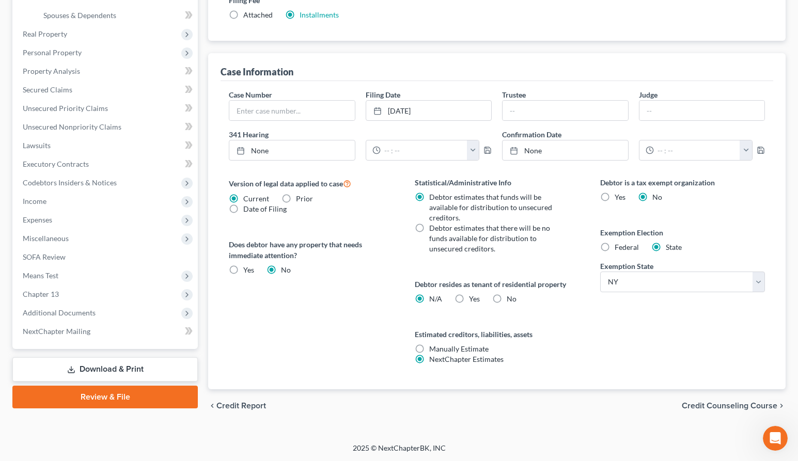
click at [469, 297] on label "Yes Yes" at bounding box center [474, 299] width 11 height 10
click at [473, 297] on input "Yes Yes" at bounding box center [476, 297] width 7 height 7
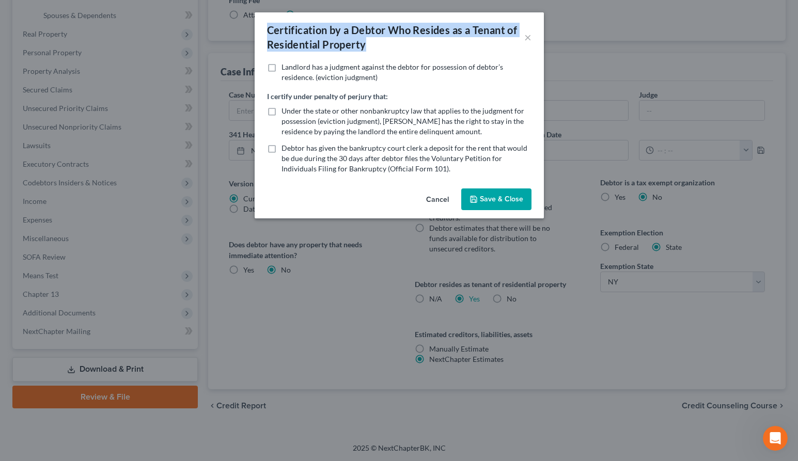
drag, startPoint x: 365, startPoint y: 45, endPoint x: 246, endPoint y: 29, distance: 120.8
click at [248, 29] on div "Certification by a Debtor Who Resides as a Tenant of Residential Property × Lan…" at bounding box center [399, 230] width 798 height 461
copy div "Certification by a Debtor Who Resides as a Tenant of Residential Property"
click at [437, 201] on button "Cancel" at bounding box center [437, 199] width 39 height 21
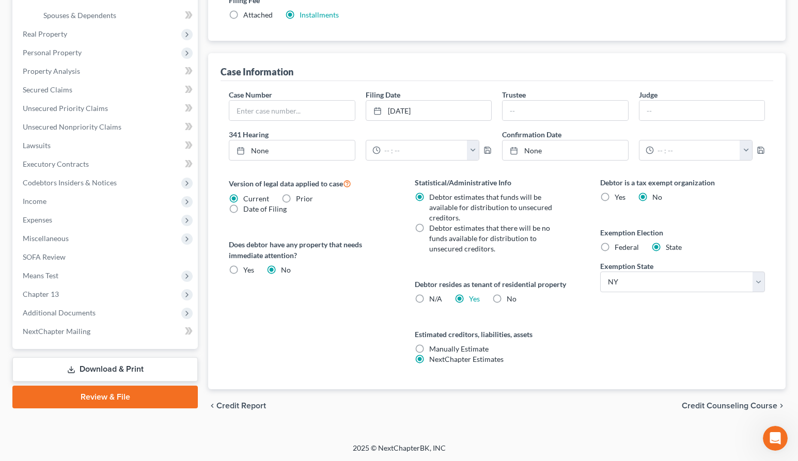
click at [429, 298] on label "N/A" at bounding box center [435, 299] width 13 height 10
click at [433, 298] on input "N/A" at bounding box center [436, 297] width 7 height 7
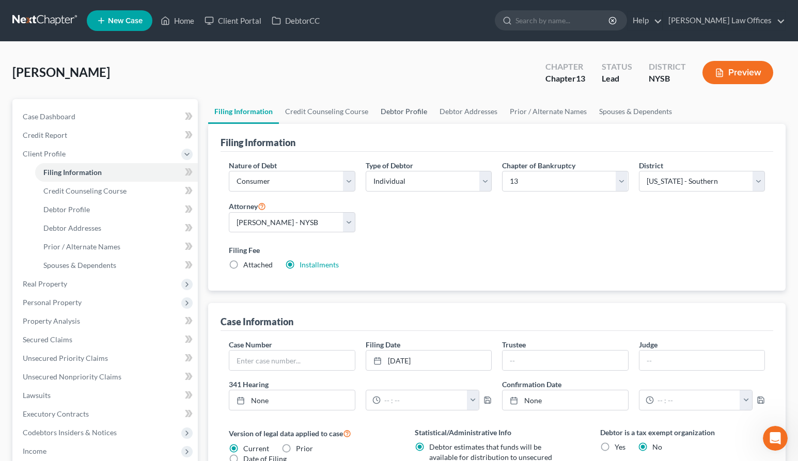
click at [407, 111] on link "Debtor Profile" at bounding box center [403, 111] width 59 height 25
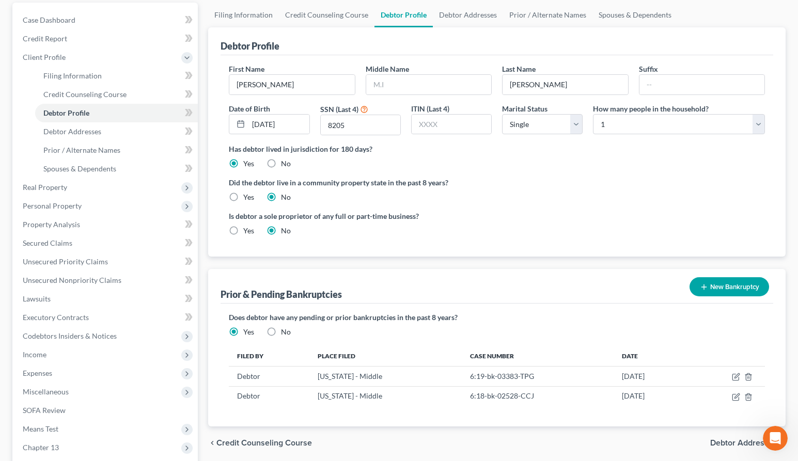
scroll to position [97, 0]
click at [465, 16] on link "Debtor Addresses" at bounding box center [468, 14] width 70 height 25
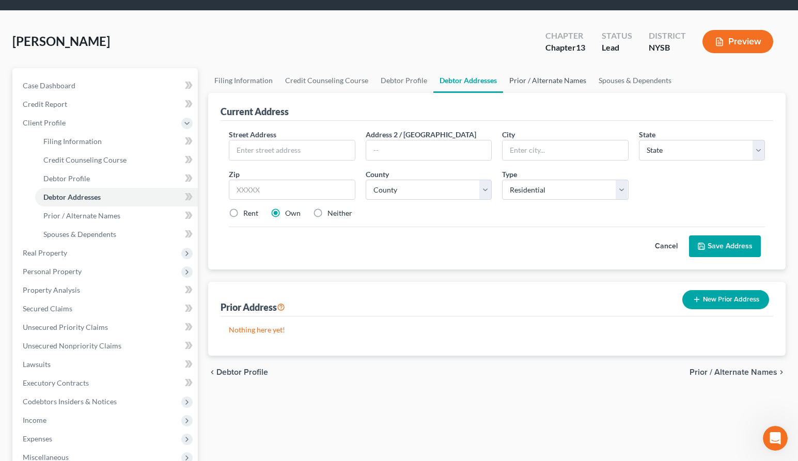
scroll to position [31, 0]
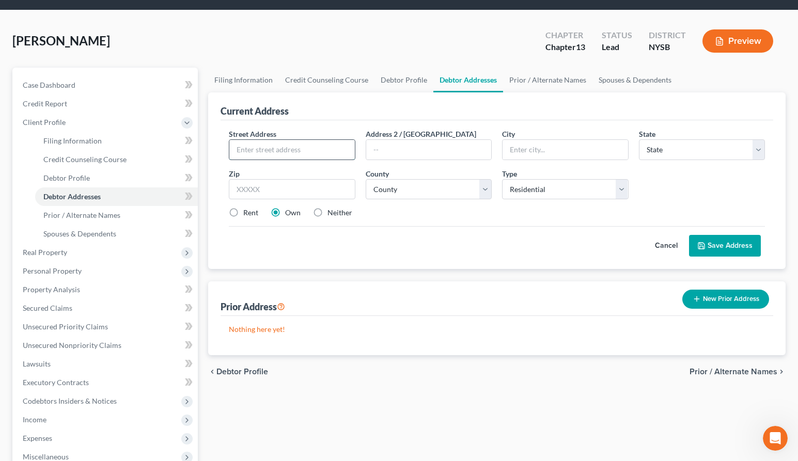
click at [294, 149] on input "text" at bounding box center [291, 150] width 125 height 20
click at [374, 149] on input "Suite 5B" at bounding box center [428, 150] width 125 height 20
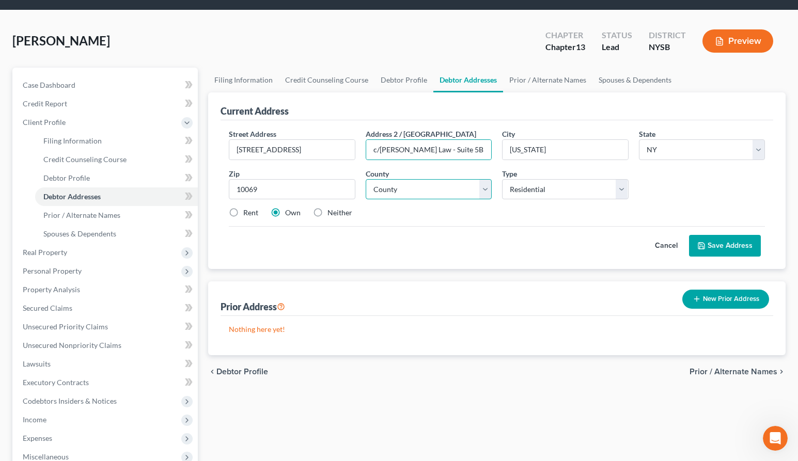
click at [434, 188] on select "County [GEOGRAPHIC_DATA] [GEOGRAPHIC_DATA] [GEOGRAPHIC_DATA] [GEOGRAPHIC_DATA] …" at bounding box center [428, 189] width 126 height 21
click at [365, 179] on select "County [GEOGRAPHIC_DATA] [GEOGRAPHIC_DATA] [GEOGRAPHIC_DATA] [GEOGRAPHIC_DATA] …" at bounding box center [428, 189] width 126 height 21
click at [243, 213] on label "Rent" at bounding box center [250, 213] width 15 height 10
click at [247, 213] on input "Rent" at bounding box center [250, 211] width 7 height 7
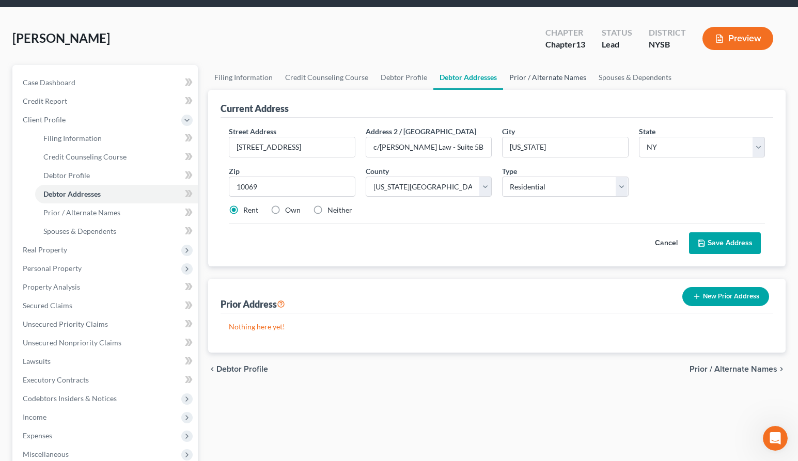
scroll to position [30, 0]
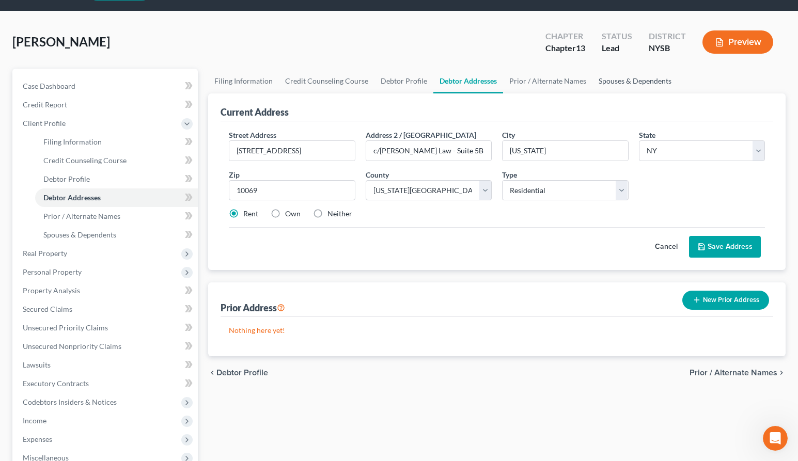
click at [612, 80] on link "Spouses & Dependents" at bounding box center [634, 81] width 85 height 25
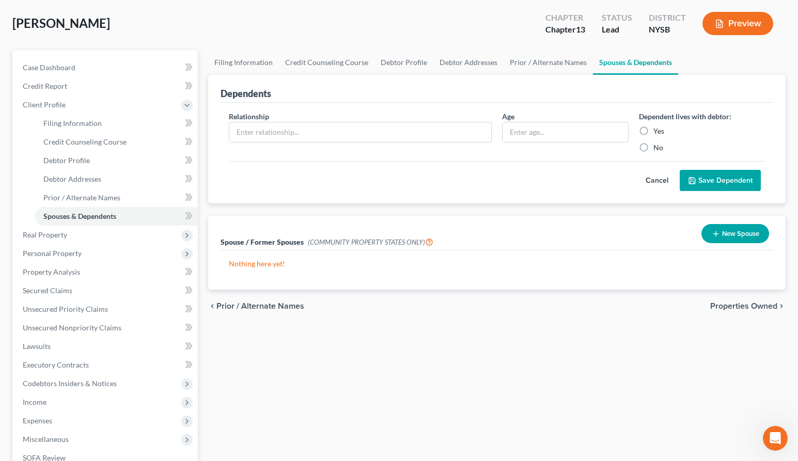
scroll to position [99, 0]
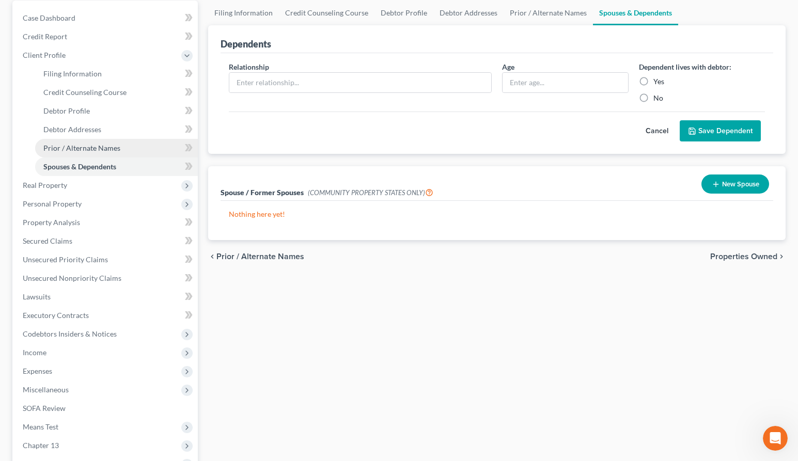
click at [103, 151] on span "Prior / Alternate Names" at bounding box center [81, 147] width 77 height 9
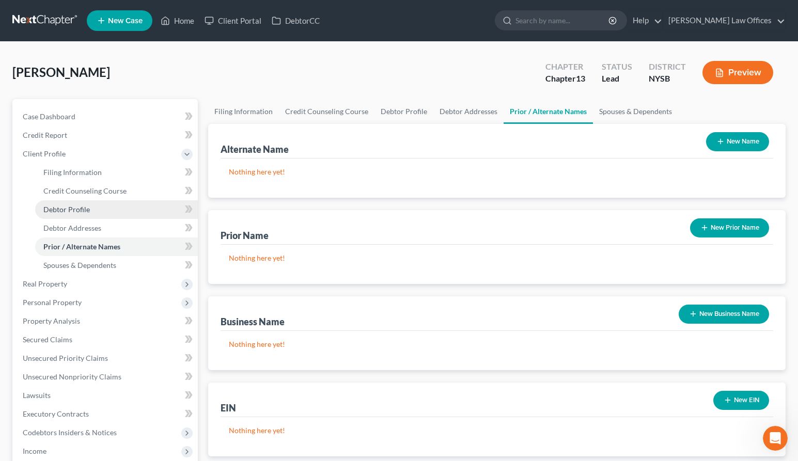
click at [88, 211] on link "Debtor Profile" at bounding box center [116, 209] width 163 height 19
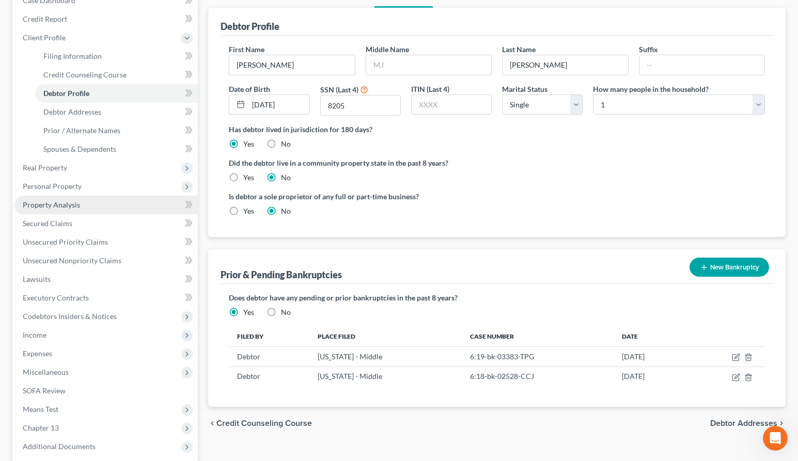
scroll to position [132, 0]
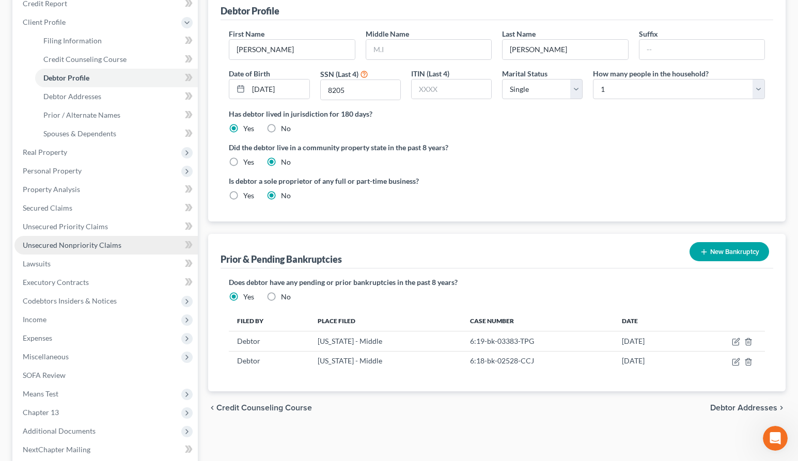
click at [74, 247] on span "Unsecured Nonpriority Claims" at bounding box center [72, 245] width 99 height 9
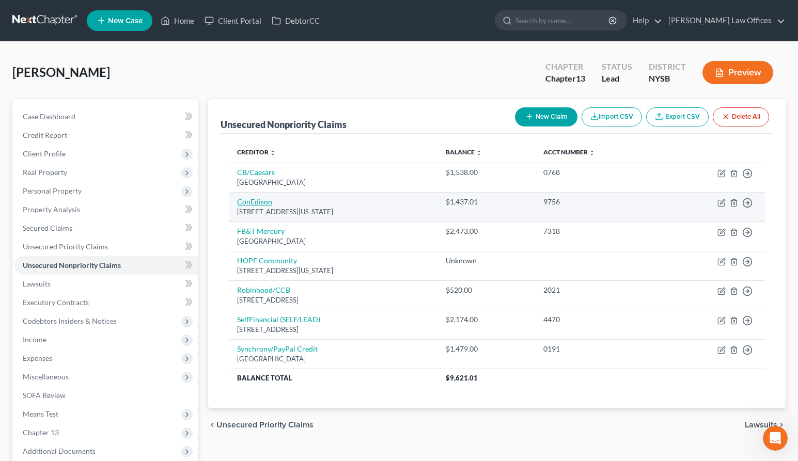
click at [262, 200] on link "ConEdison" at bounding box center [254, 201] width 35 height 9
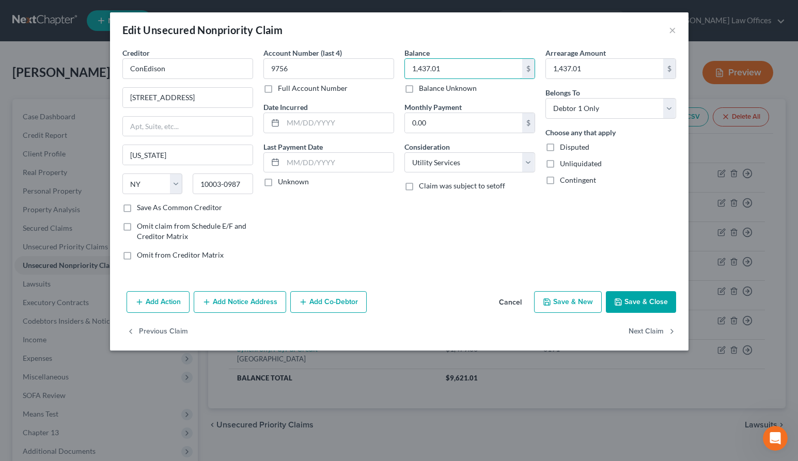
drag, startPoint x: 436, startPoint y: 69, endPoint x: 395, endPoint y: 70, distance: 40.3
click at [395, 70] on div "Creditor * ConEdison 4 [GEOGRAPHIC_DATA] [US_STATE][GEOGRAPHIC_DATA] [US_STATE]…" at bounding box center [399, 157] width 564 height 221
click at [446, 68] on input "1,437.01" at bounding box center [463, 69] width 117 height 20
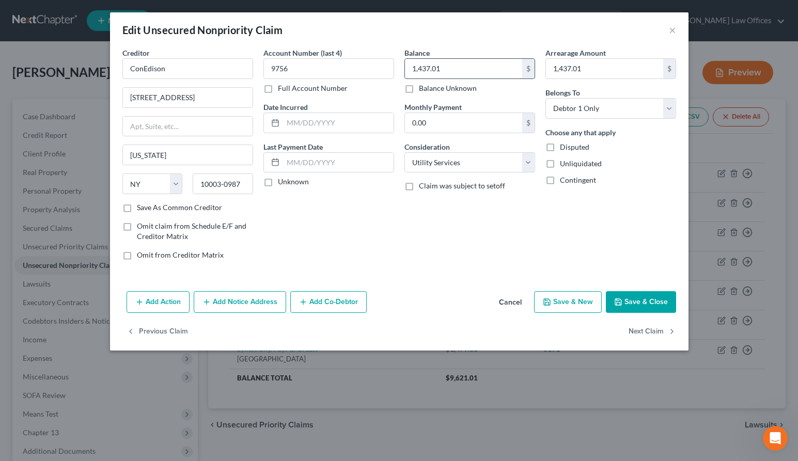
paste input "4,120.56"
click at [291, 73] on input "9756" at bounding box center [328, 68] width 131 height 21
drag, startPoint x: 301, startPoint y: 70, endPoint x: 266, endPoint y: 69, distance: 35.6
click at [265, 69] on input "9756" at bounding box center [328, 68] width 131 height 21
click at [637, 306] on button "Save & Close" at bounding box center [640, 302] width 70 height 22
